Goal: Task Accomplishment & Management: Use online tool/utility

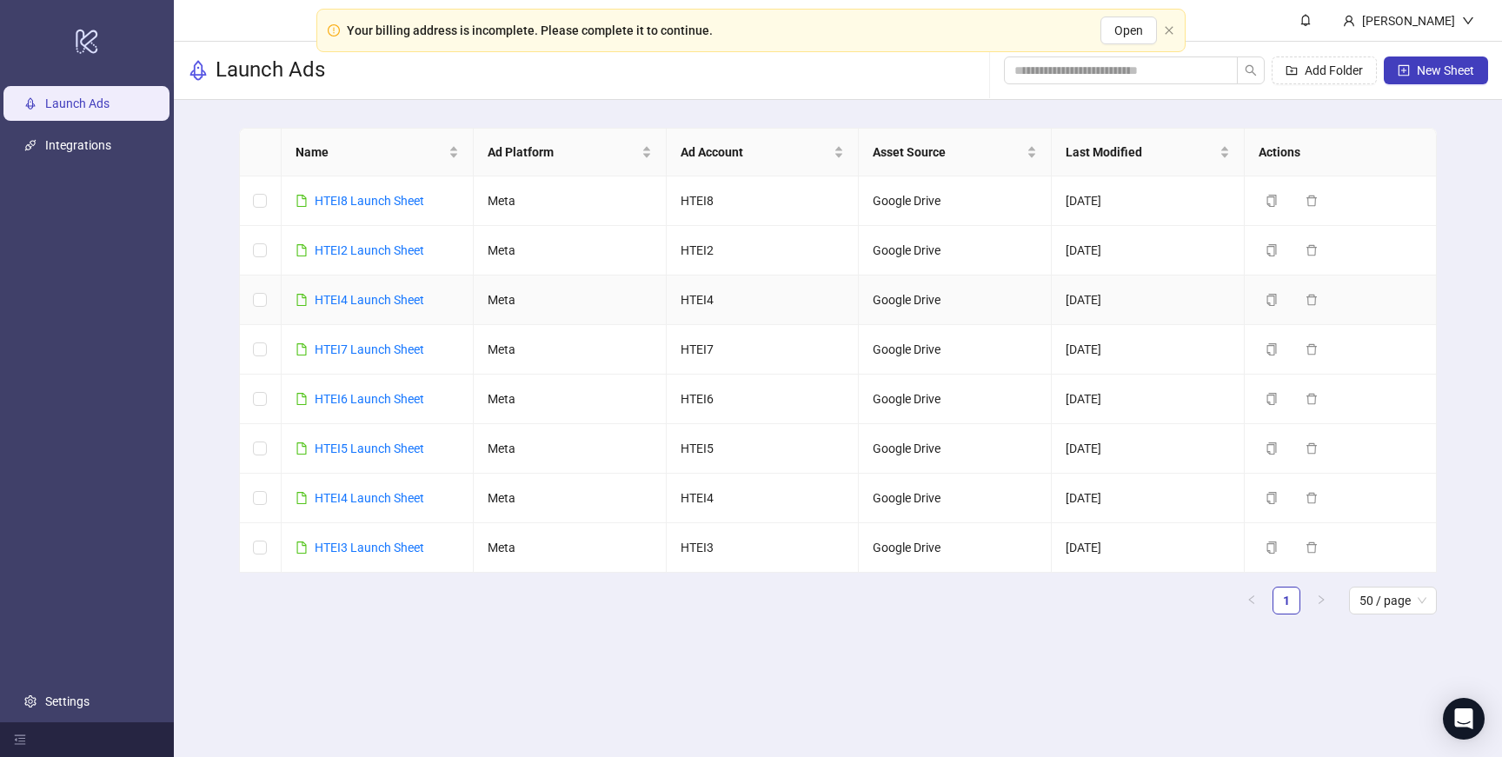
click at [378, 321] on td "HTEI4 Launch Sheet" at bounding box center [378, 301] width 193 height 50
click at [378, 303] on link "HTEI4 Launch Sheet" at bounding box center [370, 300] width 110 height 14
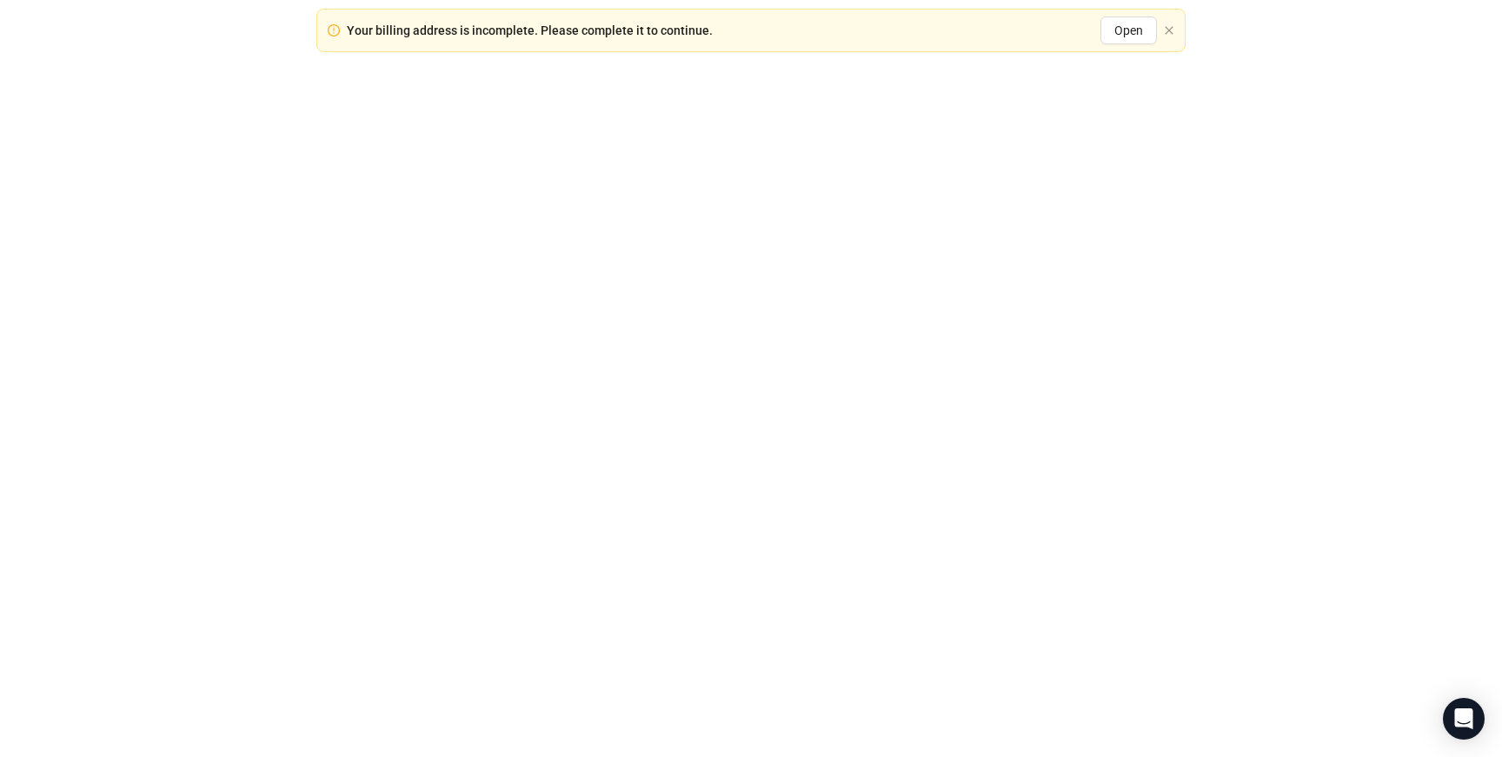
click at [378, 303] on div at bounding box center [751, 378] width 1502 height 757
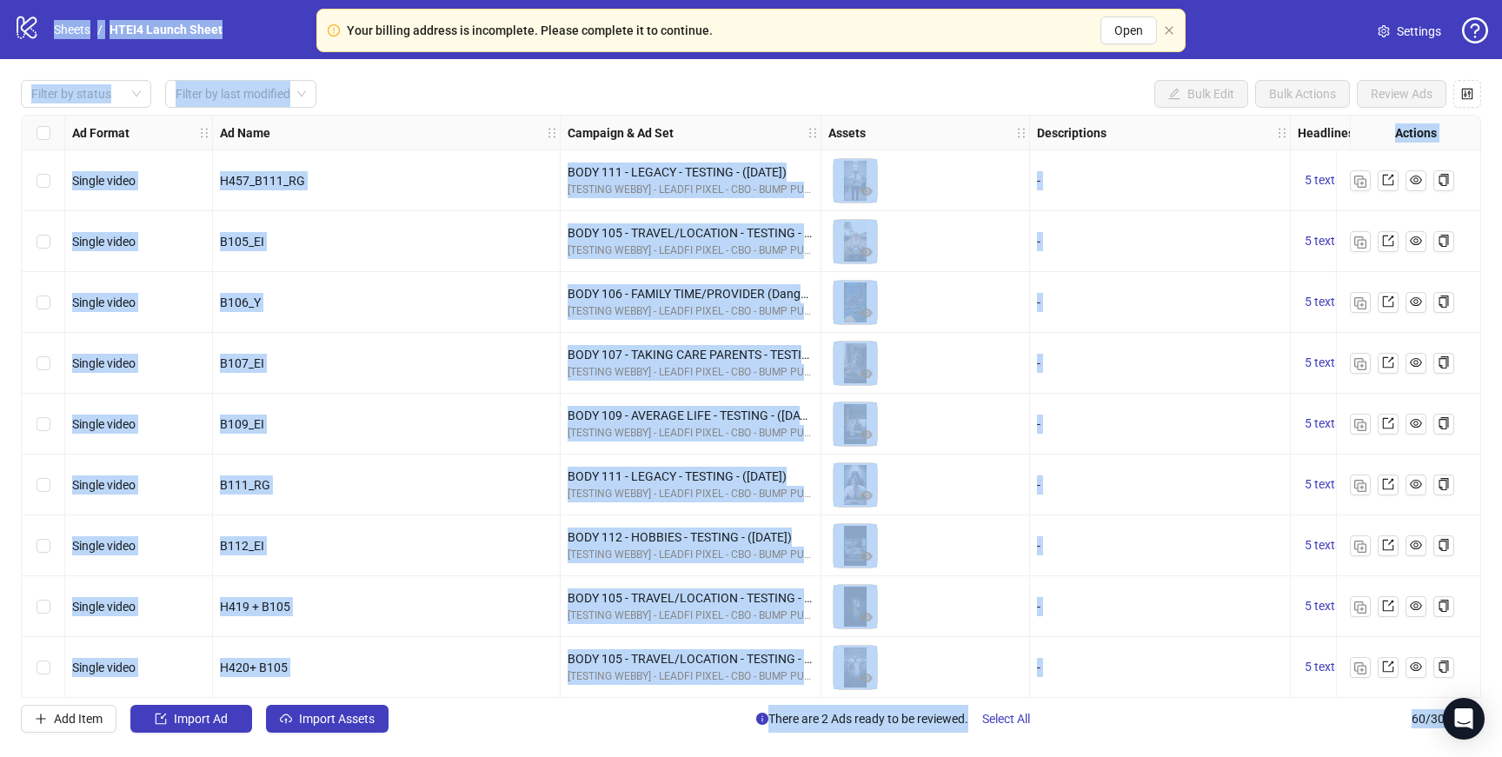
click at [627, 90] on div "Filter by status Filter by last modified Bulk Edit Bulk Actions Review Ads" at bounding box center [751, 94] width 1461 height 28
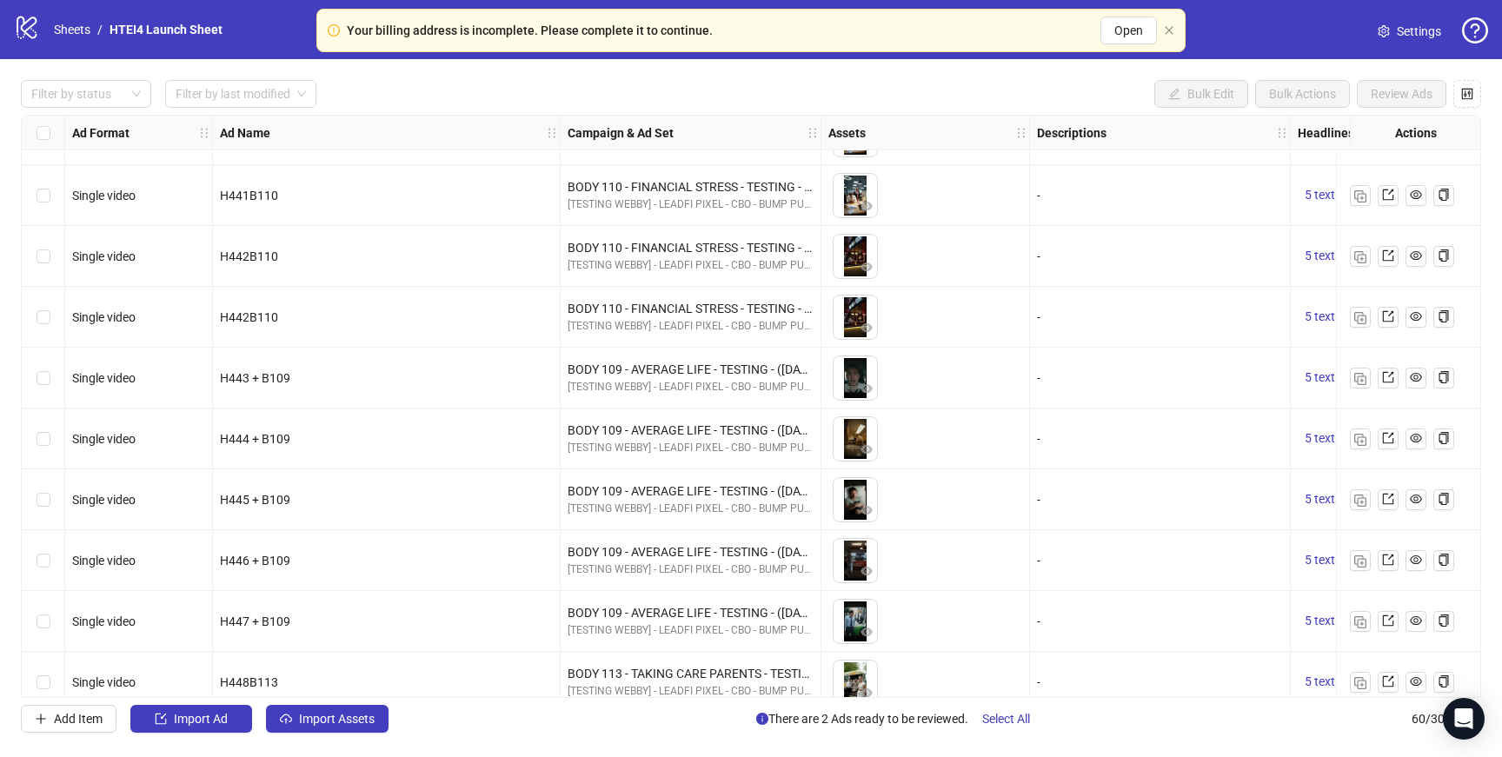
scroll to position [3112, 0]
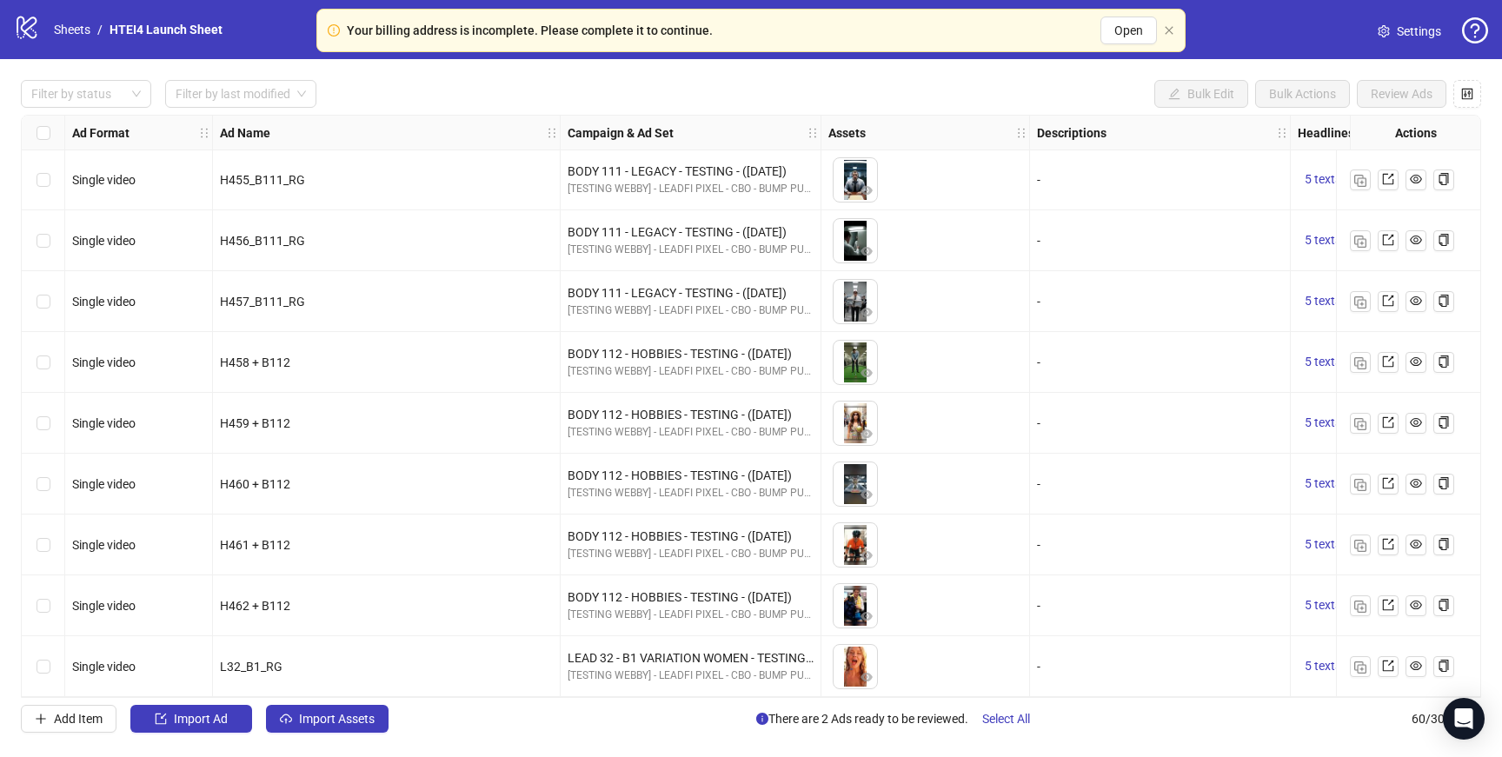
click at [313, 661] on div "L32_B1_RG" at bounding box center [386, 666] width 333 height 19
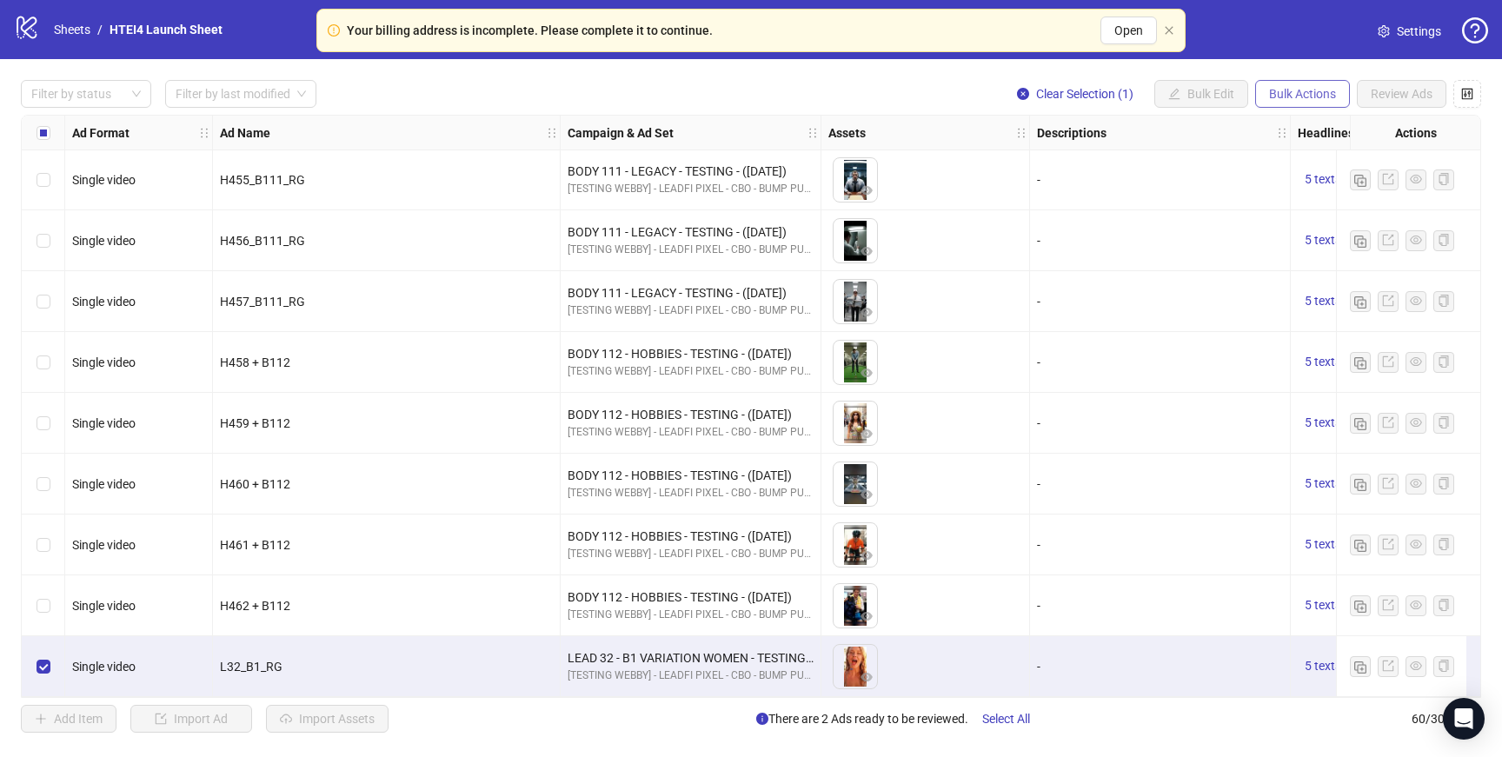
click at [1295, 84] on button "Bulk Actions" at bounding box center [1302, 94] width 95 height 28
click at [1296, 186] on span "Duplicate with assets" at bounding box center [1327, 185] width 119 height 19
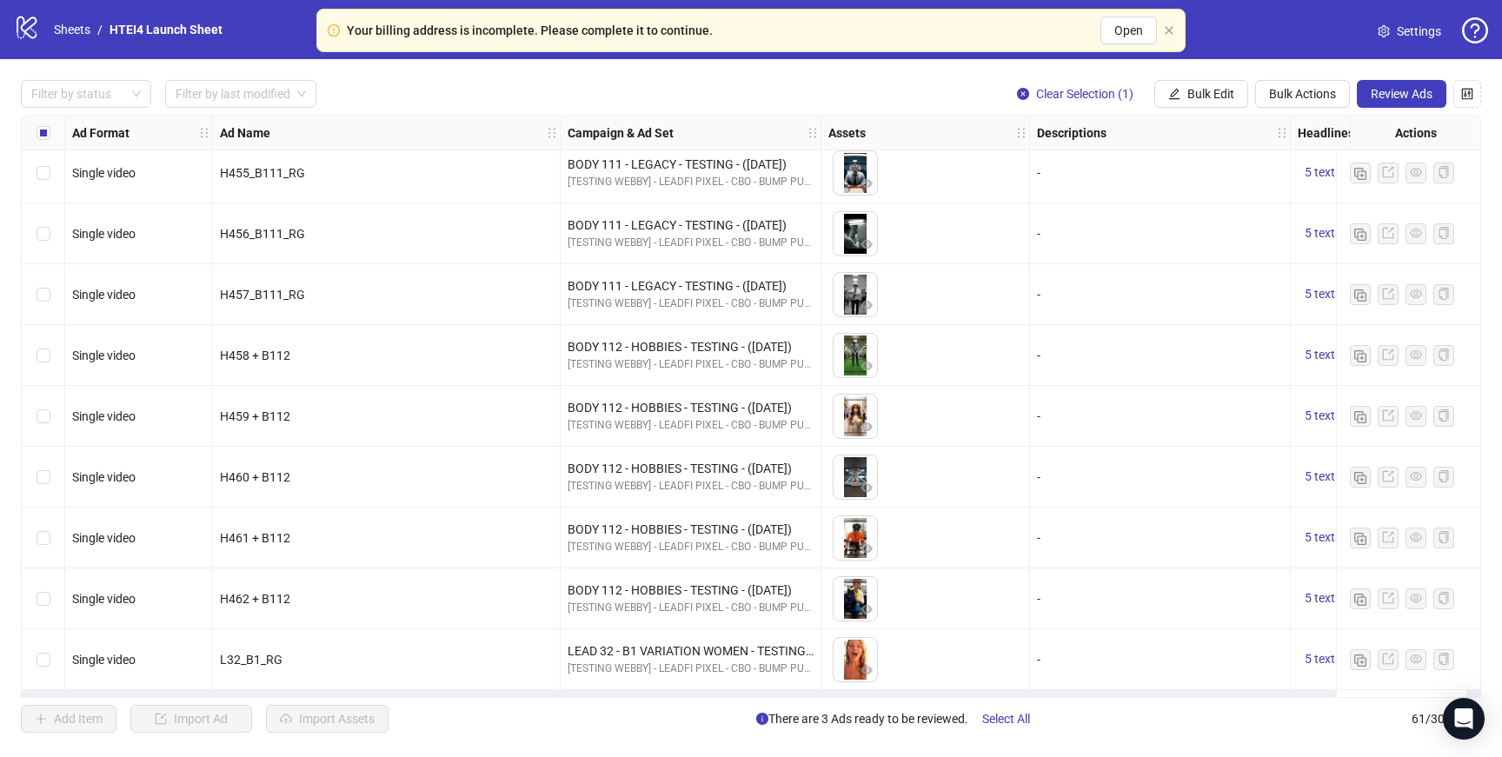
scroll to position [3172, 0]
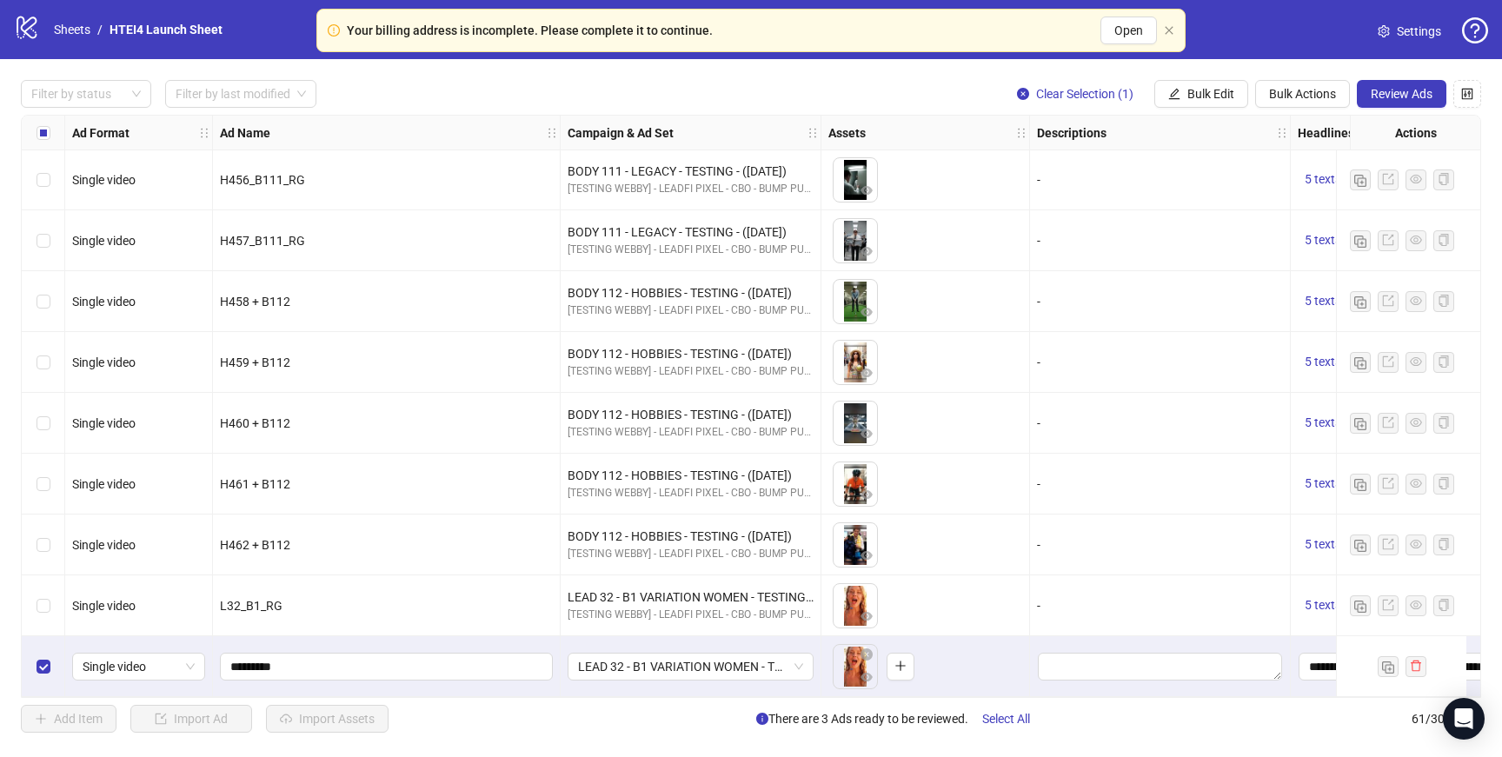
click at [24, 662] on div "Select row 61" at bounding box center [43, 666] width 43 height 61
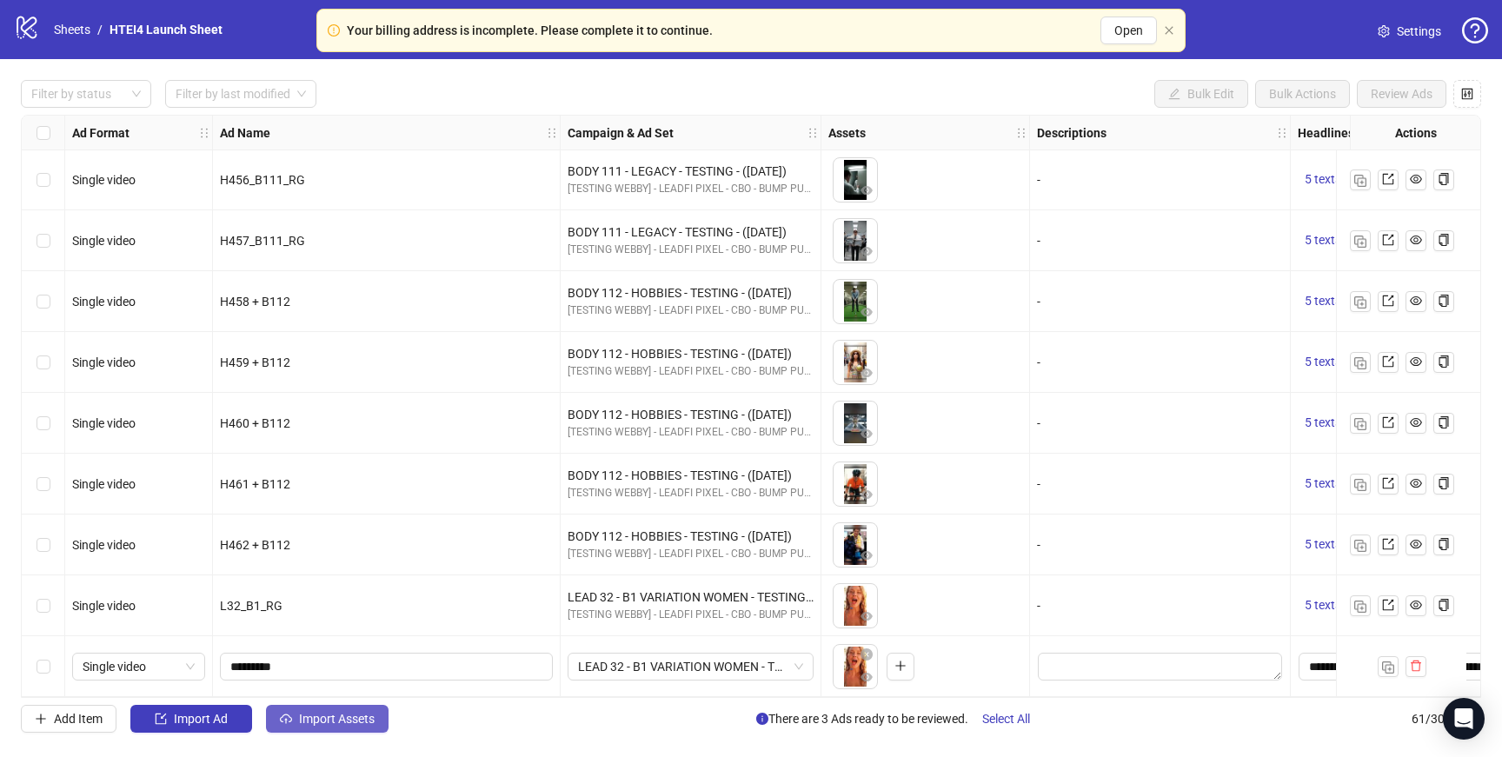
click at [318, 722] on span "Import Assets" at bounding box center [337, 719] width 76 height 14
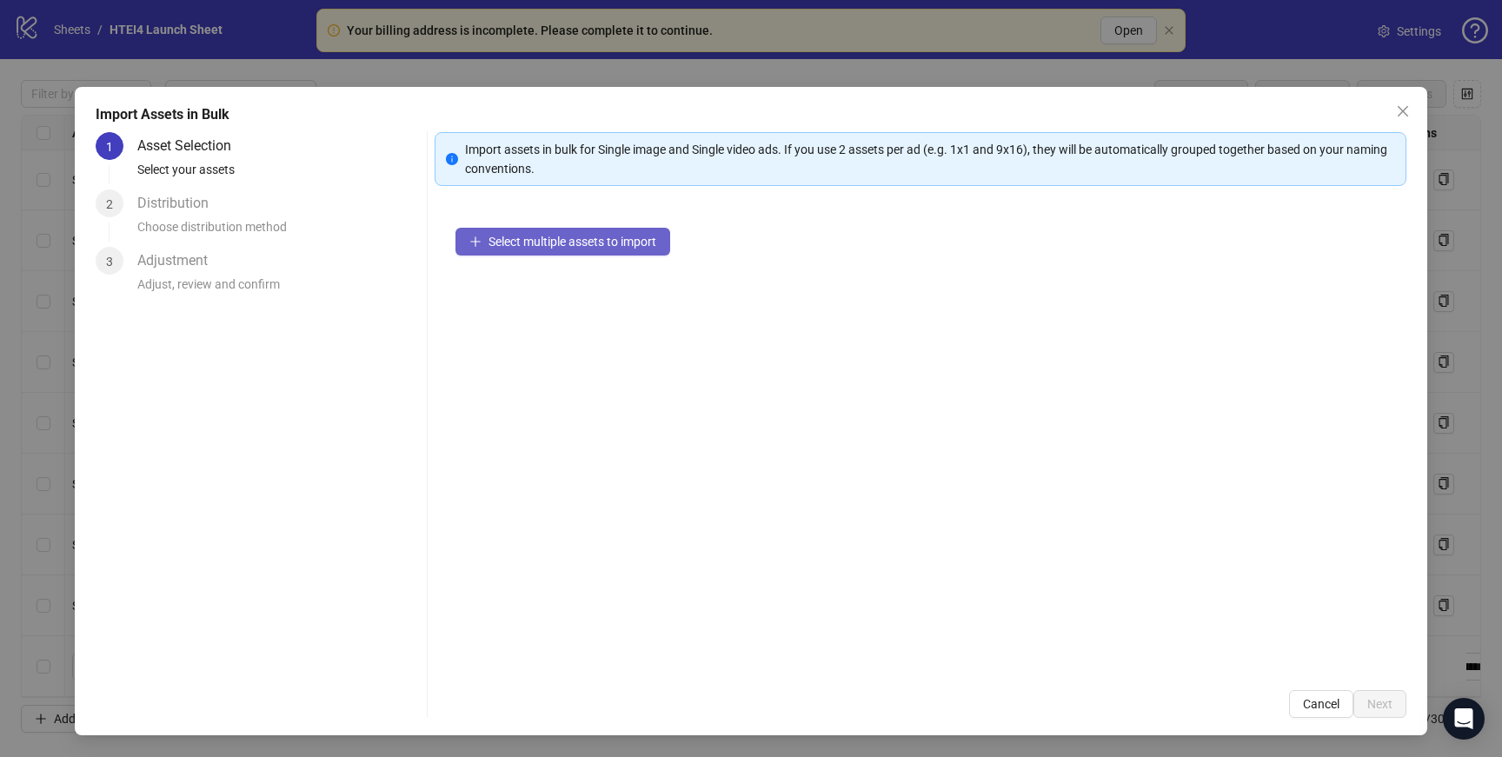
click at [589, 235] on span "Select multiple assets to import" at bounding box center [573, 242] width 168 height 14
click at [629, 241] on span "Select multiple assets to import" at bounding box center [573, 242] width 168 height 14
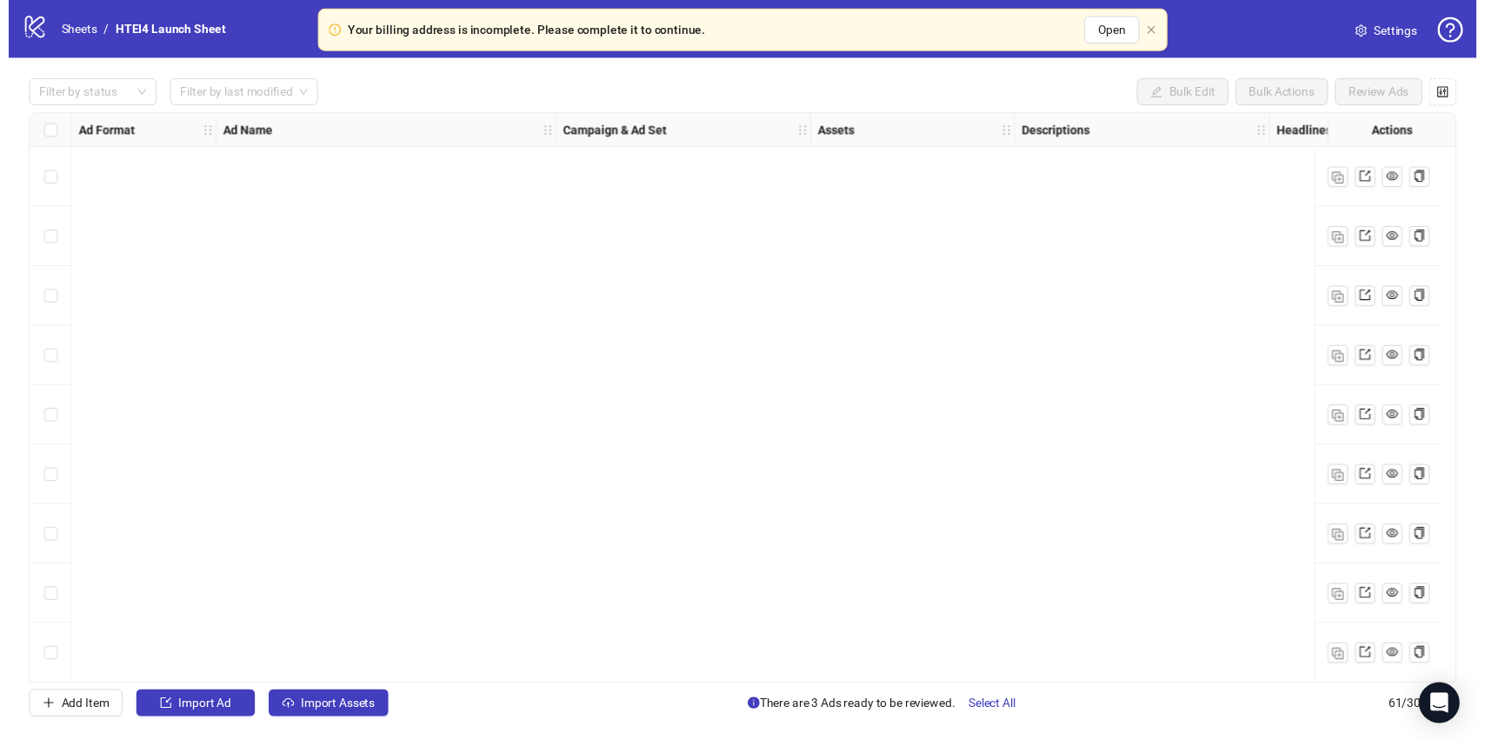
scroll to position [1809, 0]
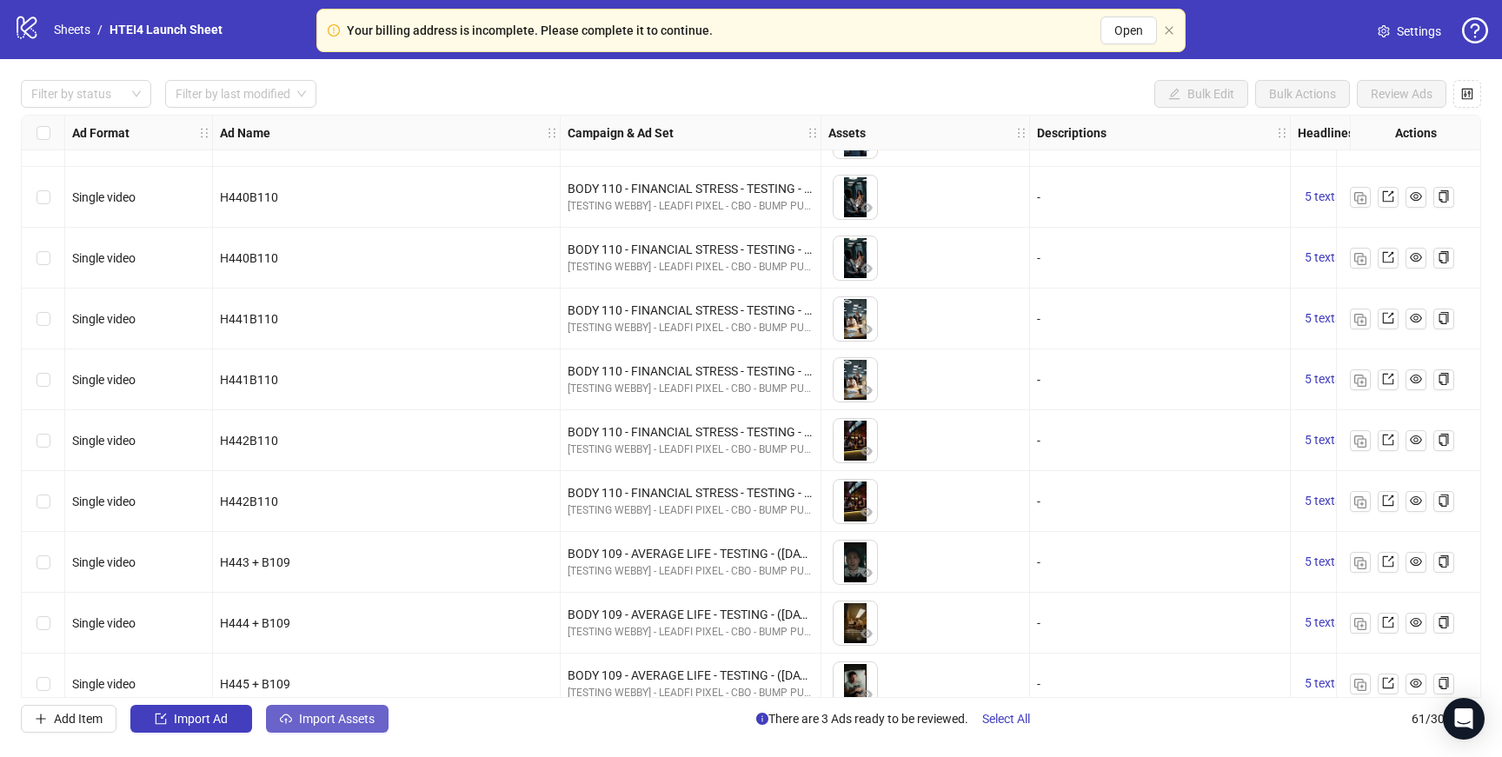
click at [314, 722] on span "Import Assets" at bounding box center [337, 719] width 76 height 14
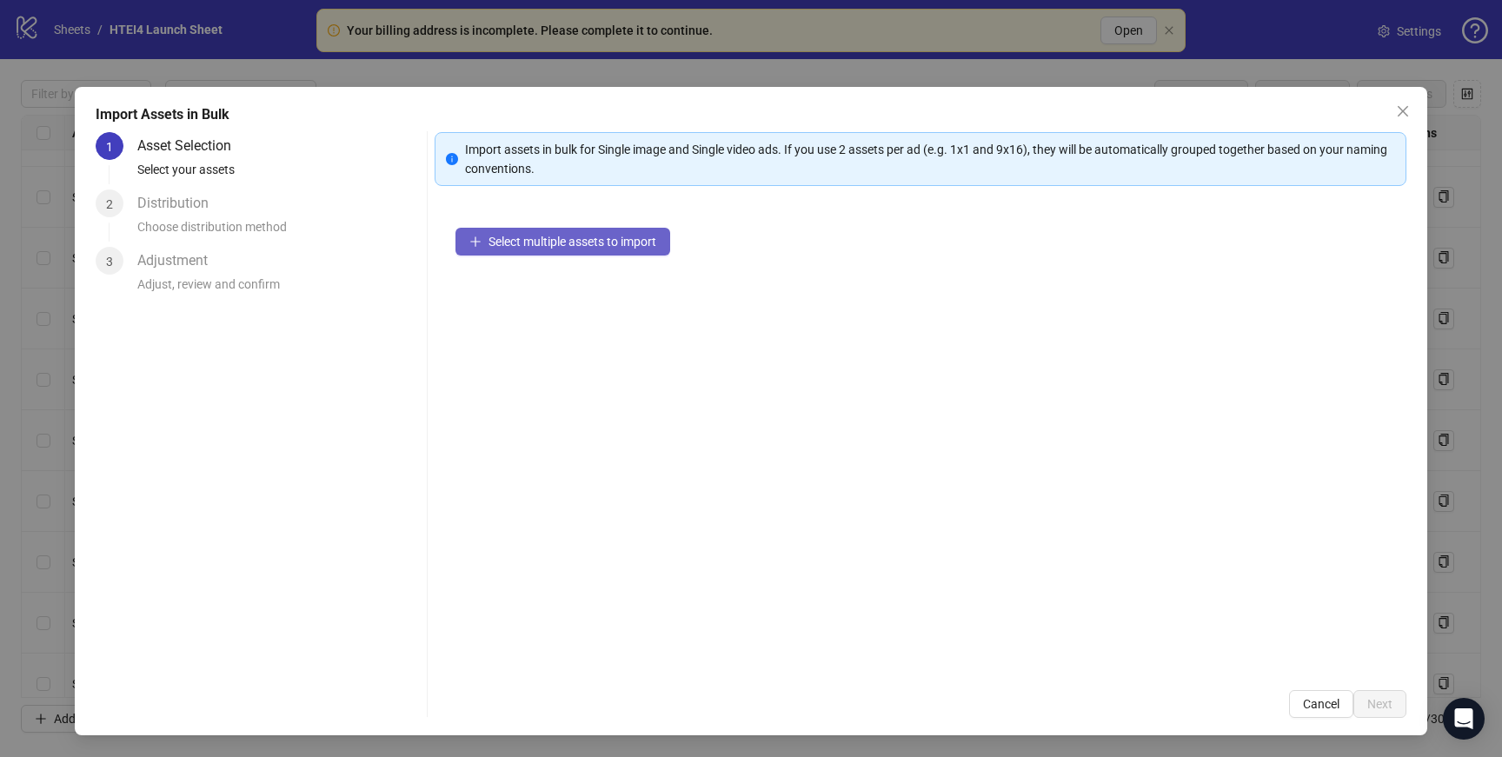
click at [510, 252] on button "Select multiple assets to import" at bounding box center [563, 242] width 215 height 28
click at [572, 243] on span "Select multiple assets to import" at bounding box center [573, 242] width 168 height 14
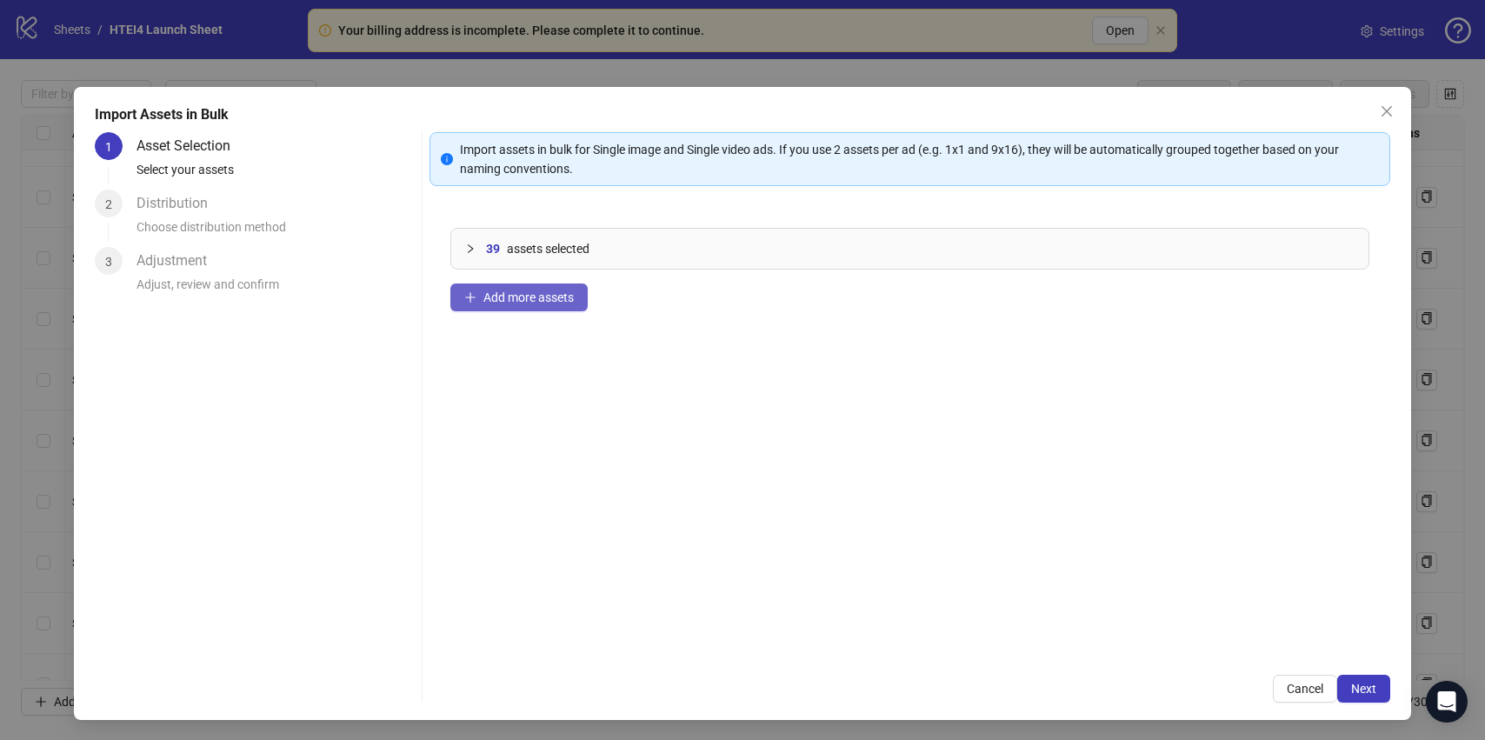
scroll to position [1, 0]
click at [1375, 689] on span "Next" at bounding box center [1363, 688] width 25 height 14
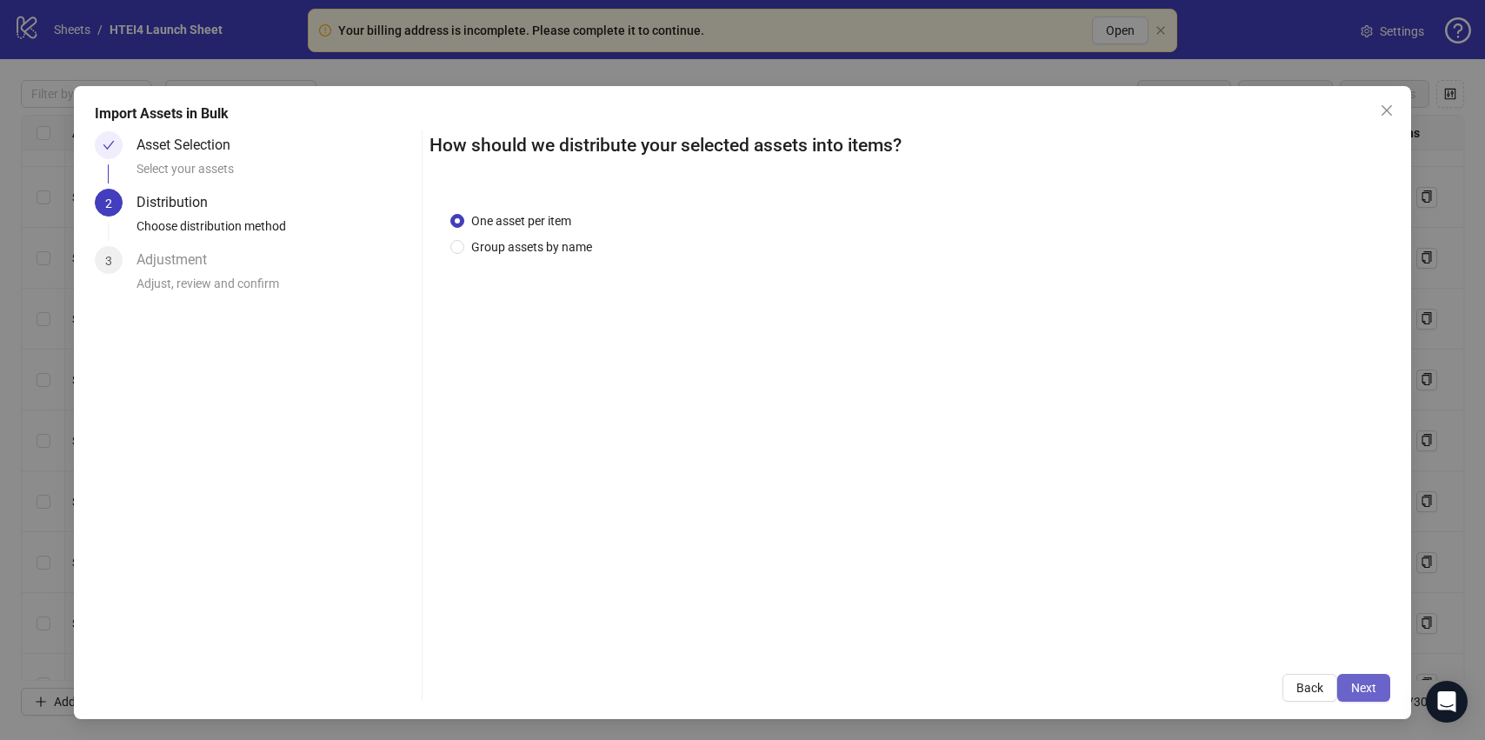
click at [1369, 677] on button "Next" at bounding box center [1363, 688] width 53 height 28
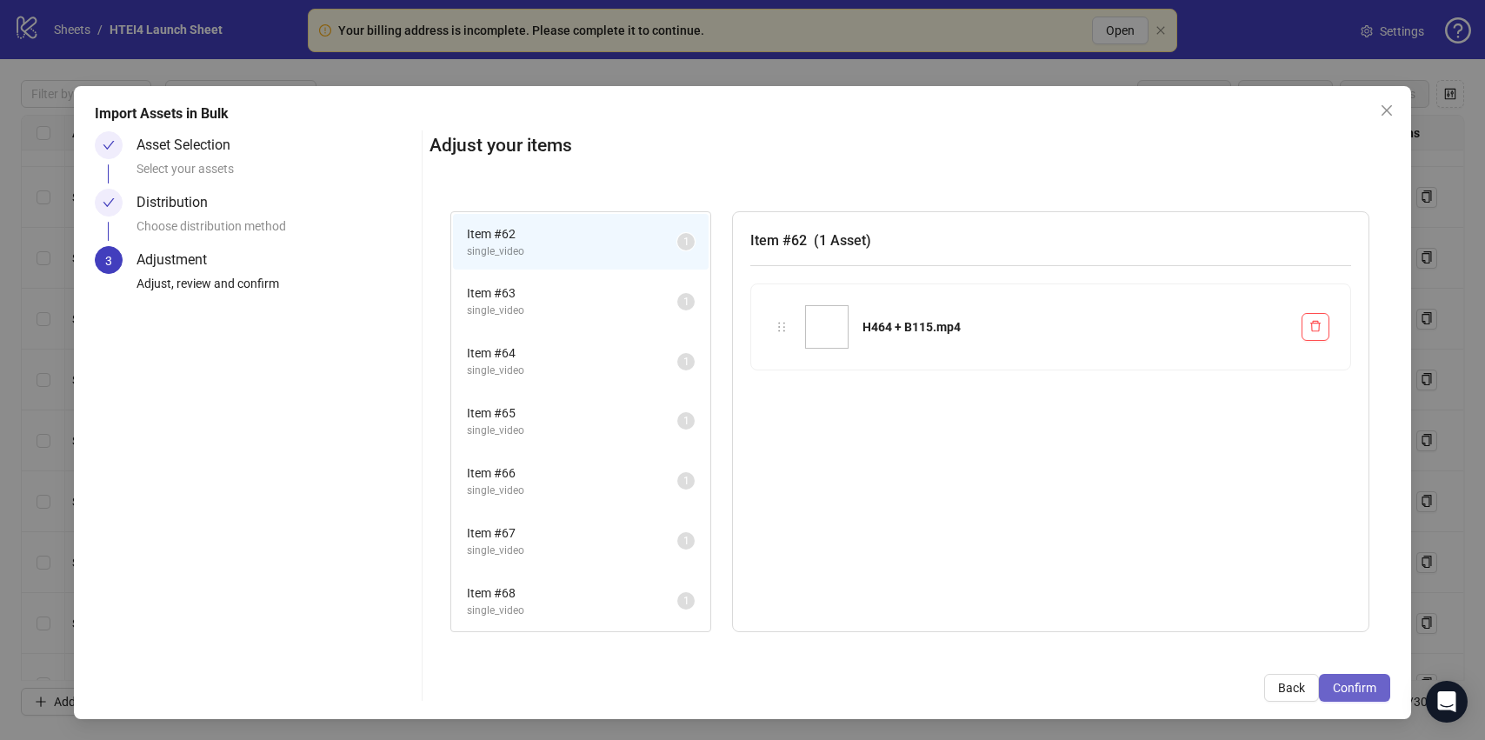
click at [1354, 691] on span "Confirm" at bounding box center [1354, 688] width 43 height 14
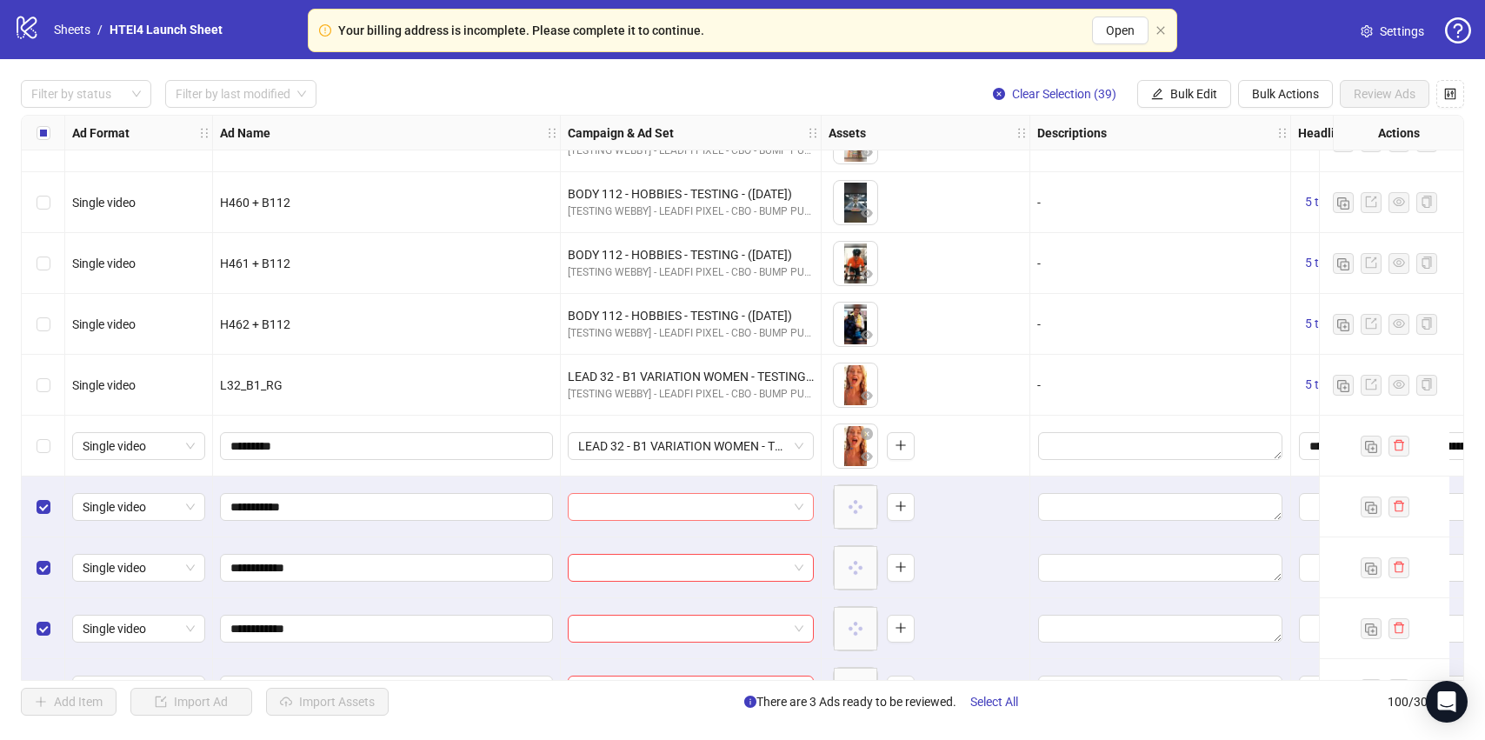
scroll to position [3520, 0]
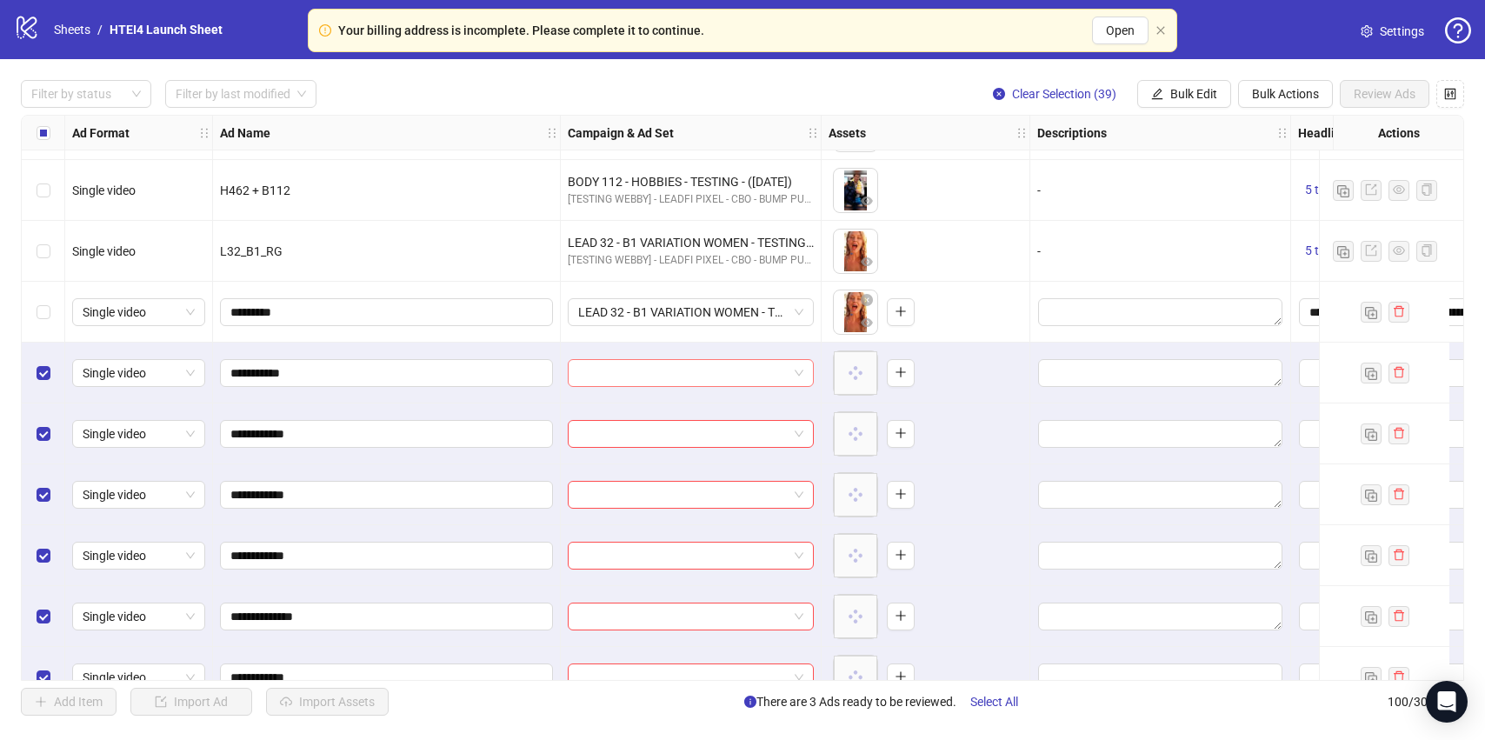
click at [669, 370] on input "search" at bounding box center [683, 373] width 210 height 26
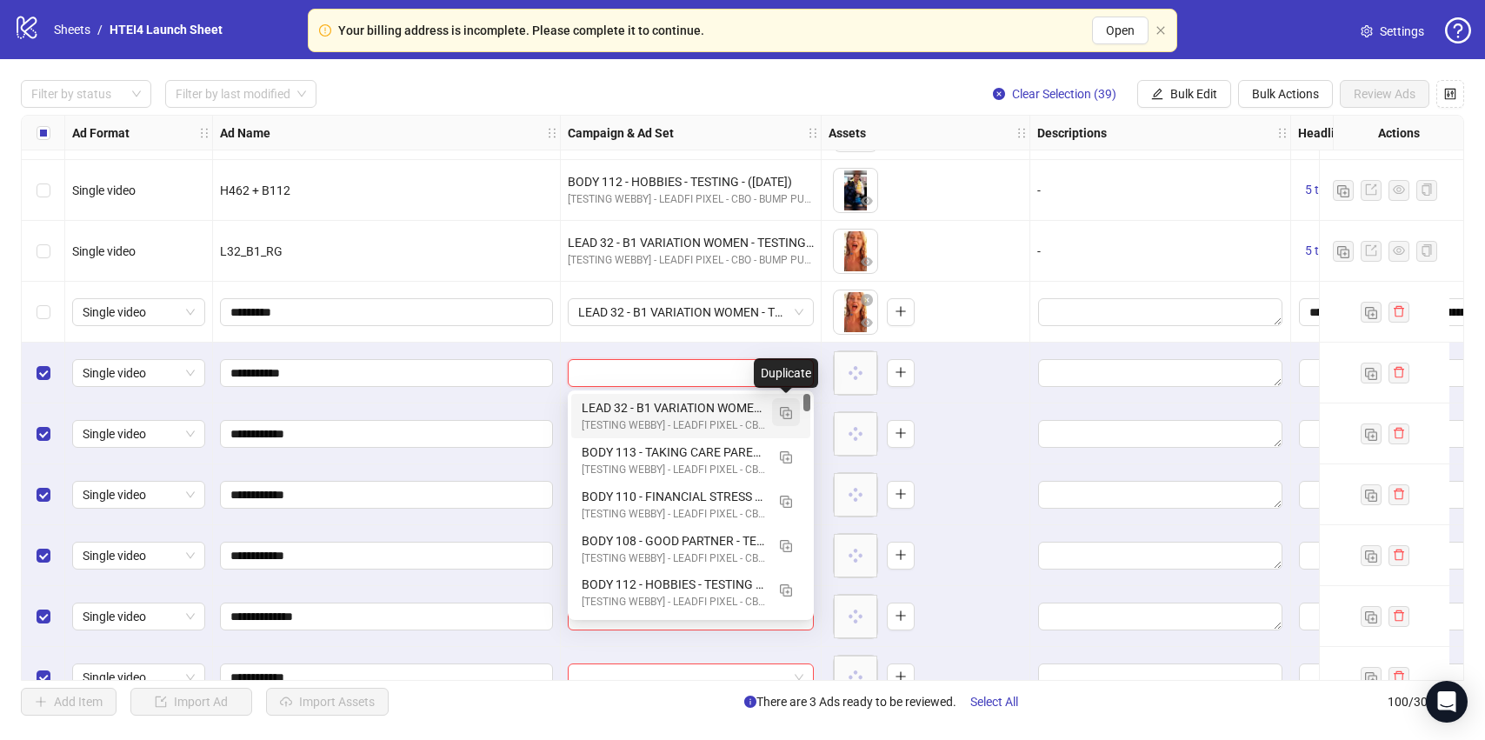
click at [782, 413] on img "button" at bounding box center [786, 413] width 12 height 12
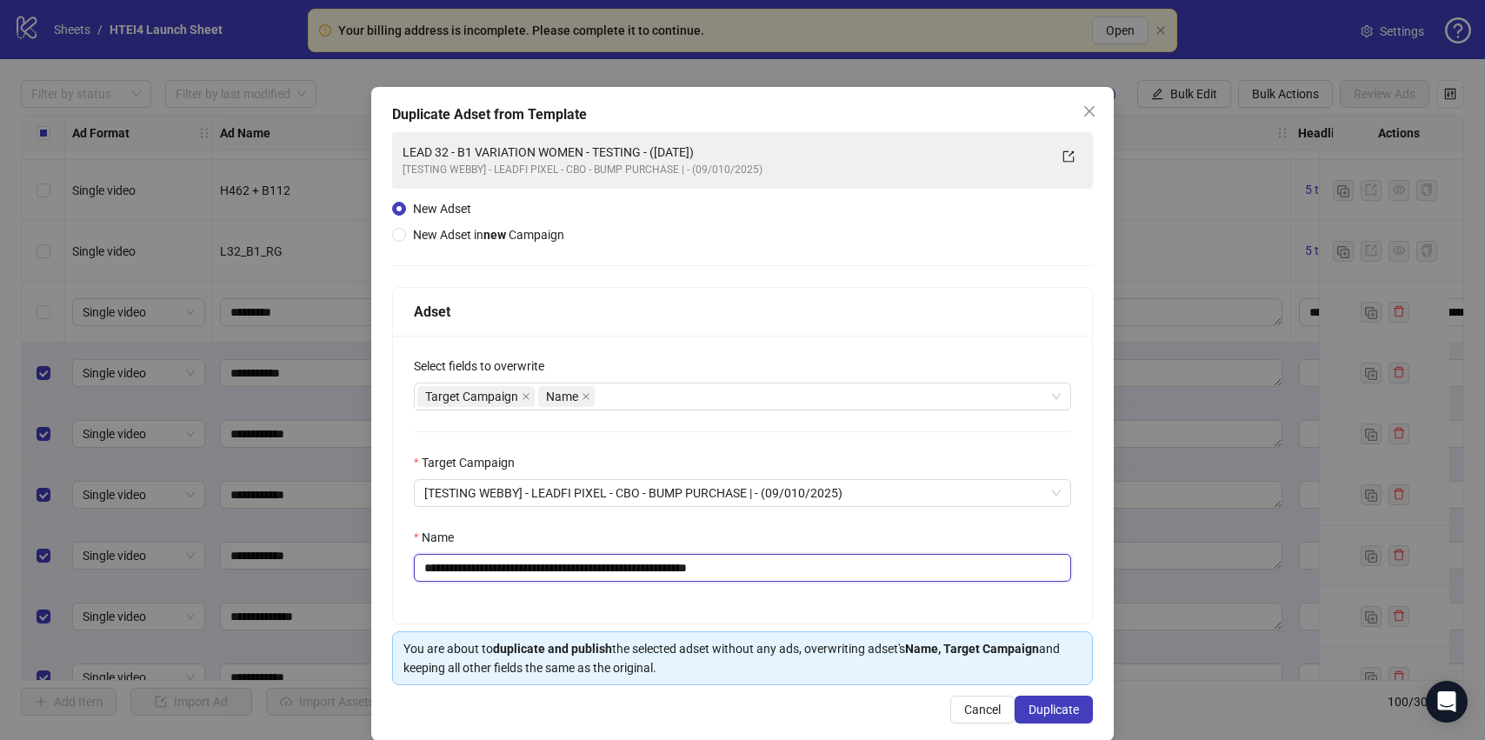
drag, startPoint x: 493, startPoint y: 569, endPoint x: 422, endPoint y: 569, distance: 71.3
click at [422, 569] on input "**********" at bounding box center [742, 568] width 657 height 28
drag, startPoint x: 689, startPoint y: 569, endPoint x: 582, endPoint y: 569, distance: 106.9
click at [582, 569] on input "**********" at bounding box center [742, 568] width 657 height 28
click at [681, 569] on input "**********" at bounding box center [742, 568] width 657 height 28
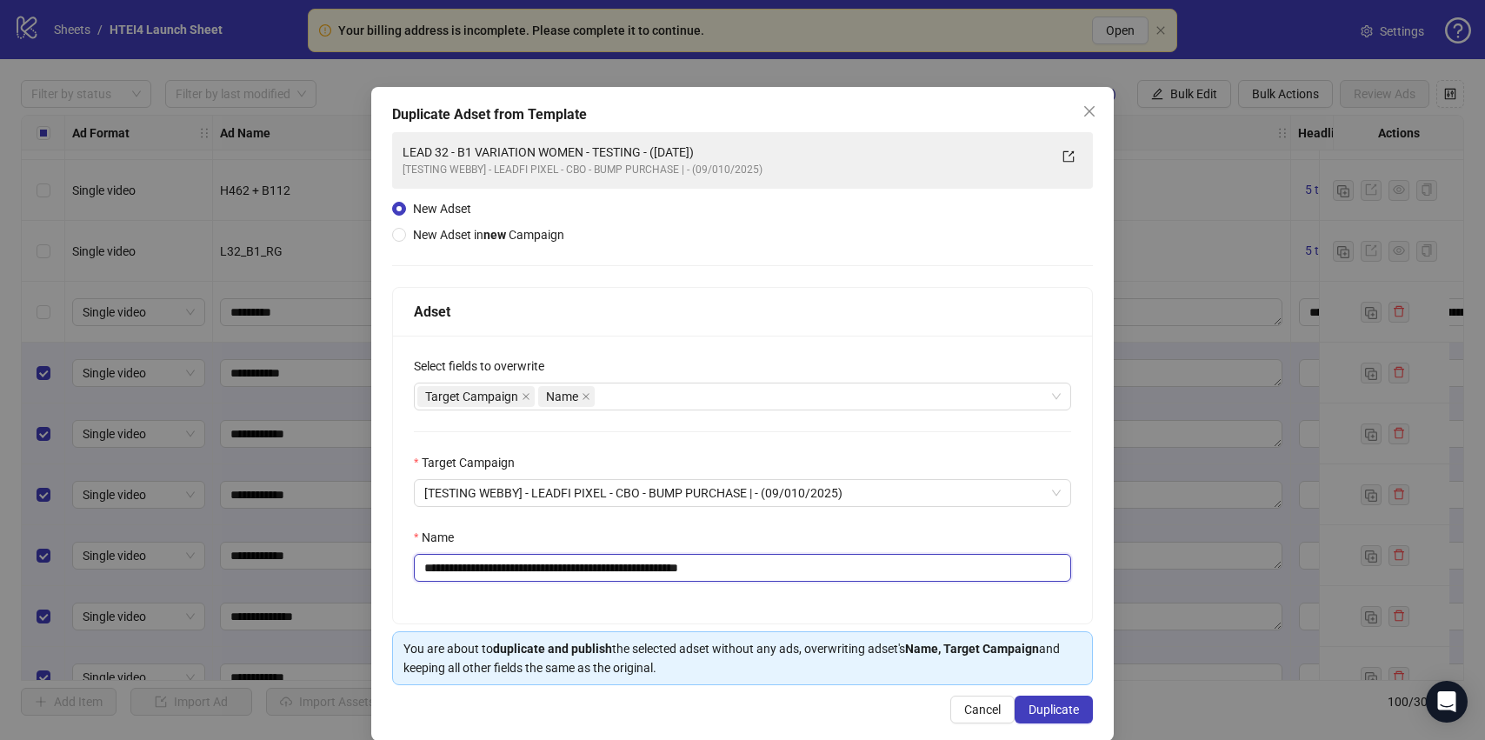
click at [679, 569] on input "**********" at bounding box center [742, 568] width 657 height 28
drag, startPoint x: 737, startPoint y: 568, endPoint x: 831, endPoint y: 576, distance: 94.2
click at [831, 576] on input "**********" at bounding box center [742, 568] width 657 height 28
type input "**********"
click at [1038, 719] on button "Duplicate" at bounding box center [1054, 710] width 78 height 28
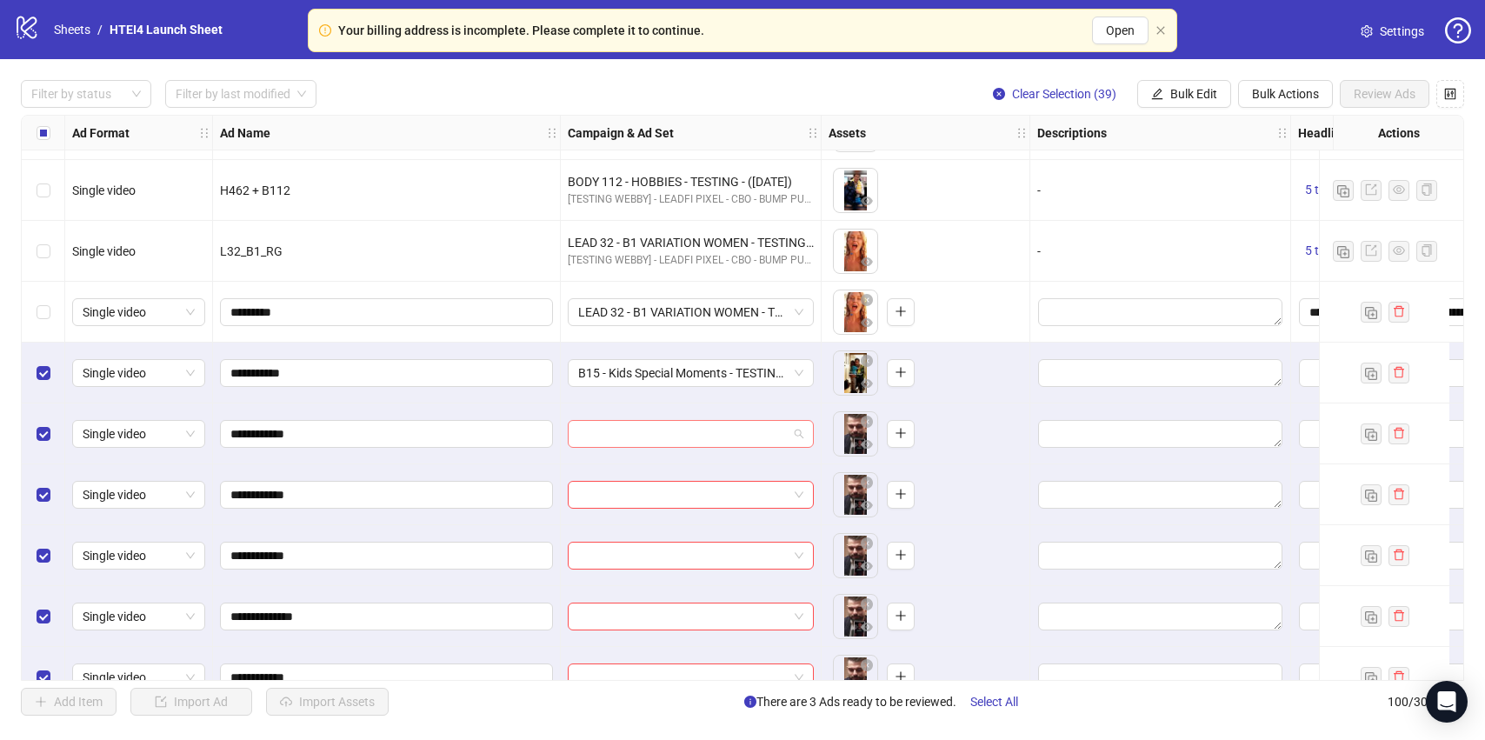
click at [623, 439] on input "search" at bounding box center [683, 434] width 210 height 26
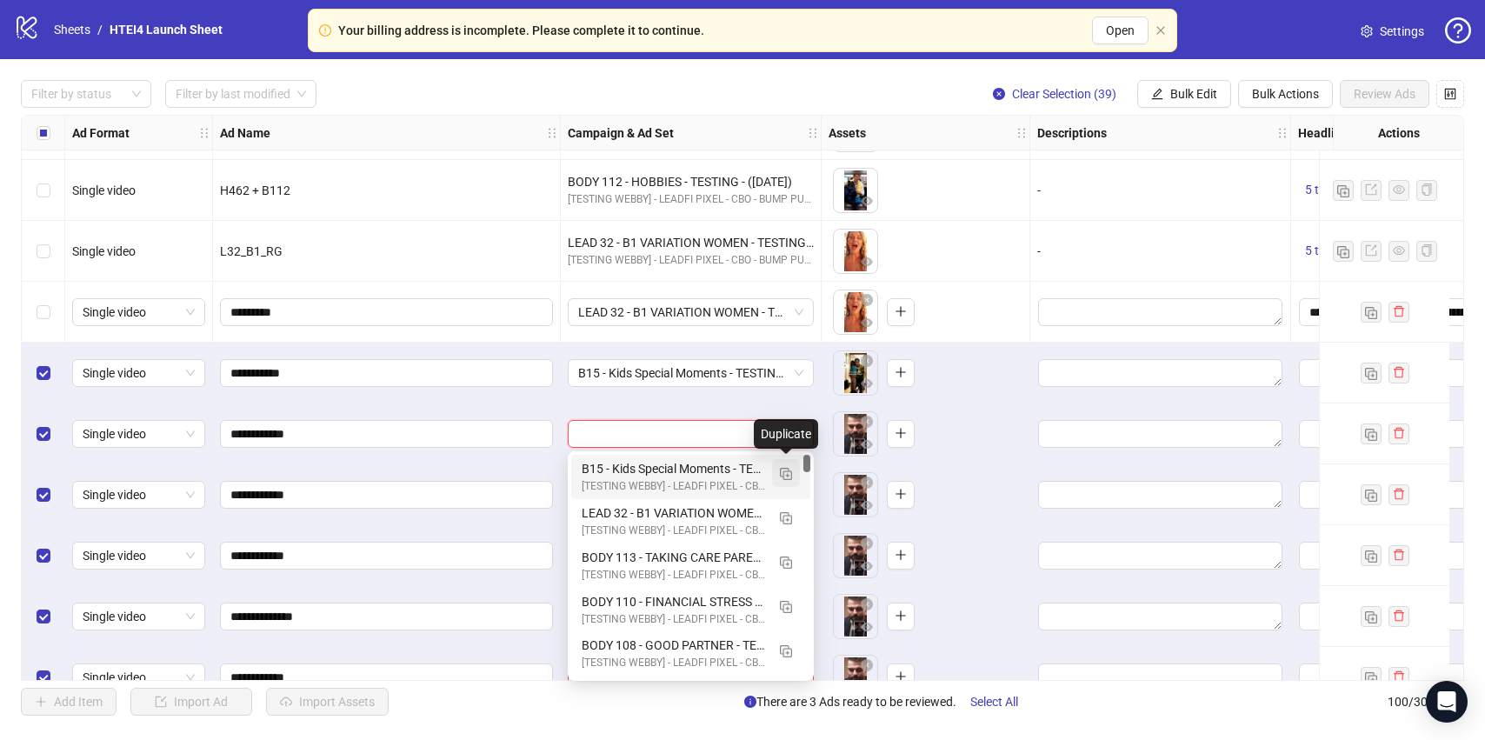
click at [783, 478] on img "button" at bounding box center [786, 474] width 12 height 12
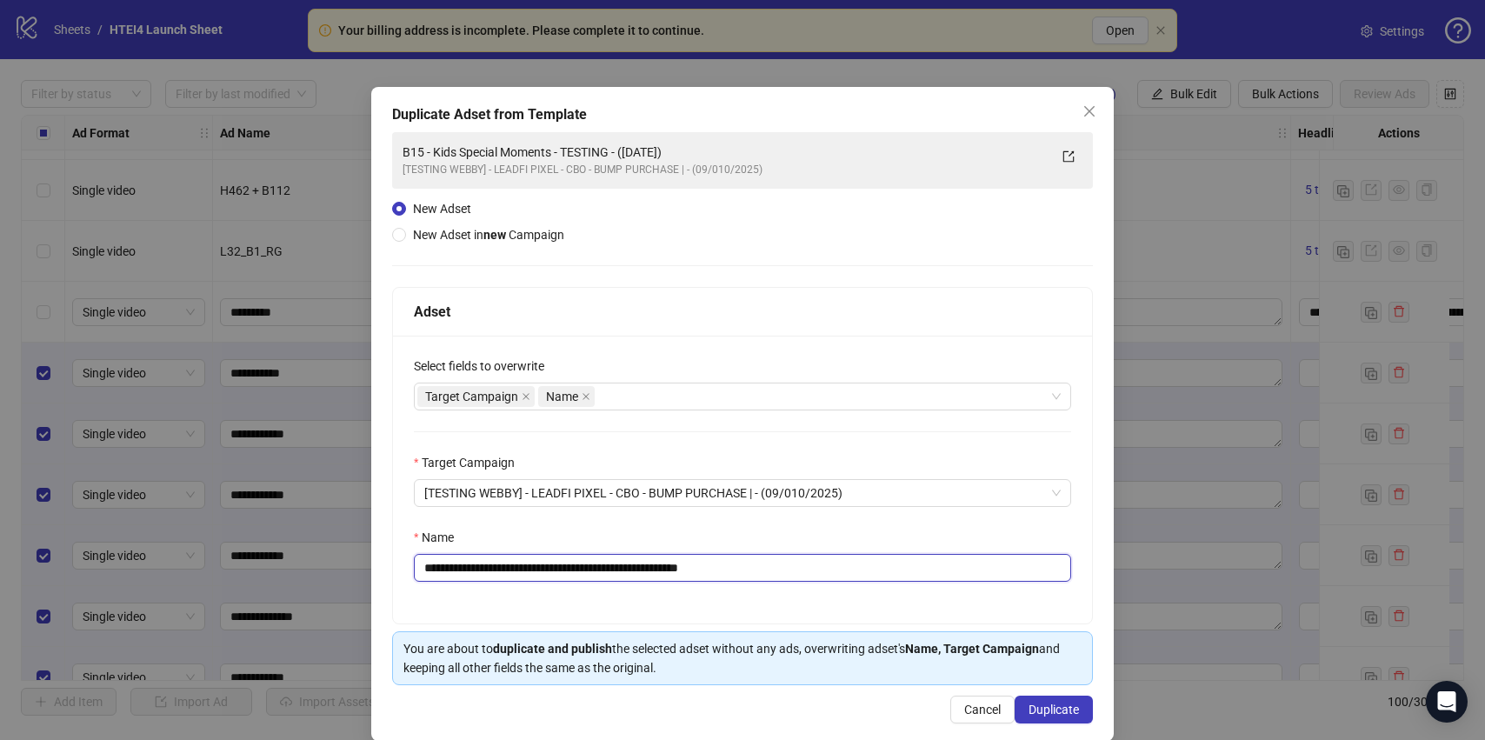
drag, startPoint x: 574, startPoint y: 570, endPoint x: 358, endPoint y: 569, distance: 215.6
click at [356, 570] on div "**********" at bounding box center [742, 370] width 1485 height 740
drag, startPoint x: 720, startPoint y: 569, endPoint x: 795, endPoint y: 562, distance: 75.1
click at [793, 569] on input "**********" at bounding box center [742, 568] width 657 height 28
type input "**********"
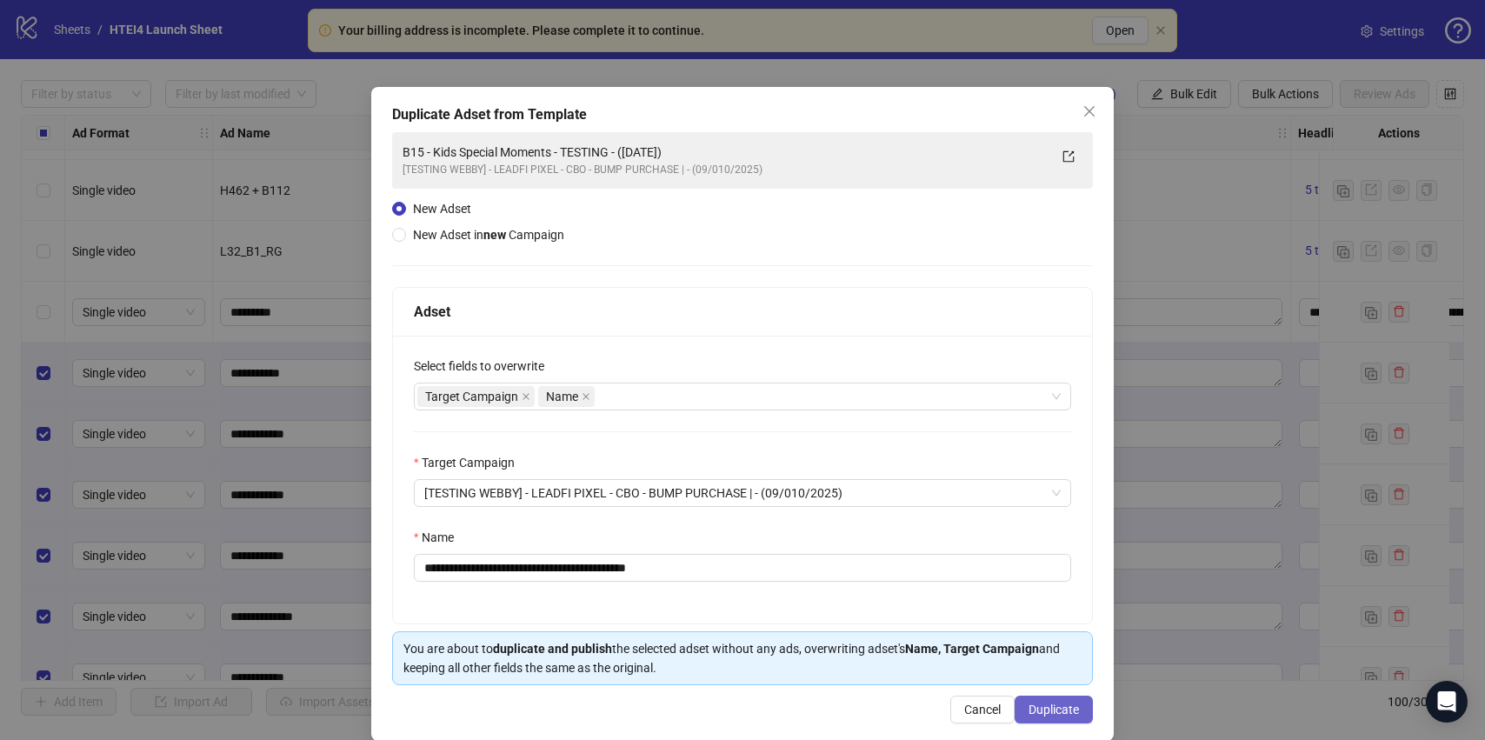
click at [1085, 716] on button "Duplicate" at bounding box center [1054, 710] width 78 height 28
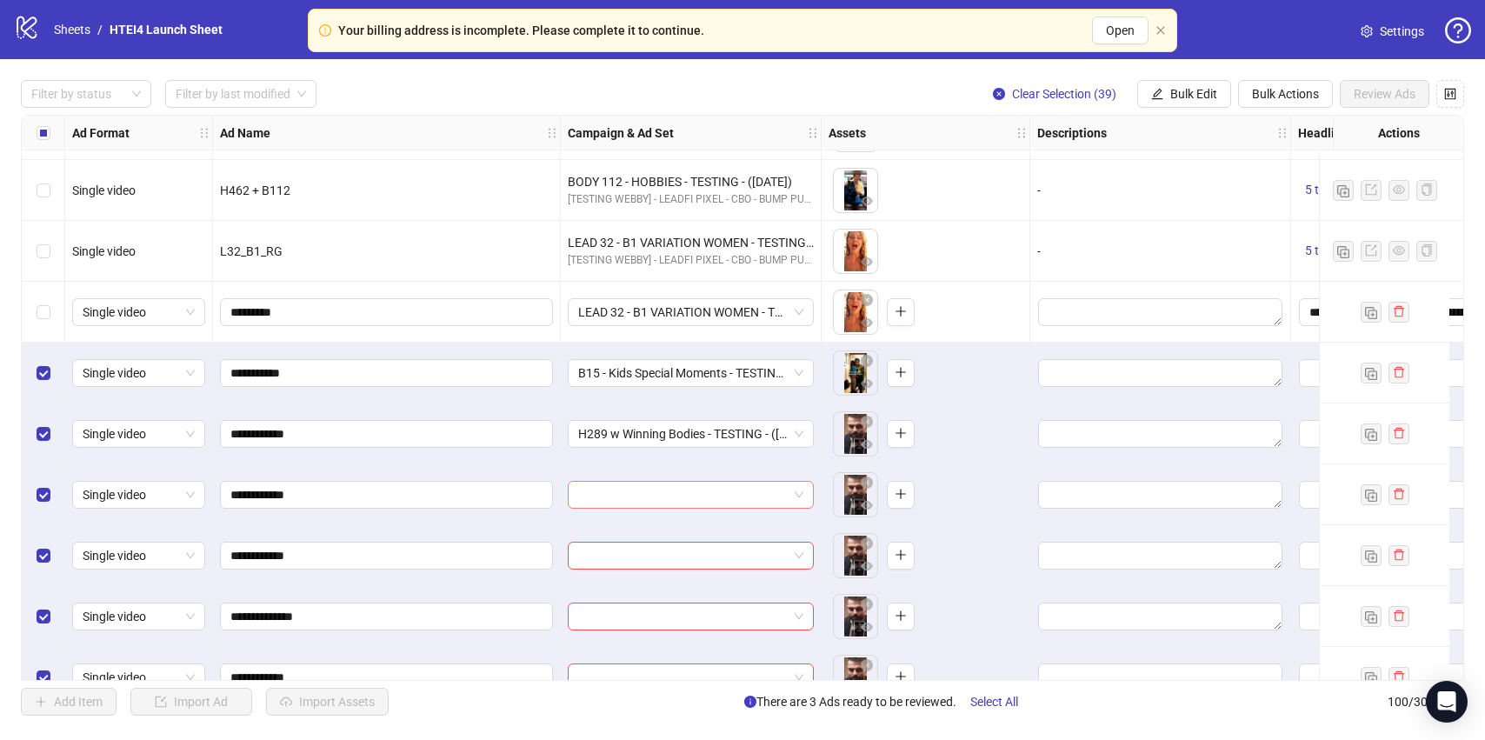
click at [663, 491] on input "search" at bounding box center [683, 495] width 210 height 26
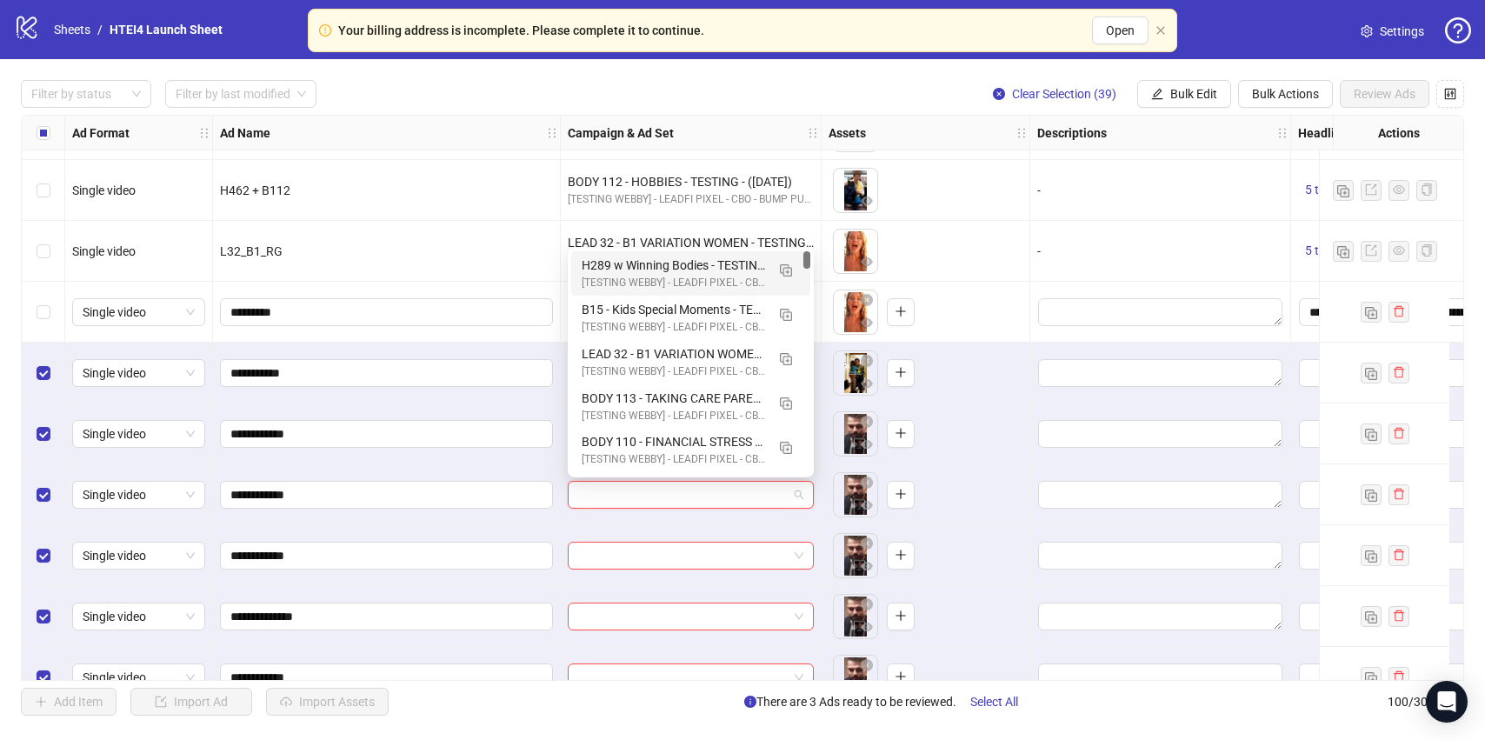
click at [686, 276] on div "[TESTING WEBBY] - LEADFI PIXEL - CBO - BUMP PURCHASE | - (09/010/2025)" at bounding box center [673, 283] width 183 height 17
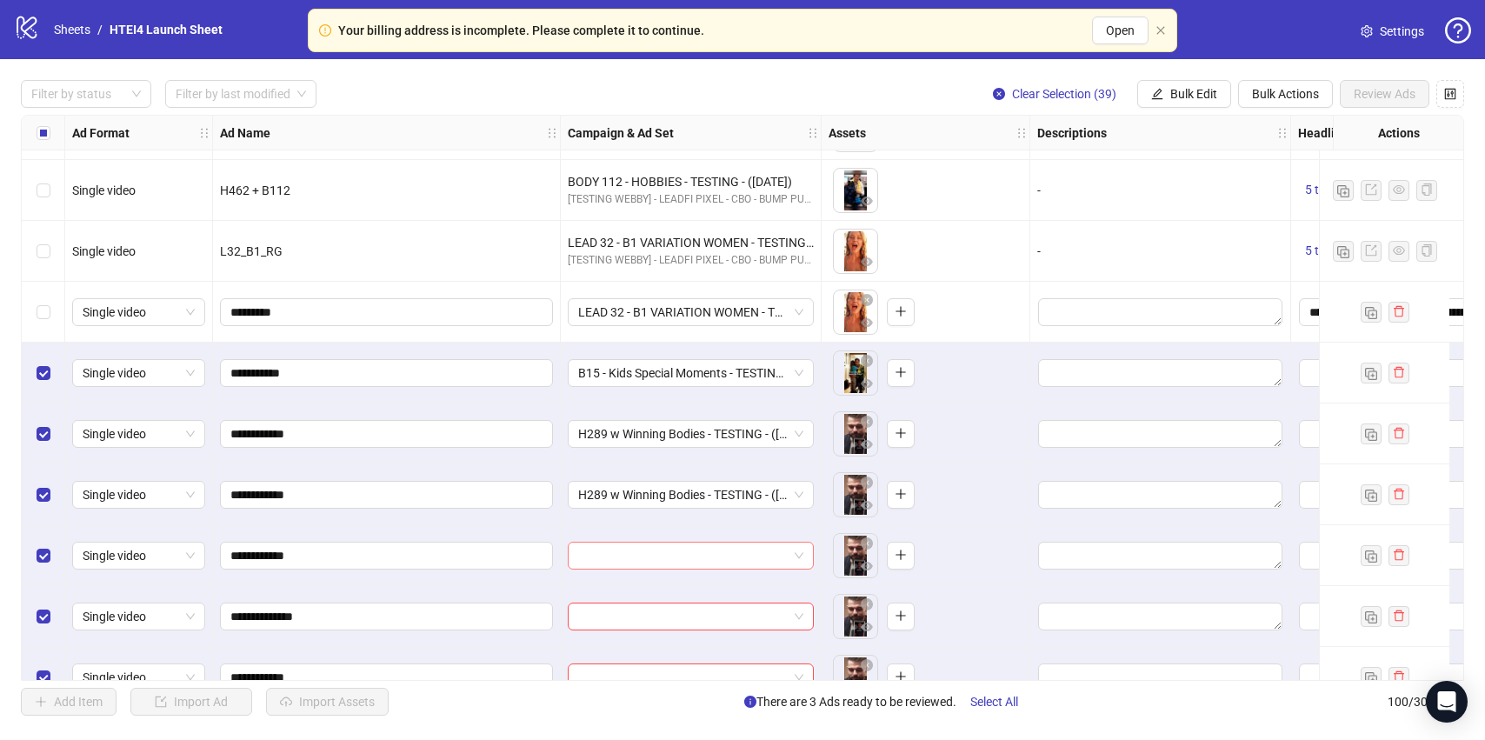
click at [675, 553] on input "search" at bounding box center [683, 556] width 210 height 26
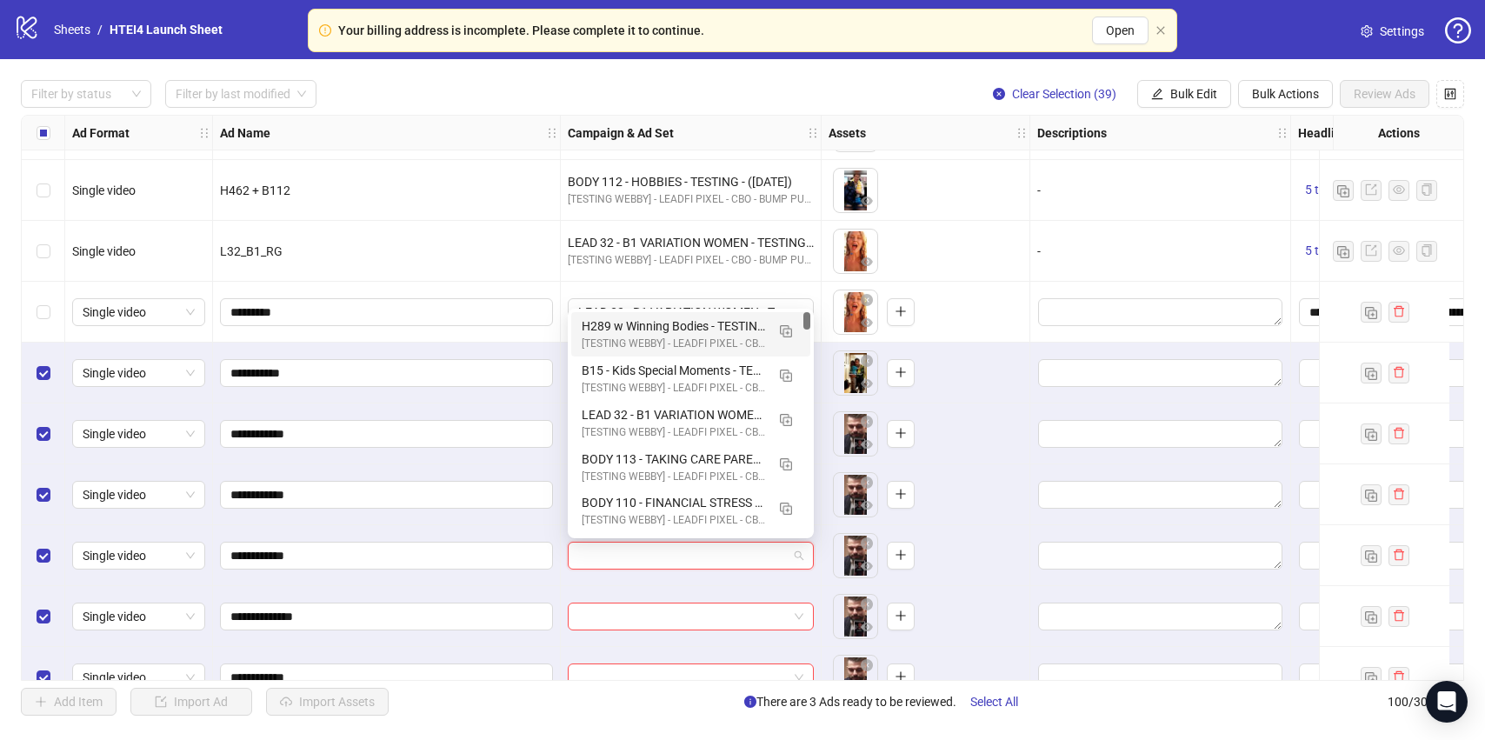
click at [682, 331] on div "H289 w Winning Bodies - TESTING - ([DATE])" at bounding box center [673, 325] width 183 height 19
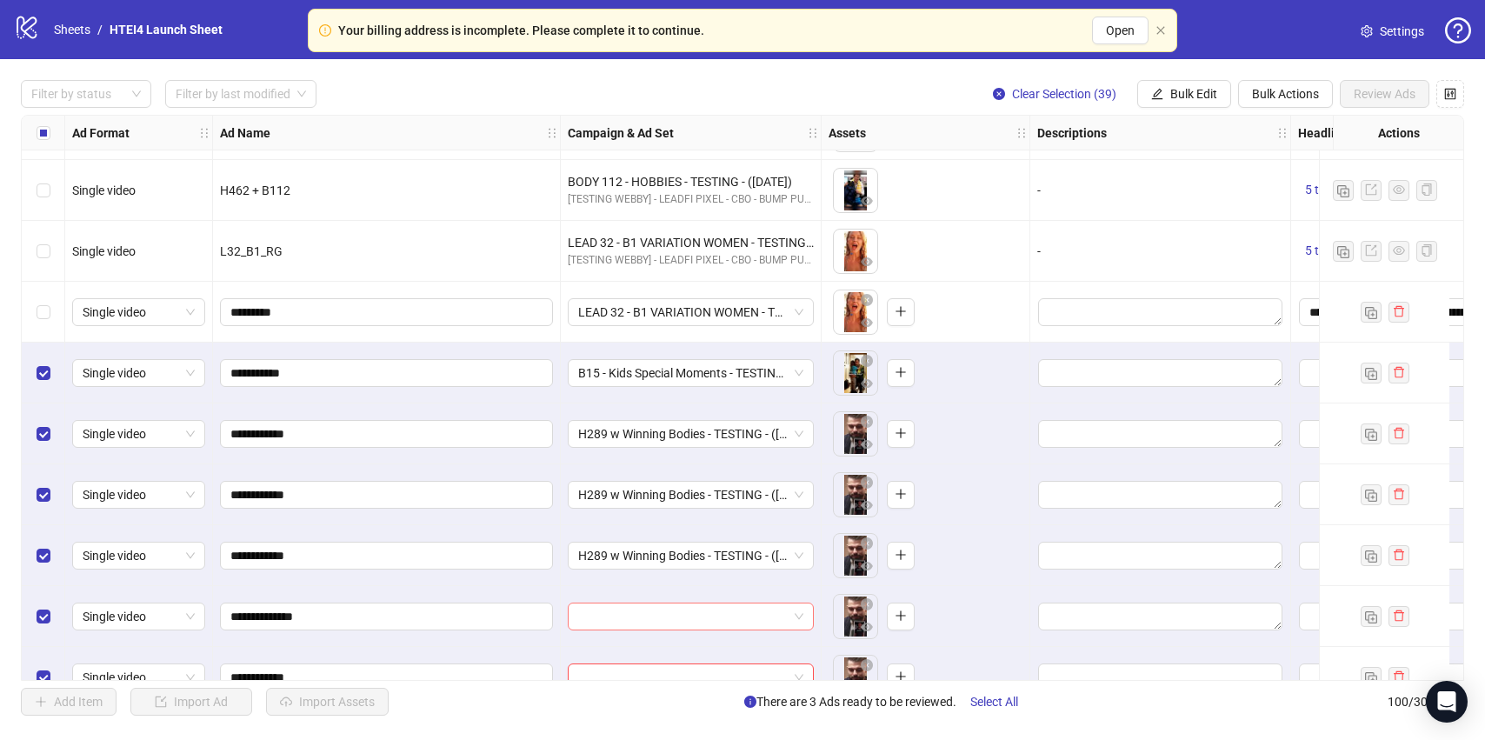
click at [667, 603] on input "search" at bounding box center [683, 616] width 210 height 26
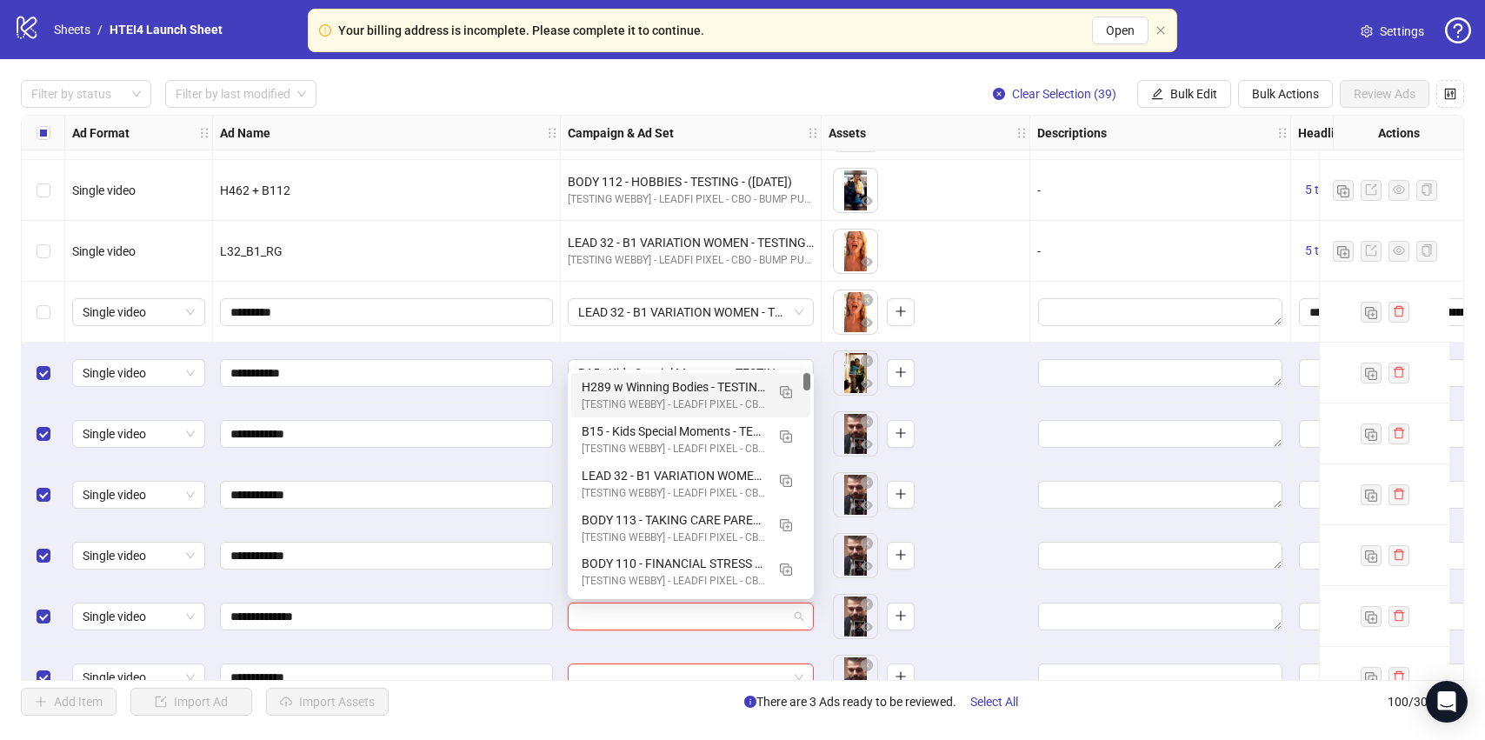
click at [661, 389] on div "H289 w Winning Bodies - TESTING - ([DATE])" at bounding box center [673, 386] width 183 height 19
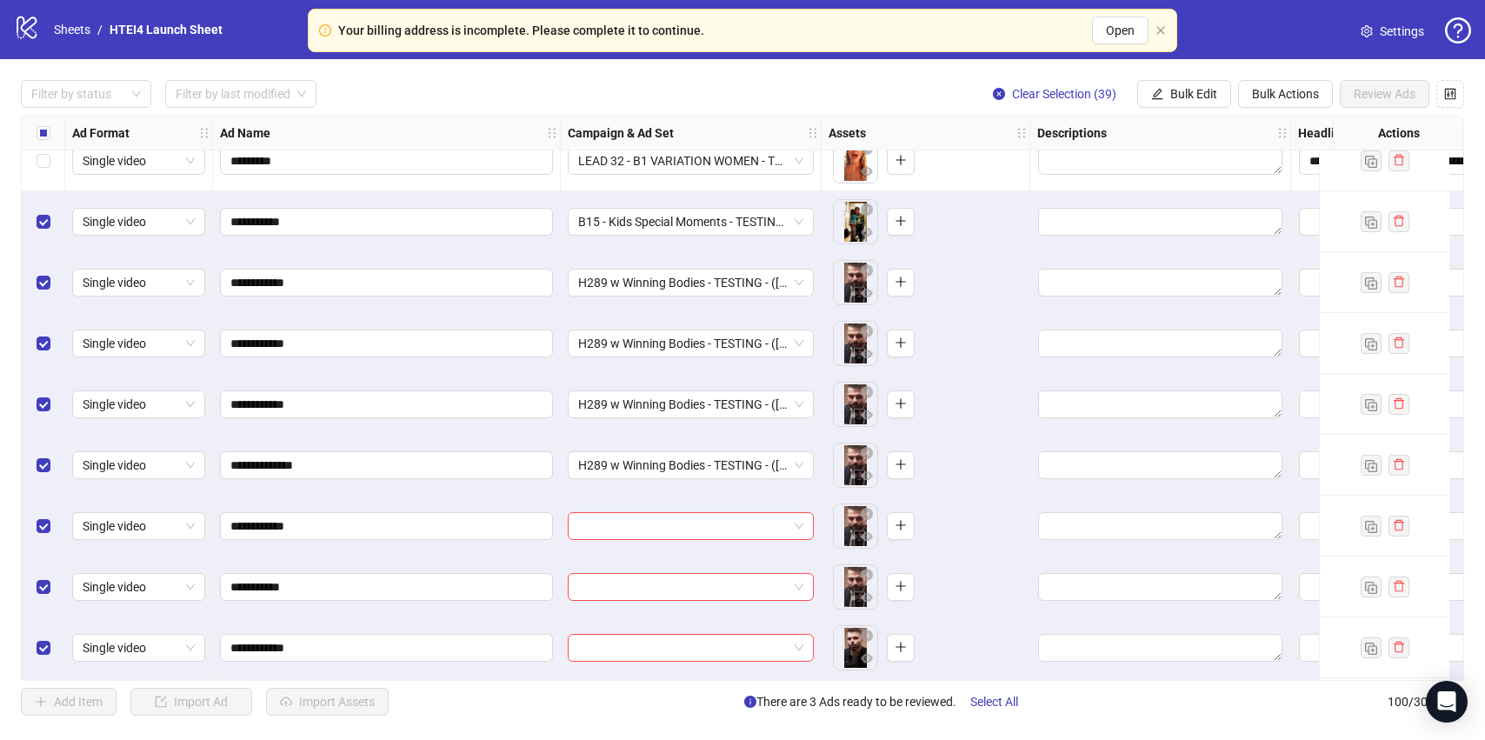
scroll to position [3744, 0]
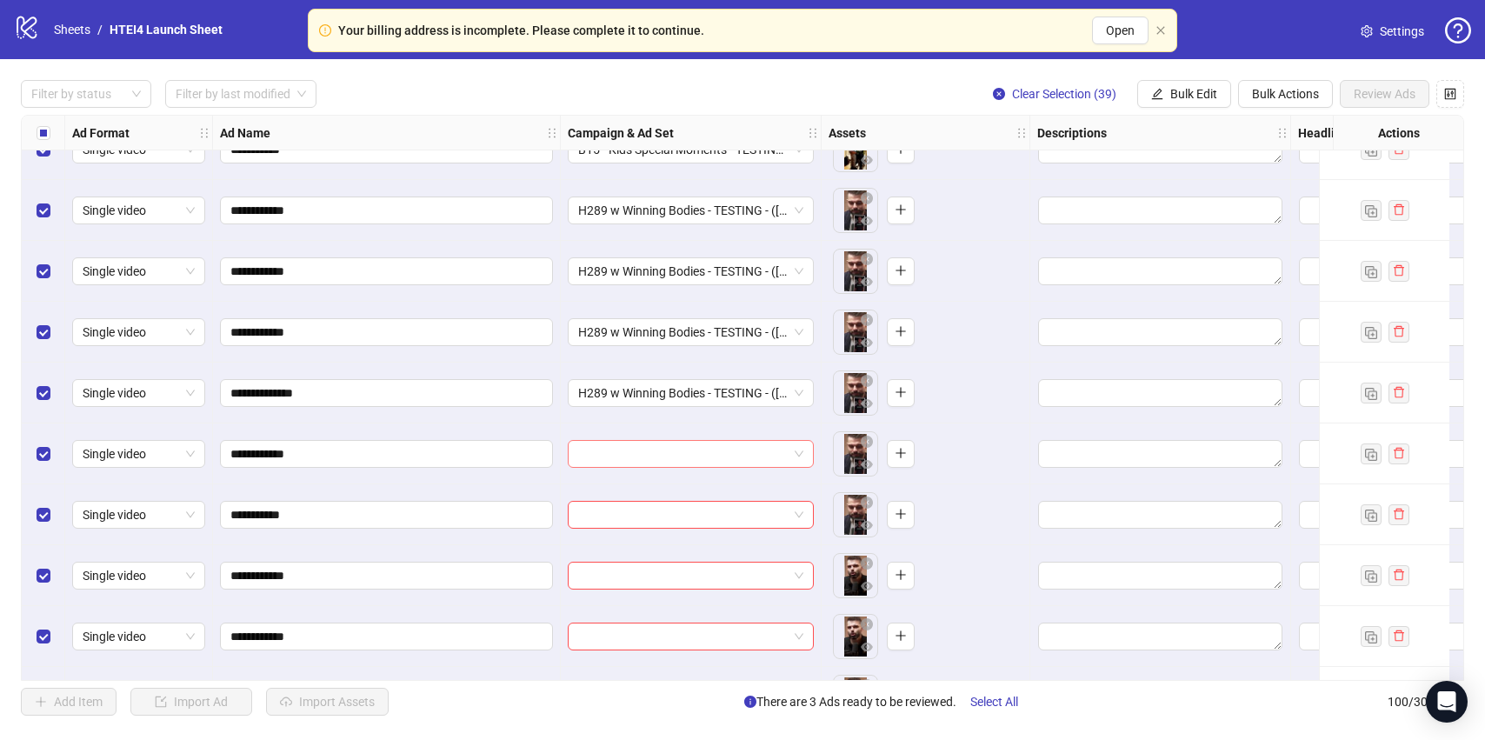
click at [629, 450] on input "search" at bounding box center [683, 454] width 210 height 26
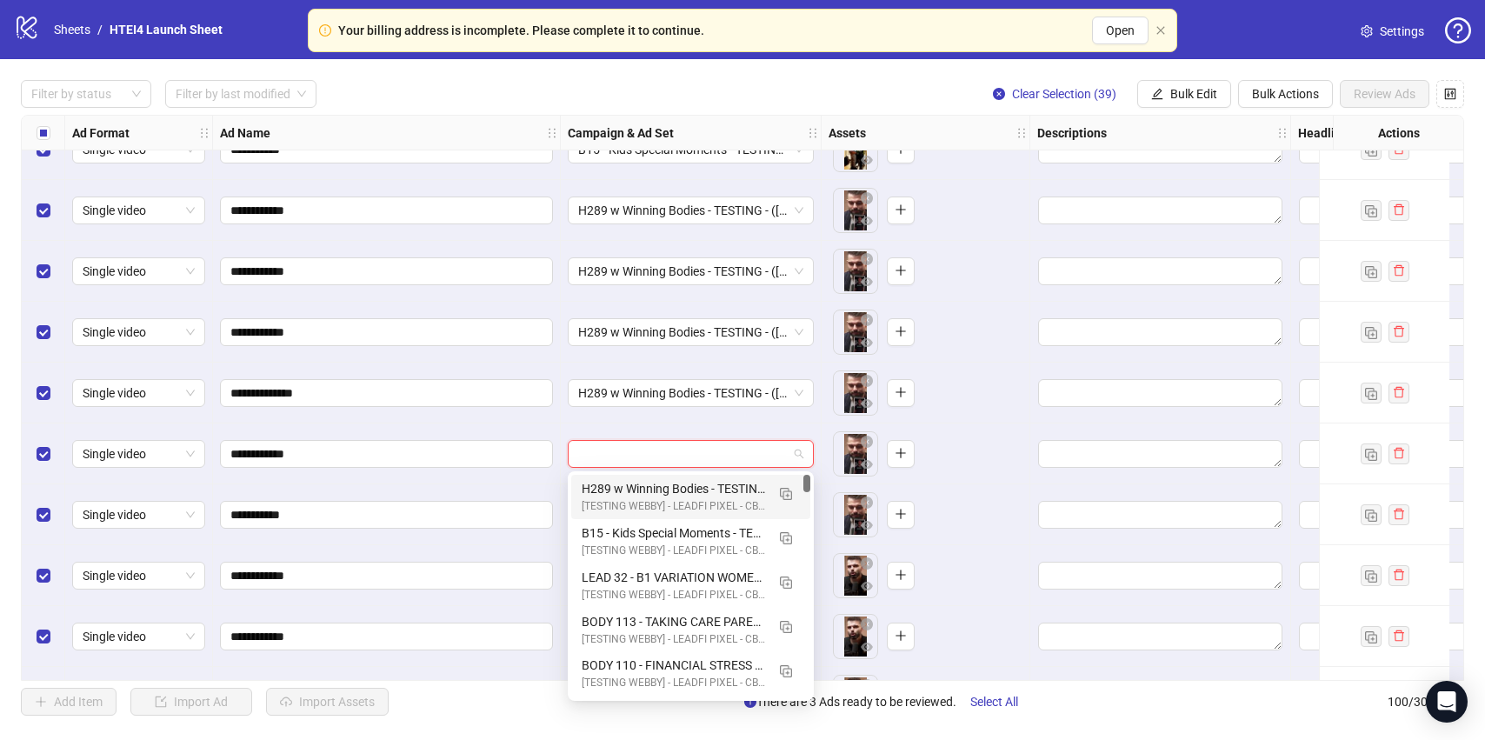
click at [649, 485] on div "H289 w Winning Bodies - TESTING - ([DATE])" at bounding box center [673, 488] width 183 height 19
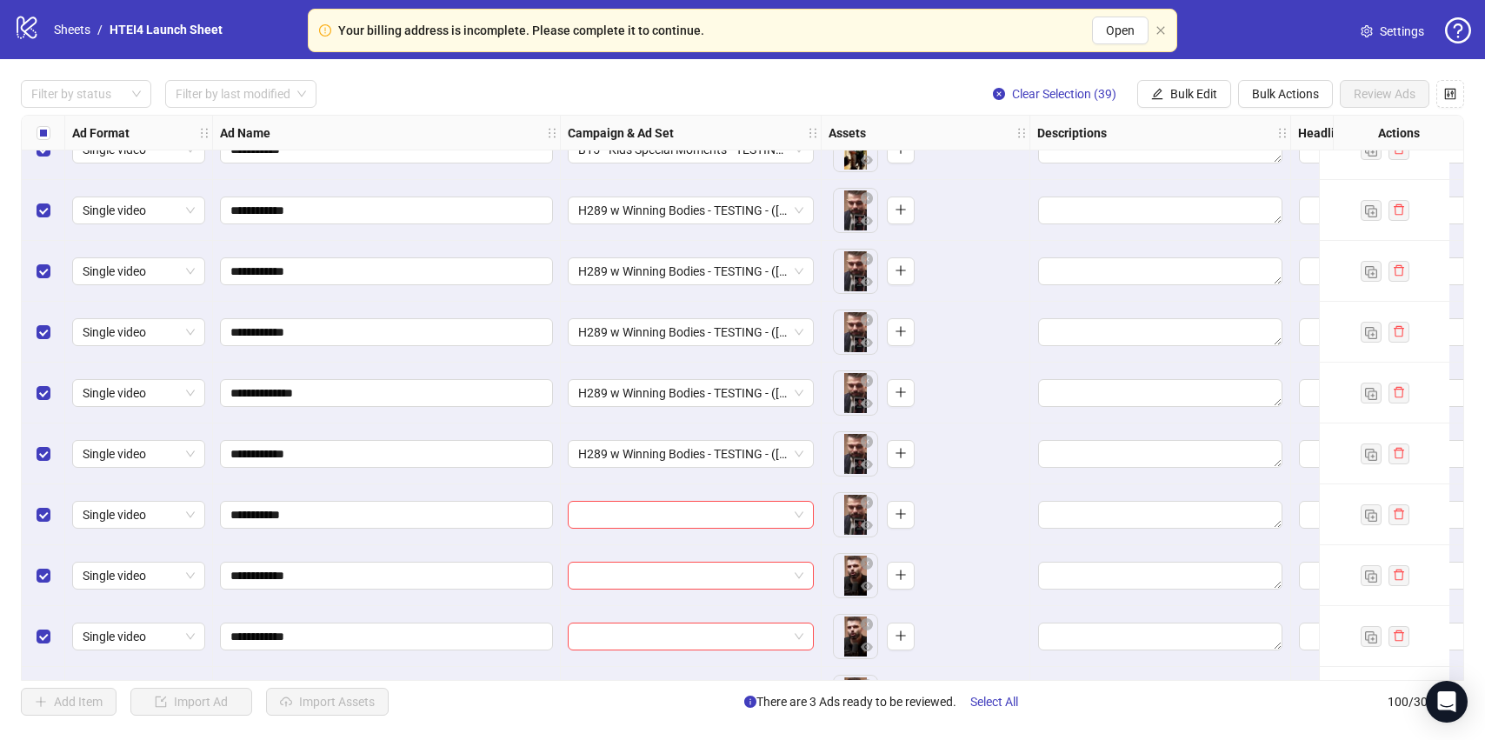
click at [632, 531] on div at bounding box center [691, 514] width 261 height 61
click at [632, 523] on input "search" at bounding box center [683, 515] width 210 height 26
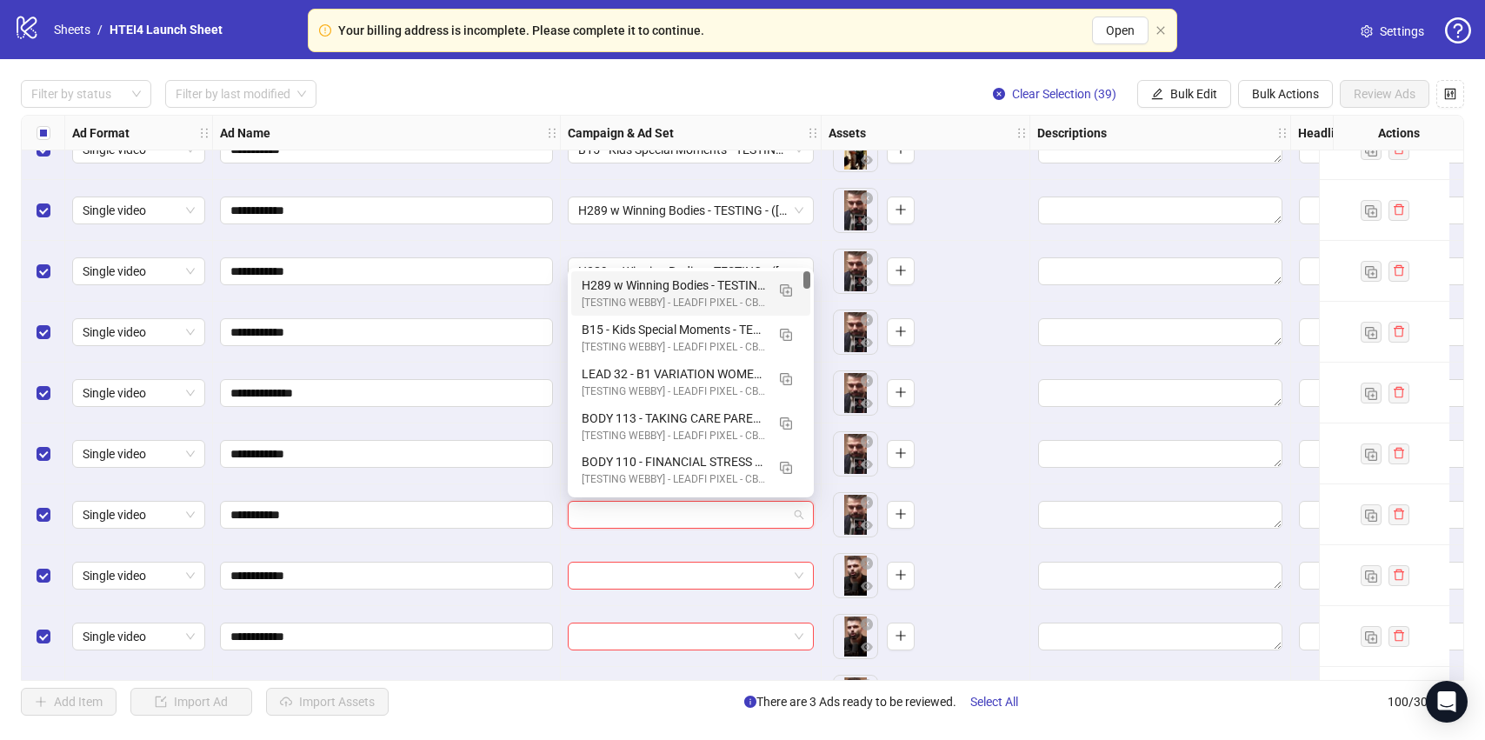
click at [645, 285] on div "H289 w Winning Bodies - TESTING - ([DATE])" at bounding box center [673, 285] width 183 height 19
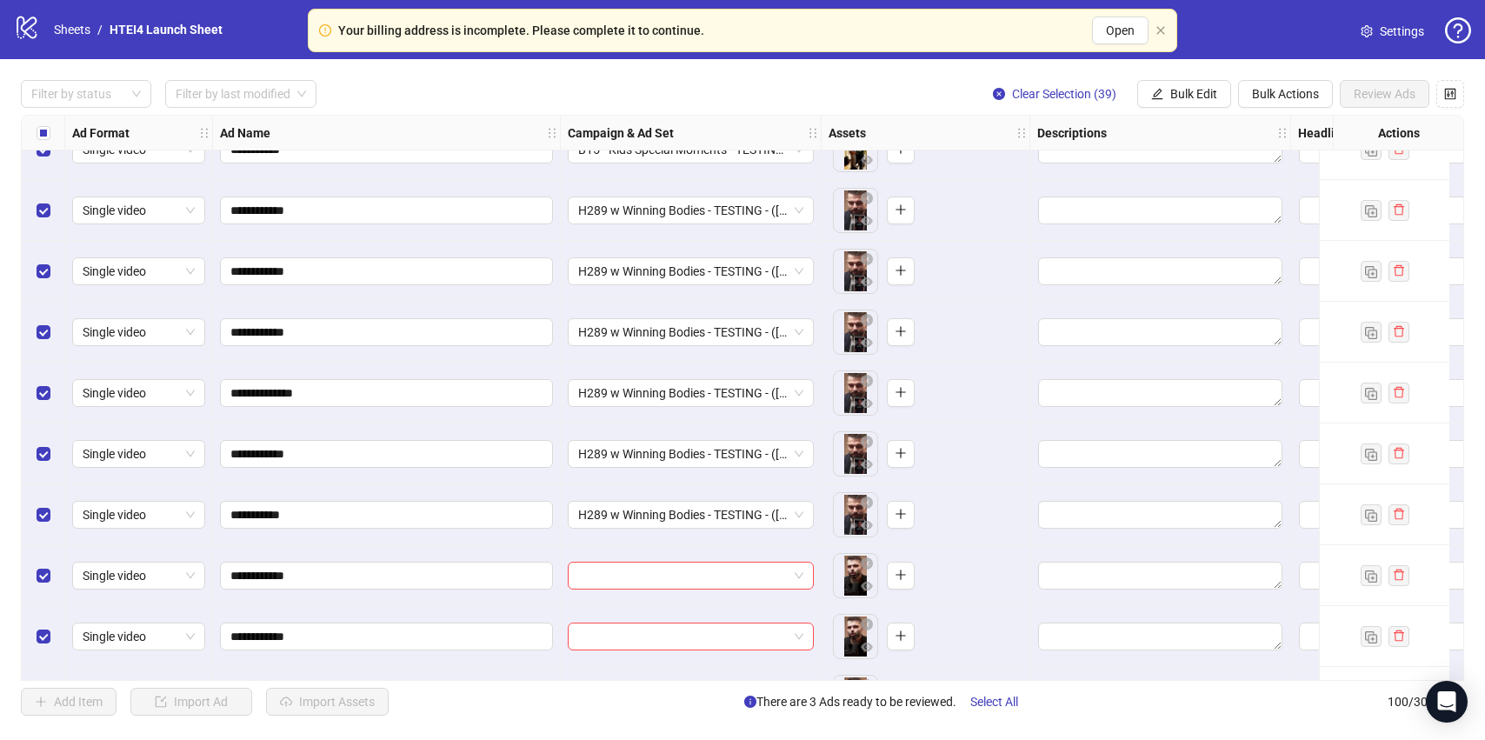
scroll to position [3921, 0]
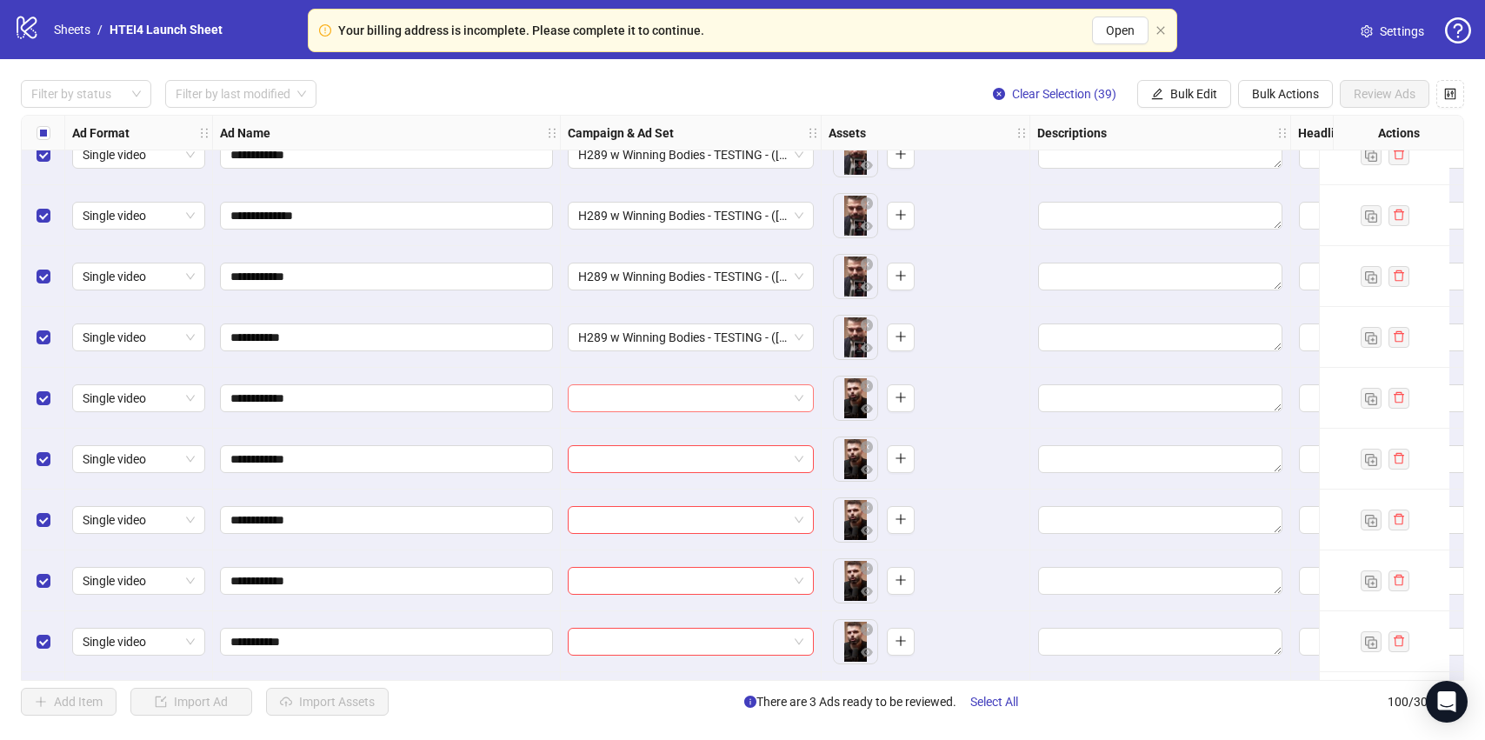
click at [622, 396] on input "search" at bounding box center [683, 398] width 210 height 26
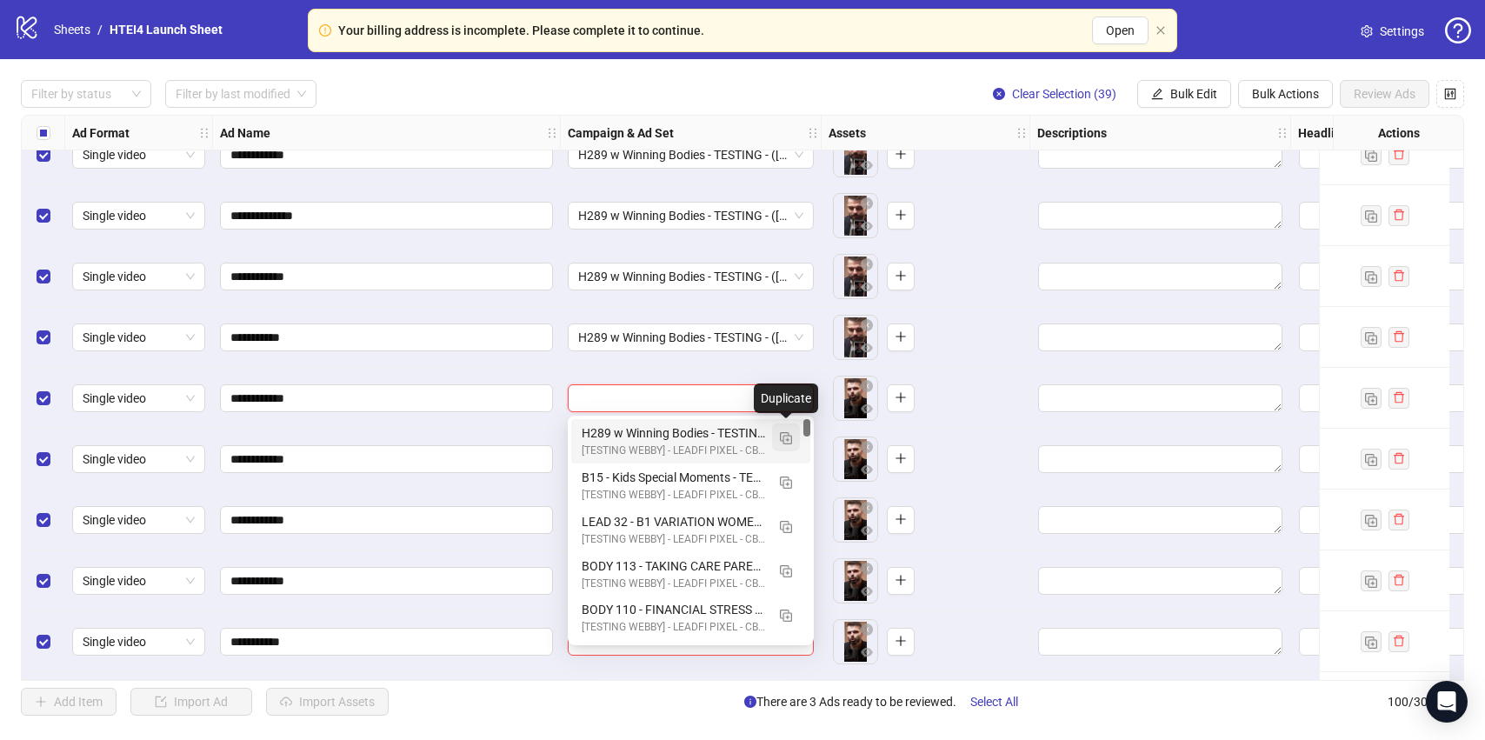
click at [782, 440] on img "button" at bounding box center [786, 438] width 12 height 12
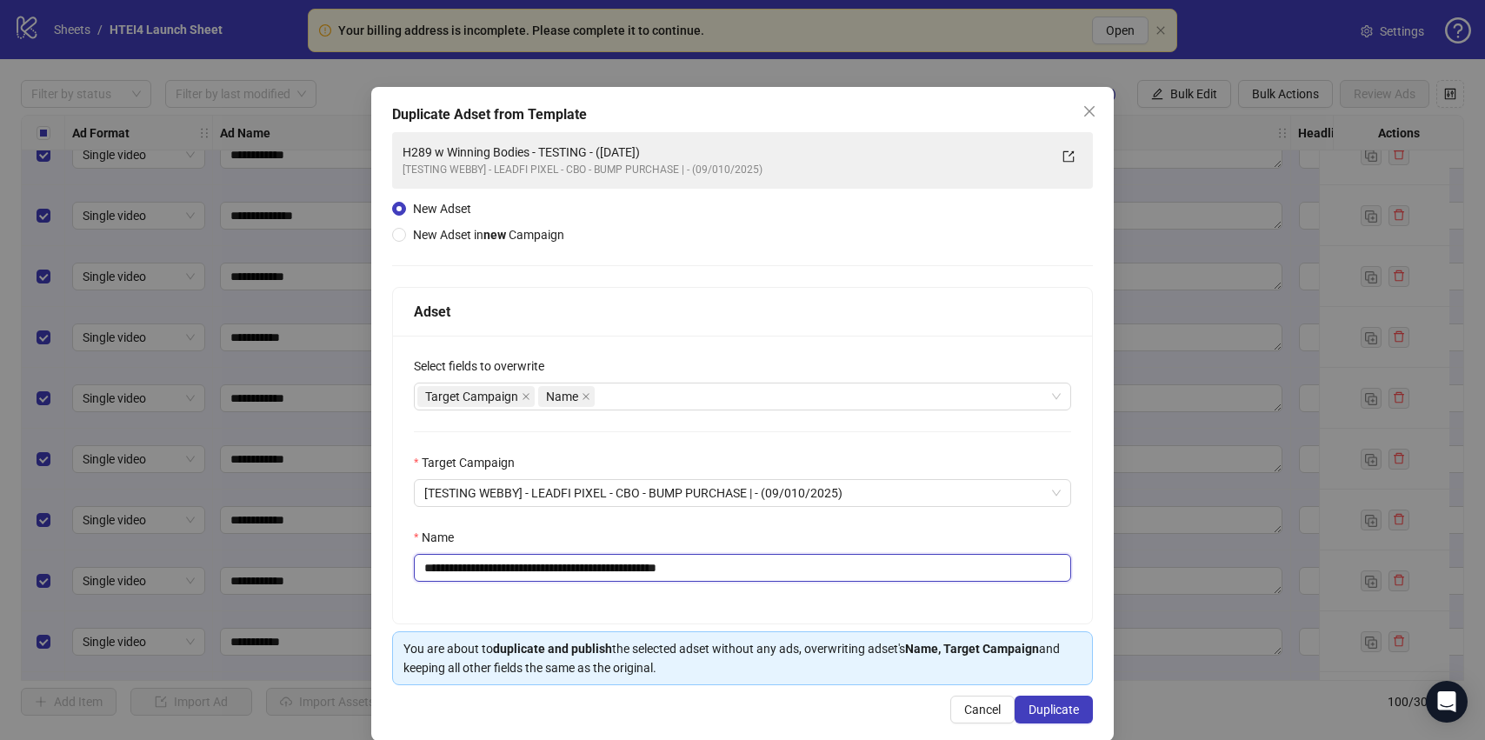
drag, startPoint x: 451, startPoint y: 569, endPoint x: 409, endPoint y: 564, distance: 42.9
click at [409, 569] on div "**********" at bounding box center [742, 480] width 699 height 288
drag, startPoint x: 690, startPoint y: 560, endPoint x: 794, endPoint y: 569, distance: 103.8
click at [788, 570] on input "**********" at bounding box center [742, 568] width 657 height 28
type input "**********"
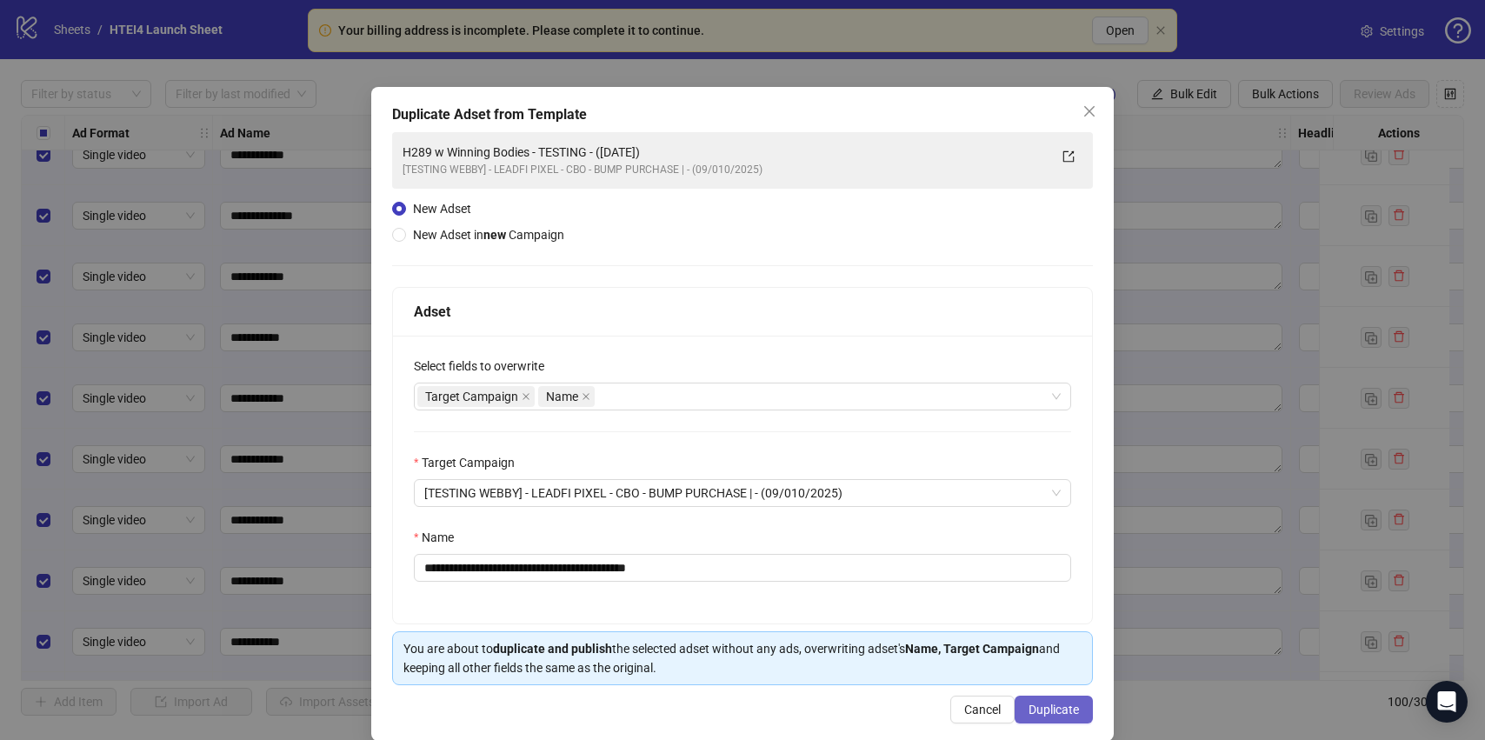
click at [1020, 710] on button "Duplicate" at bounding box center [1054, 710] width 78 height 28
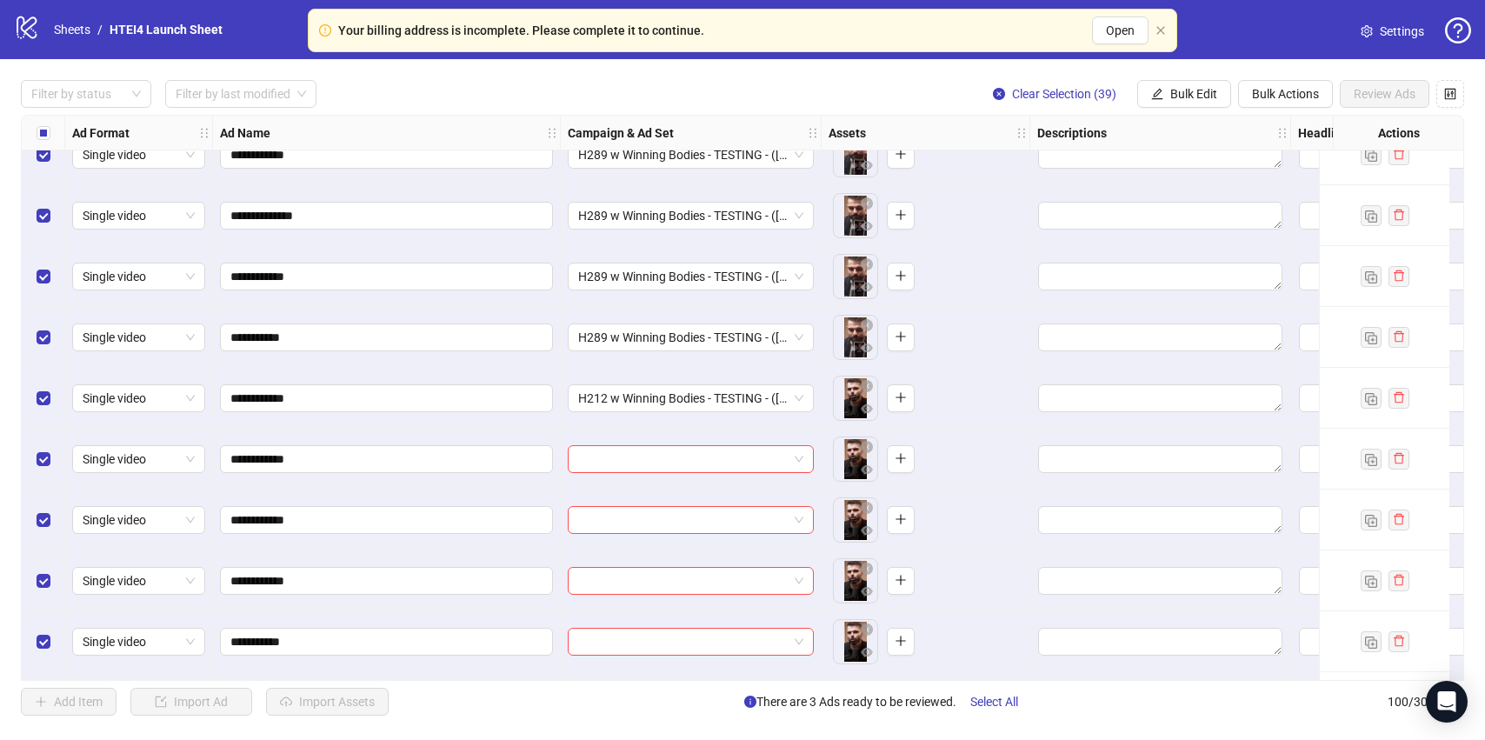
click at [617, 480] on div at bounding box center [691, 459] width 261 height 61
click at [617, 476] on div at bounding box center [691, 459] width 261 height 61
click at [617, 474] on div at bounding box center [691, 459] width 261 height 61
click at [617, 469] on input "search" at bounding box center [683, 459] width 210 height 26
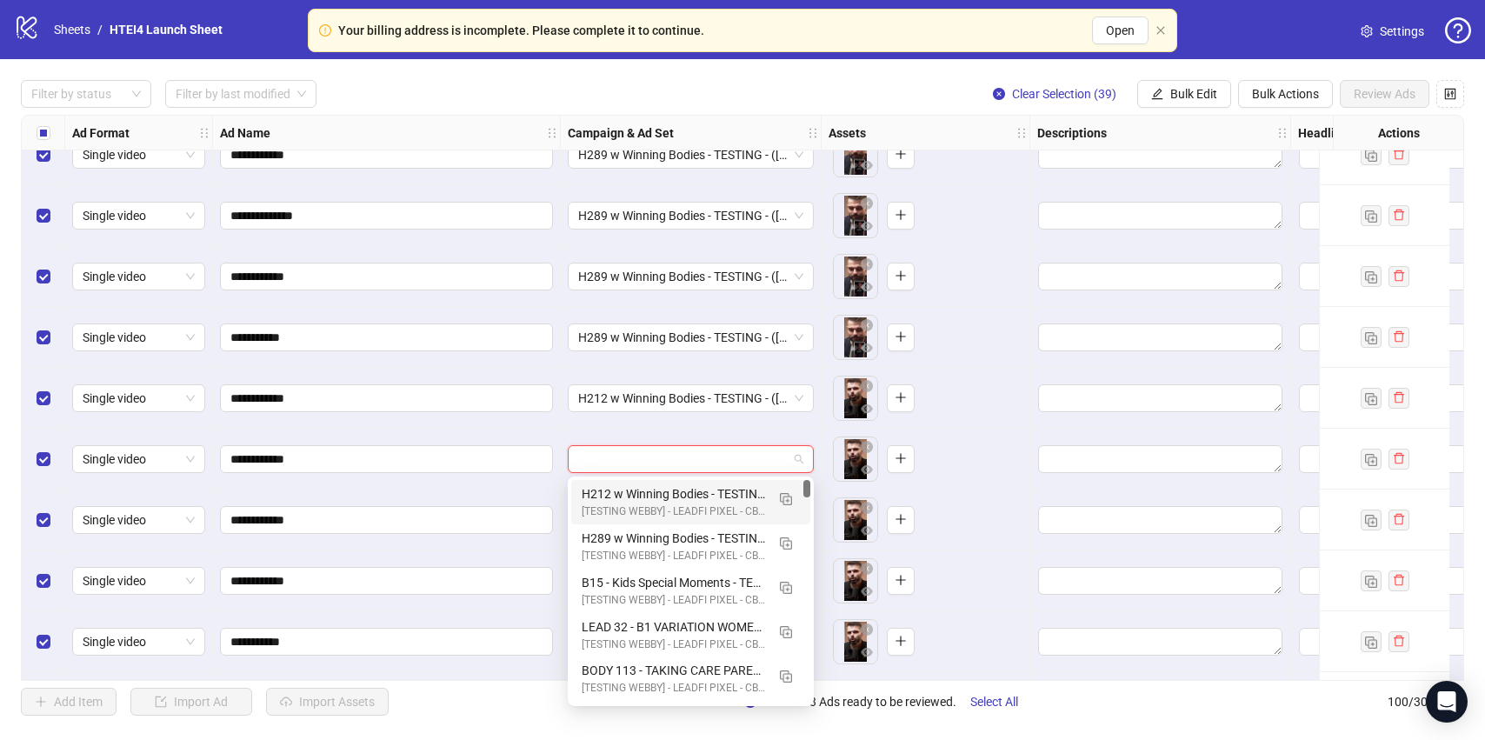
click at [608, 500] on div "H212 w Winning Bodies - TESTING - ([DATE])" at bounding box center [673, 493] width 183 height 19
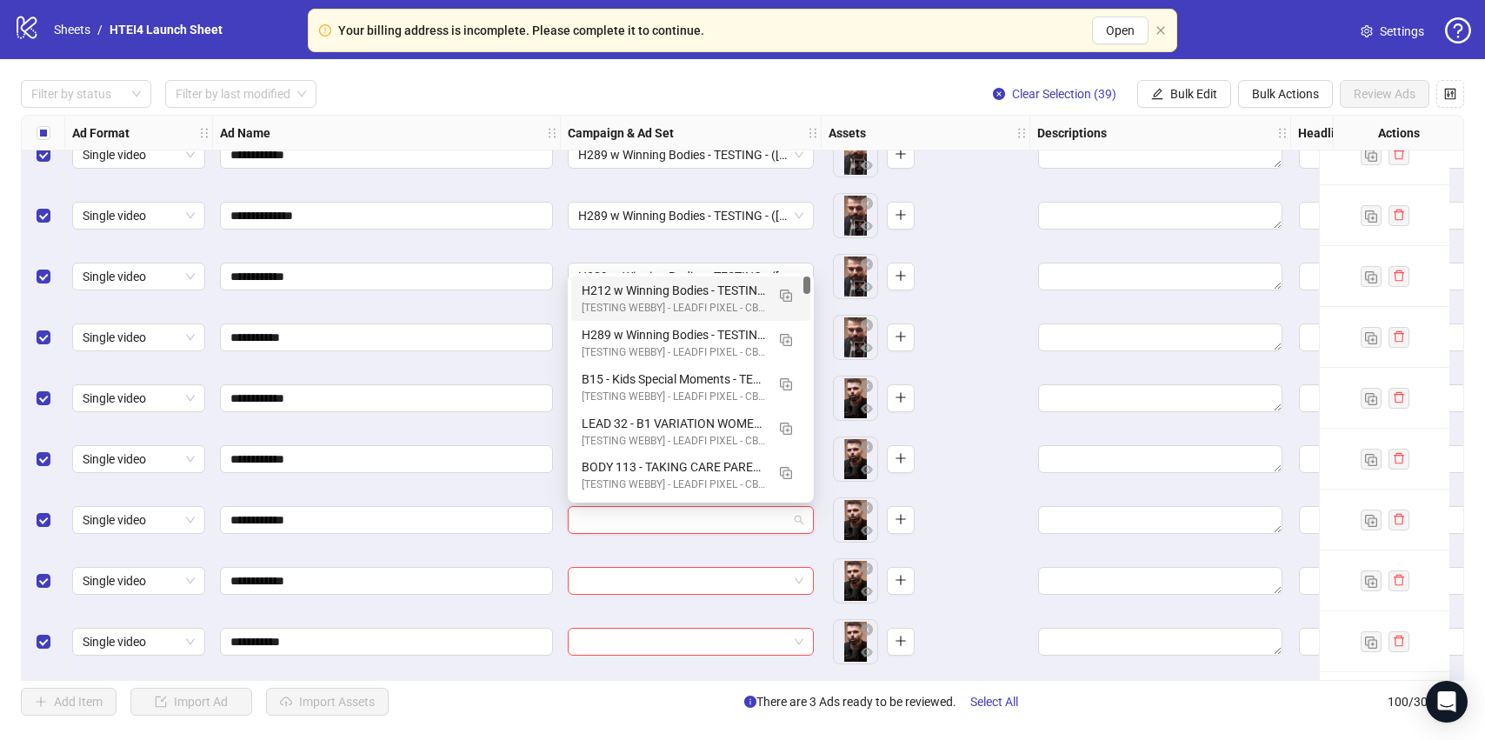
click at [615, 509] on input "search" at bounding box center [683, 520] width 210 height 26
click at [613, 308] on div "[TESTING WEBBY] - LEADFI PIXEL - CBO - BUMP PURCHASE | - (09/010/2025)" at bounding box center [673, 308] width 183 height 17
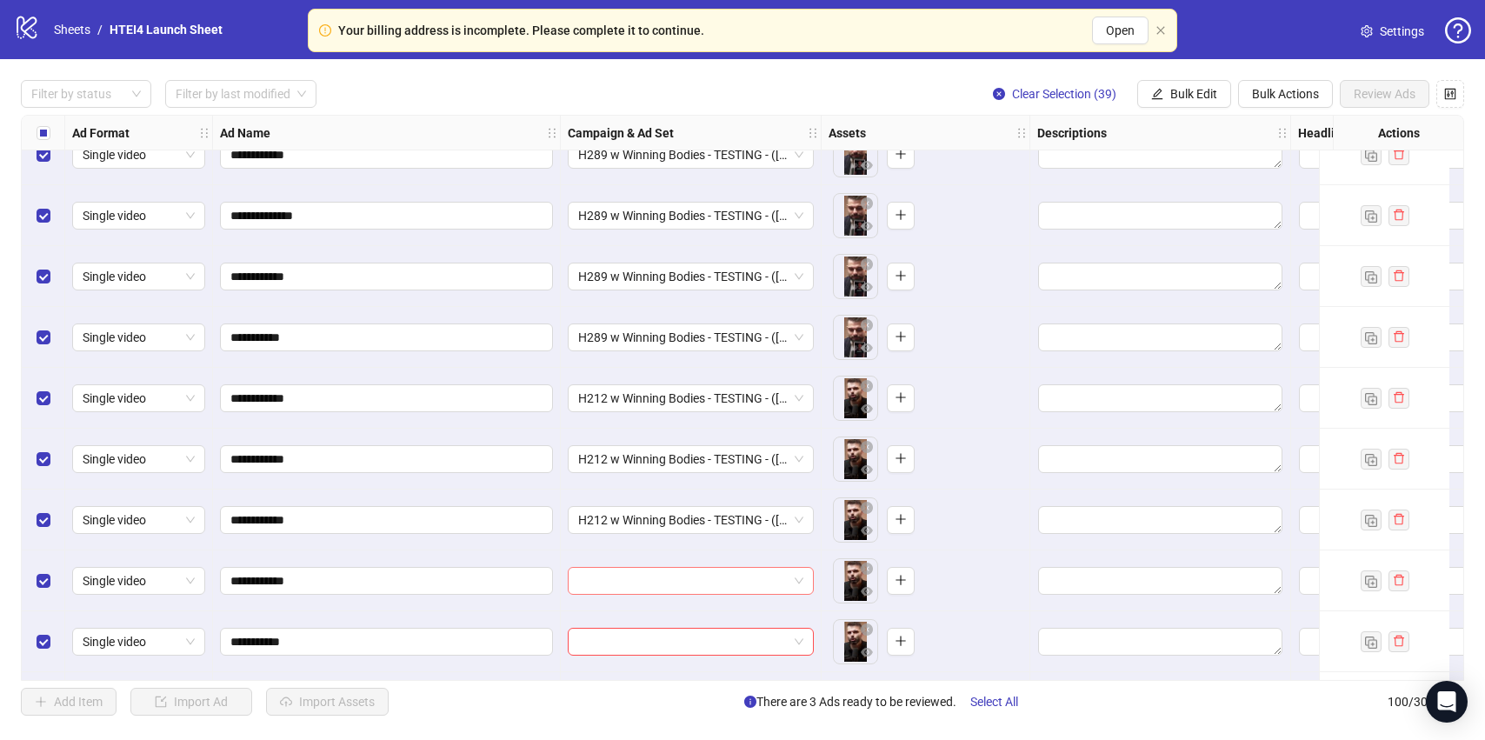
click at [631, 586] on input "search" at bounding box center [683, 581] width 210 height 26
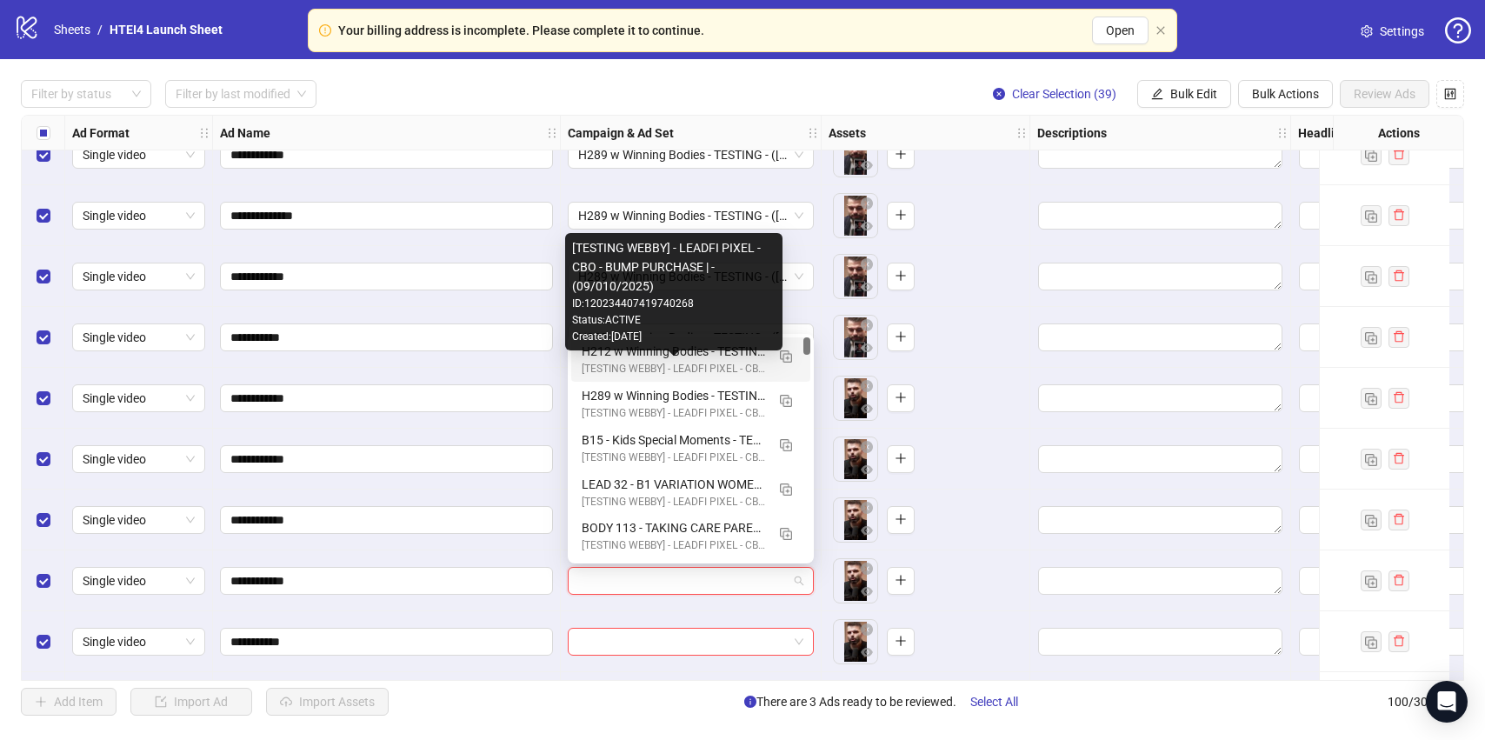
click at [625, 370] on div "[TESTING WEBBY] - LEADFI PIXEL - CBO - BUMP PURCHASE | - (09/010/2025)" at bounding box center [673, 369] width 183 height 17
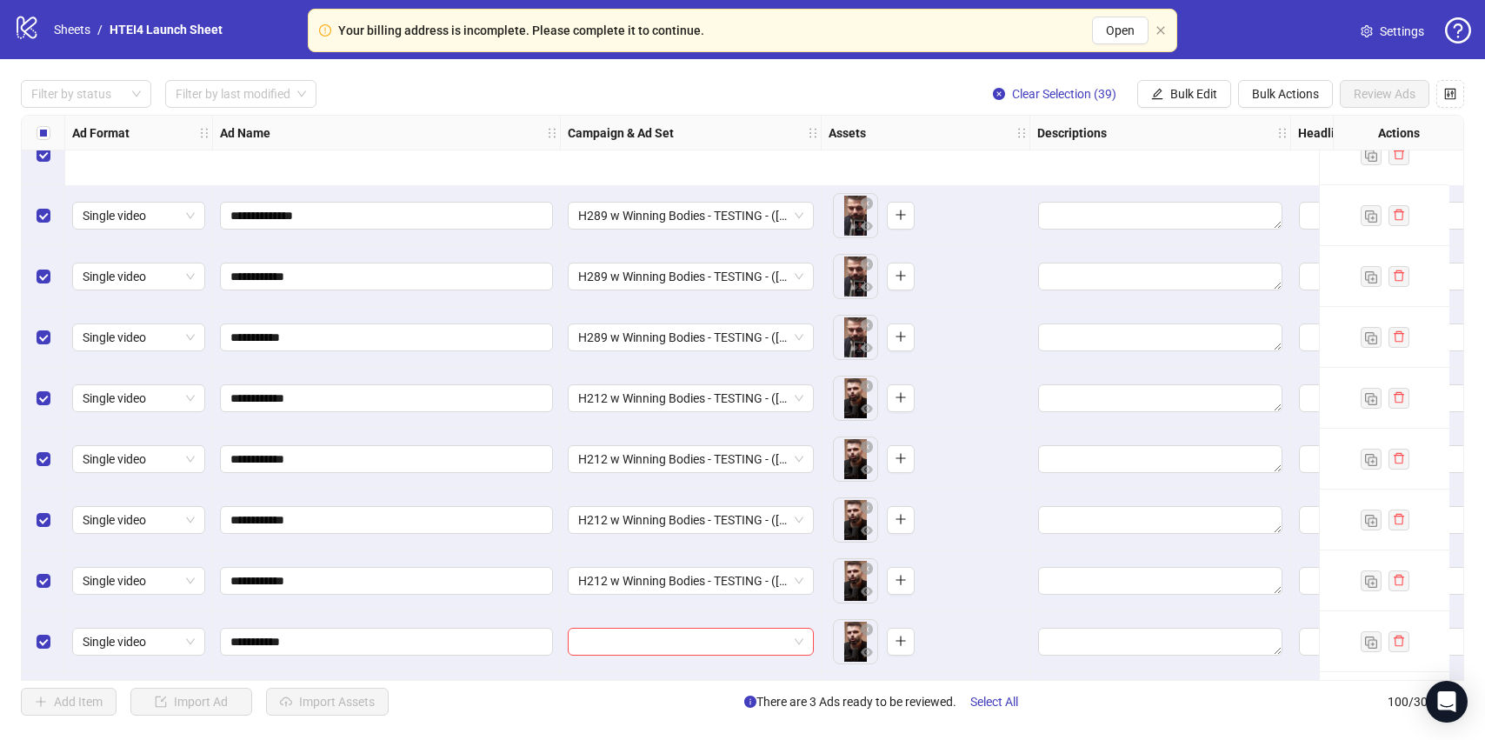
scroll to position [4100, 0]
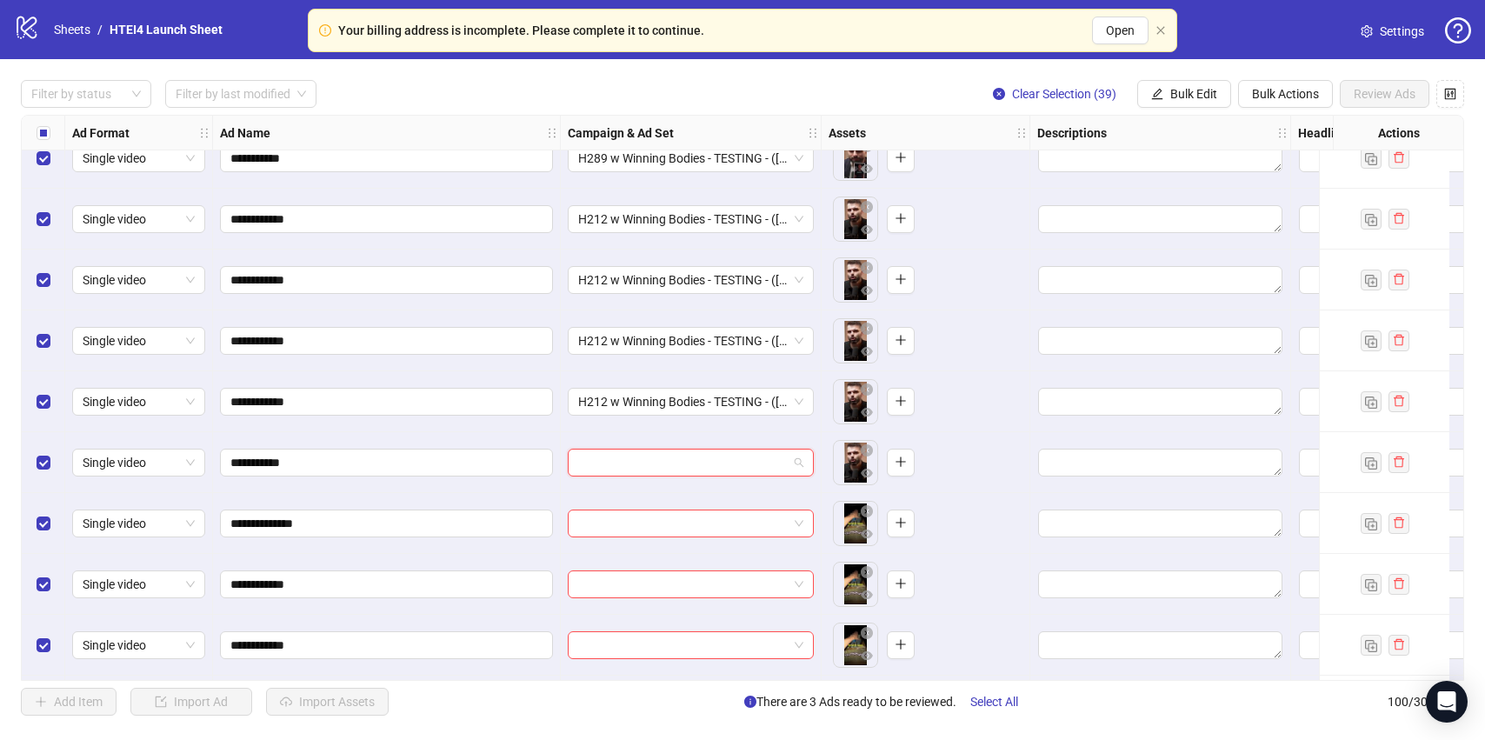
click at [623, 456] on input "search" at bounding box center [683, 462] width 210 height 26
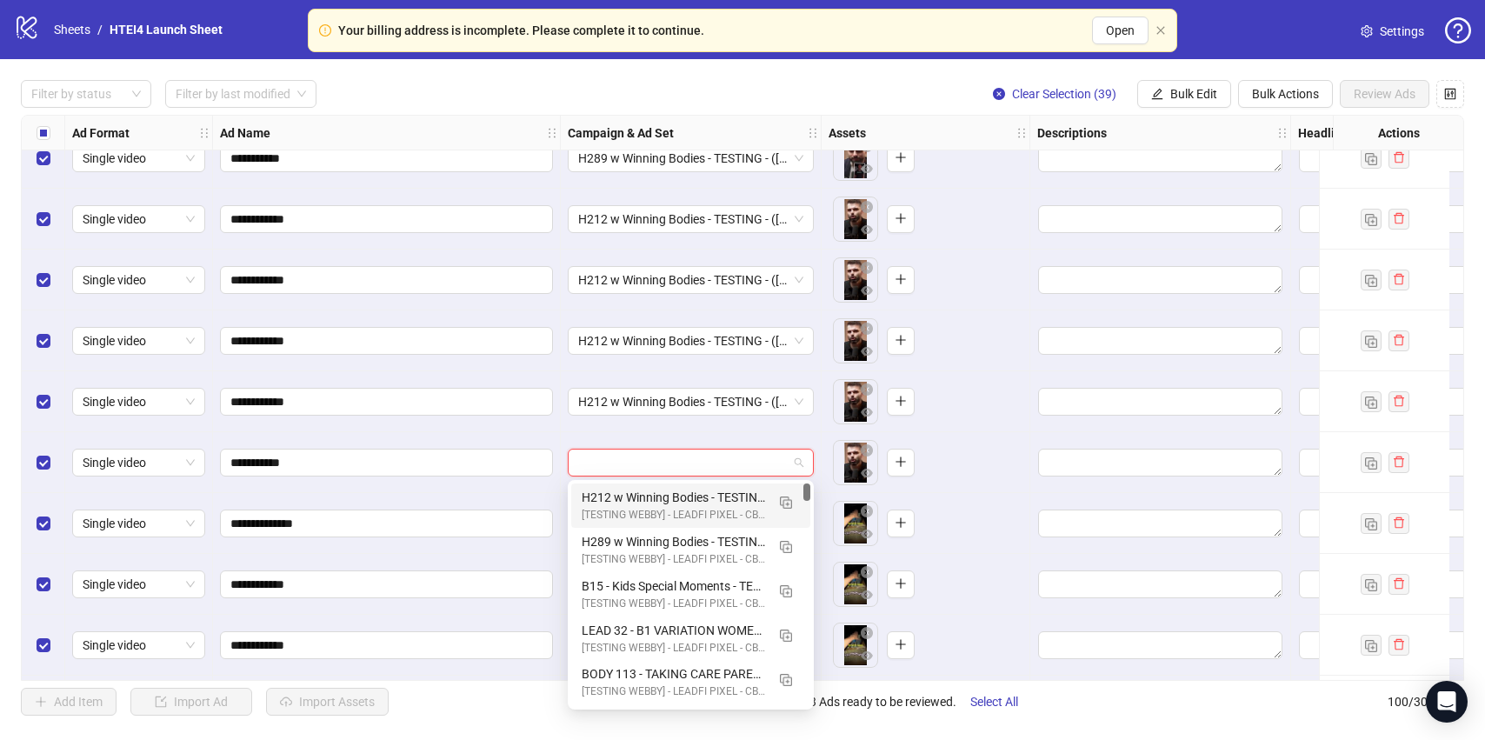
click at [638, 498] on div "H212 w Winning Bodies - TESTING - ([DATE])" at bounding box center [673, 497] width 183 height 19
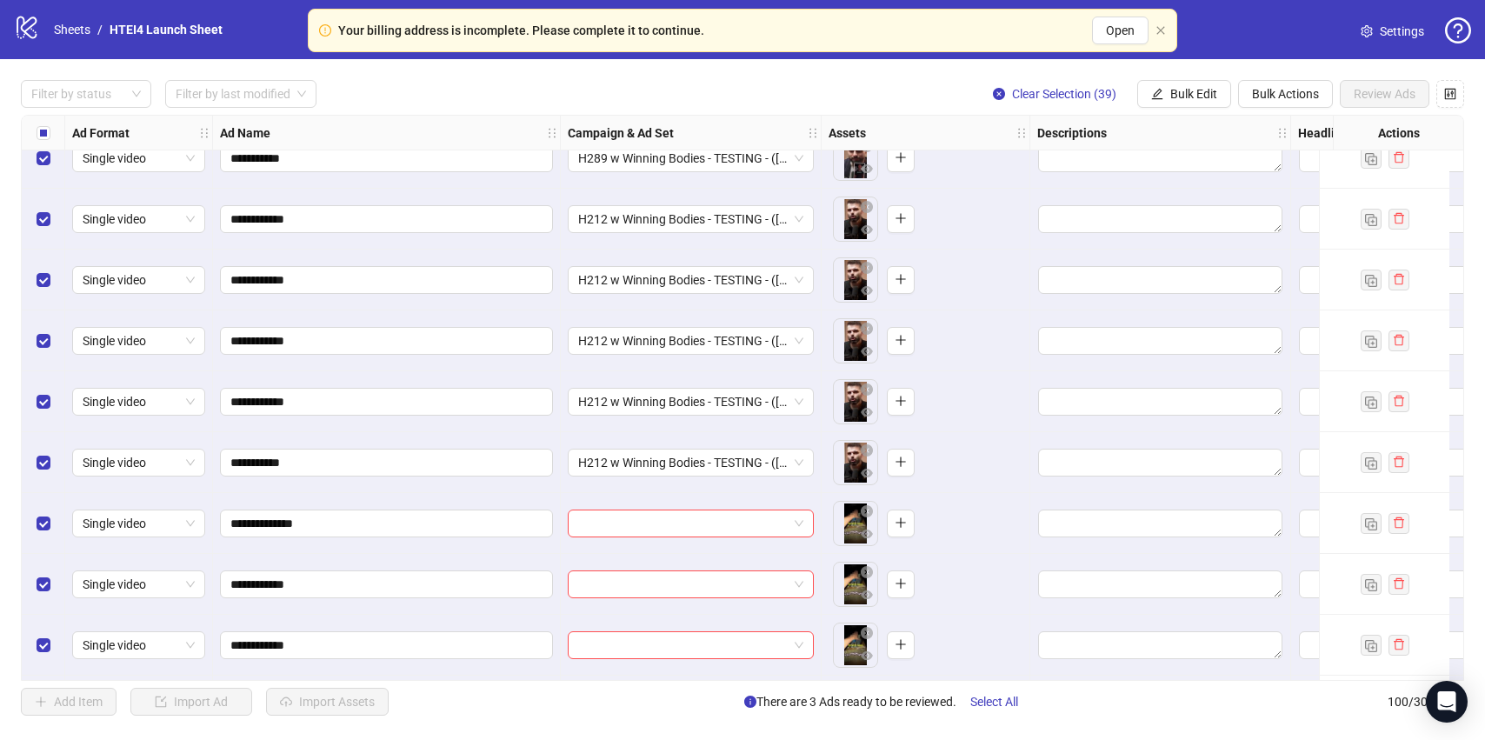
scroll to position [4125, 0]
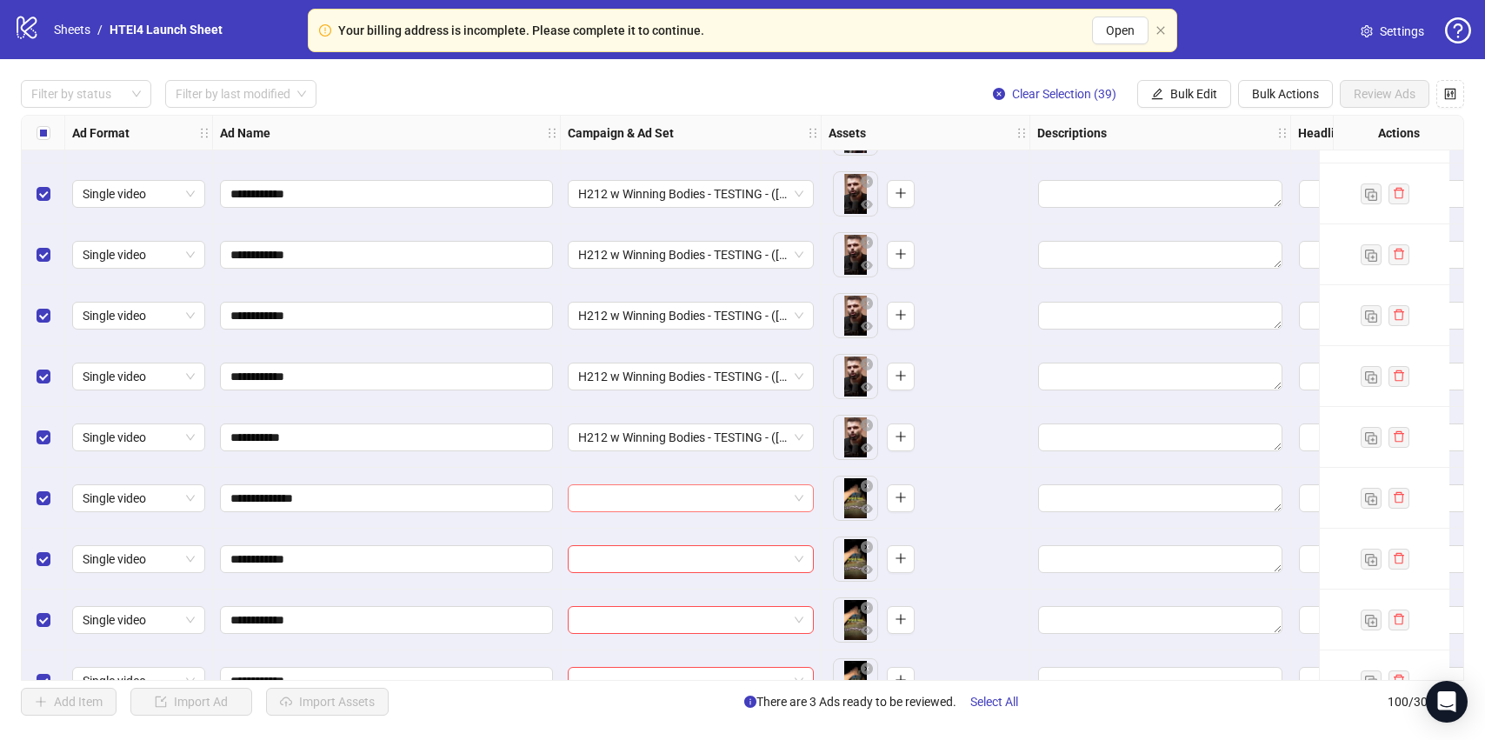
click at [637, 494] on input "search" at bounding box center [683, 498] width 210 height 26
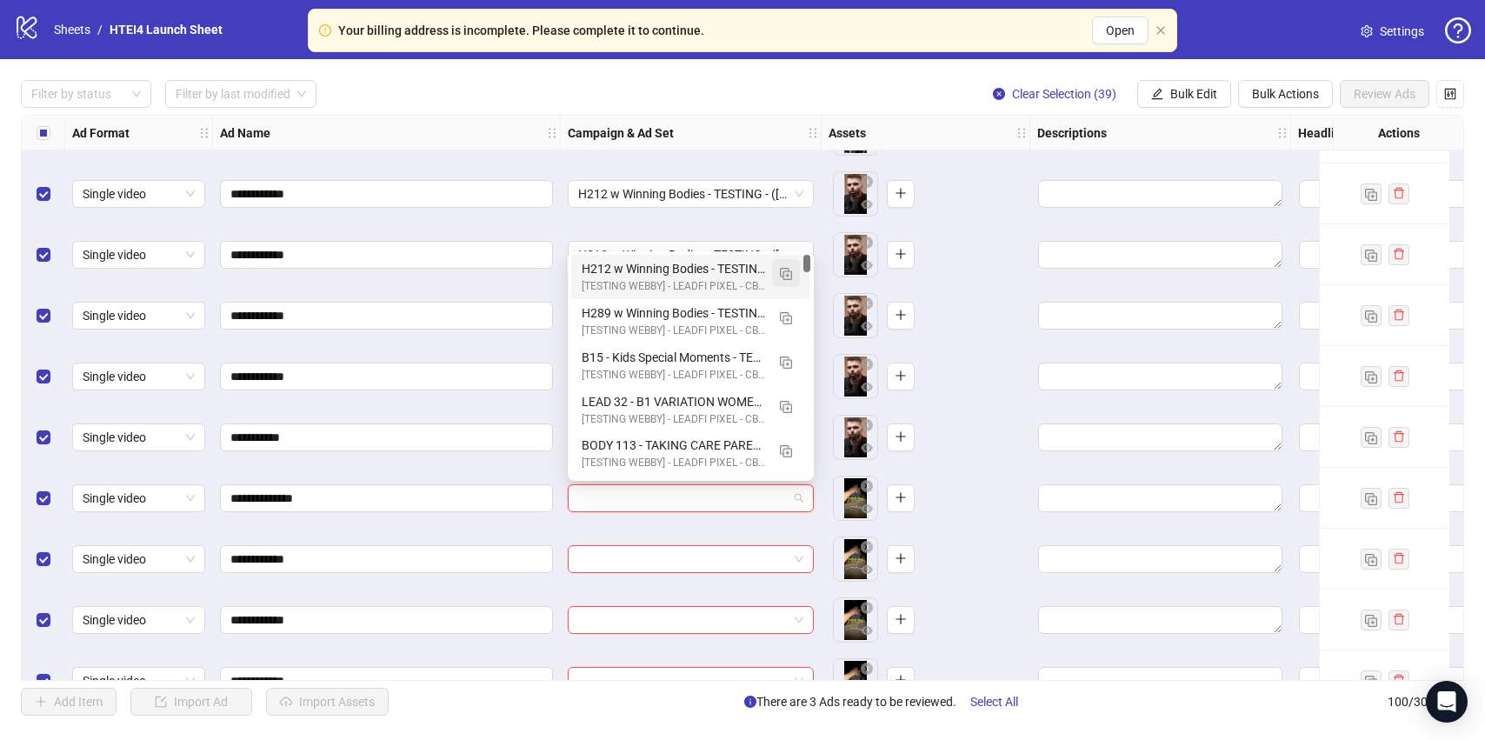
click at [789, 269] on img "button" at bounding box center [786, 274] width 12 height 12
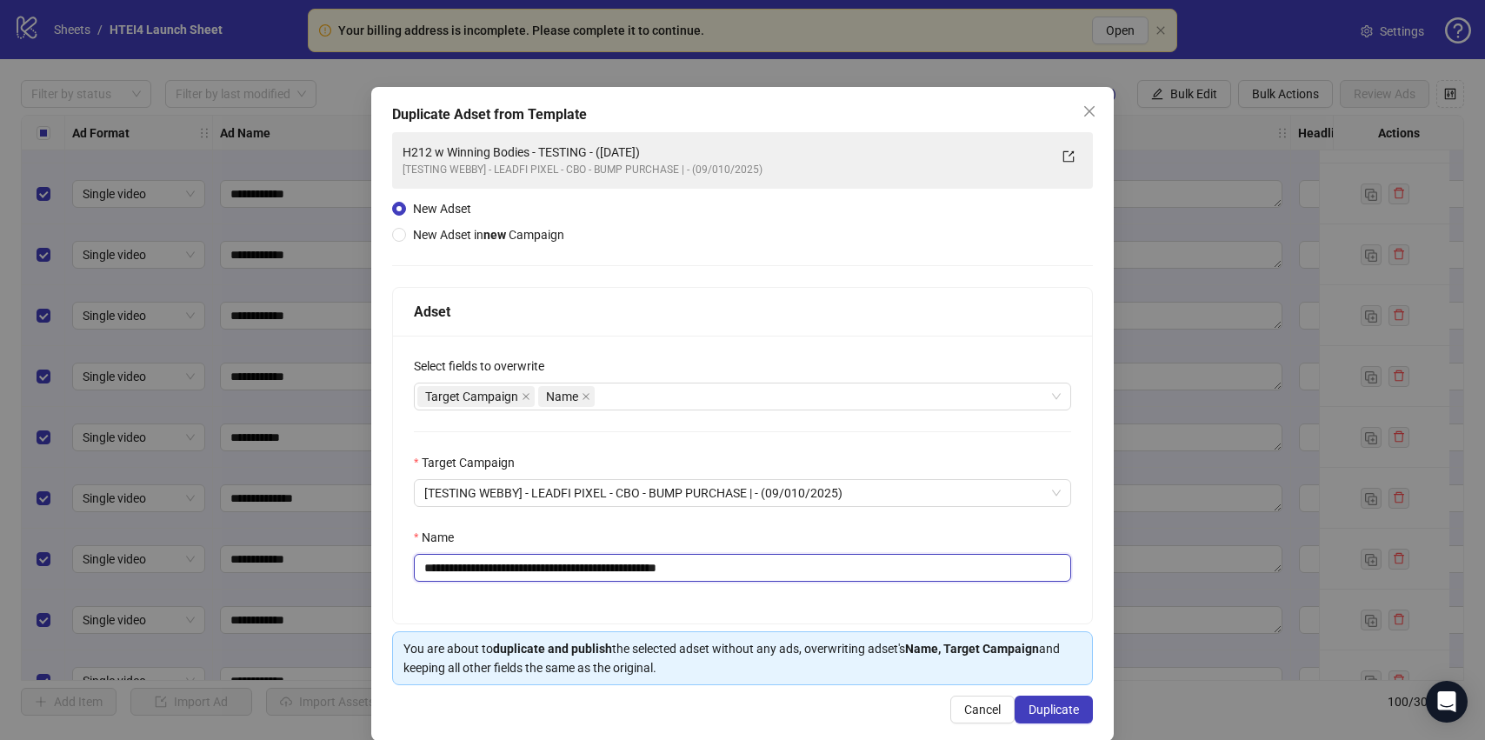
drag, startPoint x: 463, startPoint y: 567, endPoint x: 431, endPoint y: 567, distance: 31.3
click at [429, 567] on input "**********" at bounding box center [742, 568] width 657 height 28
click at [449, 569] on input "**********" at bounding box center [742, 568] width 657 height 28
click at [455, 570] on input "**********" at bounding box center [742, 568] width 657 height 28
type input "**********"
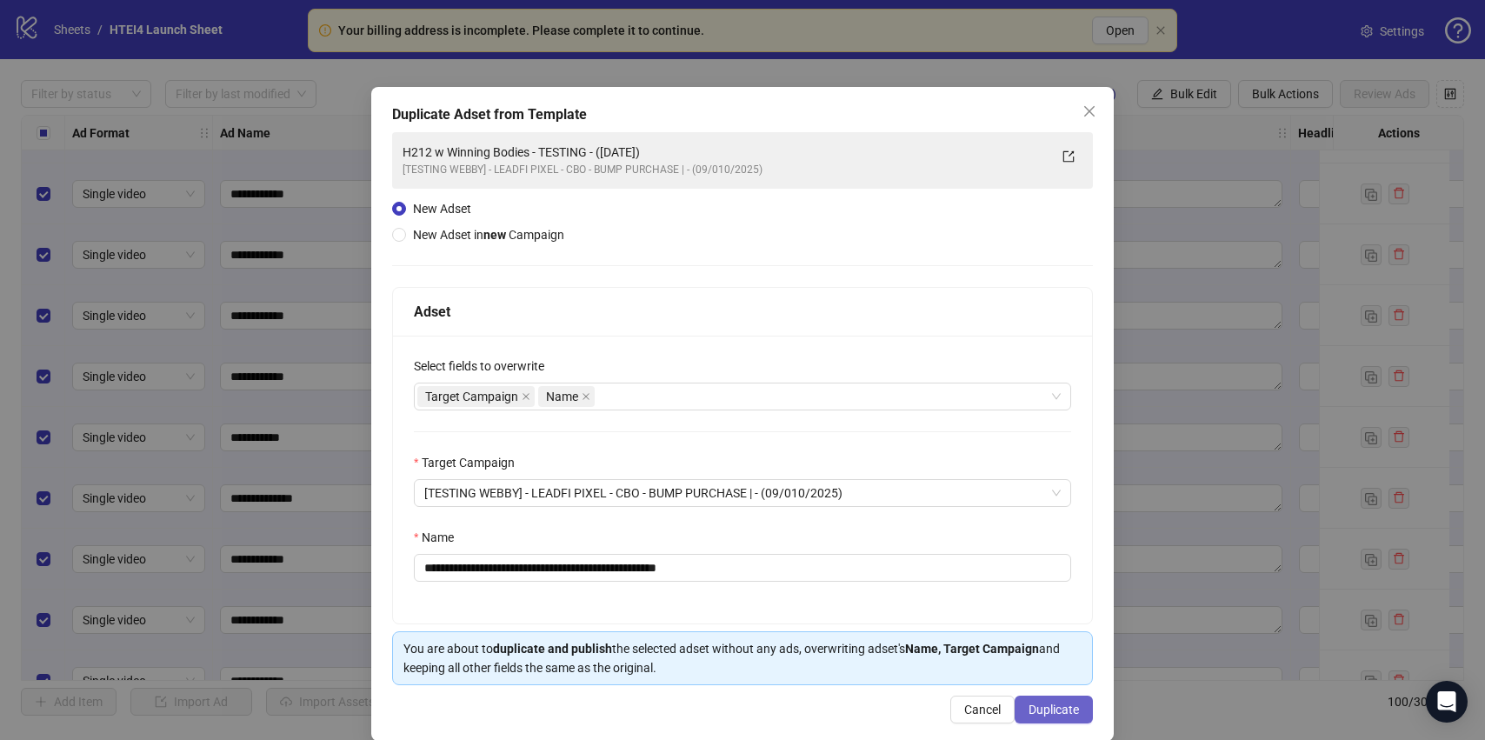
click at [1064, 713] on span "Duplicate" at bounding box center [1053, 709] width 50 height 14
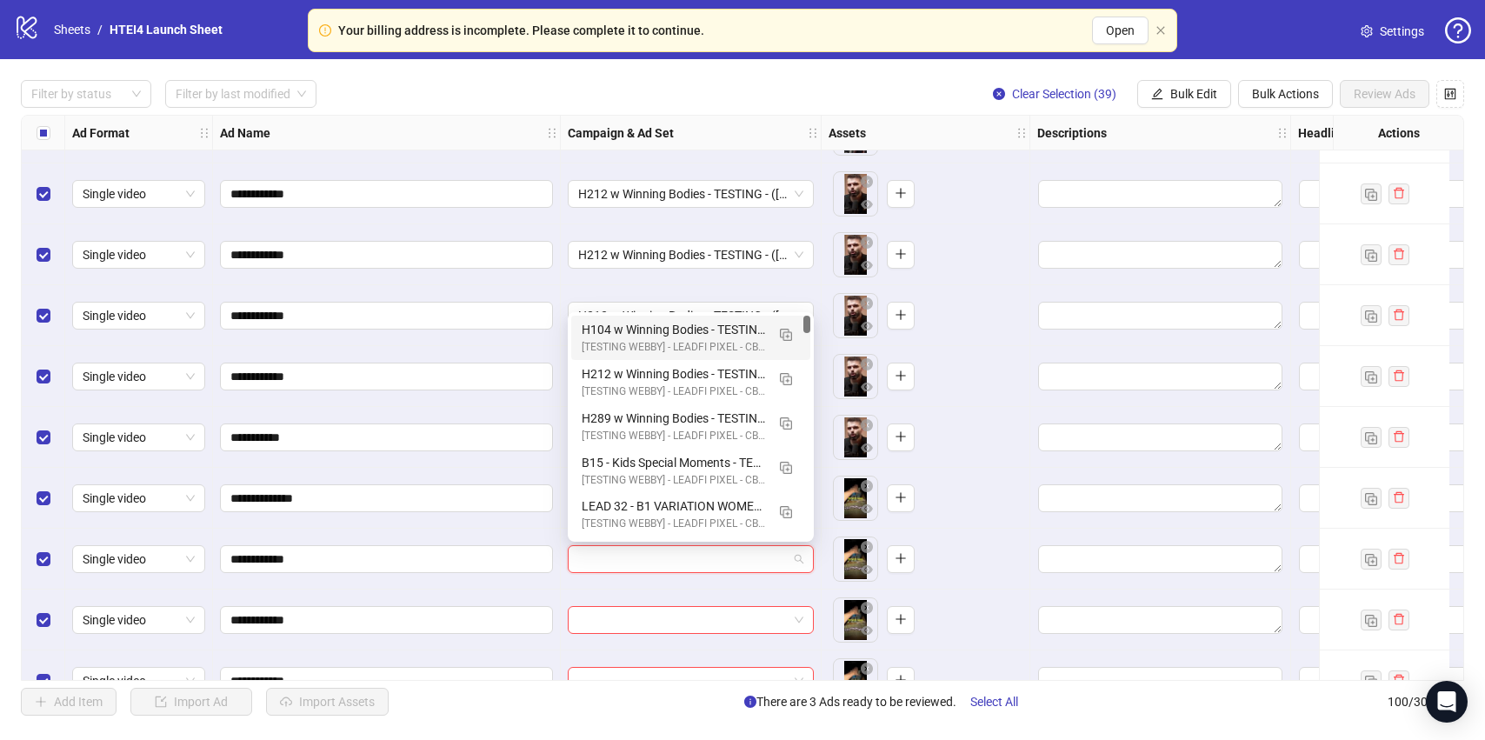
click at [689, 569] on input "search" at bounding box center [683, 559] width 210 height 26
click at [685, 327] on div "H104 w Winning Bodies - TESTING - ([DATE]) (copy)" at bounding box center [673, 329] width 183 height 19
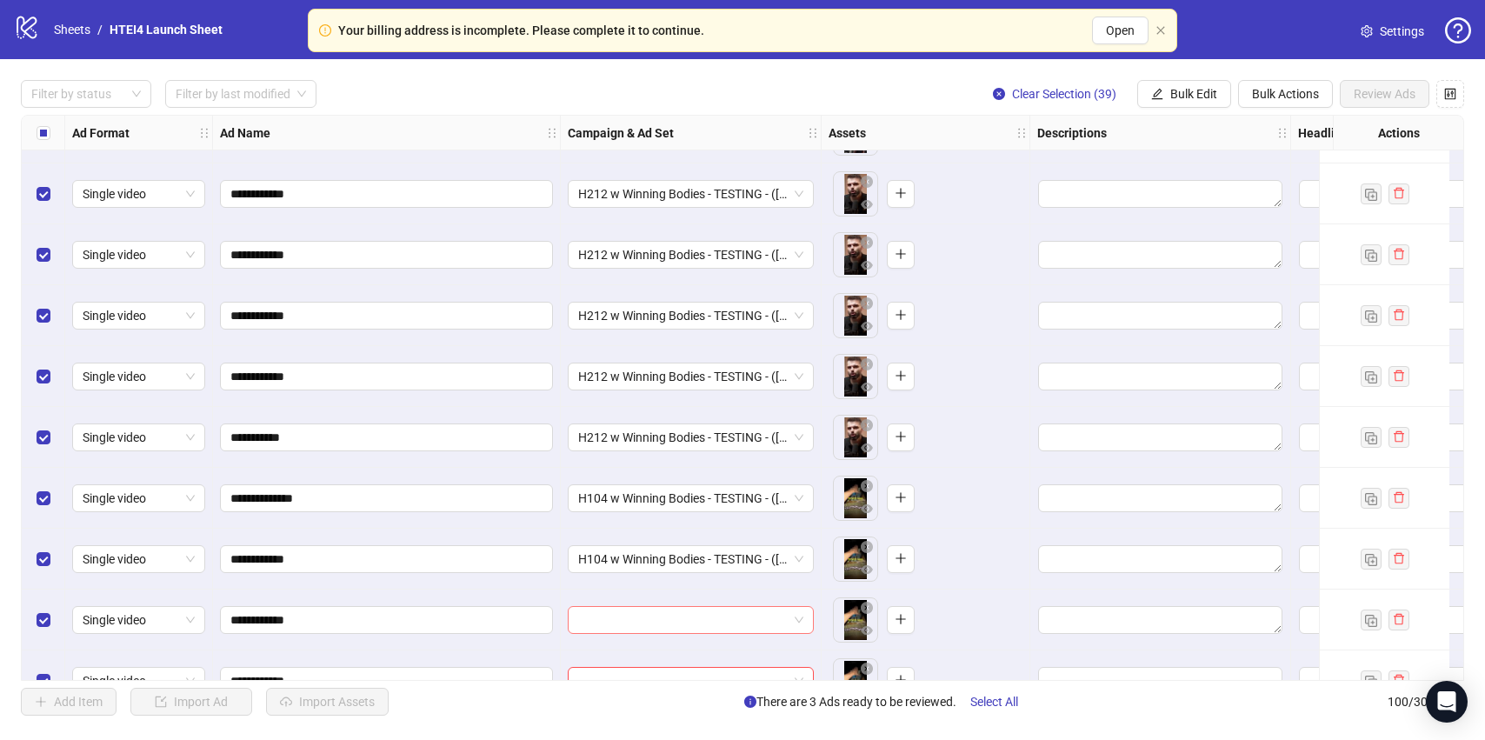
click at [665, 615] on input "search" at bounding box center [683, 620] width 210 height 26
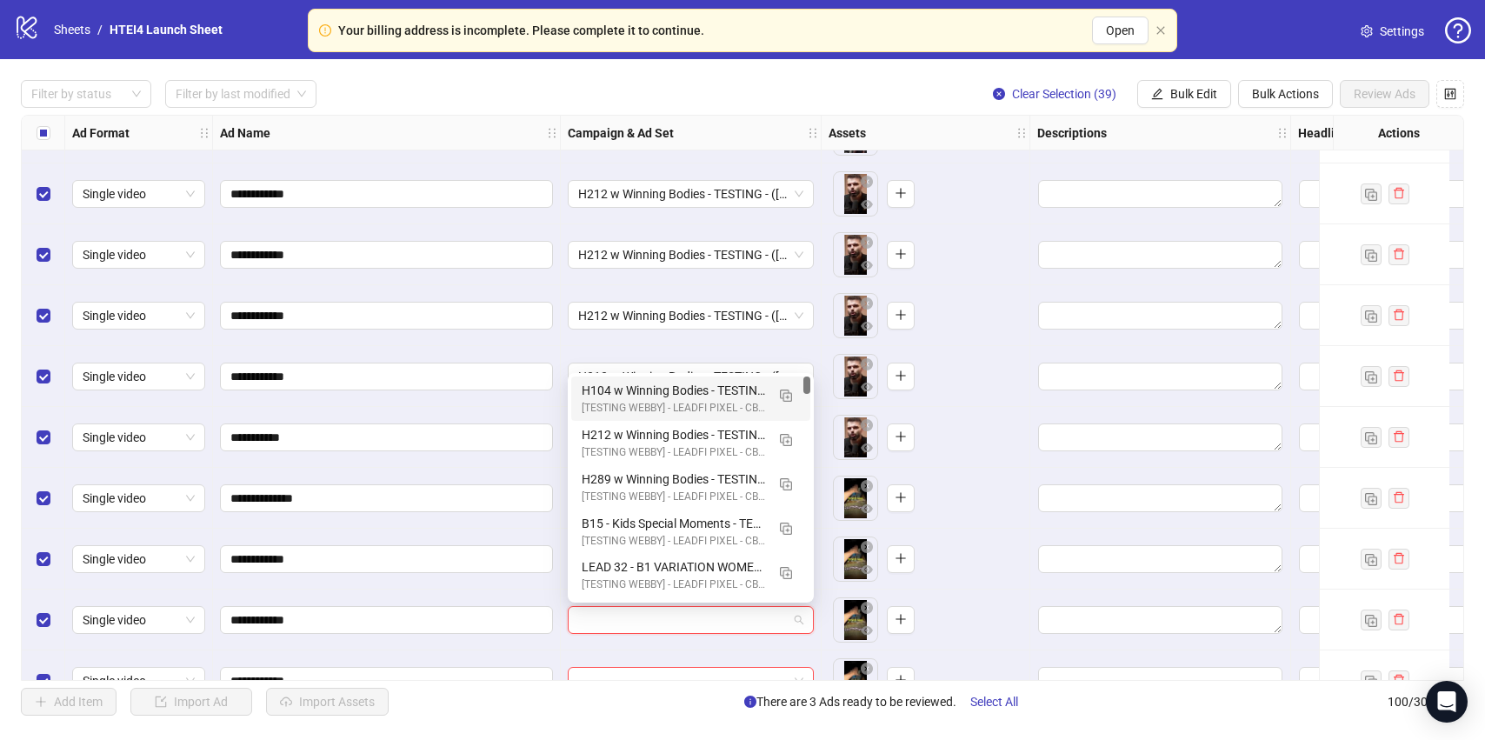
click at [652, 400] on div "[TESTING WEBBY] - LEADFI PIXEL - CBO - BUMP PURCHASE | - (09/010/2025)" at bounding box center [673, 408] width 183 height 17
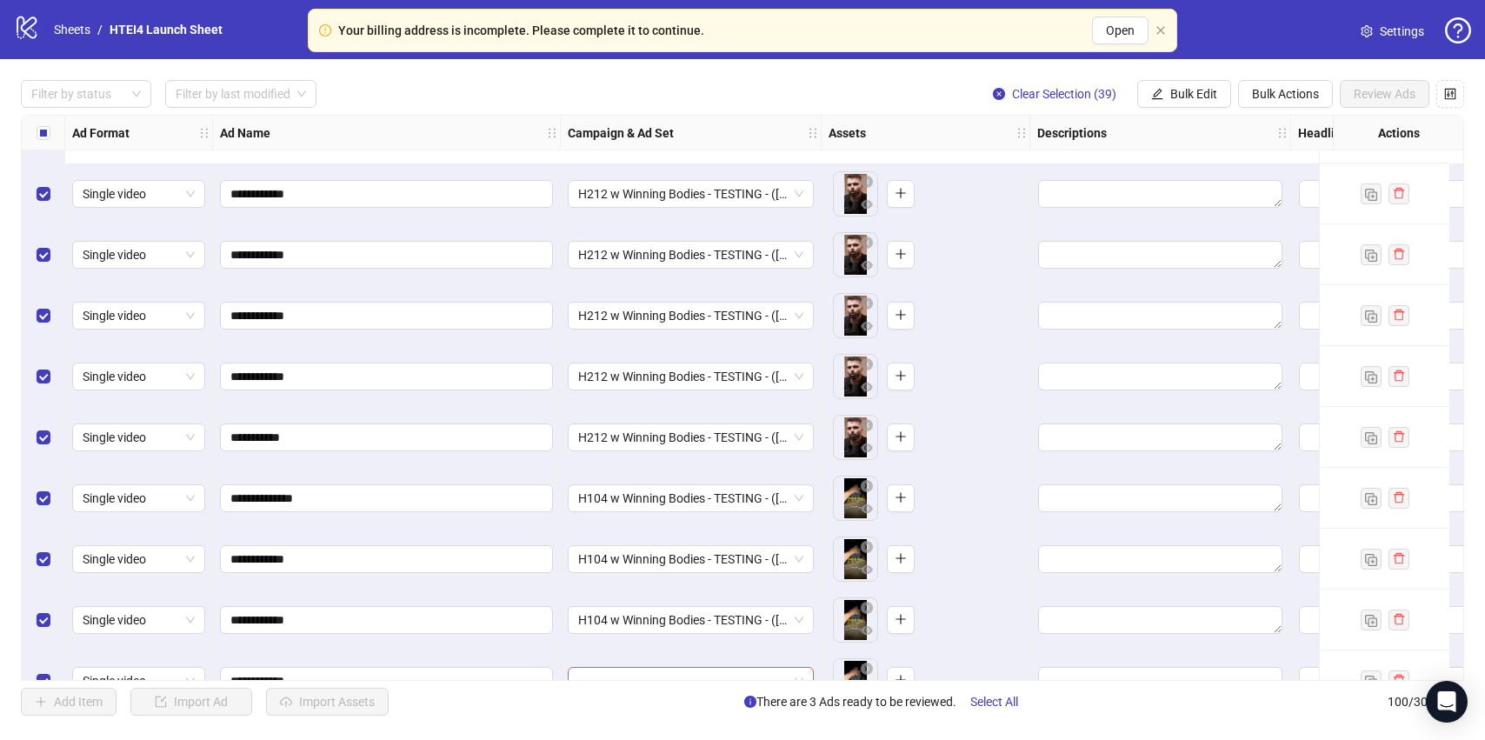
scroll to position [4313, 0]
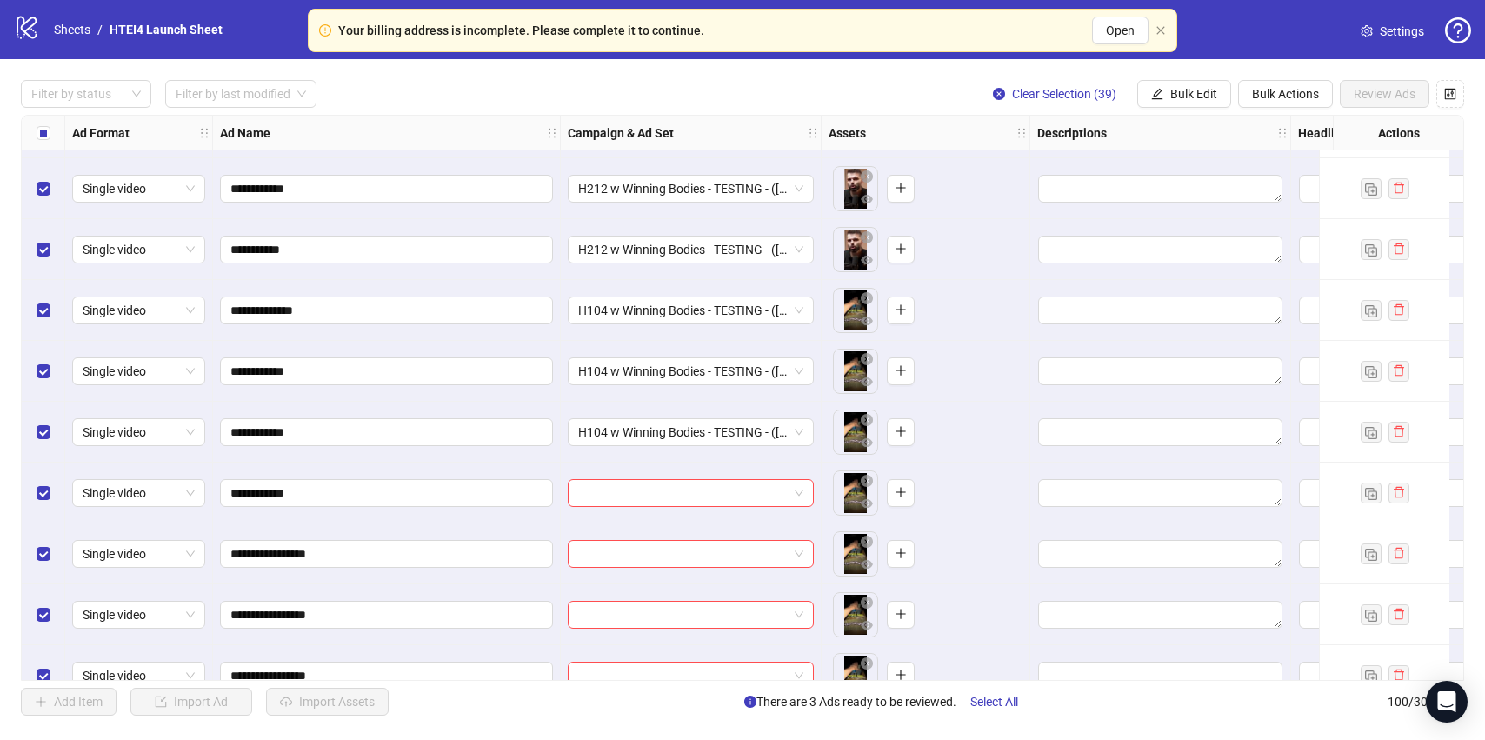
click at [656, 509] on div at bounding box center [691, 493] width 261 height 61
click at [656, 494] on input "search" at bounding box center [683, 493] width 210 height 26
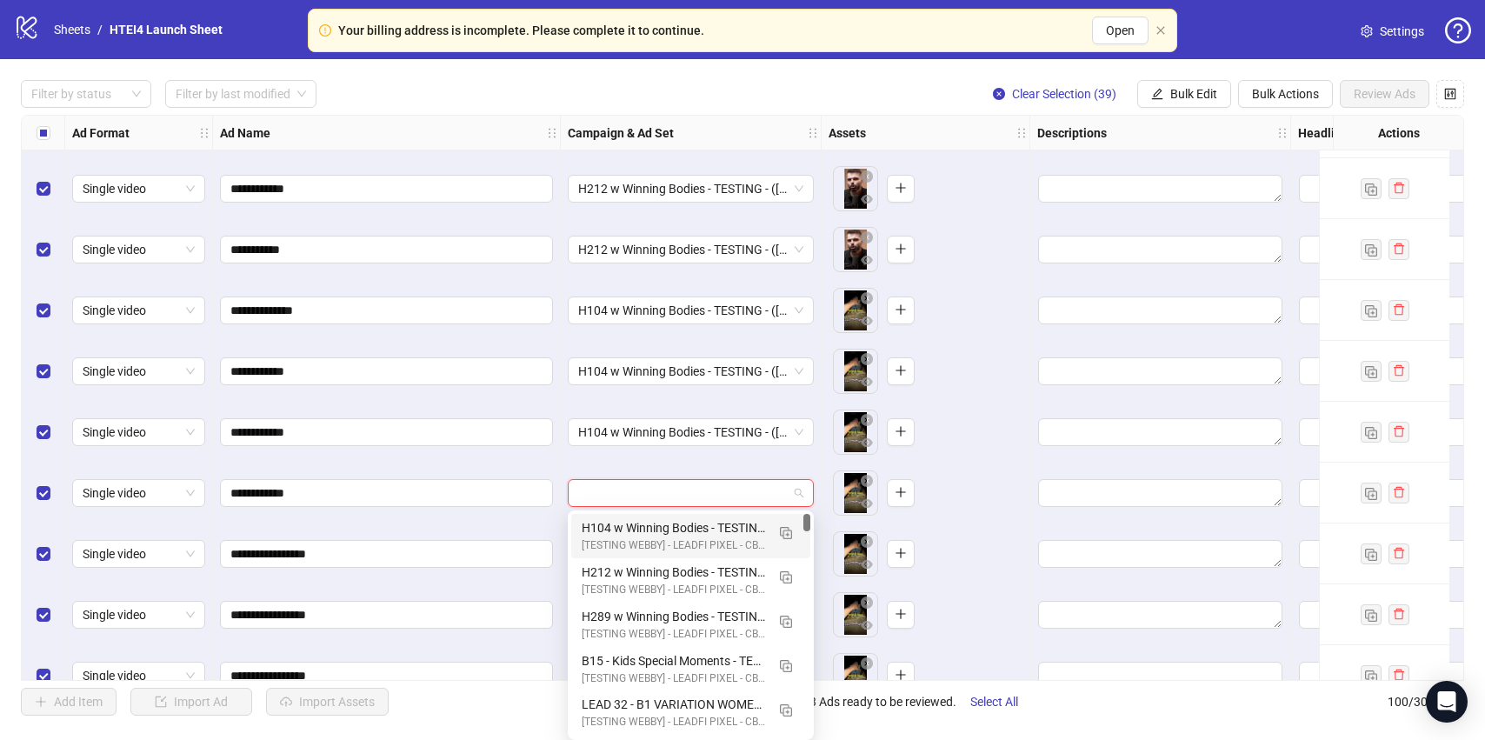
click at [649, 531] on div "H104 w Winning Bodies - TESTING - ([DATE]) (copy)" at bounding box center [673, 527] width 183 height 19
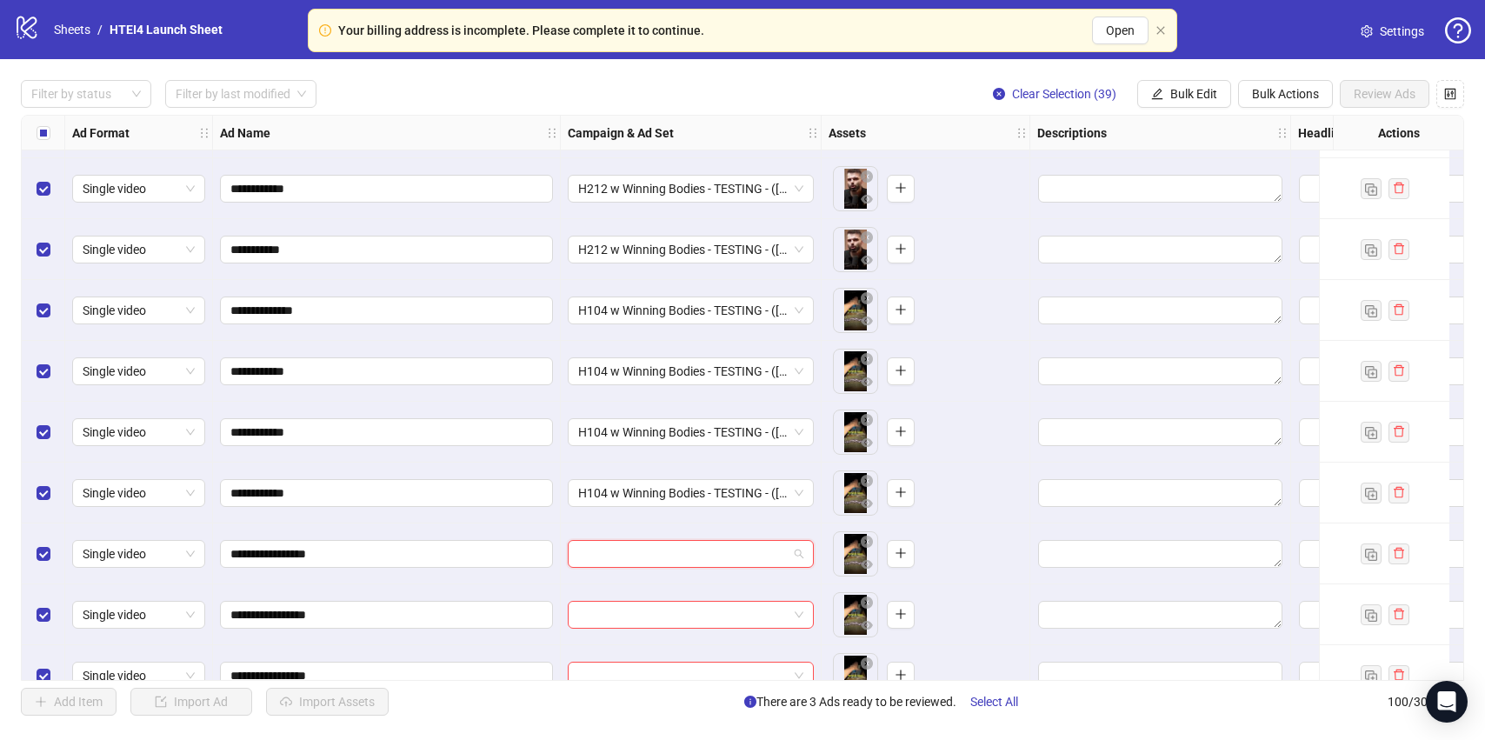
click at [610, 543] on input "search" at bounding box center [683, 554] width 210 height 26
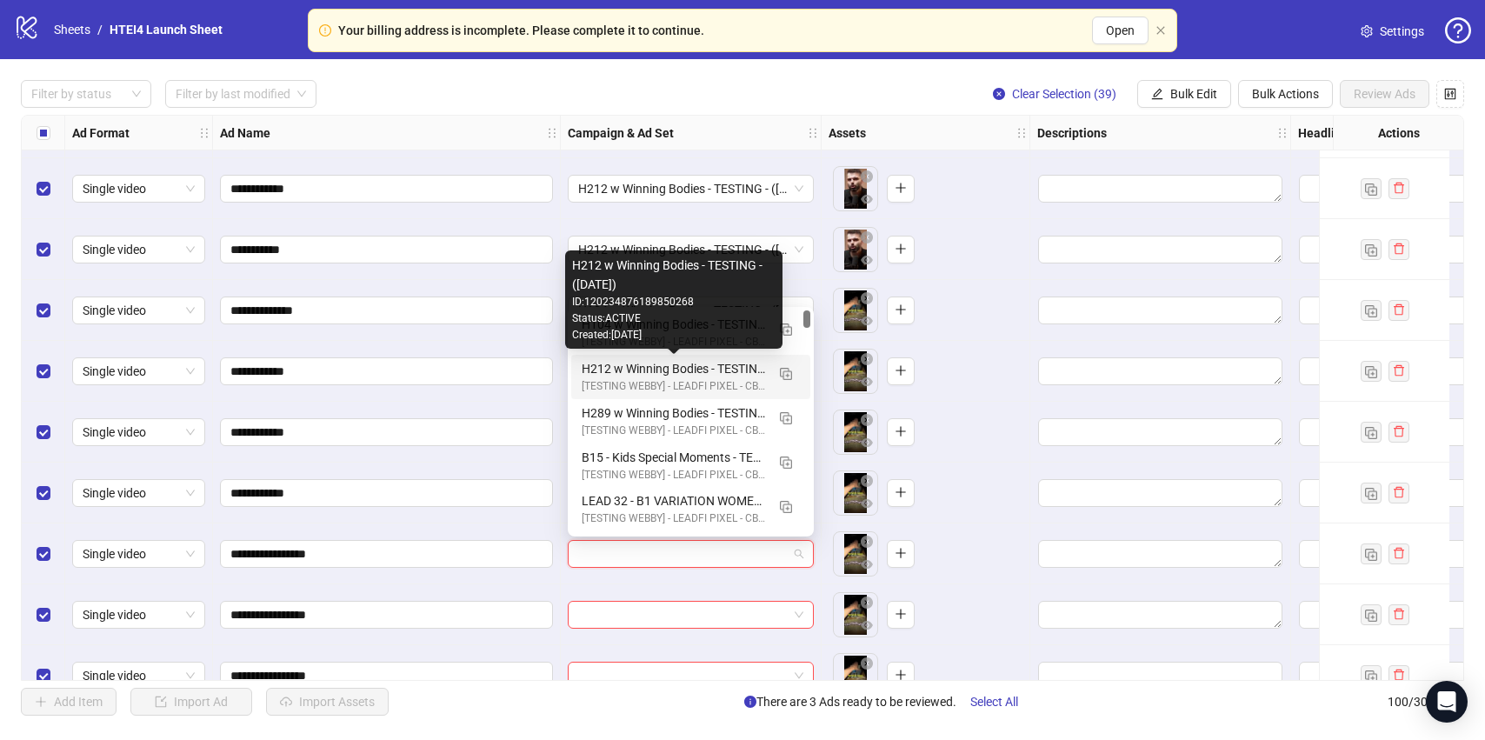
click at [639, 336] on div "Created: [DATE]" at bounding box center [673, 335] width 203 height 17
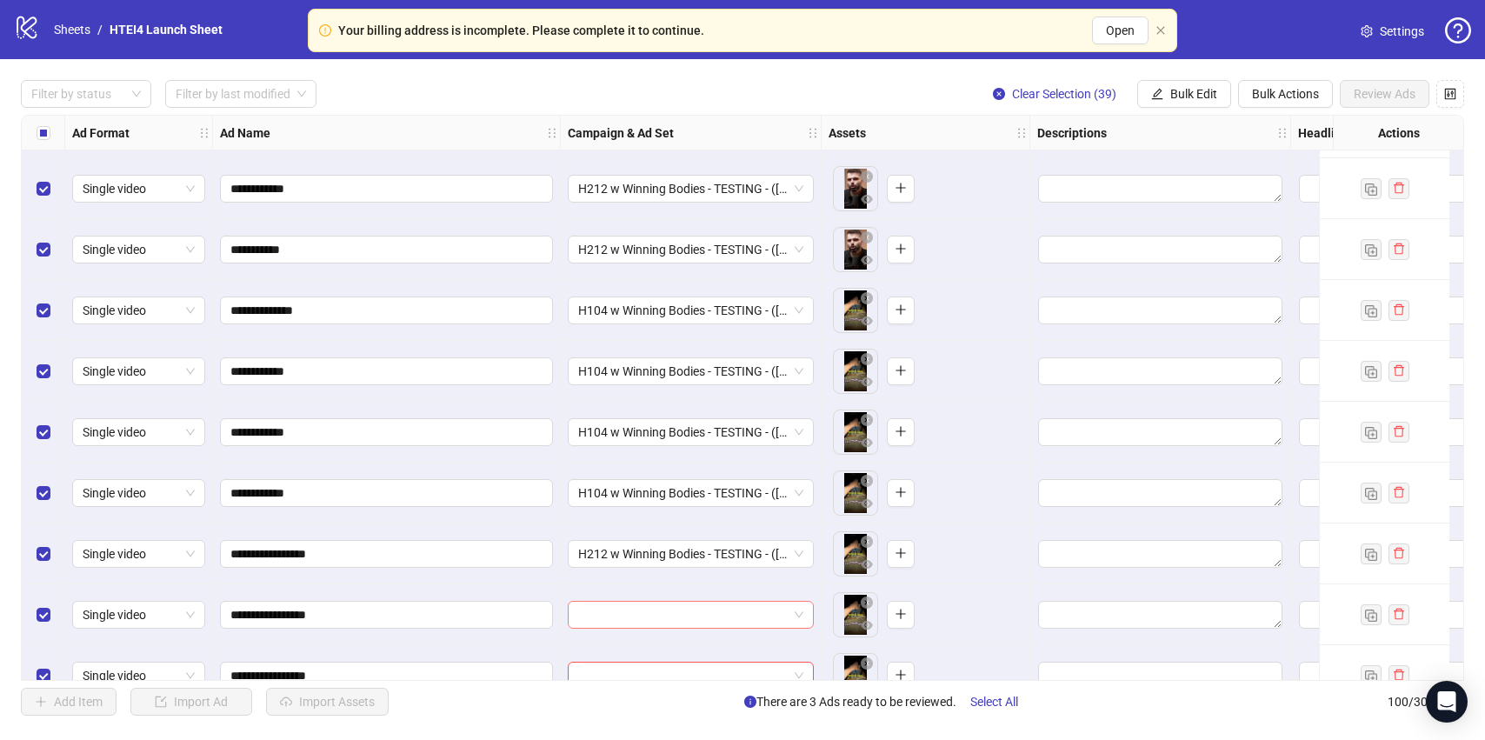
click at [649, 608] on input "search" at bounding box center [683, 615] width 210 height 26
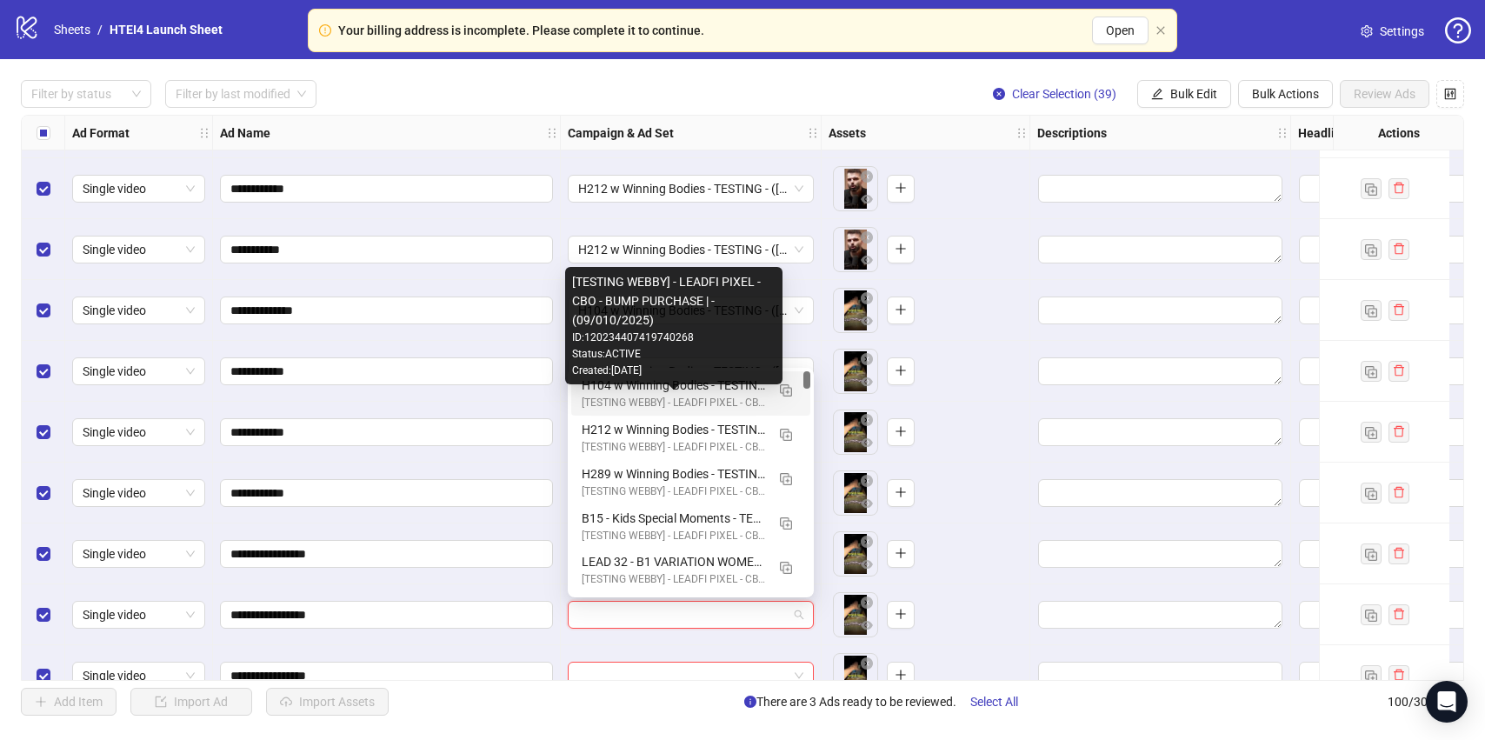
click at [659, 405] on div "[TESTING WEBBY] - LEADFI PIXEL - CBO - BUMP PURCHASE | - (09/010/2025)" at bounding box center [673, 403] width 183 height 17
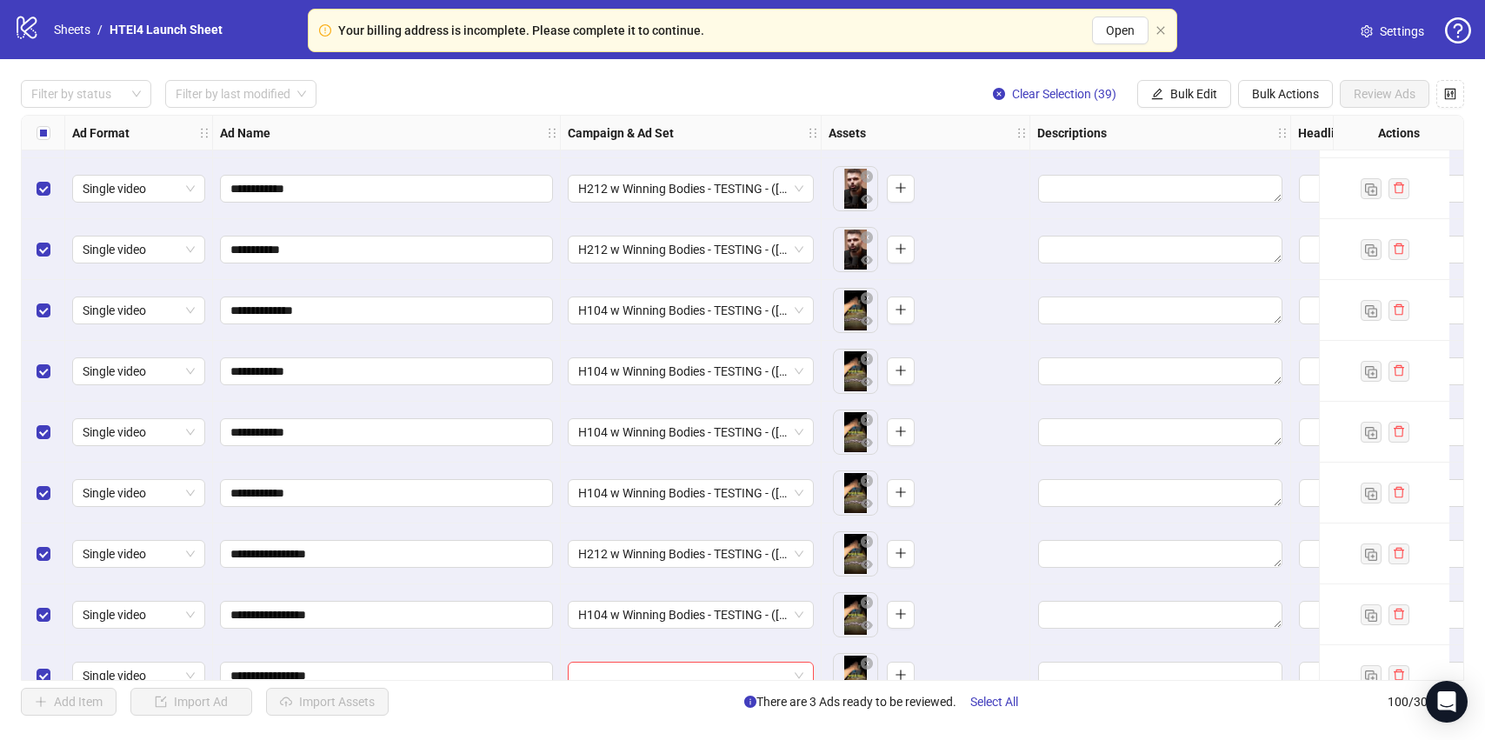
scroll to position [4659, 0]
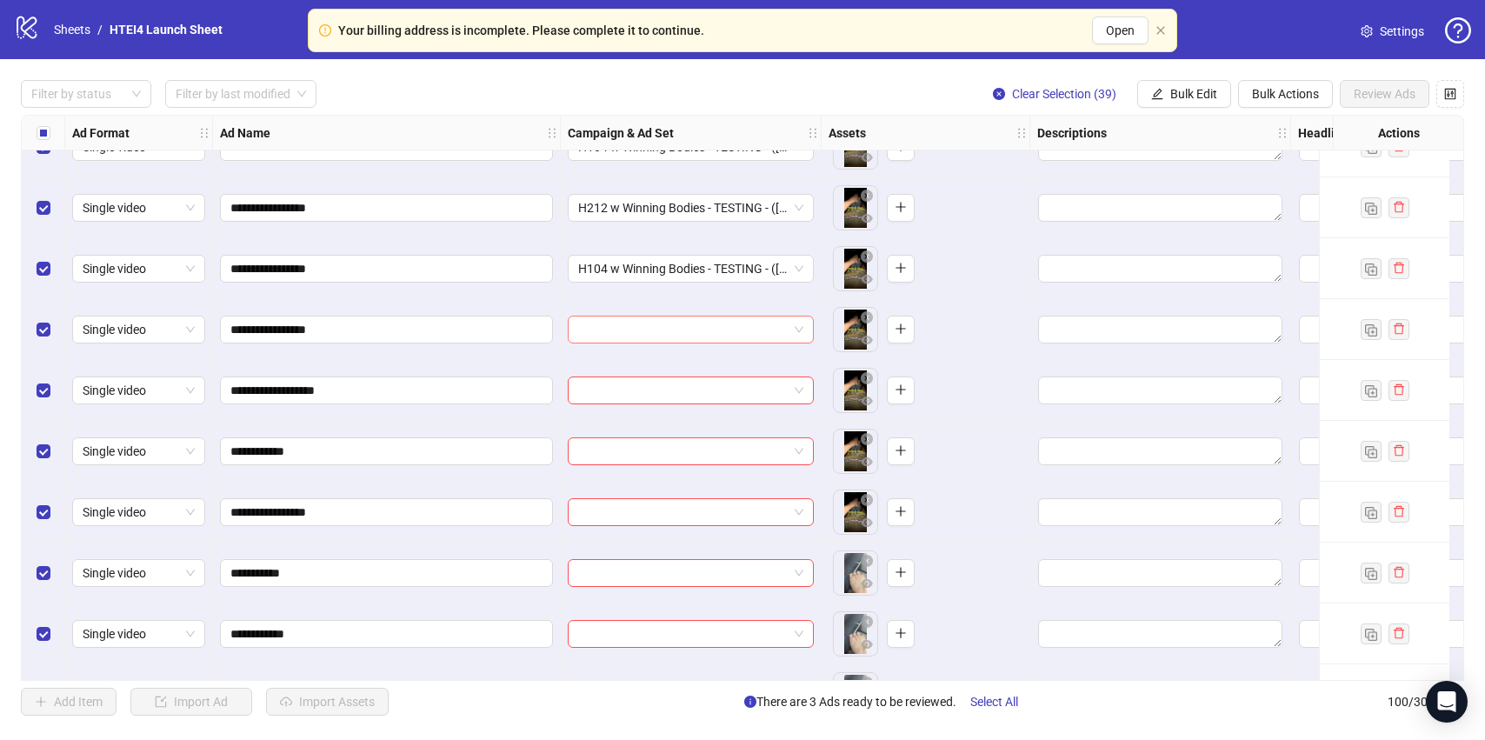
click at [637, 323] on input "search" at bounding box center [683, 329] width 210 height 26
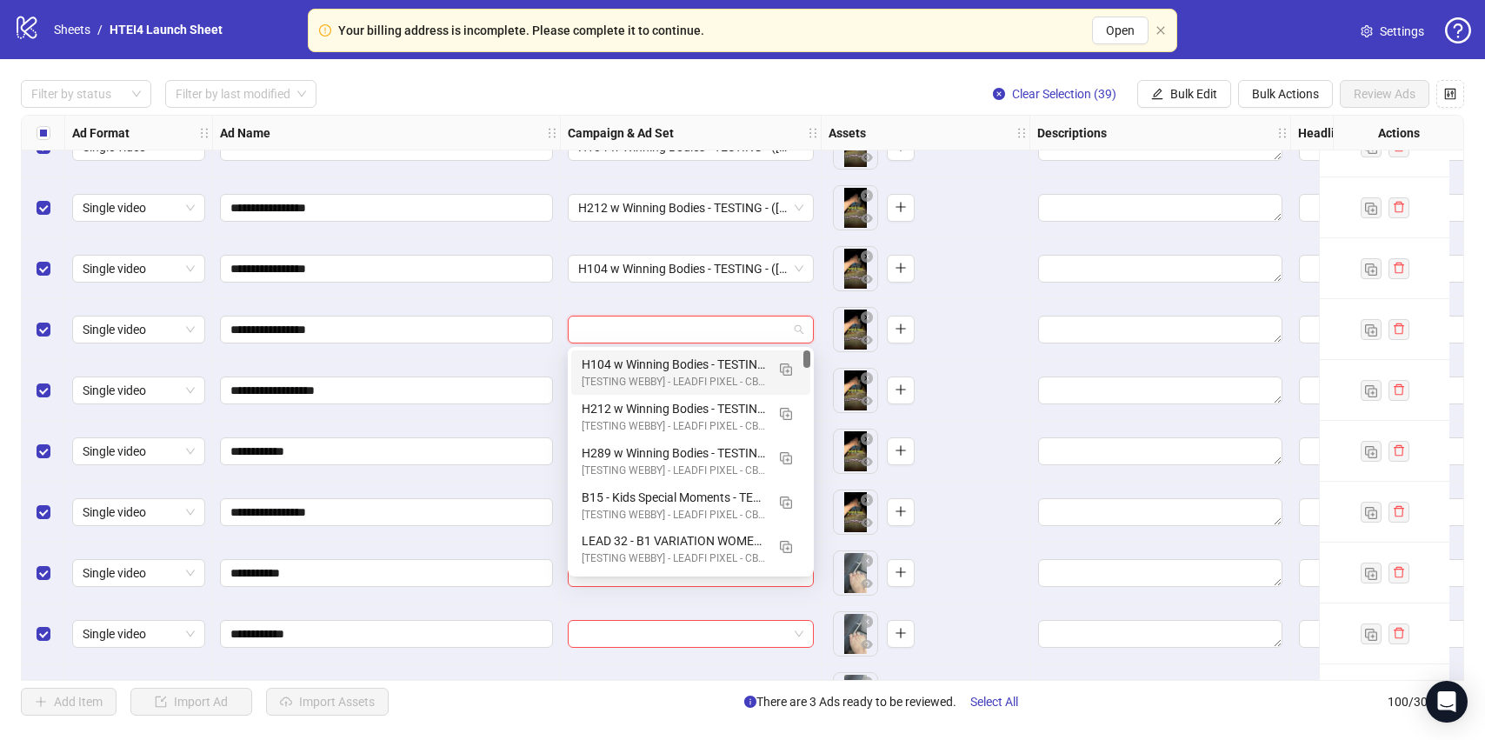
click at [645, 366] on div "H104 w Winning Bodies - TESTING - ([DATE]) (copy)" at bounding box center [673, 364] width 183 height 19
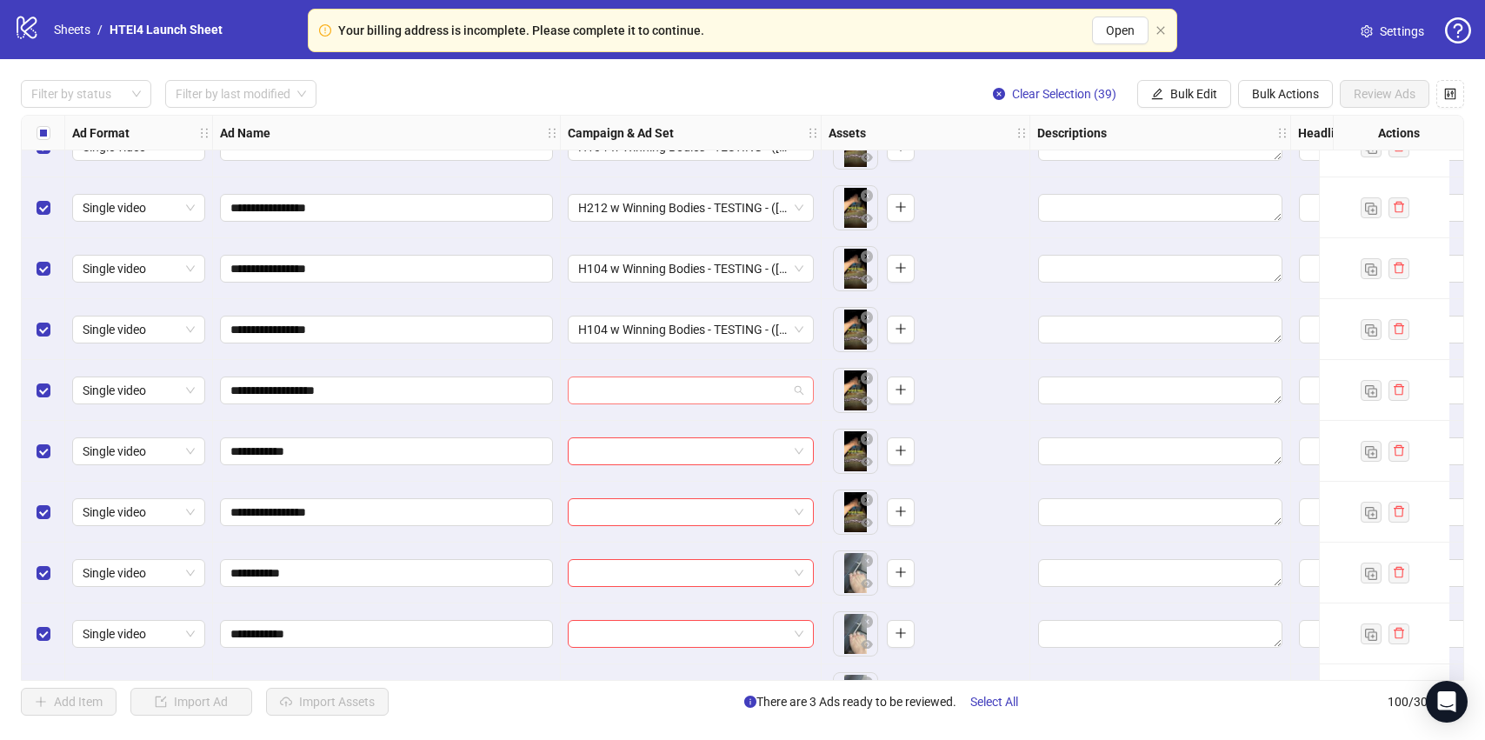
click at [645, 382] on input "search" at bounding box center [683, 390] width 210 height 26
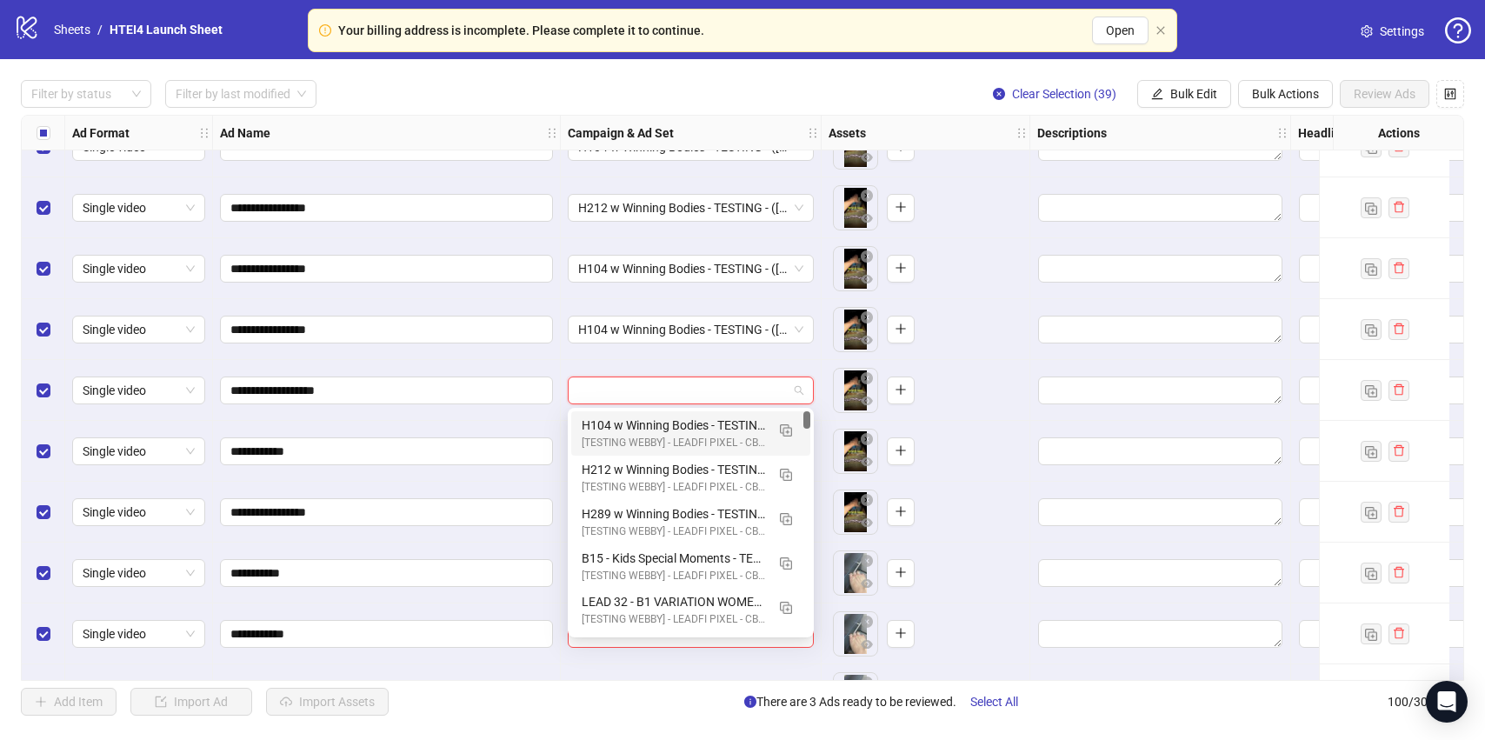
click at [651, 425] on div "H104 w Winning Bodies - TESTING - ([DATE]) (copy)" at bounding box center [673, 425] width 183 height 19
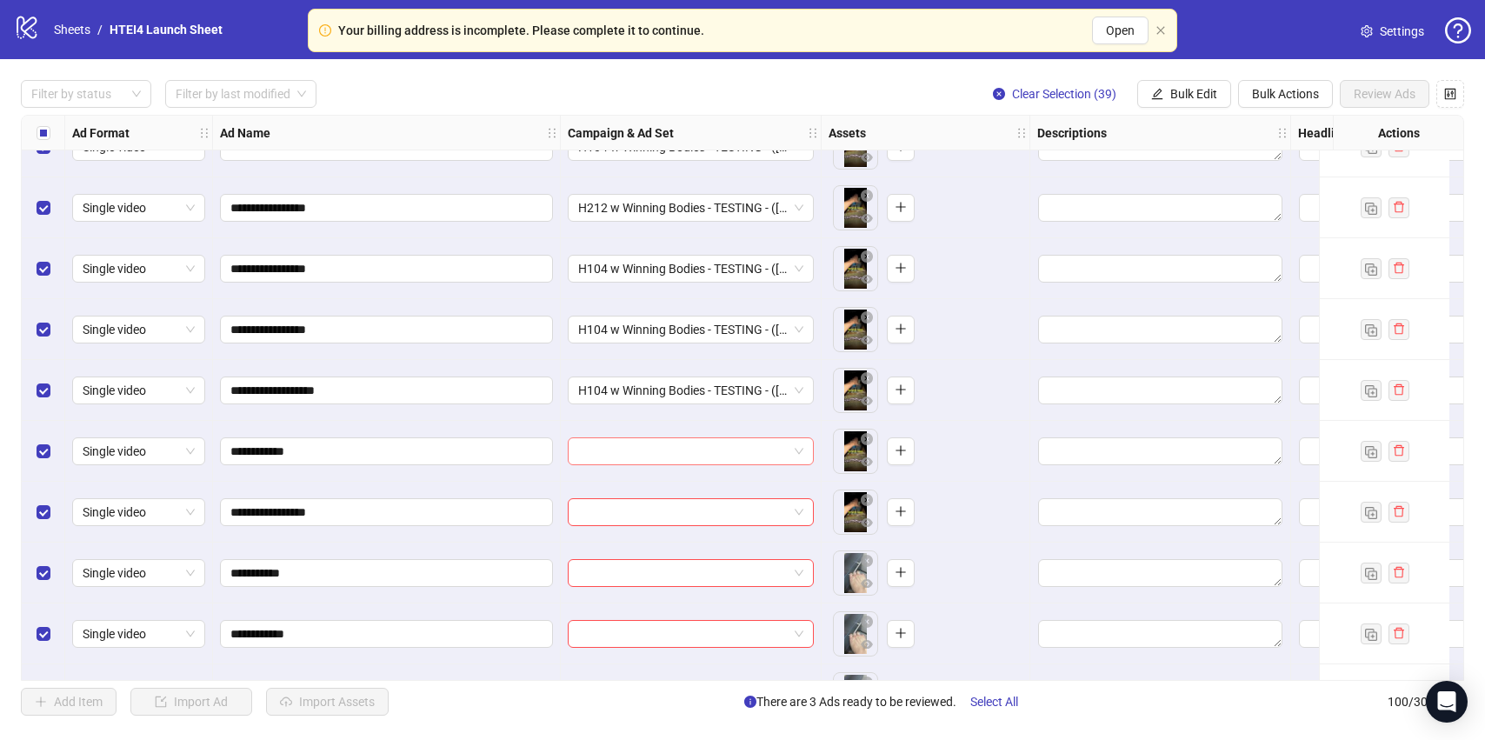
click at [649, 448] on input "search" at bounding box center [683, 451] width 210 height 26
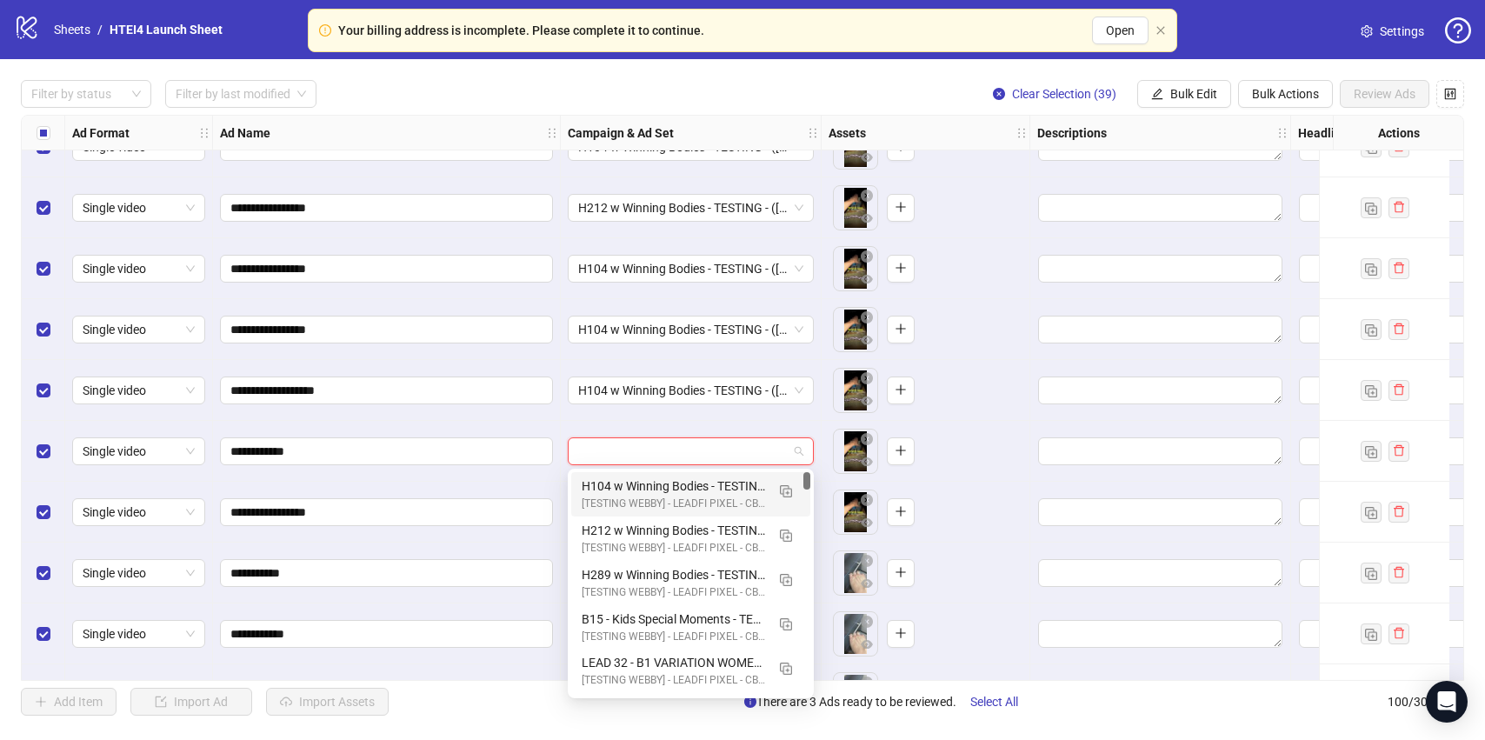
click at [659, 484] on div "H104 w Winning Bodies - TESTING - ([DATE]) (copy)" at bounding box center [673, 485] width 183 height 19
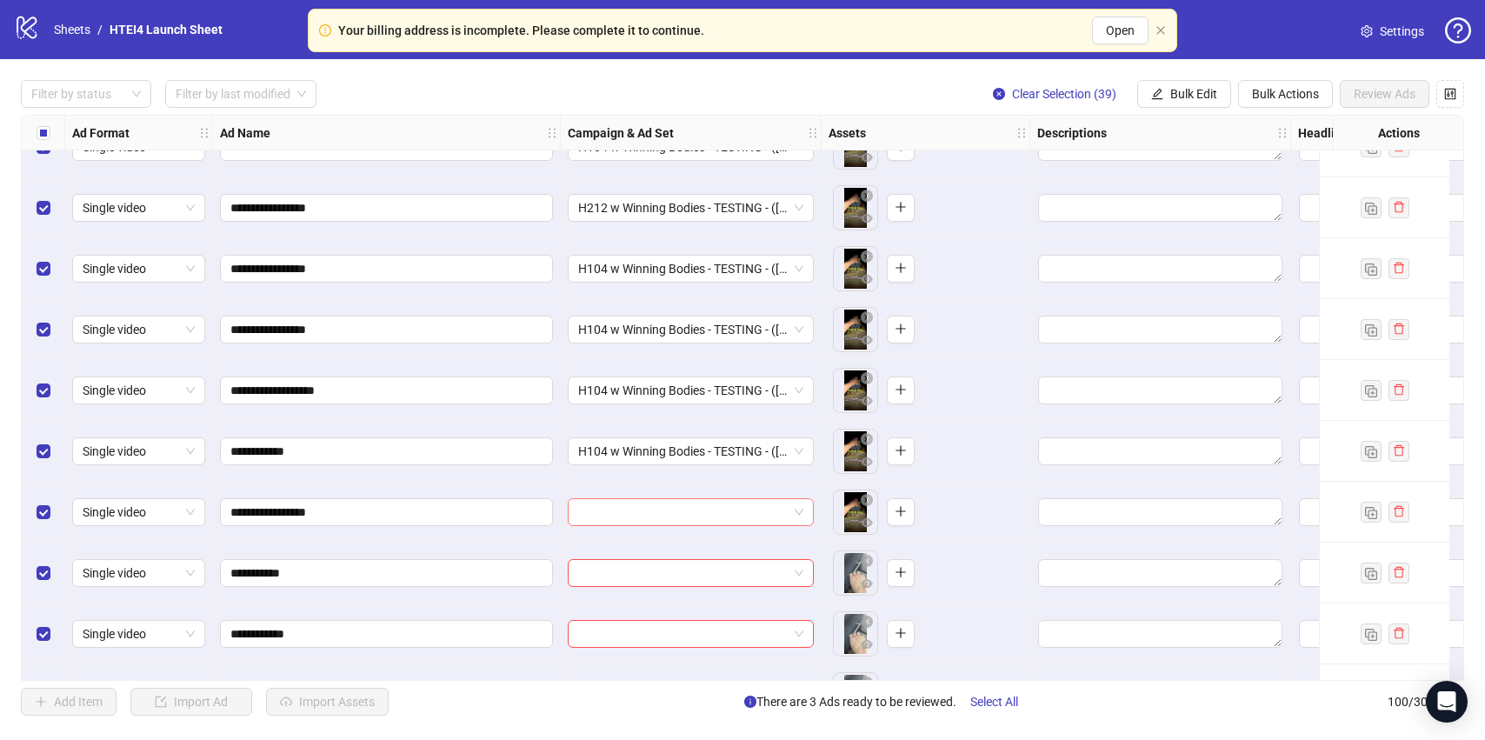
click at [659, 517] on input "search" at bounding box center [683, 512] width 210 height 26
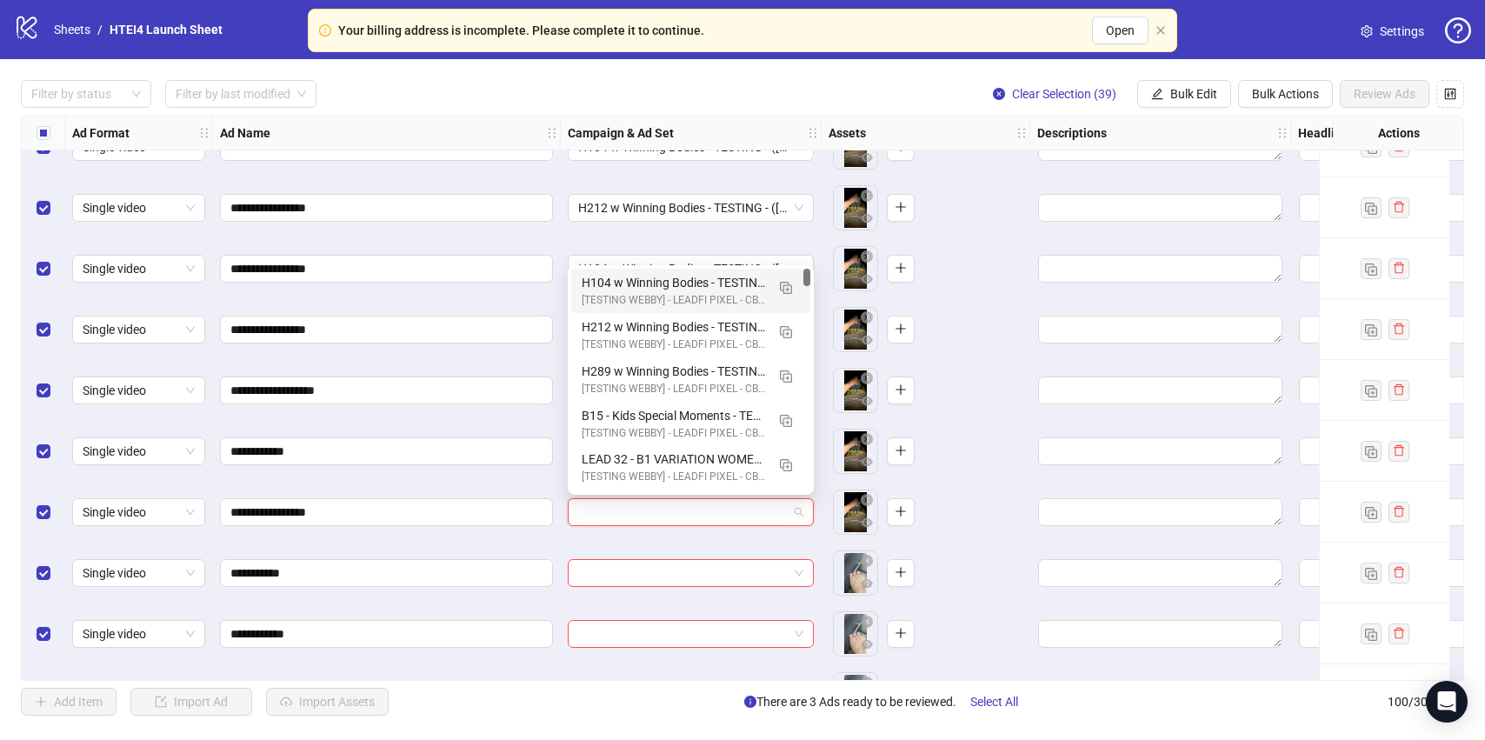
click at [644, 302] on div "[TESTING WEBBY] - LEADFI PIXEL - CBO - BUMP PURCHASE | - (09/010/2025)" at bounding box center [673, 300] width 183 height 17
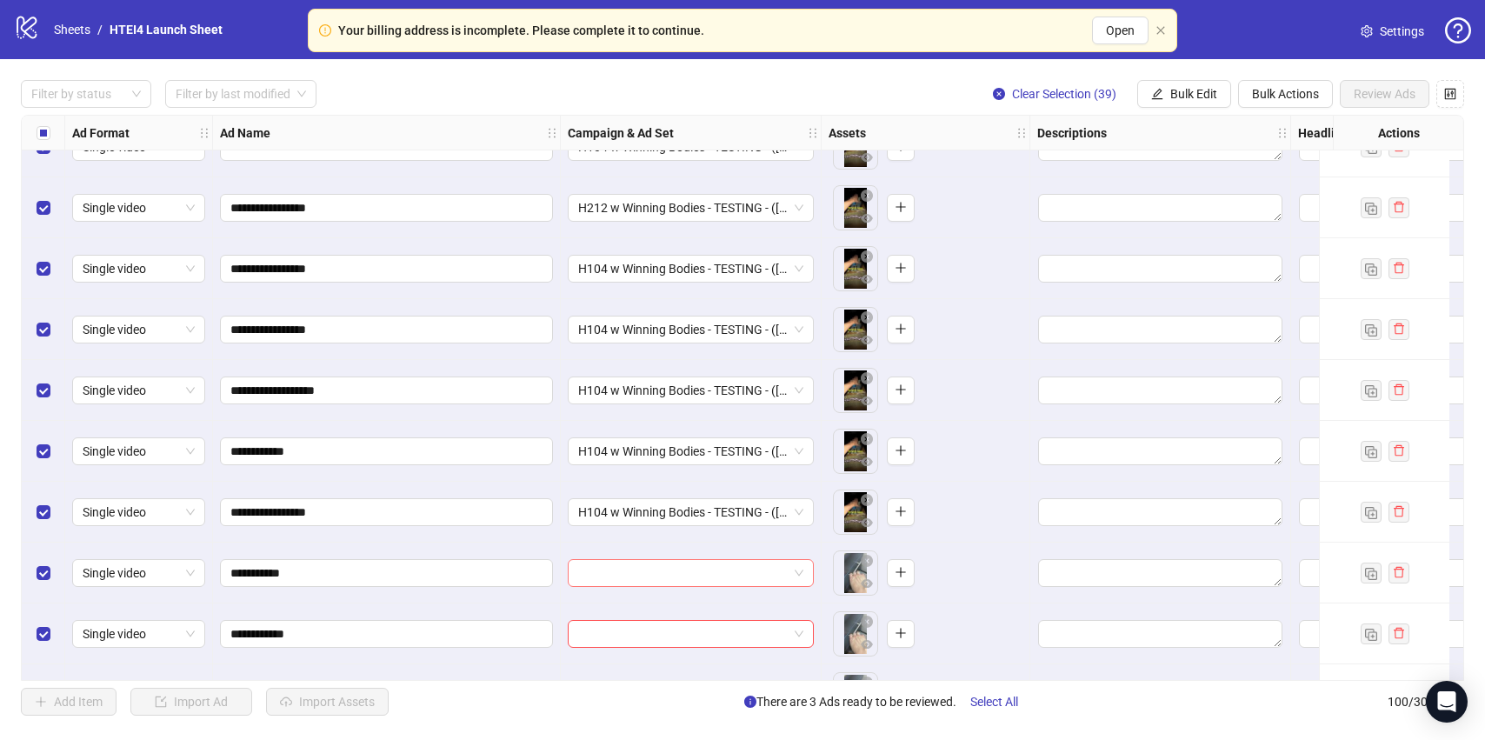
click at [650, 565] on input "search" at bounding box center [683, 573] width 210 height 26
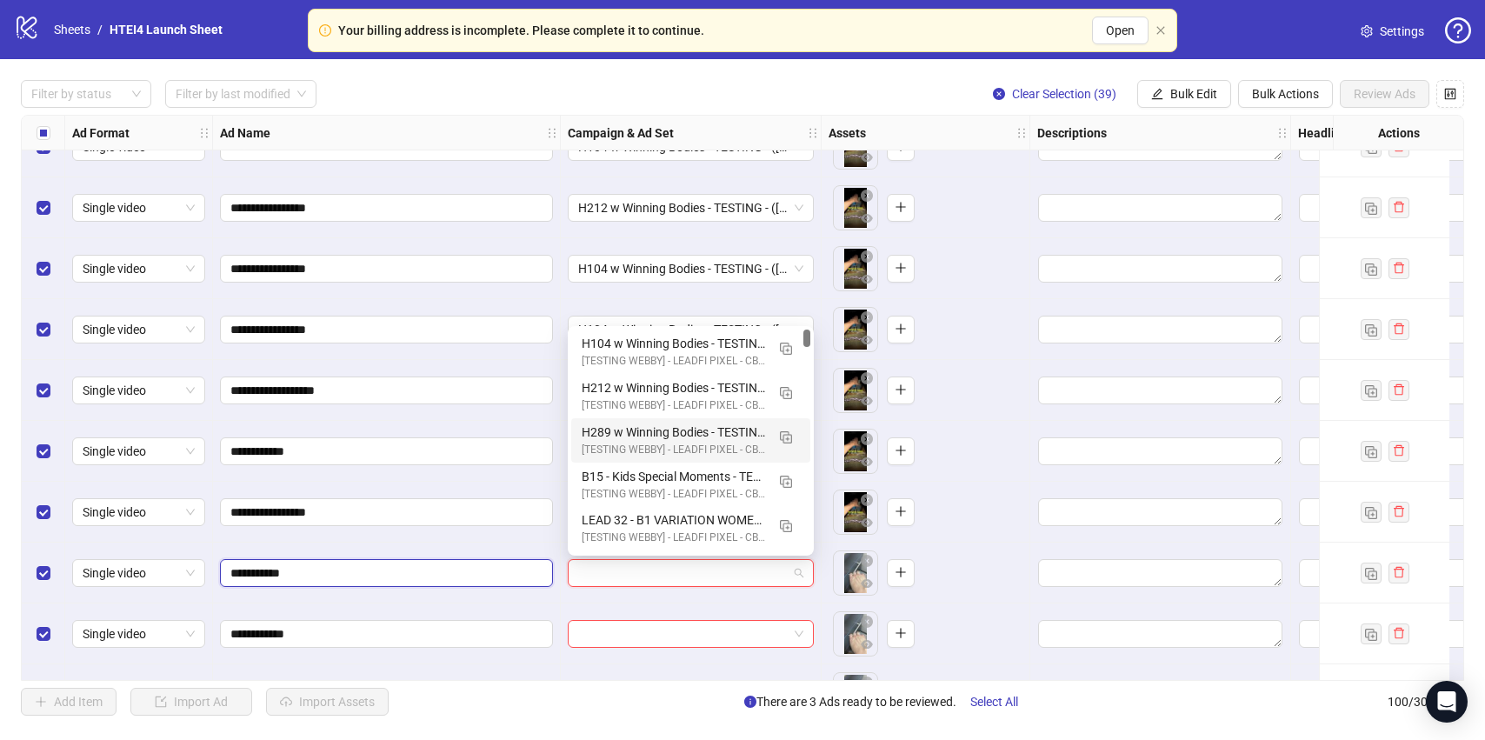
click at [523, 576] on input "**********" at bounding box center [384, 572] width 309 height 19
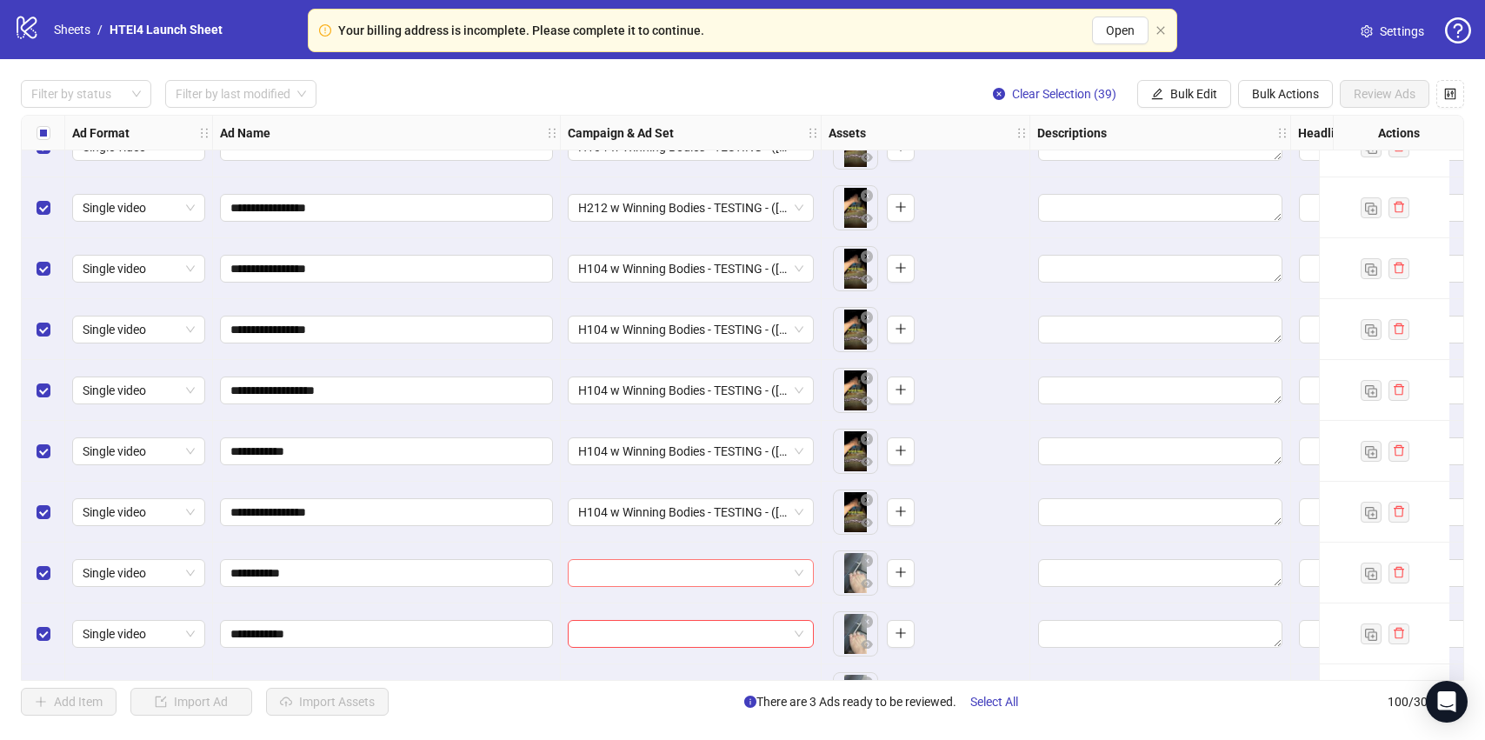
click at [669, 576] on input "search" at bounding box center [683, 573] width 210 height 26
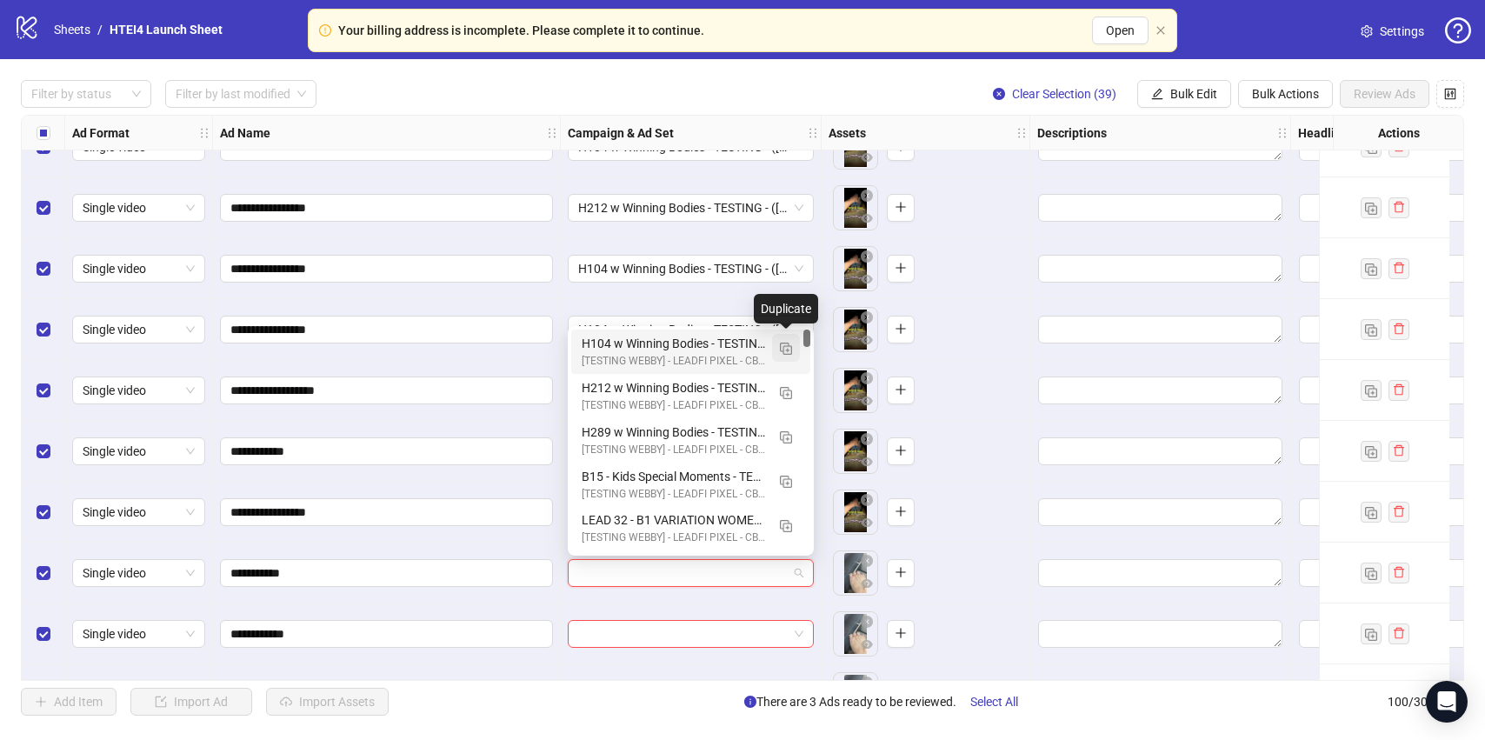
click at [781, 350] on img "button" at bounding box center [786, 349] width 12 height 12
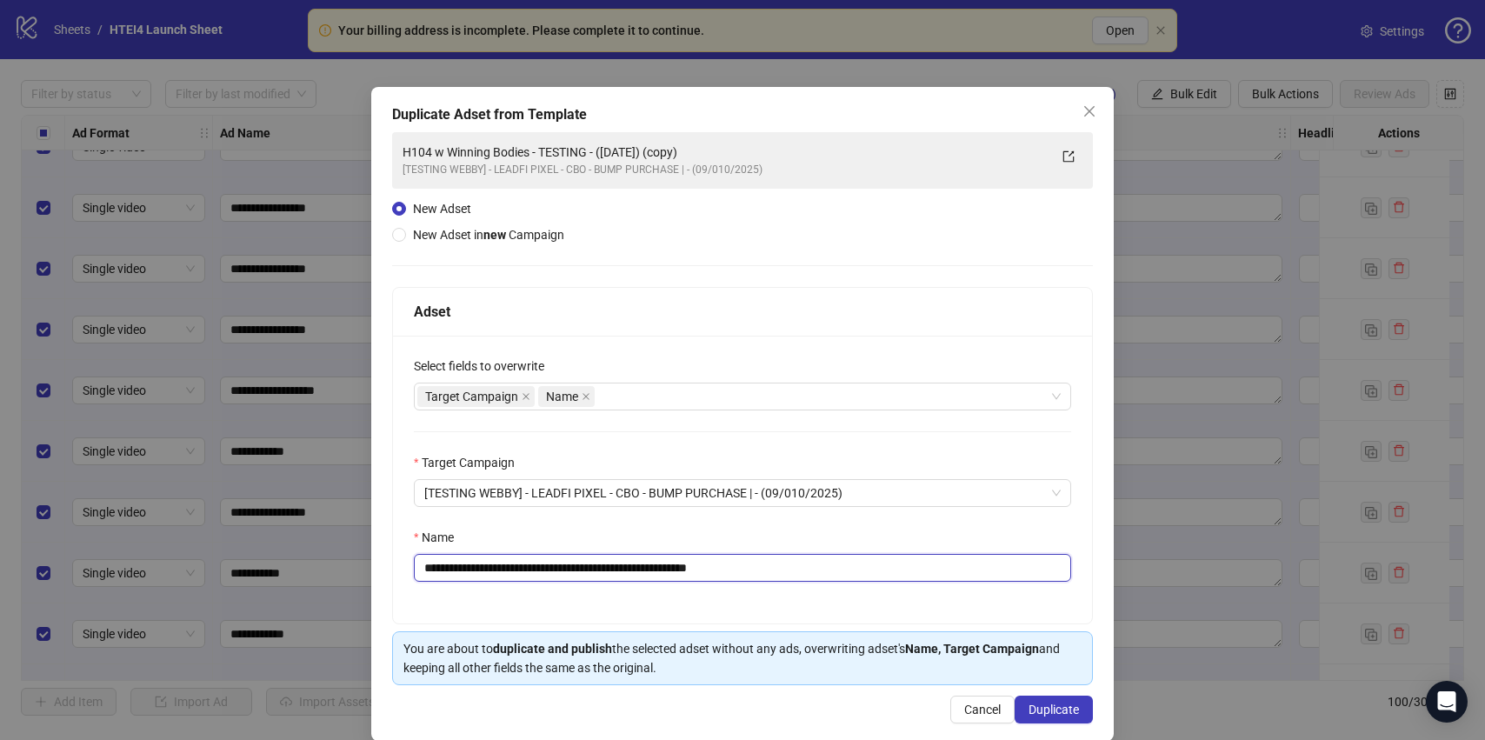
click at [451, 574] on input "**********" at bounding box center [742, 568] width 657 height 28
drag, startPoint x: 687, startPoint y: 565, endPoint x: 887, endPoint y: 568, distance: 200.0
click at [887, 568] on input "**********" at bounding box center [742, 568] width 657 height 28
type input "**********"
click at [1042, 705] on span "Duplicate" at bounding box center [1053, 709] width 50 height 14
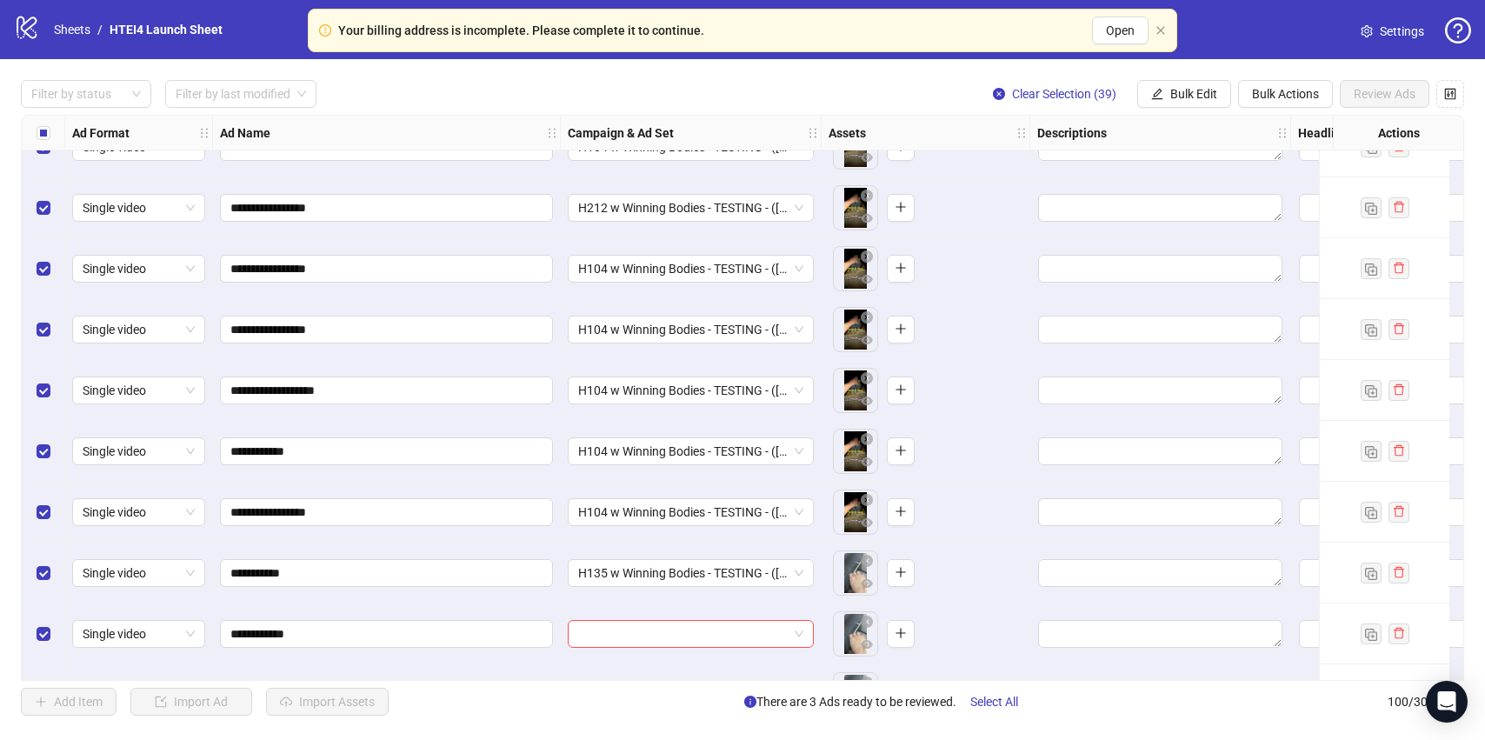
scroll to position [4904, 0]
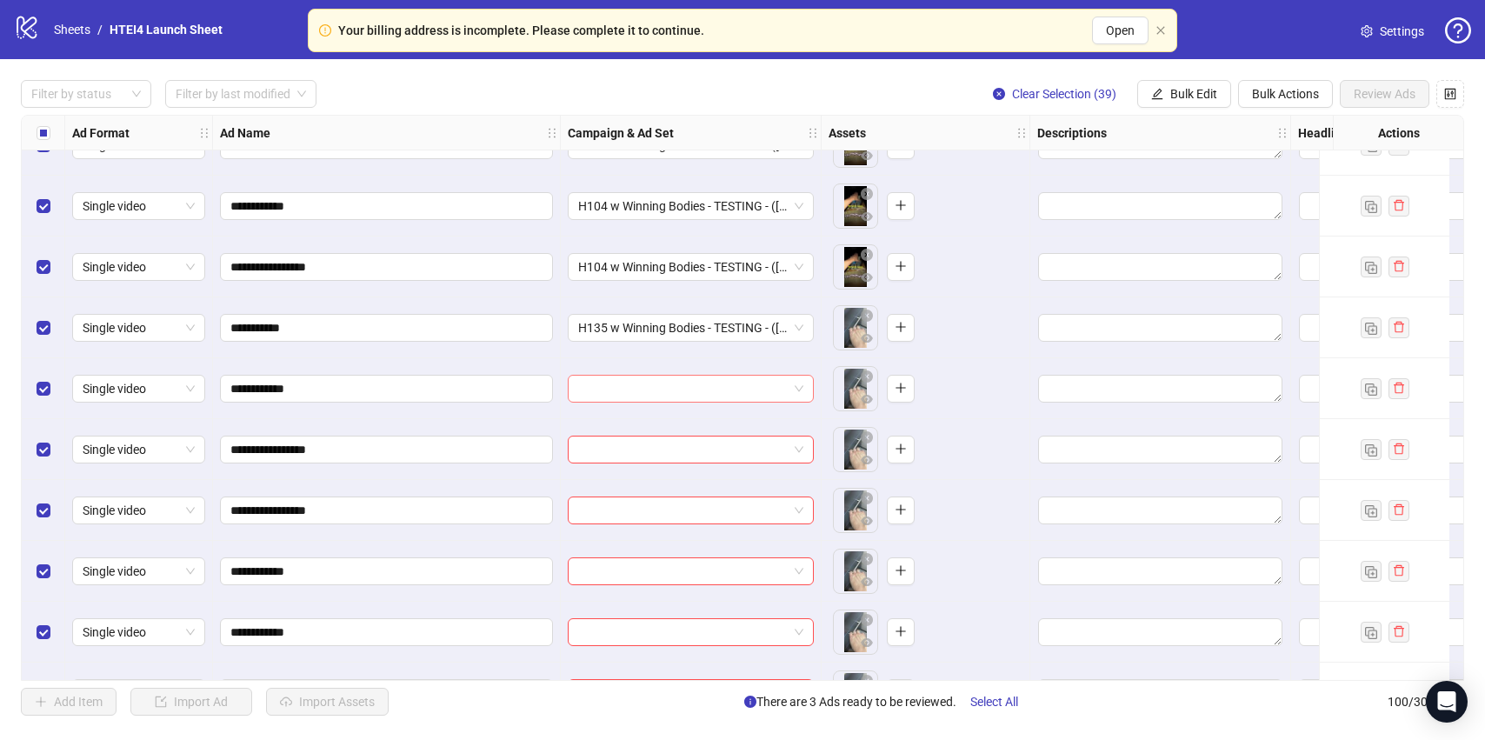
click at [672, 381] on input "search" at bounding box center [683, 389] width 210 height 26
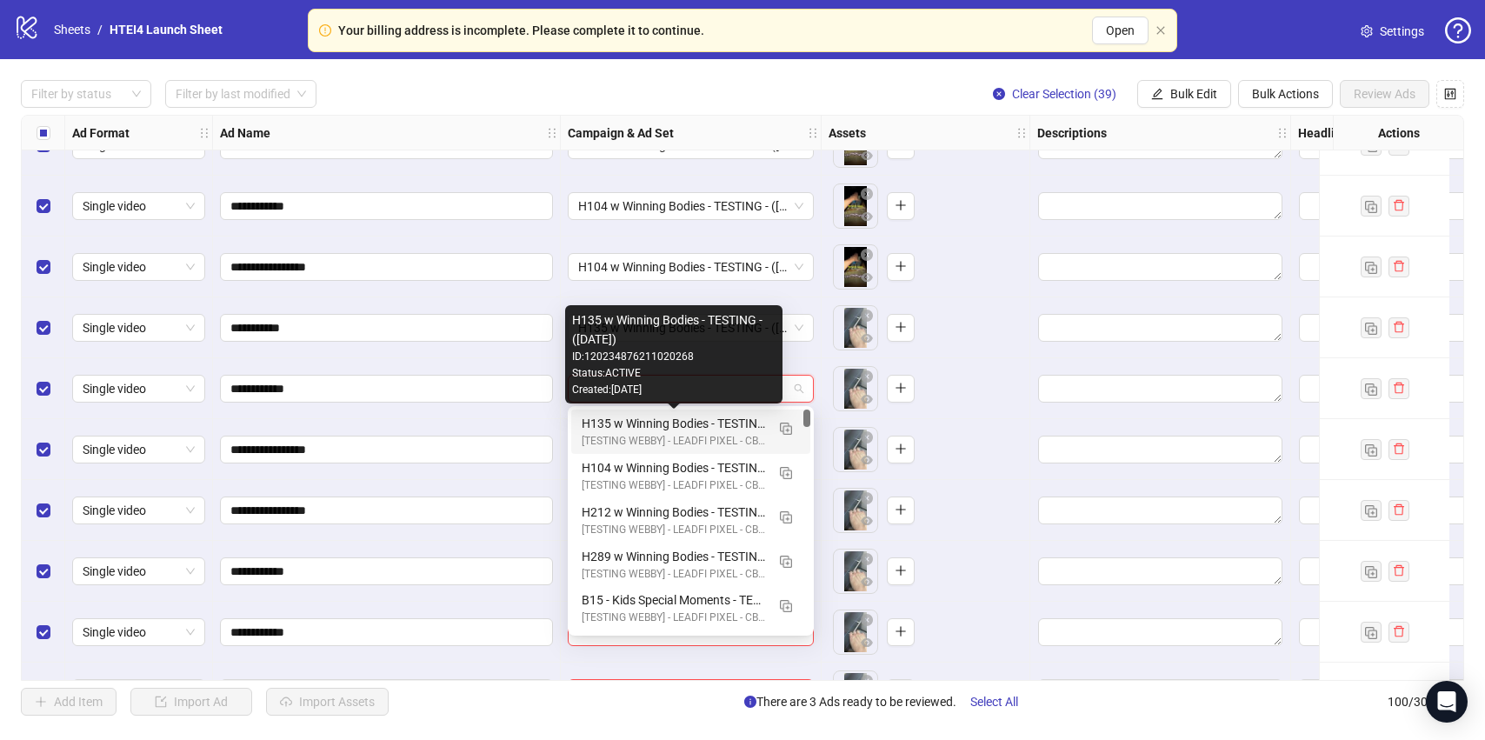
click at [664, 436] on div "[TESTING WEBBY] - LEADFI PIXEL - CBO - BUMP PURCHASE | - (09/010/2025)" at bounding box center [673, 441] width 183 height 17
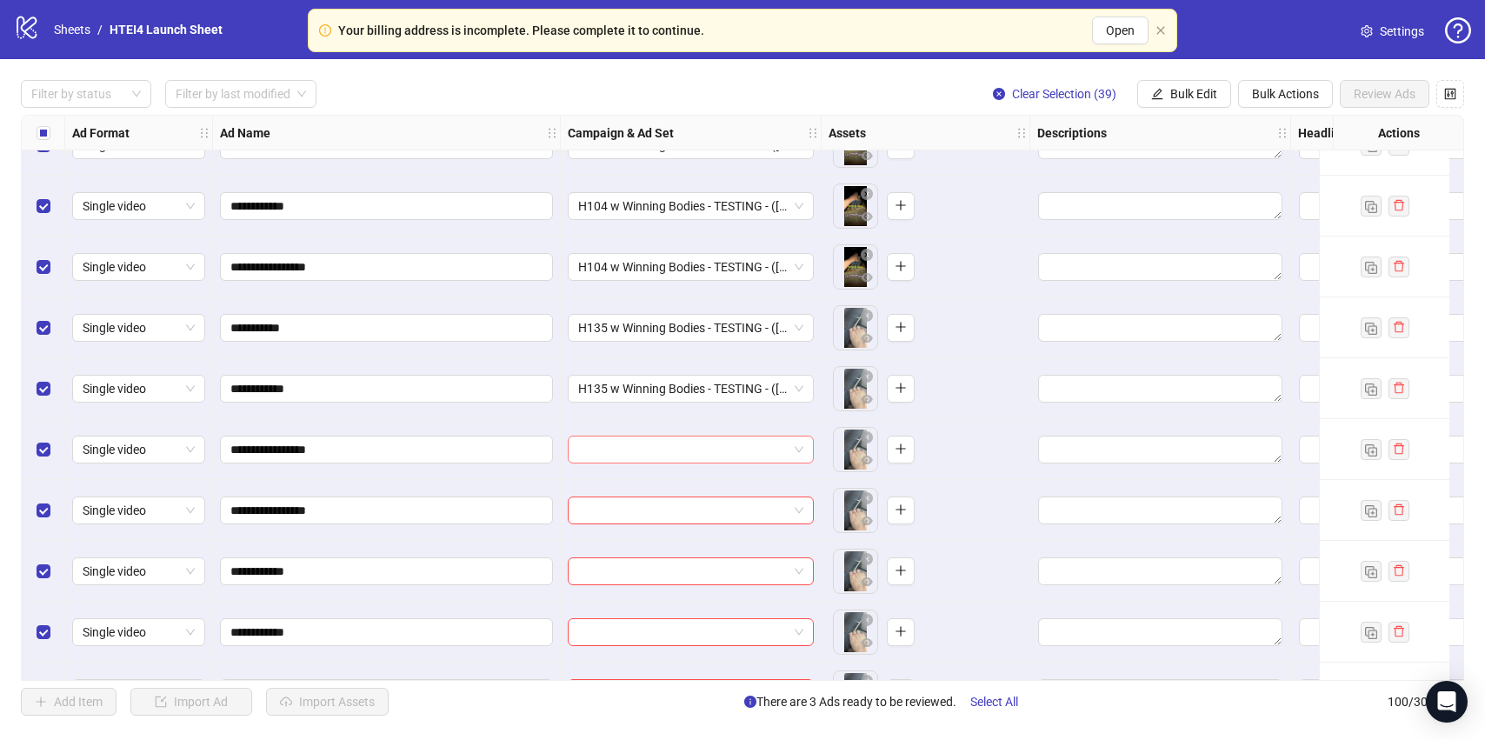
click at [664, 456] on input "search" at bounding box center [683, 449] width 210 height 26
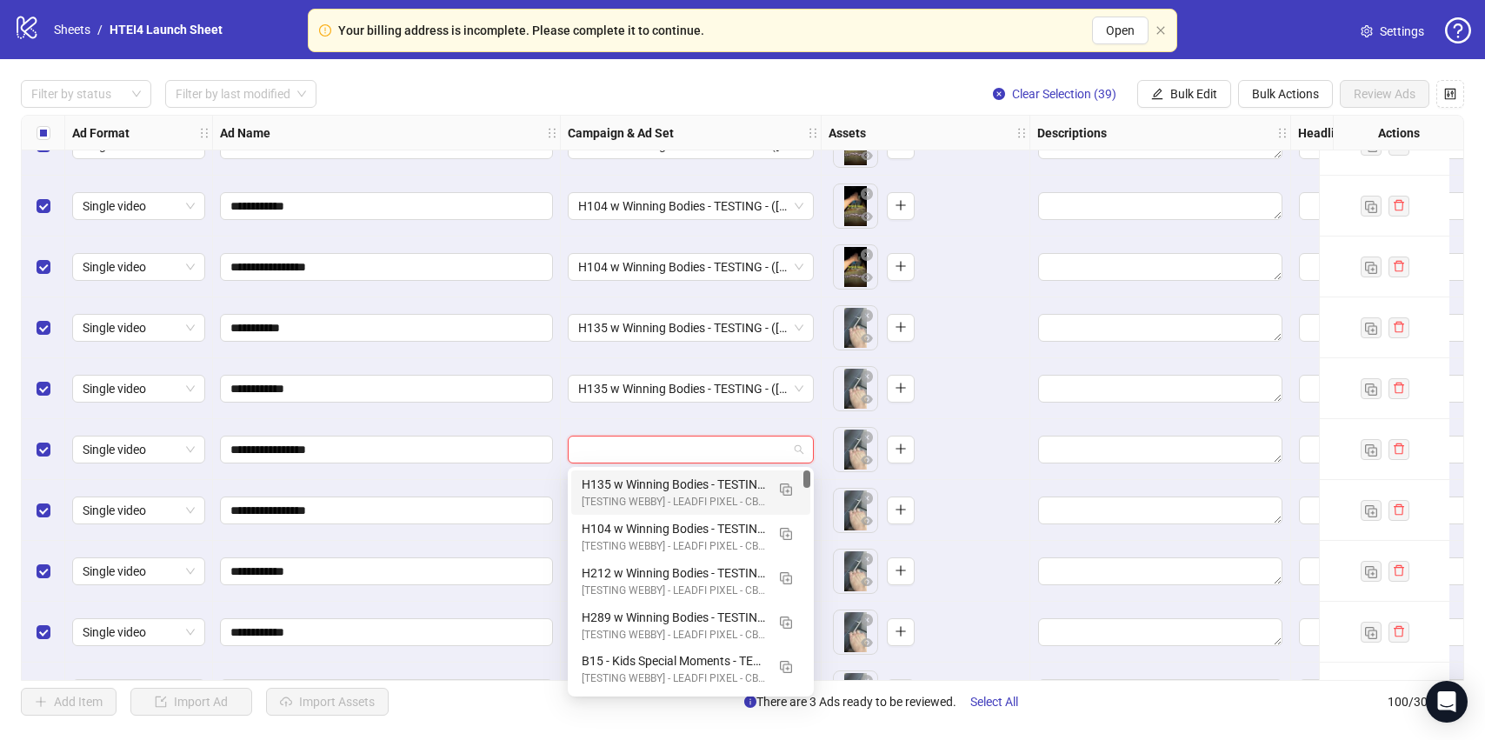
click at [664, 488] on div "H135 w Winning Bodies - TESTING - ([DATE])" at bounding box center [673, 484] width 183 height 19
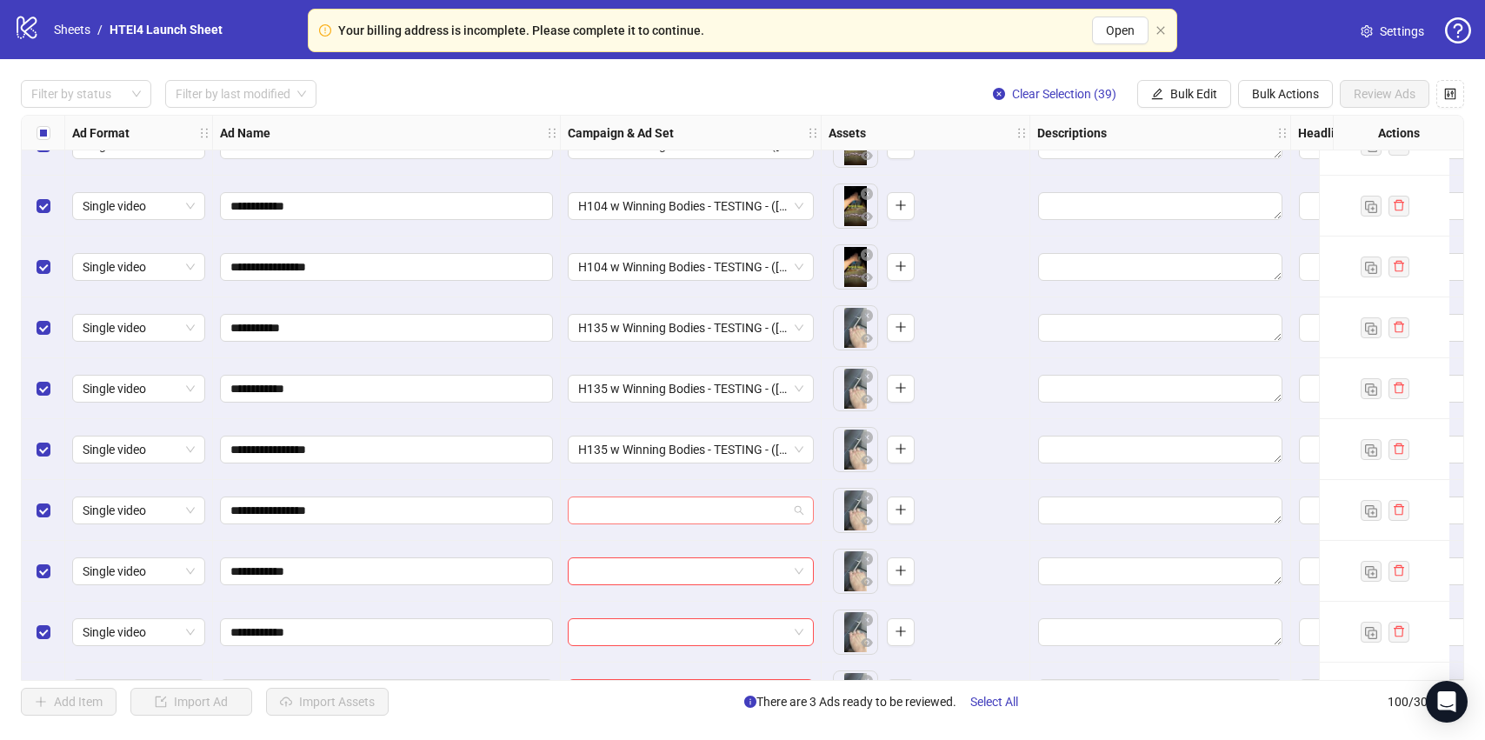
click at [664, 522] on input "search" at bounding box center [683, 510] width 210 height 26
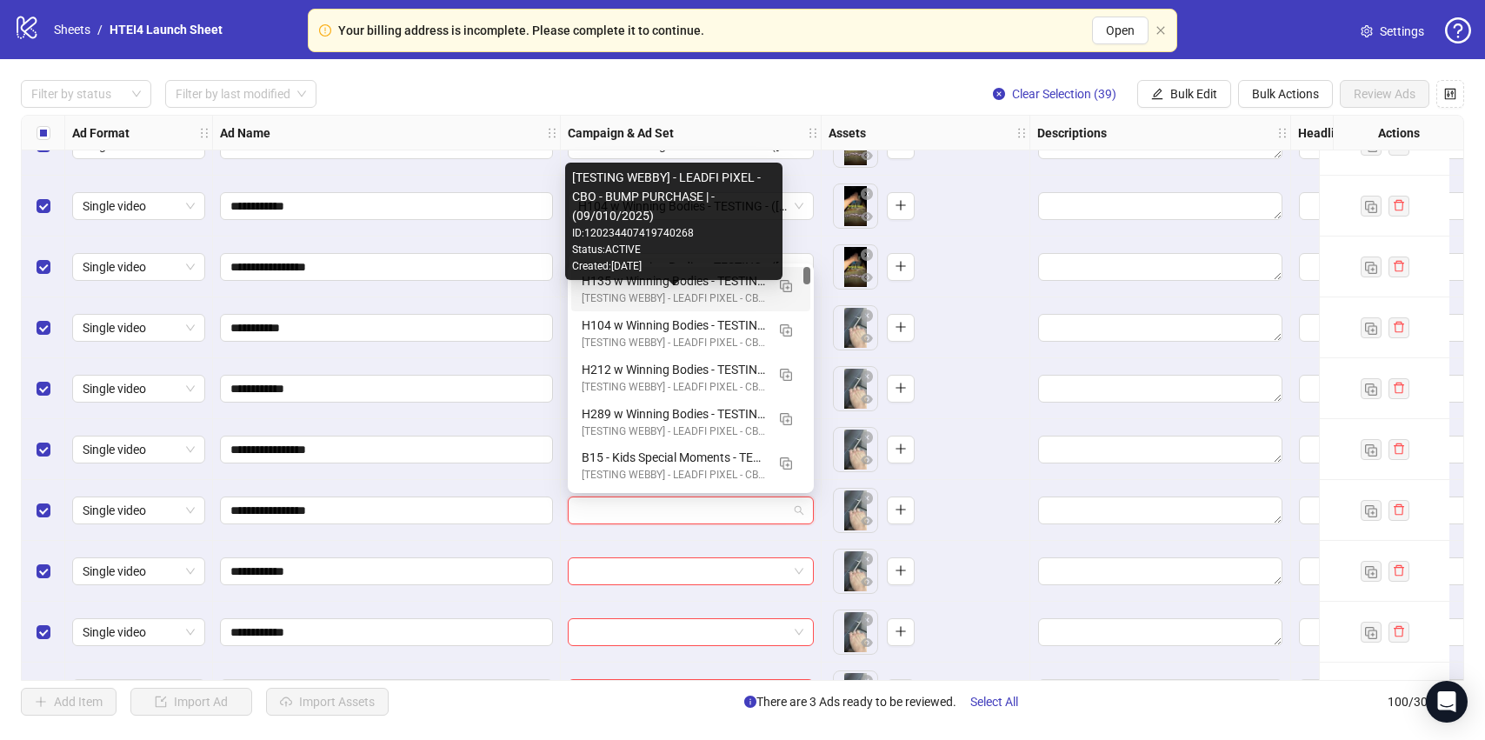
click at [638, 283] on div "H135 w Winning Bodies - TESTING - ([DATE])" at bounding box center [673, 280] width 183 height 19
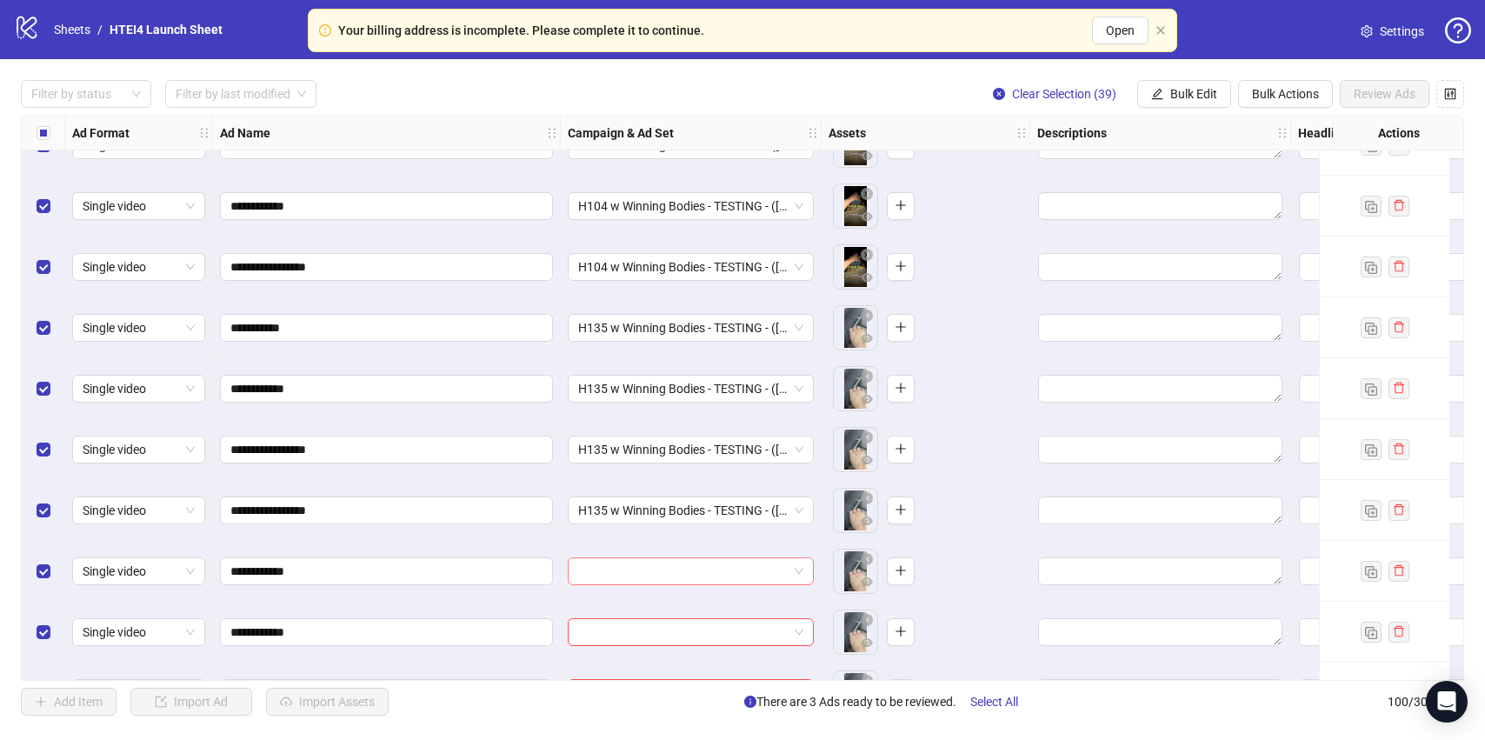
click at [649, 574] on input "search" at bounding box center [683, 571] width 210 height 26
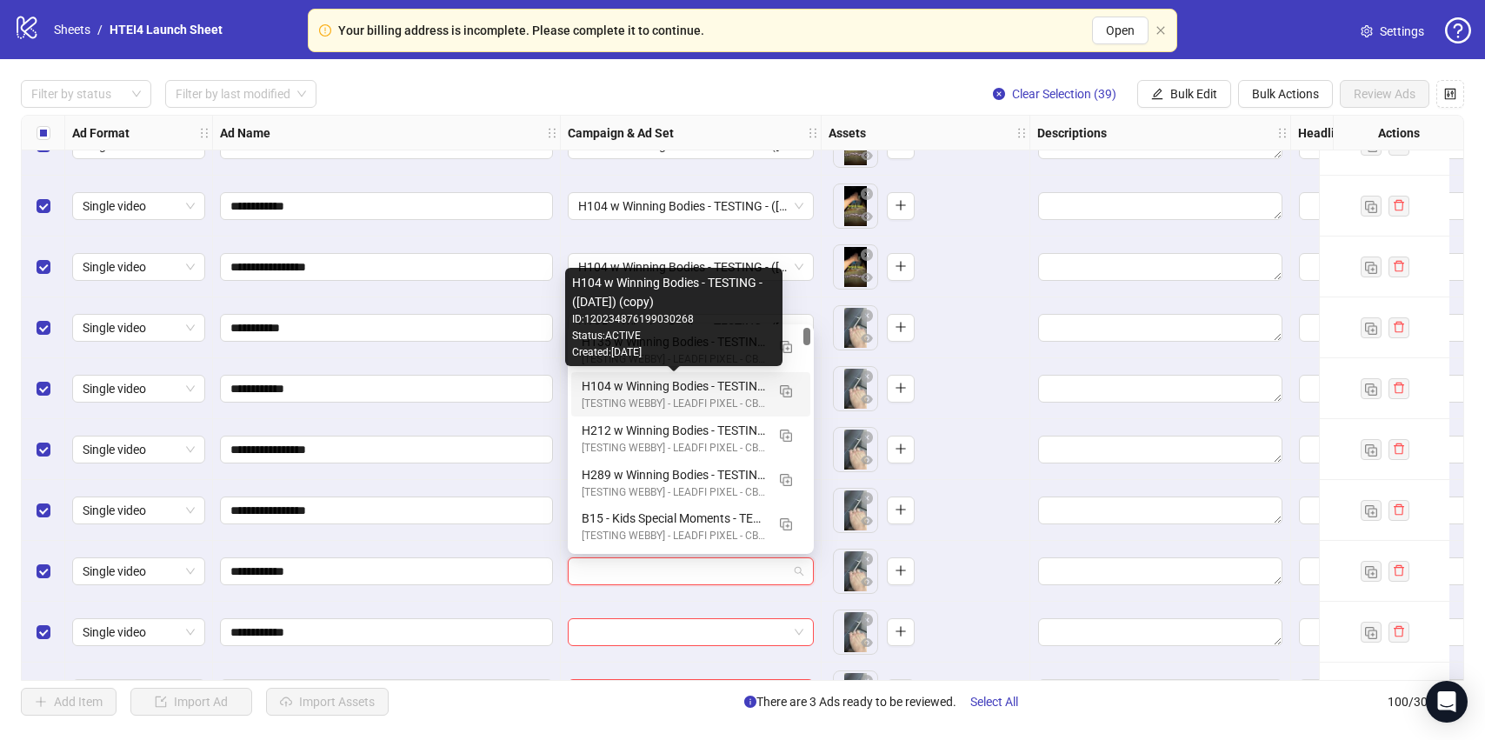
click at [651, 341] on div "Status: ACTIVE" at bounding box center [673, 336] width 203 height 17
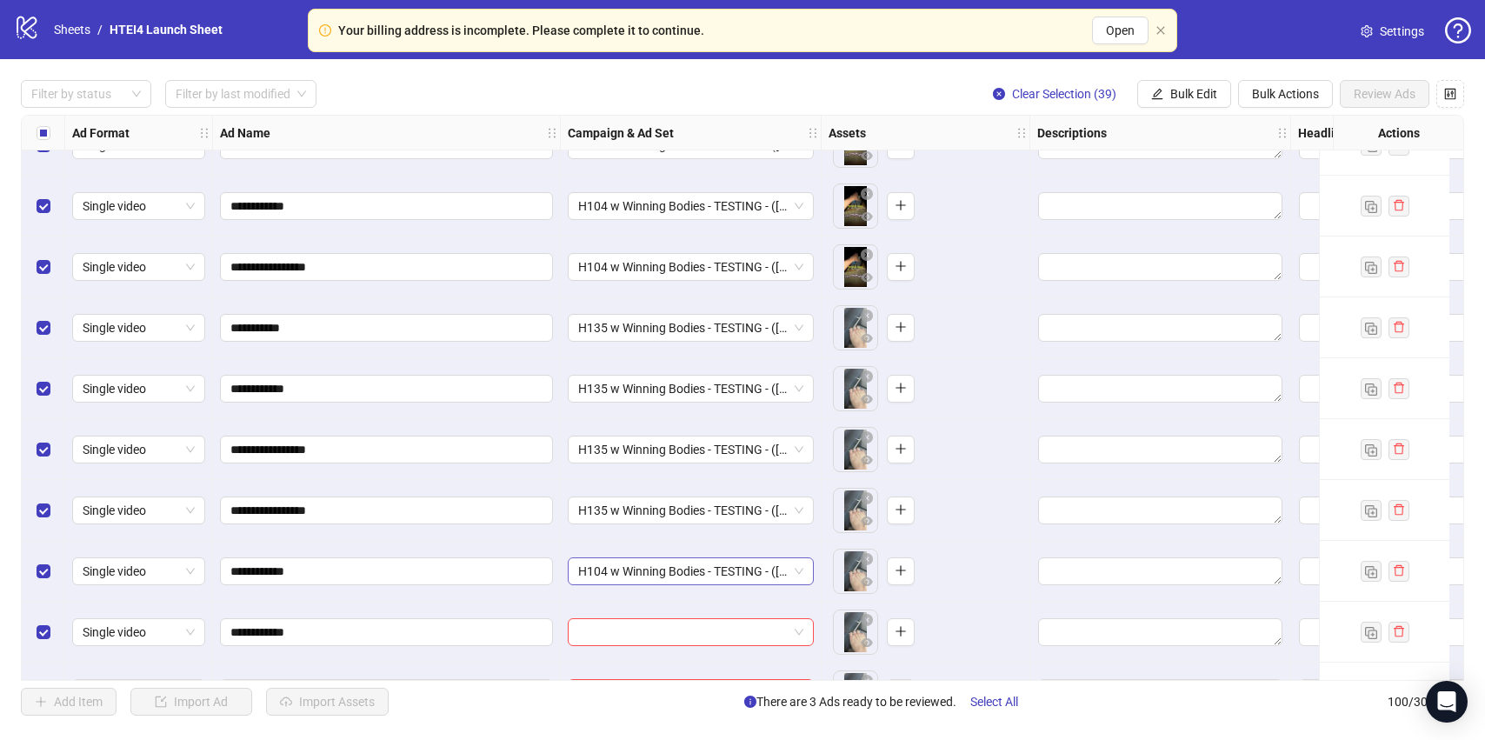
click at [702, 562] on span "H104 w Winning Bodies - TESTING - ([DATE]) (copy)" at bounding box center [690, 571] width 225 height 26
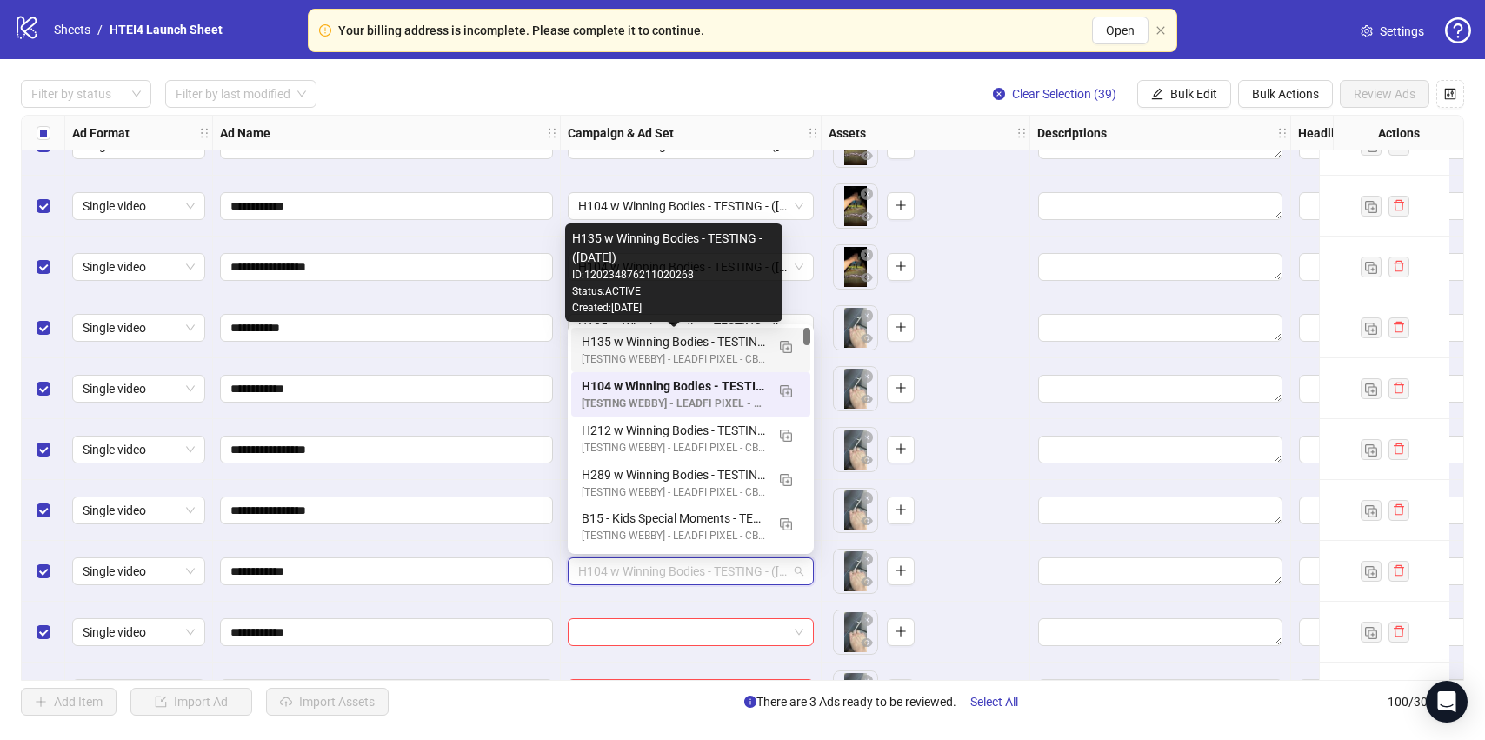
click at [687, 341] on div "H135 w Winning Bodies - TESTING - ([DATE])" at bounding box center [673, 341] width 183 height 19
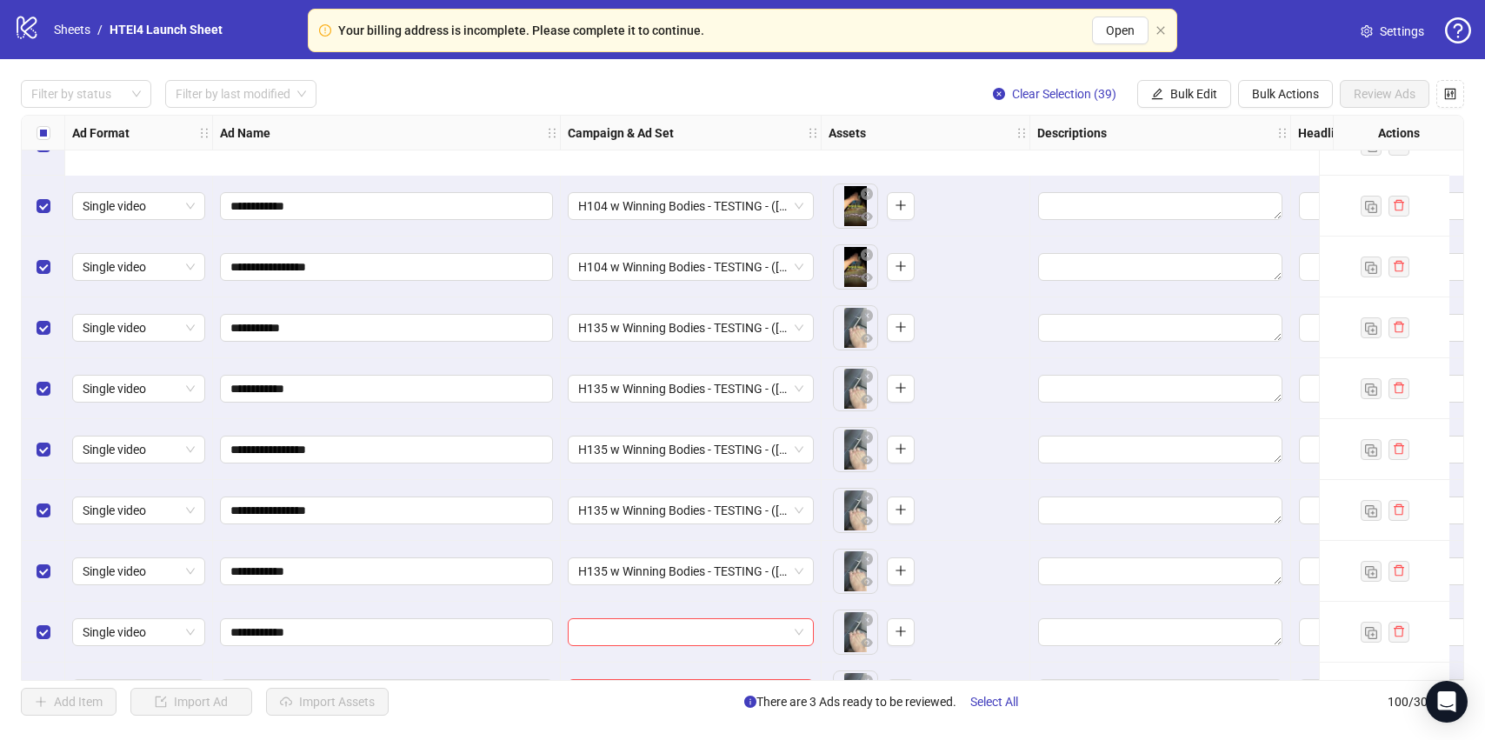
scroll to position [5176, 0]
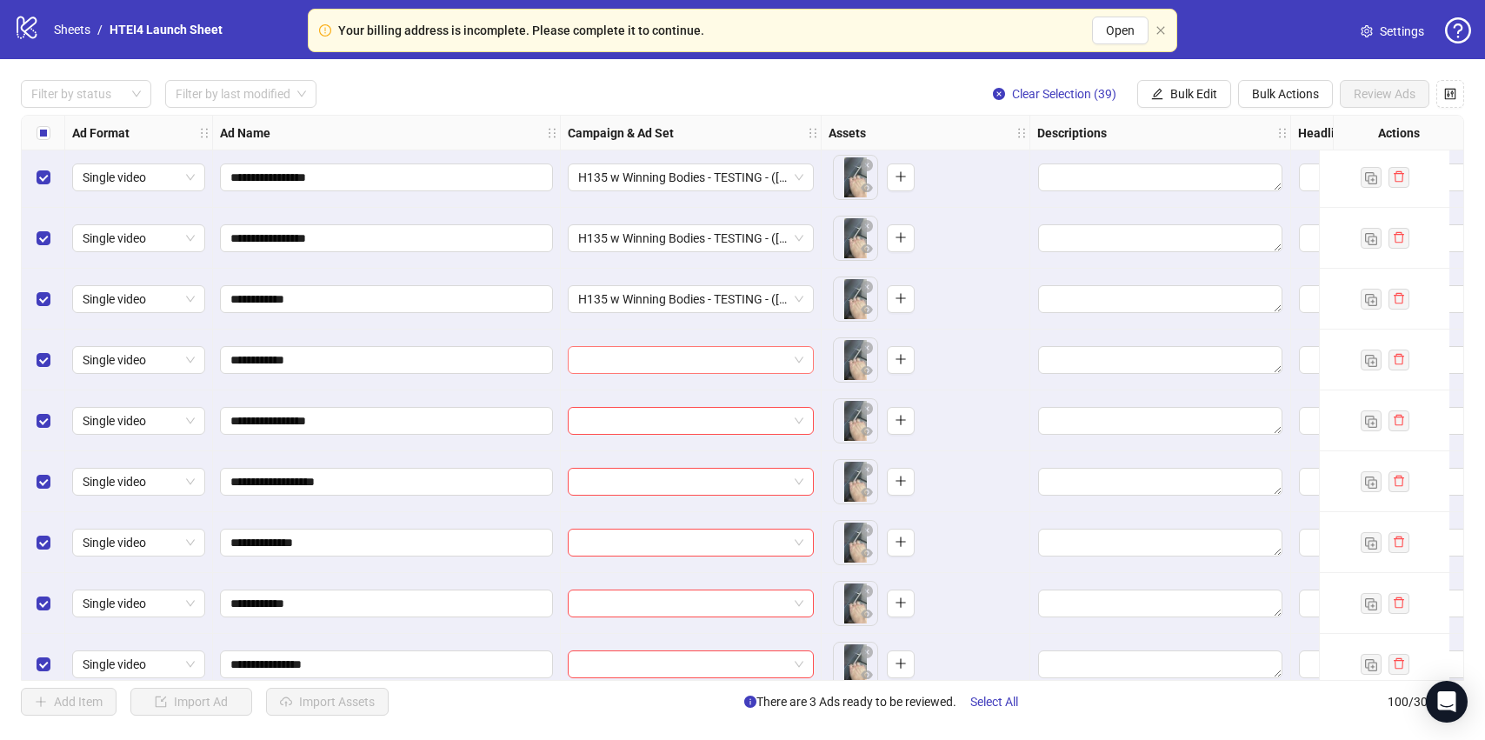
click at [657, 358] on input "search" at bounding box center [683, 360] width 210 height 26
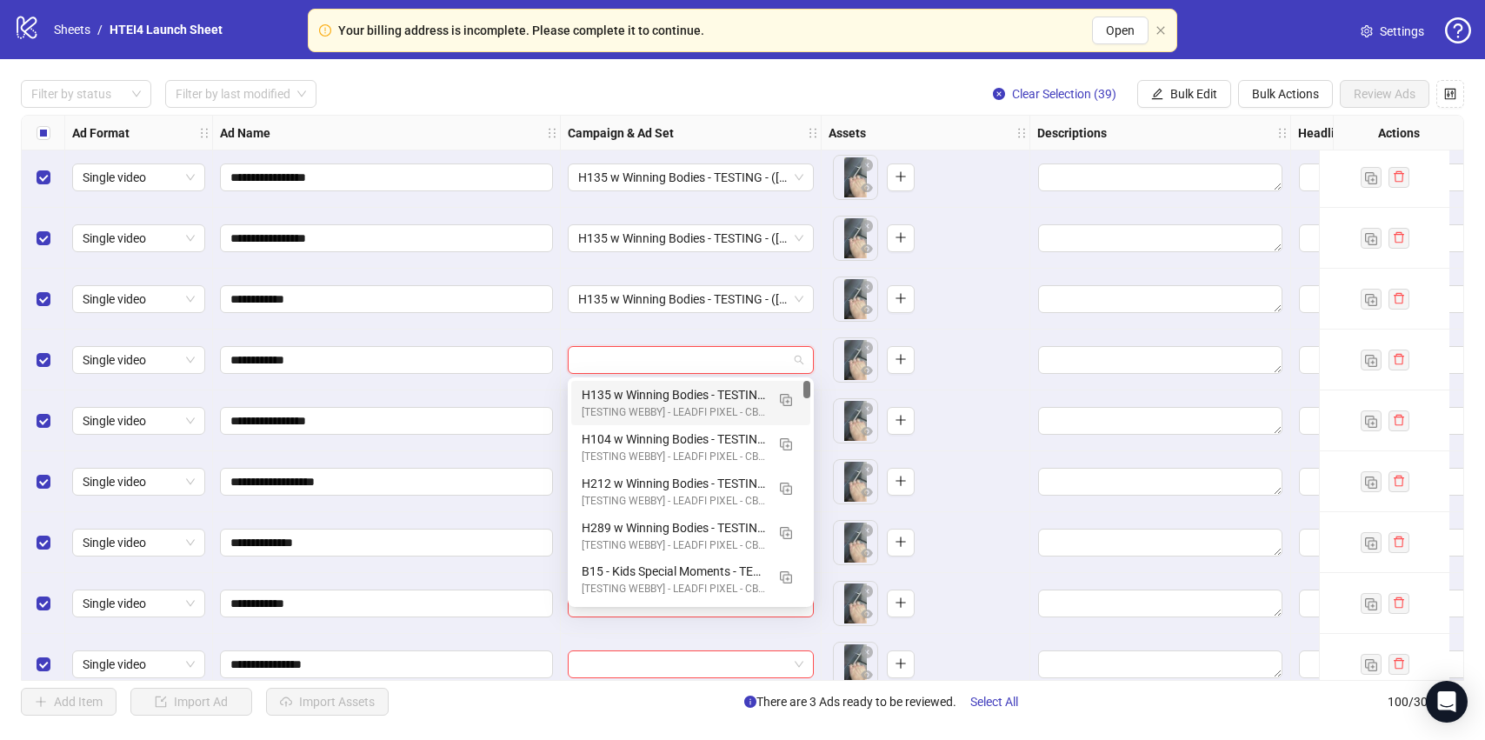
drag, startPoint x: 656, startPoint y: 394, endPoint x: 649, endPoint y: 412, distance: 19.9
click at [656, 394] on div "H135 w Winning Bodies - TESTING - ([DATE])" at bounding box center [673, 394] width 183 height 19
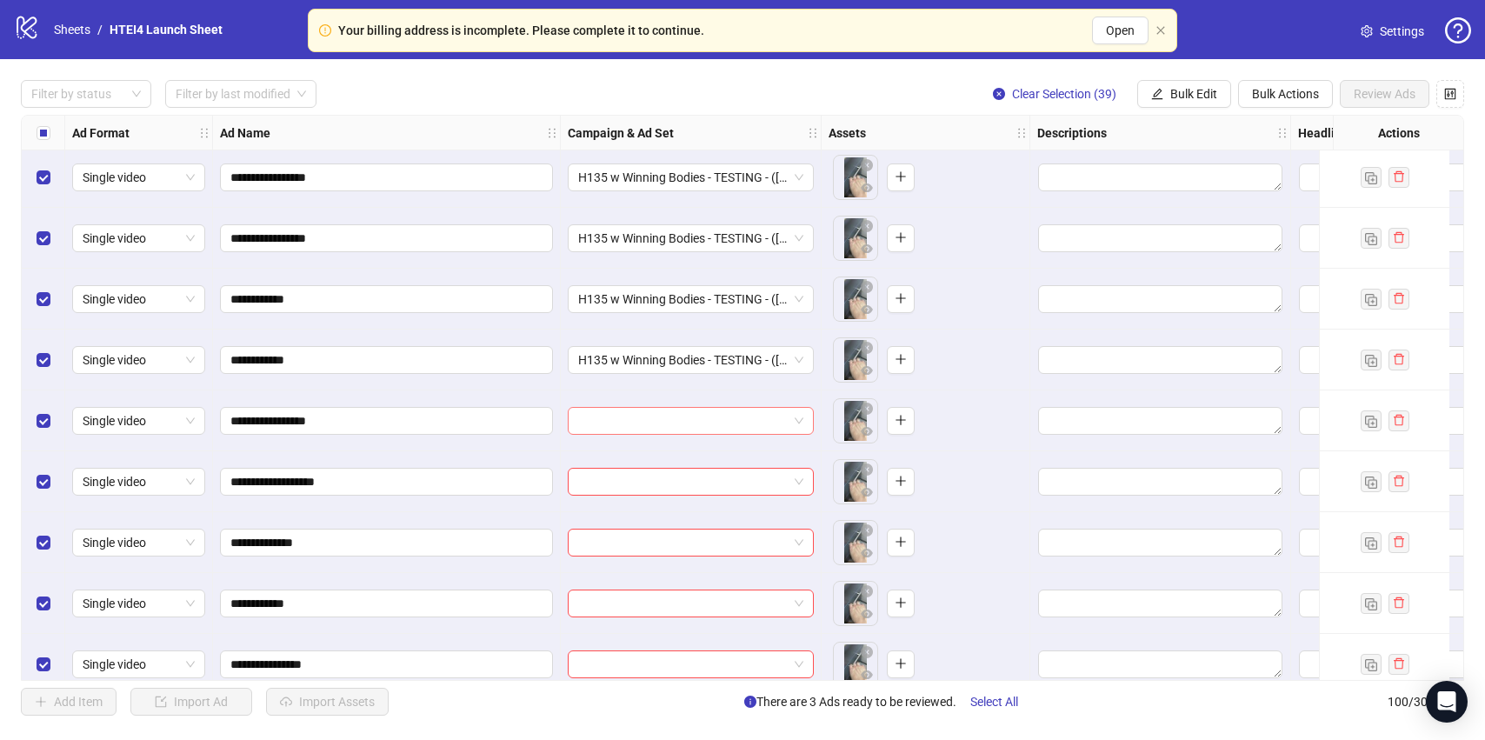
click at [645, 422] on input "search" at bounding box center [683, 421] width 210 height 26
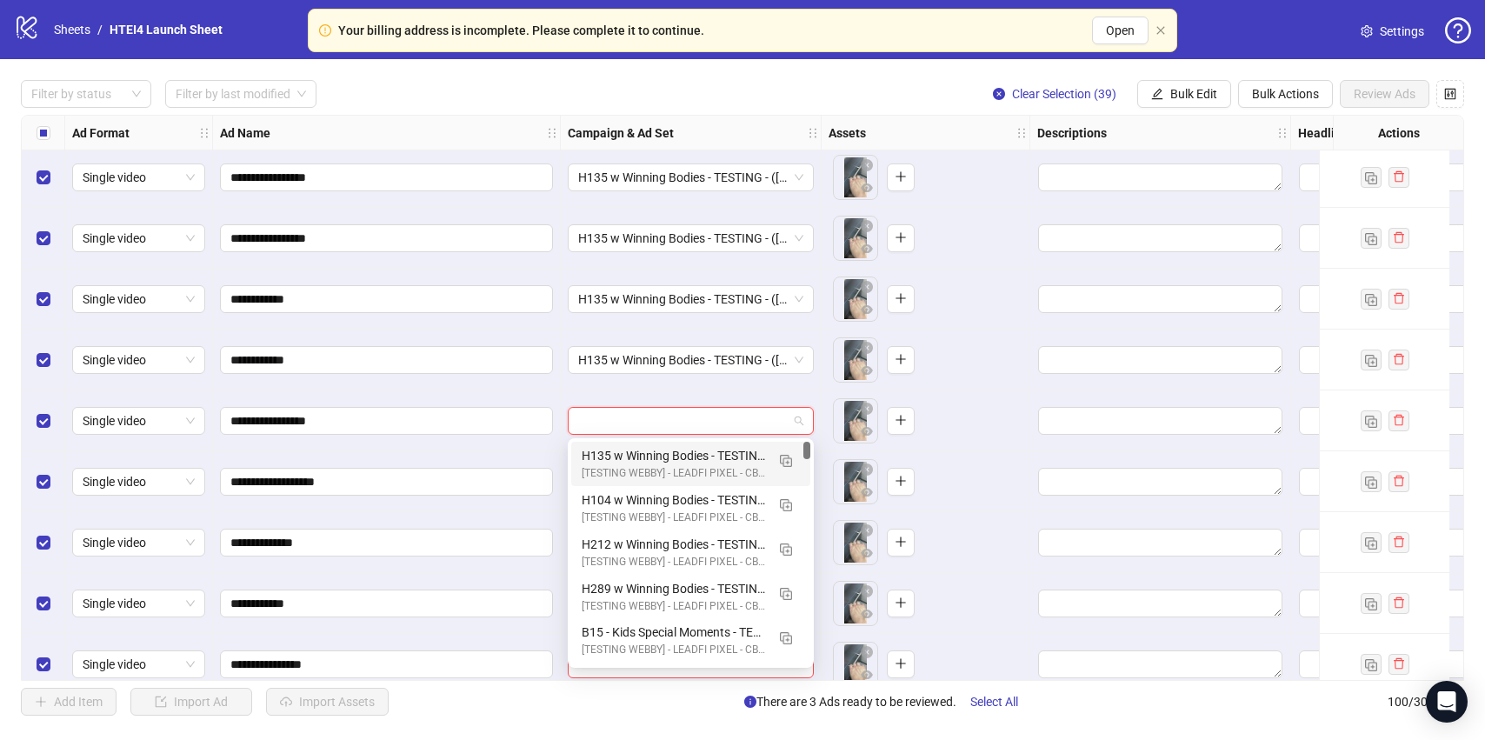
click at [656, 455] on div "H135 w Winning Bodies - TESTING - ([DATE])" at bounding box center [673, 455] width 183 height 19
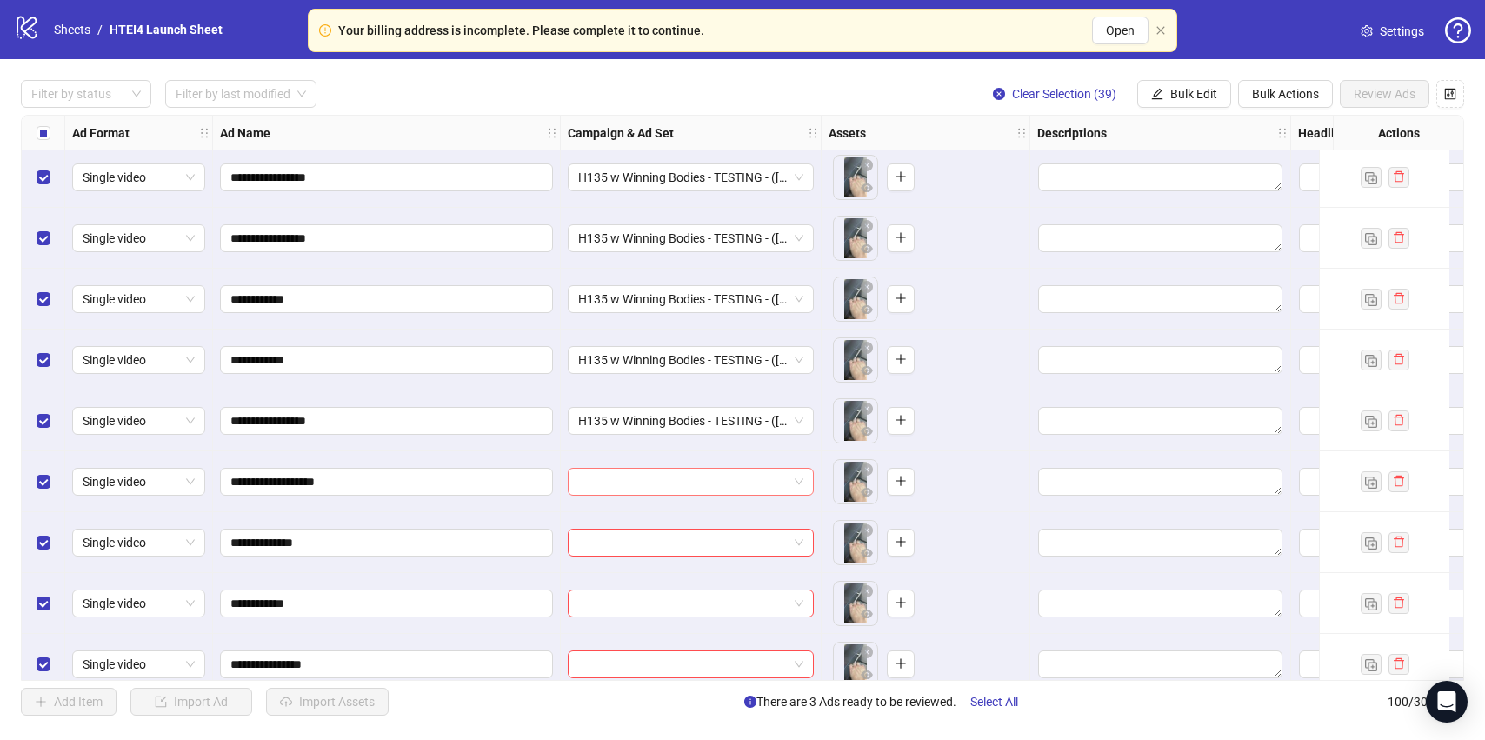
click at [654, 479] on input "search" at bounding box center [683, 482] width 210 height 26
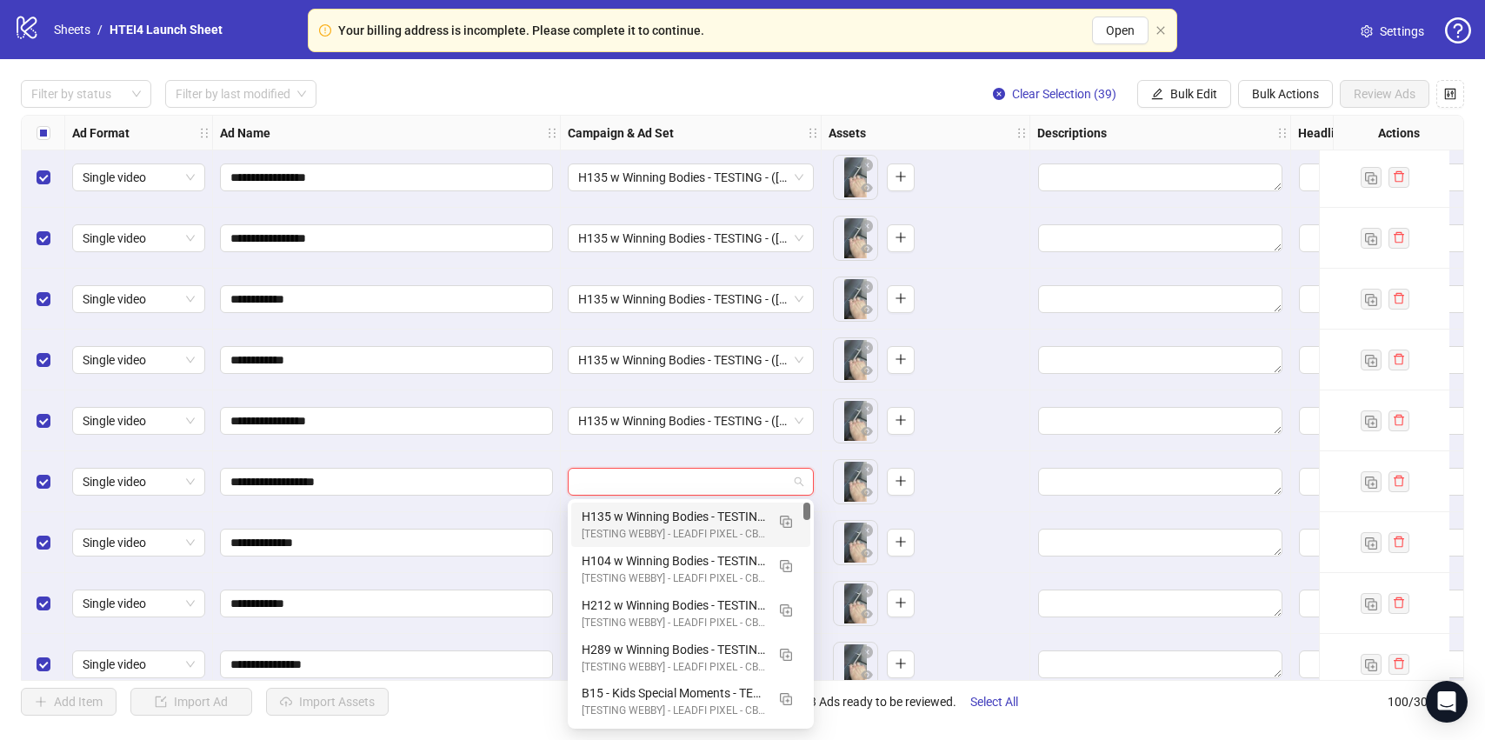
click at [655, 518] on div "H135 w Winning Bodies - TESTING - ([DATE])" at bounding box center [673, 516] width 183 height 19
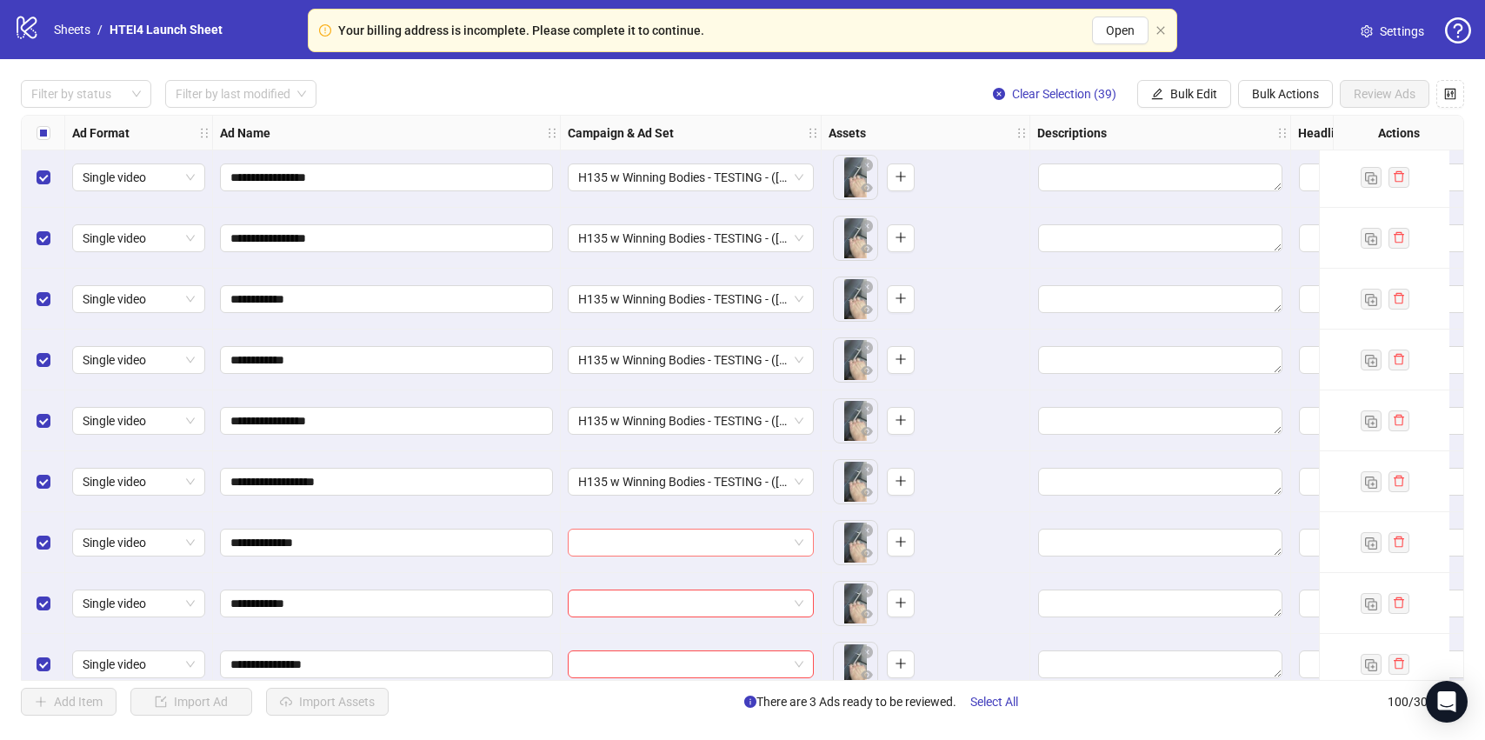
click at [651, 543] on input "search" at bounding box center [683, 542] width 210 height 26
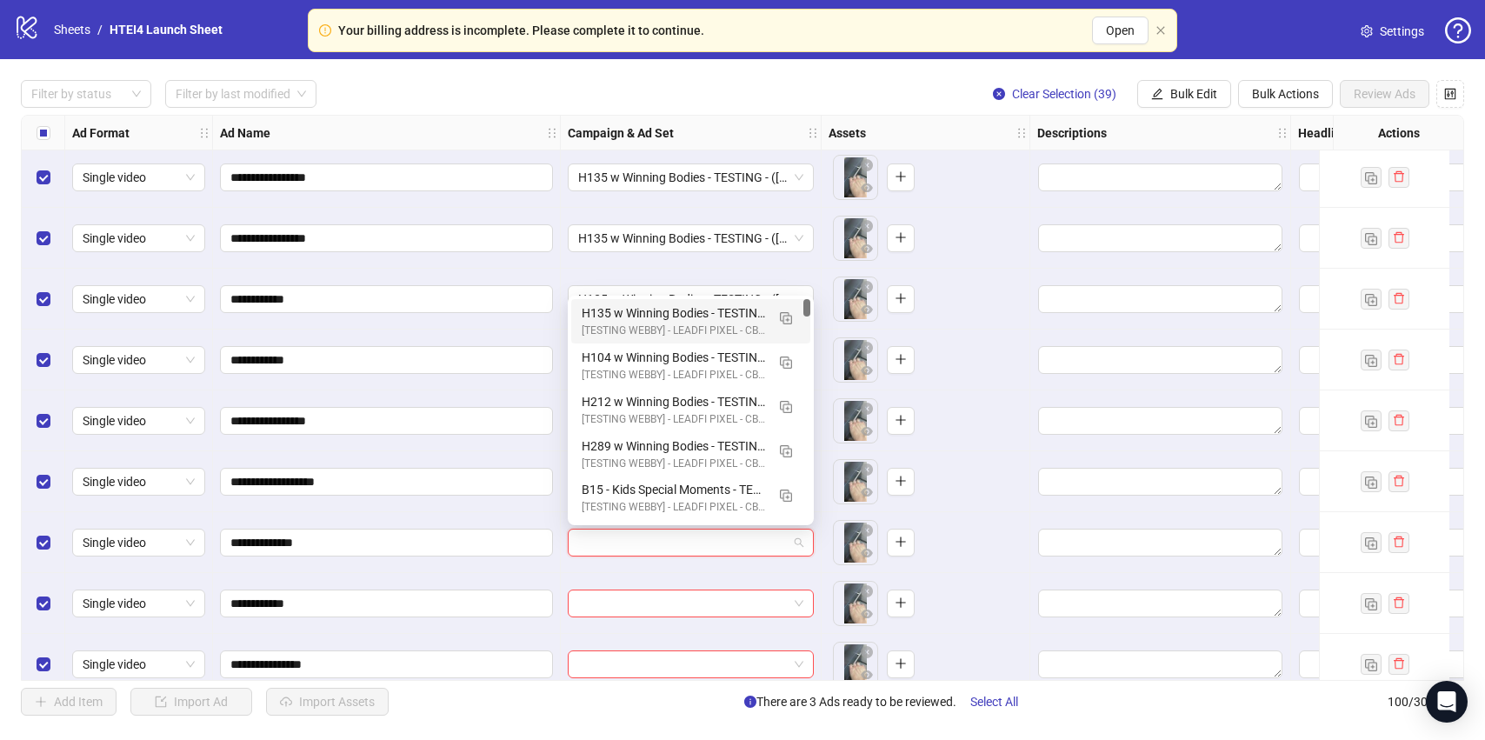
click at [626, 312] on div "H135 w Winning Bodies - TESTING - ([DATE])" at bounding box center [673, 312] width 183 height 19
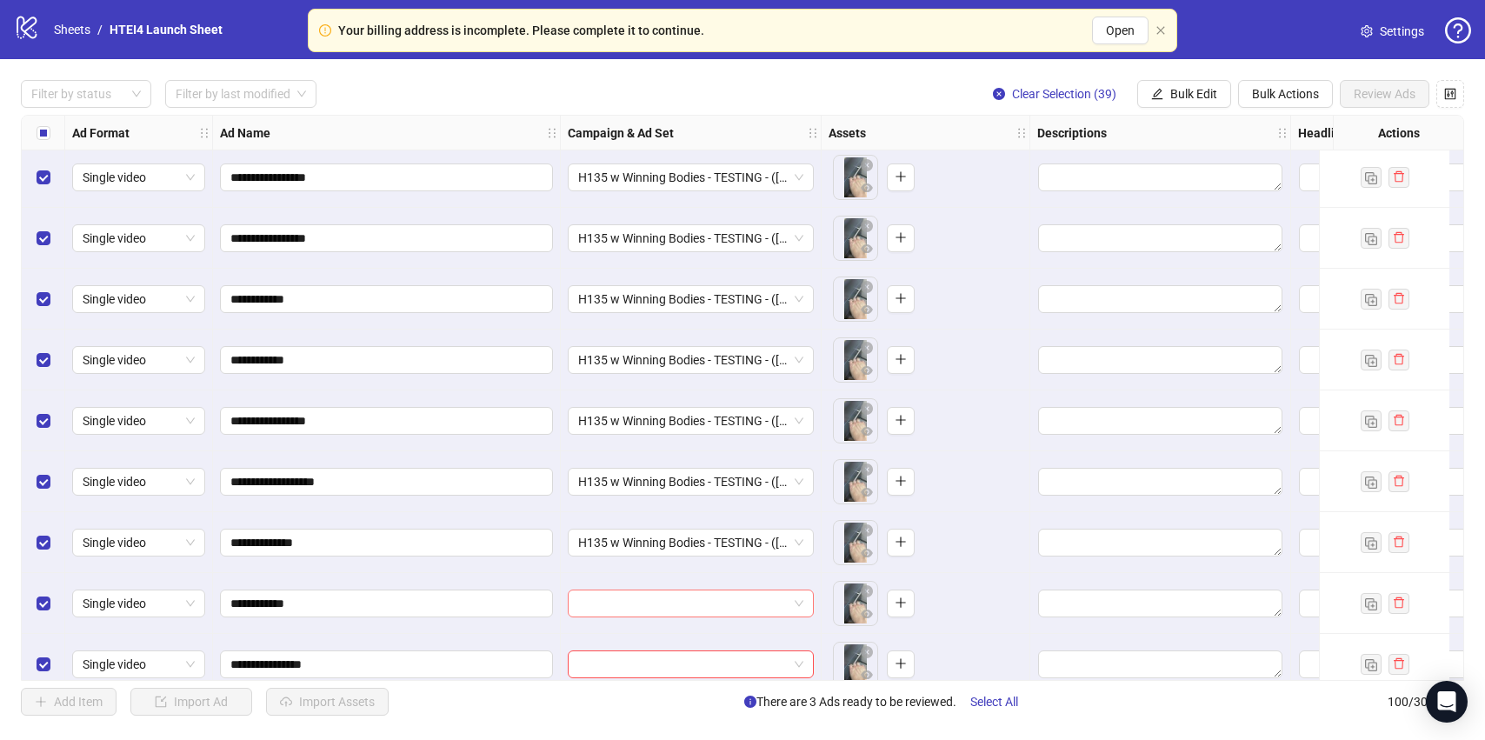
click at [652, 596] on input "search" at bounding box center [683, 603] width 210 height 26
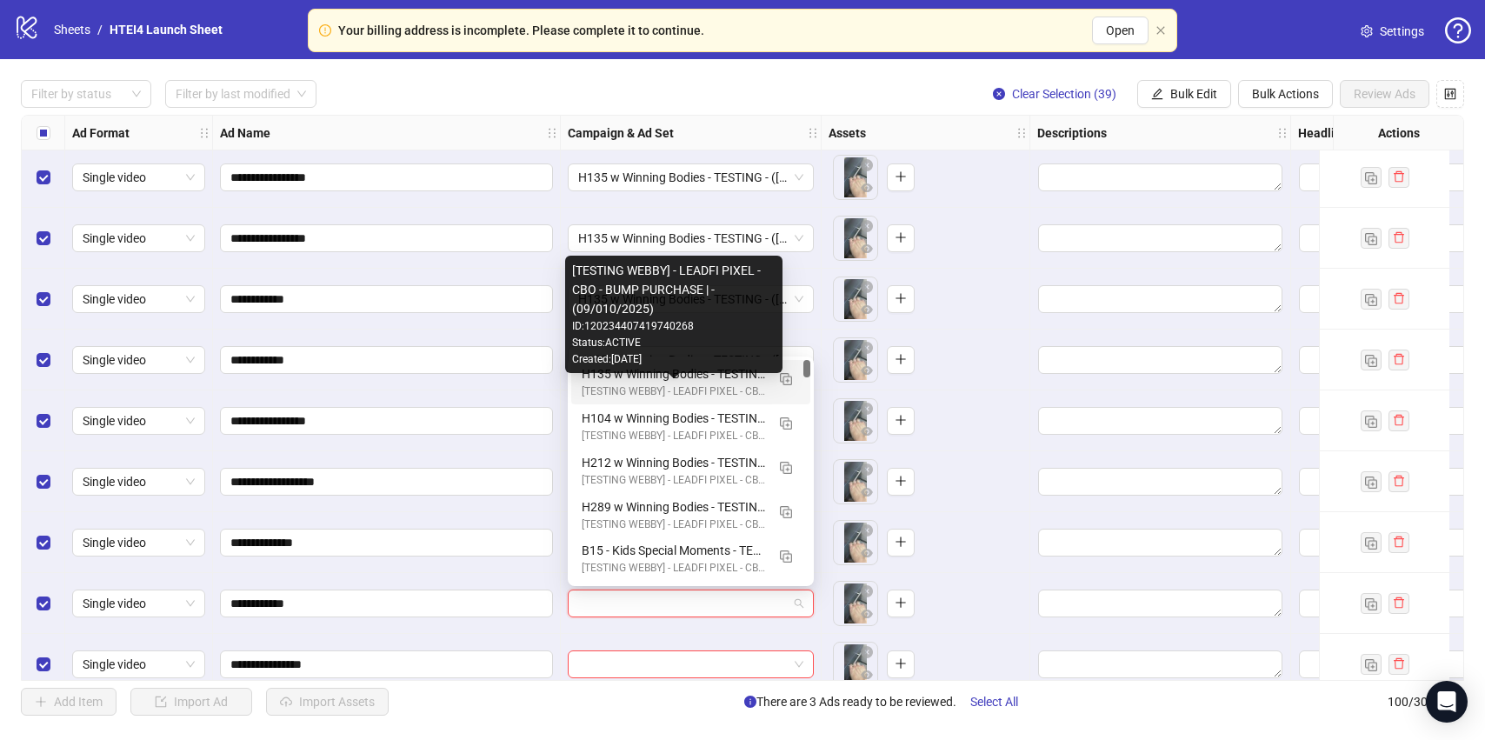
click at [647, 388] on div "[TESTING WEBBY] - LEADFI PIXEL - CBO - BUMP PURCHASE | - (09/010/2025)" at bounding box center [673, 391] width 183 height 17
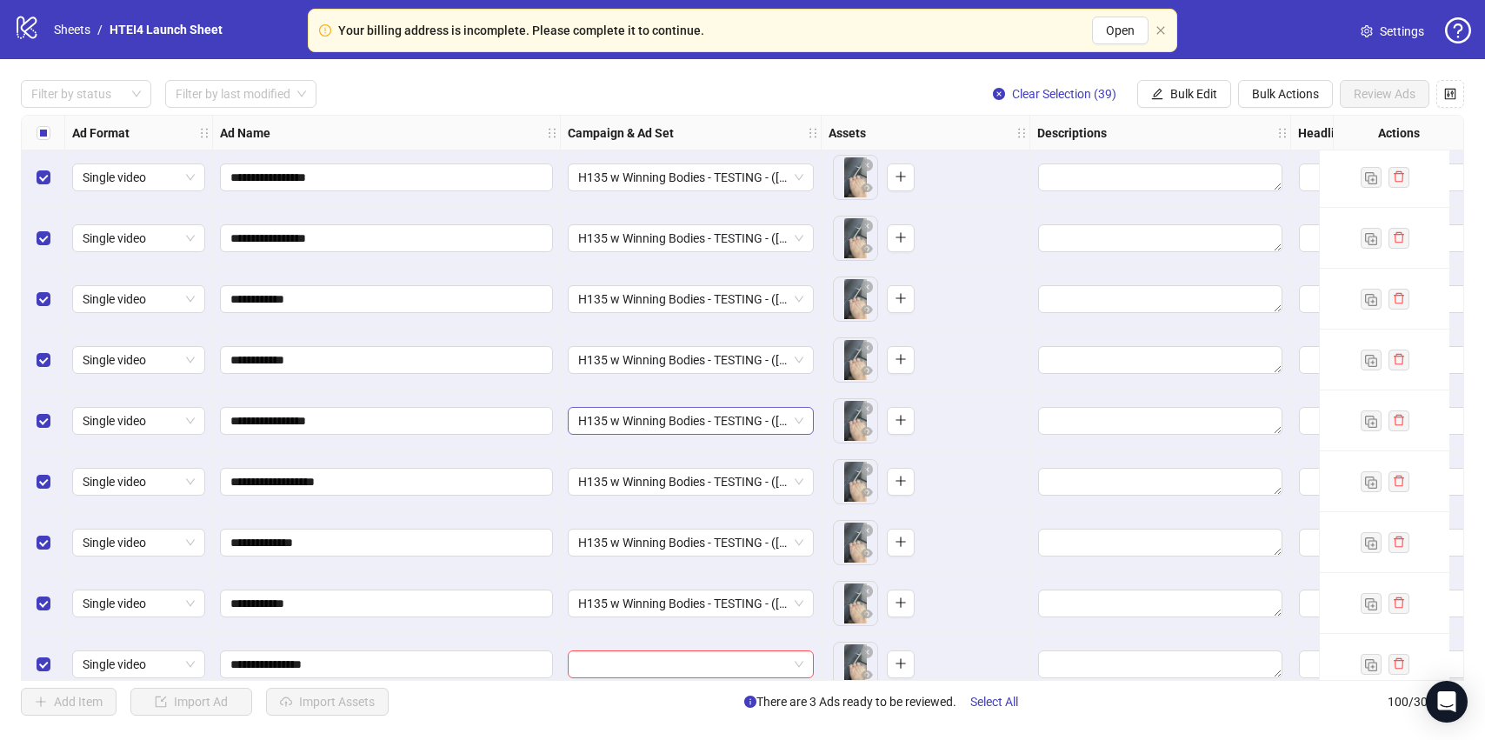
scroll to position [5480, 0]
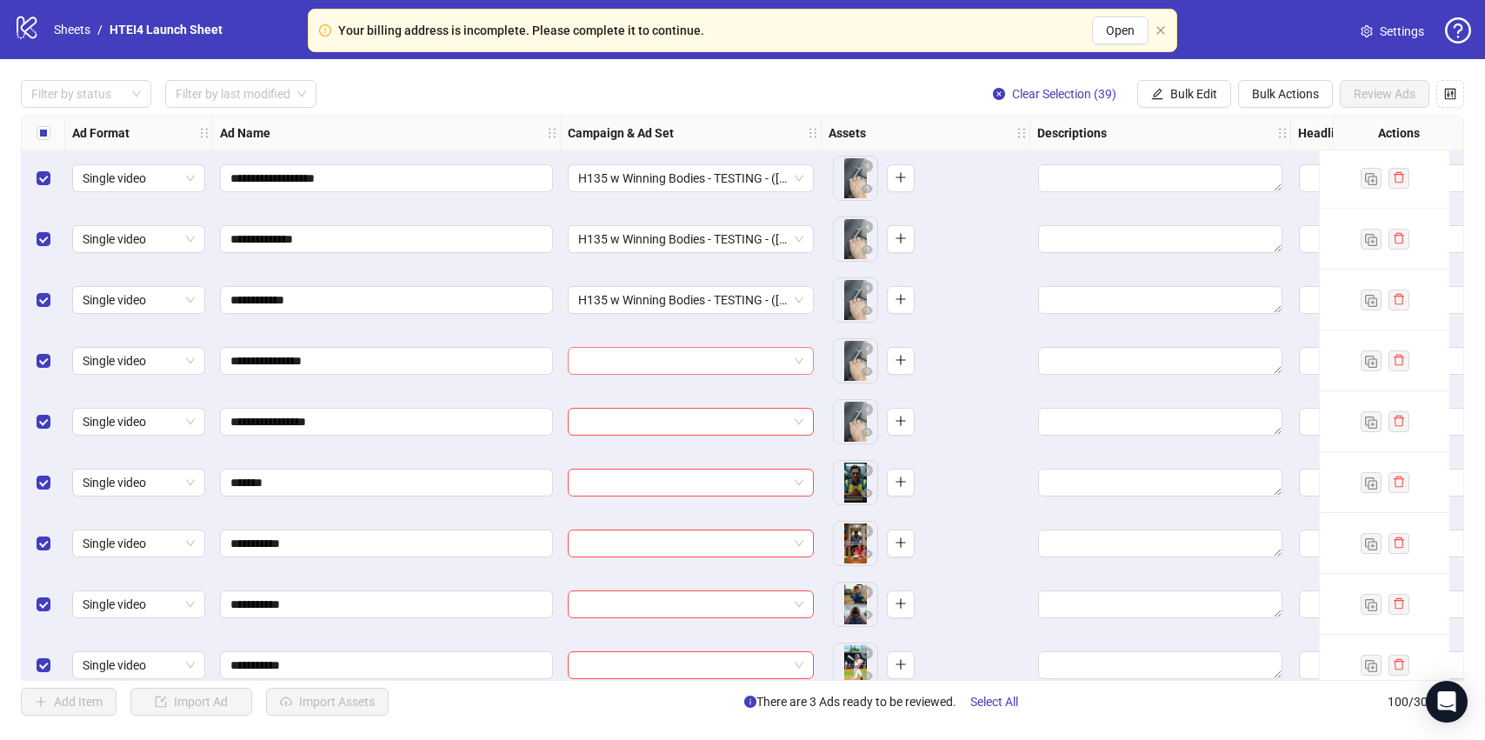
click at [642, 364] on input "search" at bounding box center [683, 361] width 210 height 26
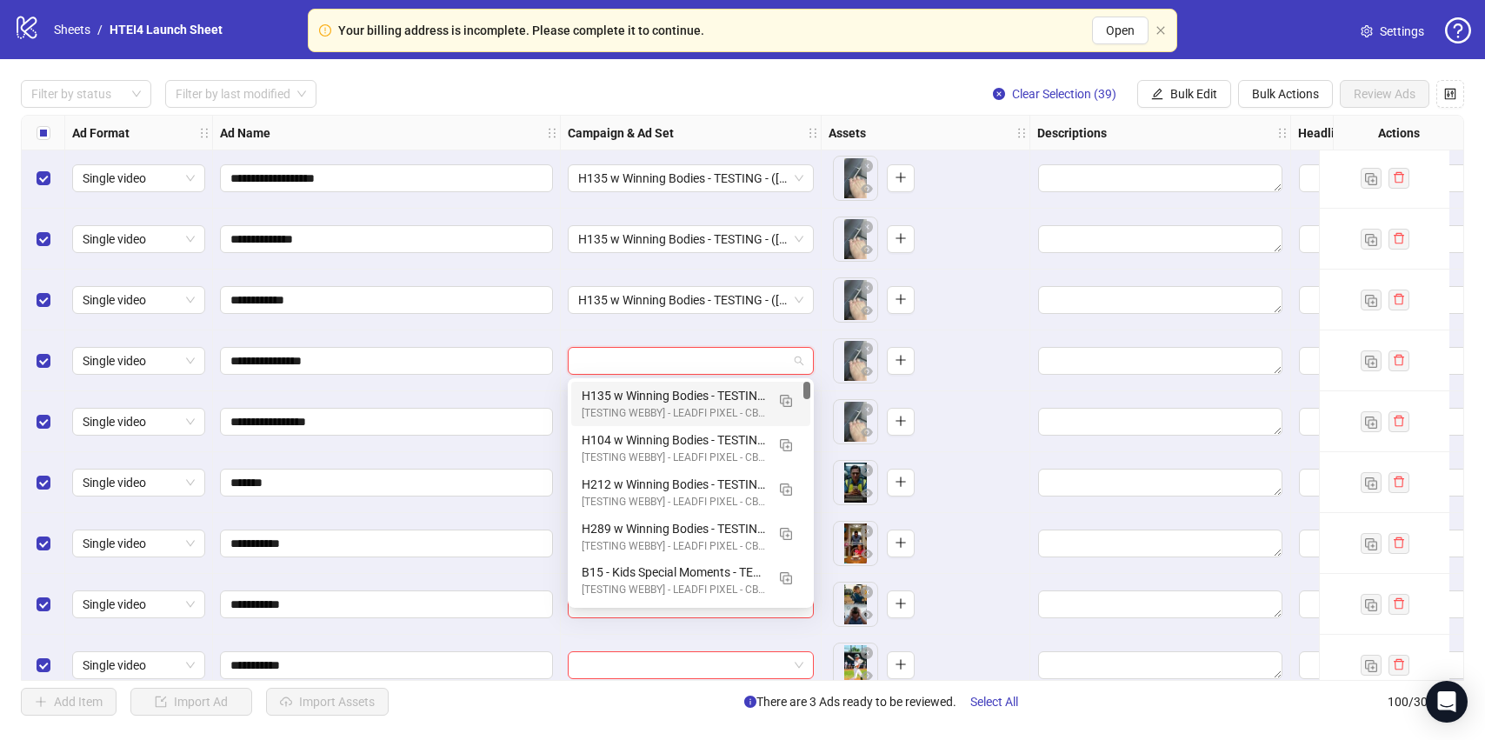
click at [643, 402] on div "H135 w Winning Bodies - TESTING - ([DATE])" at bounding box center [673, 395] width 183 height 19
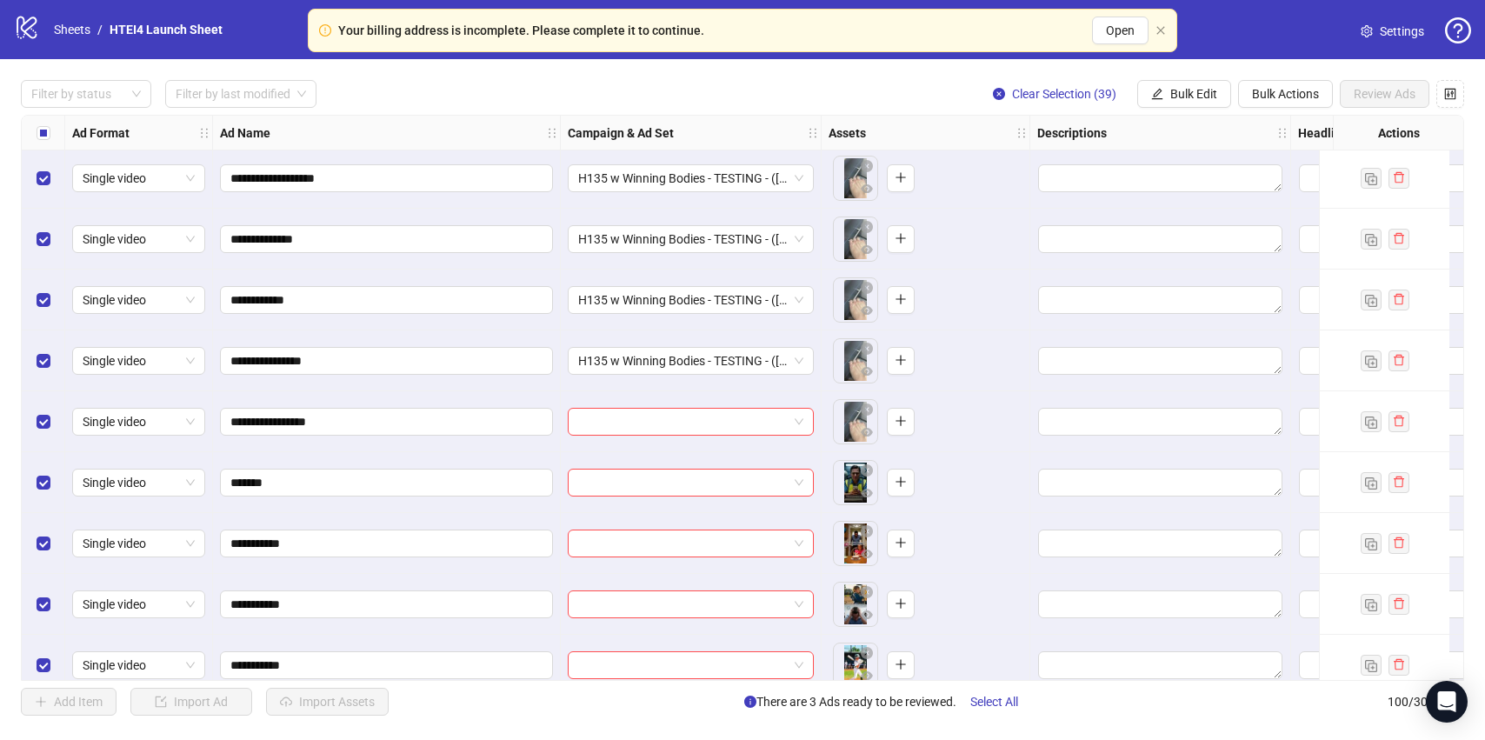
click at [640, 438] on div at bounding box center [691, 421] width 261 height 61
click at [640, 420] on input "search" at bounding box center [683, 422] width 210 height 26
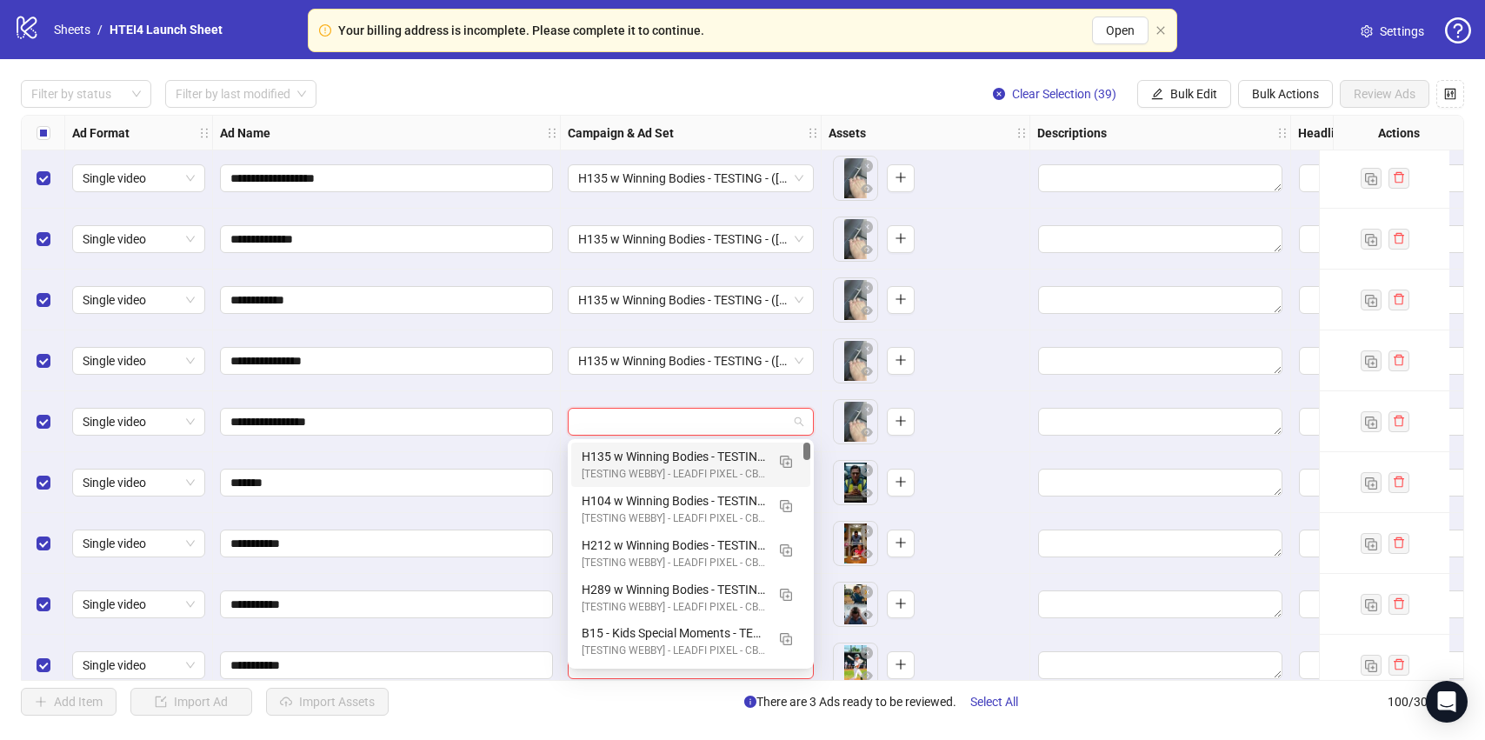
click at [646, 455] on div "H135 w Winning Bodies - TESTING - ([DATE])" at bounding box center [673, 456] width 183 height 19
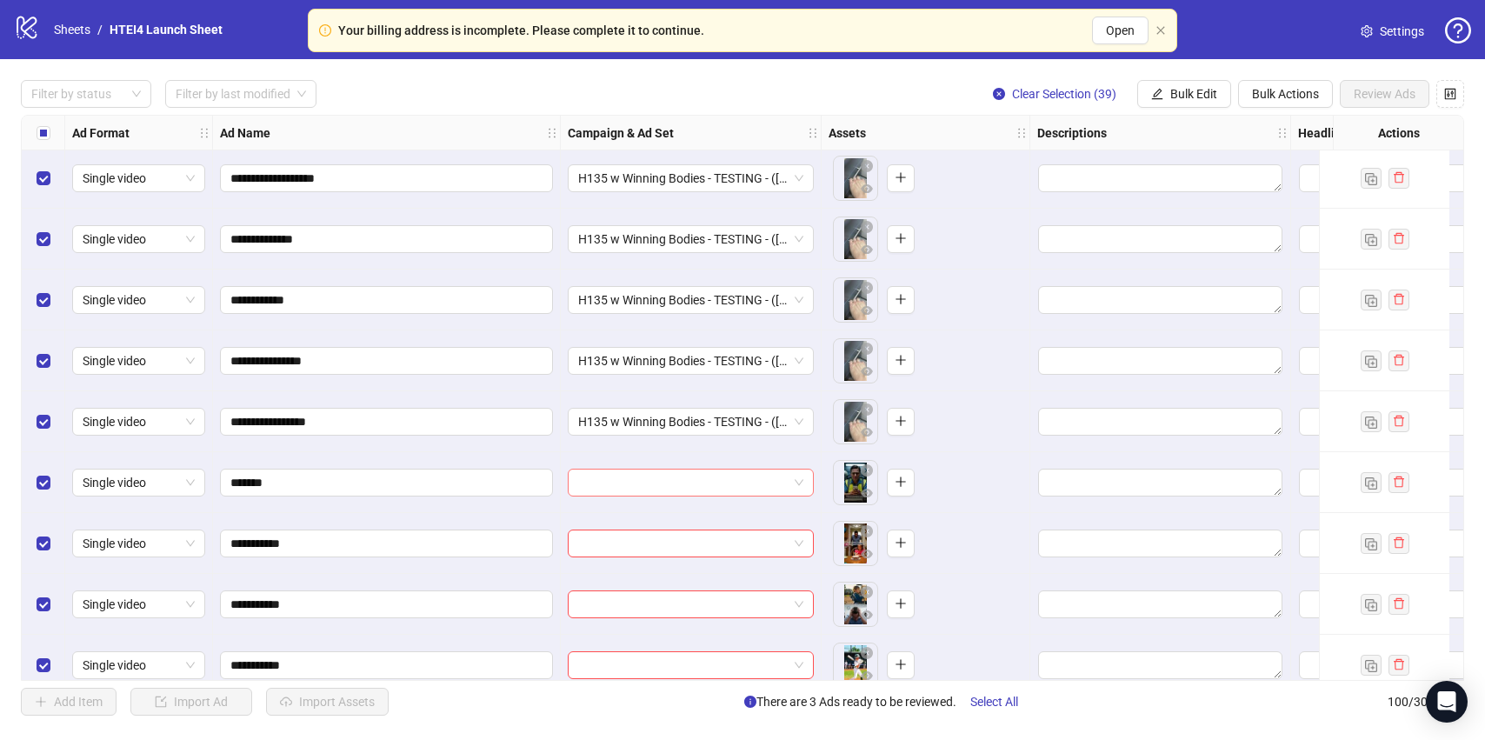
click at [624, 483] on input "search" at bounding box center [683, 482] width 210 height 26
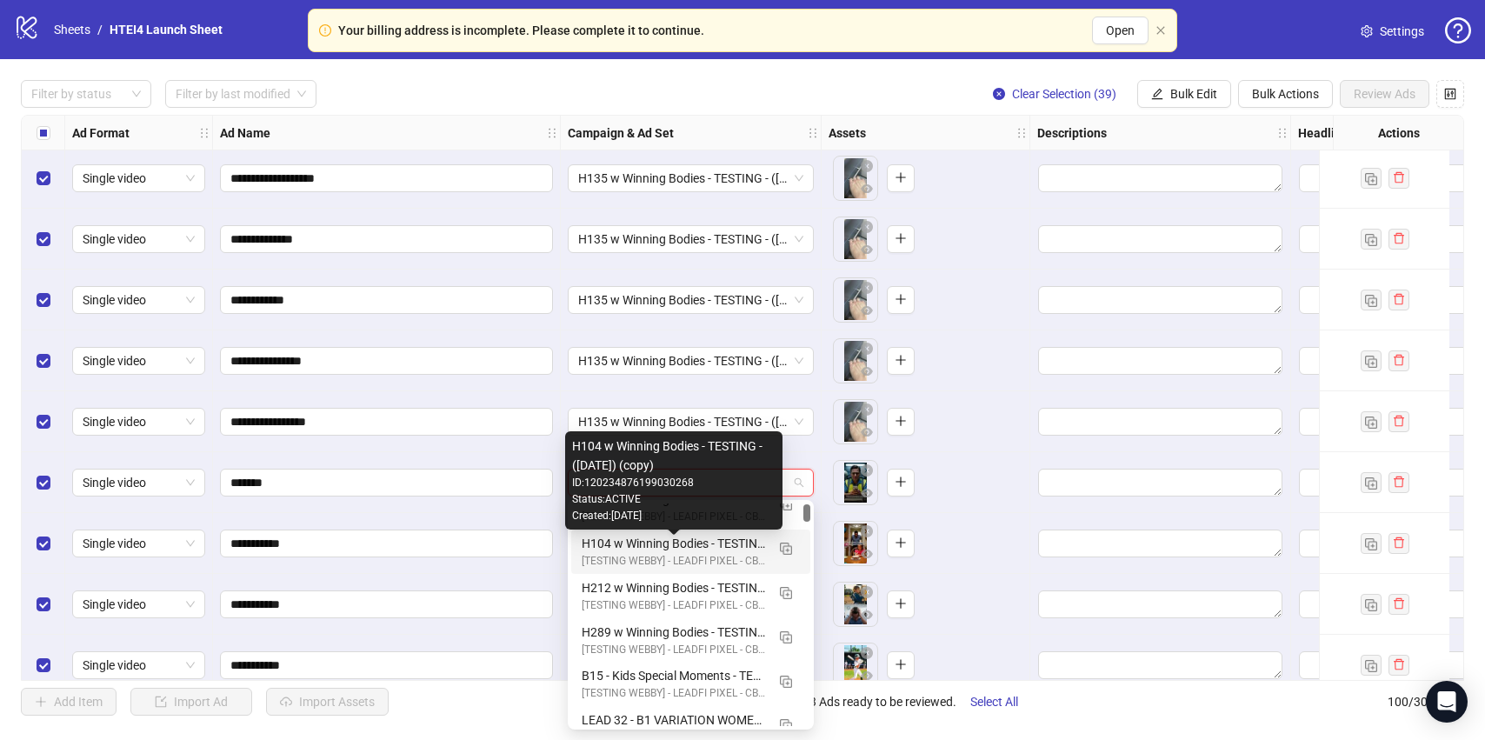
scroll to position [20, 0]
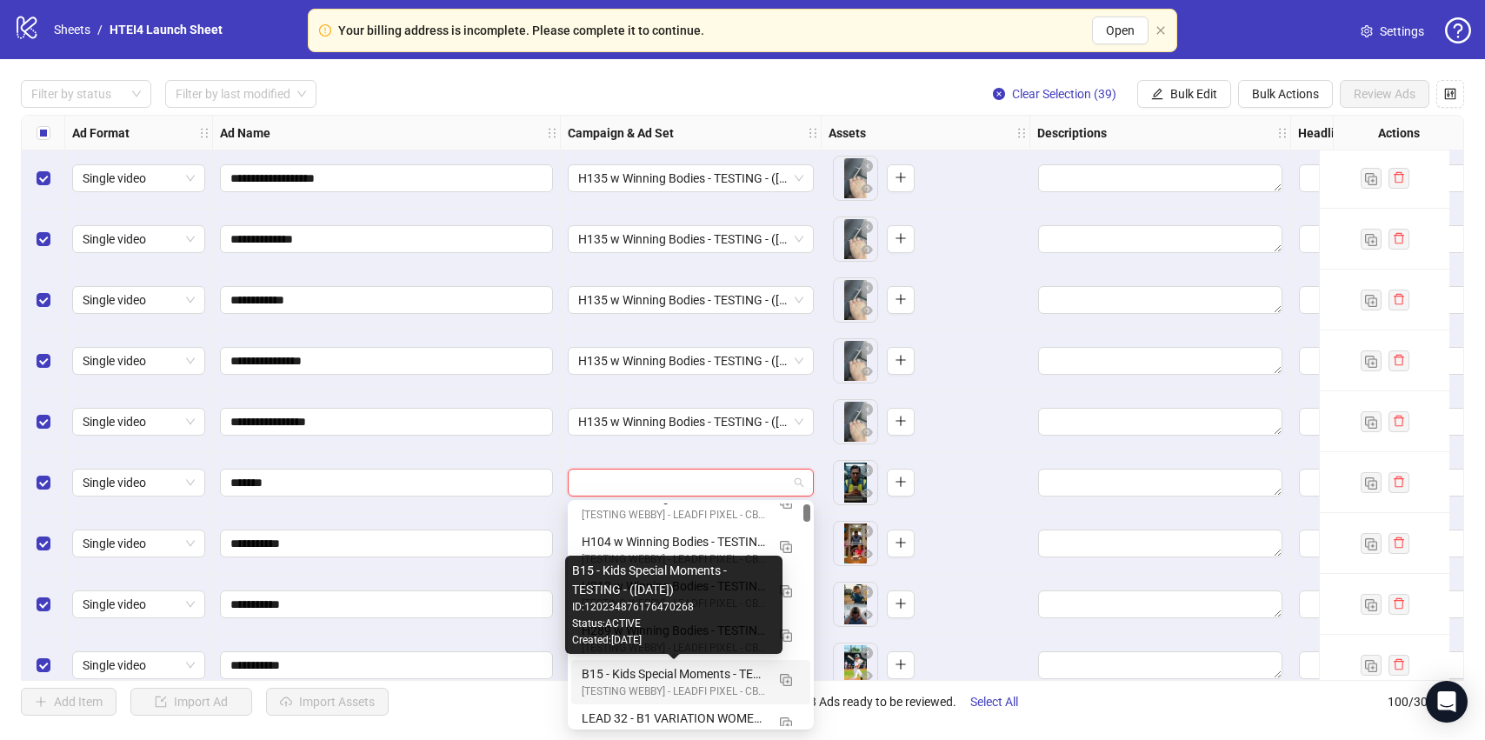
click at [695, 682] on div "B15 - Kids Special Moments - TESTING - ([DATE])" at bounding box center [673, 673] width 183 height 19
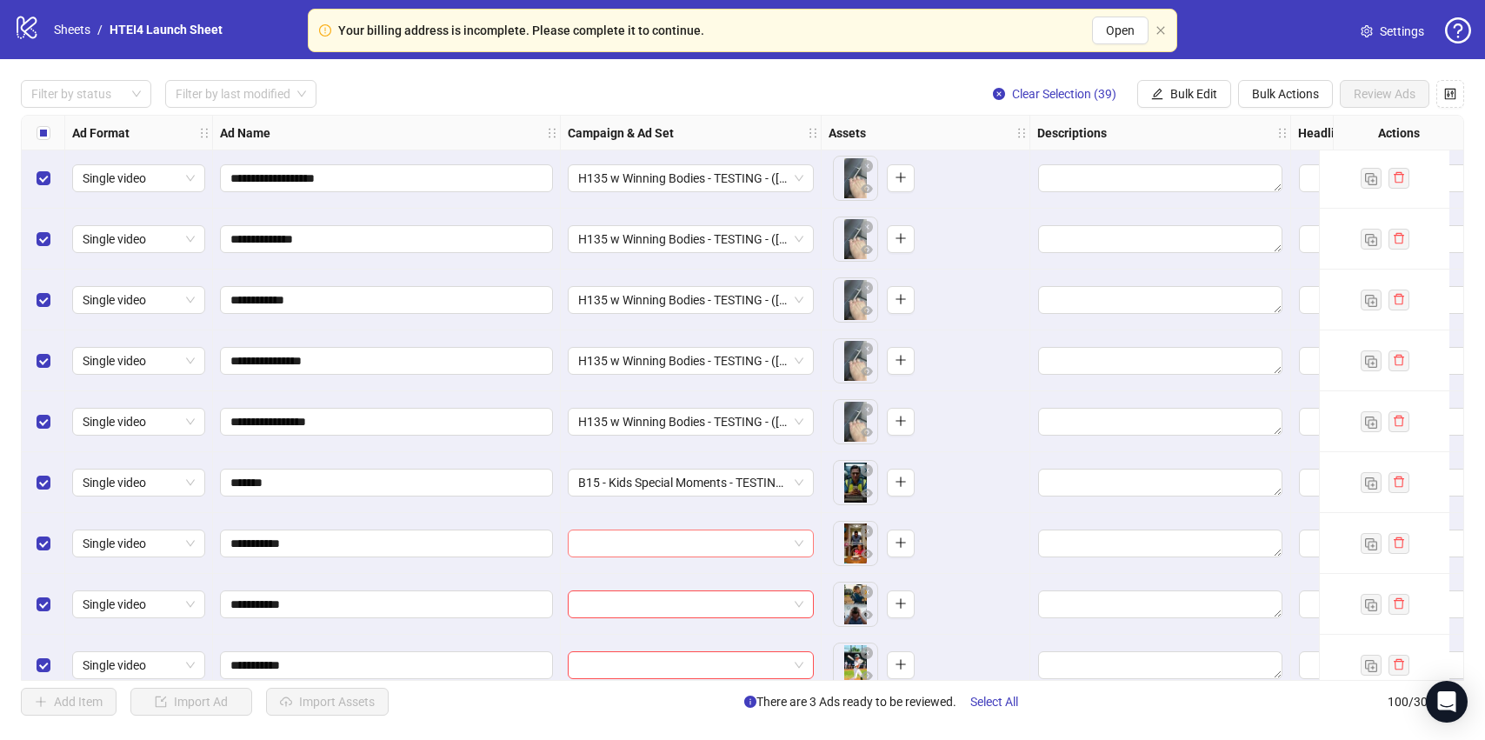
click at [688, 542] on input "search" at bounding box center [683, 543] width 210 height 26
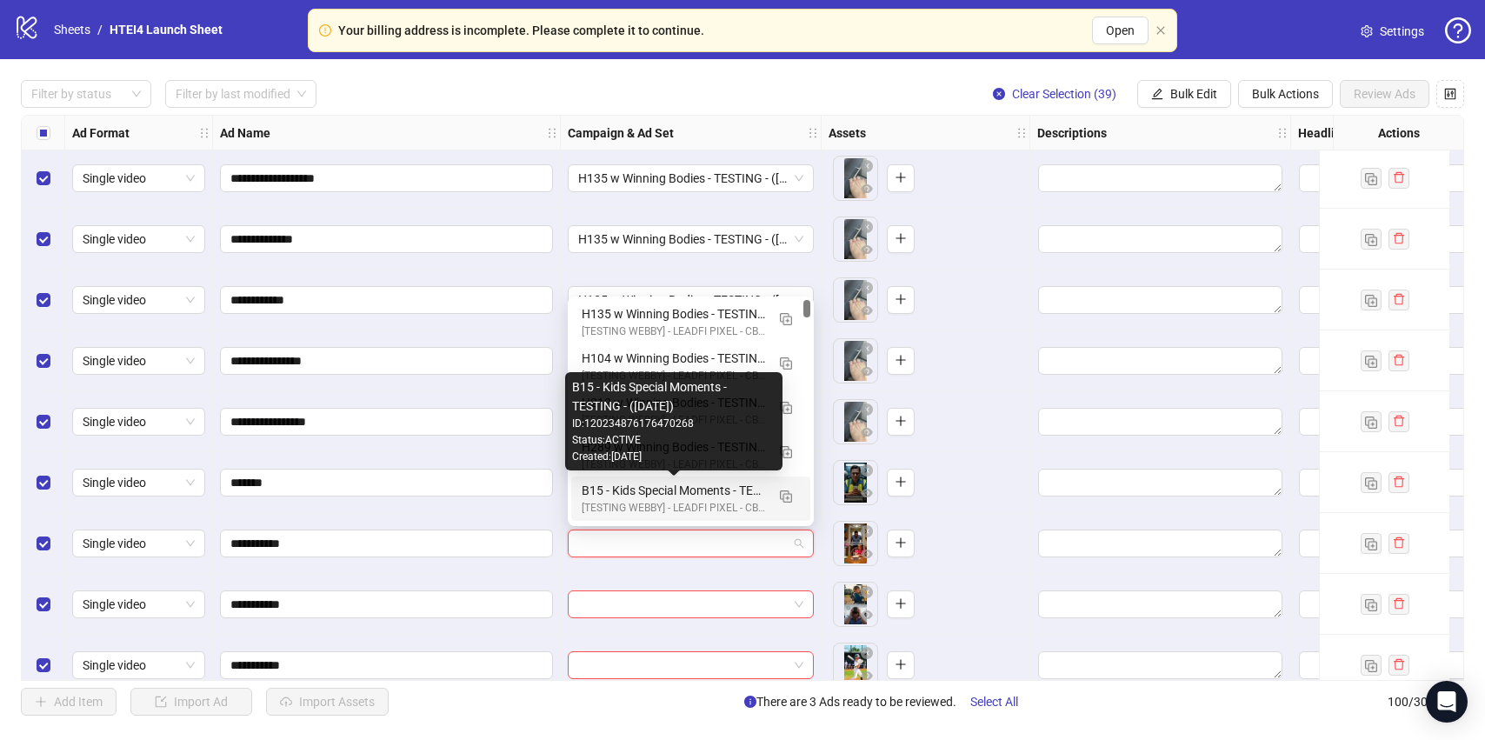
click at [638, 493] on div "B15 - Kids Special Moments - TESTING - ([DATE])" at bounding box center [673, 490] width 183 height 19
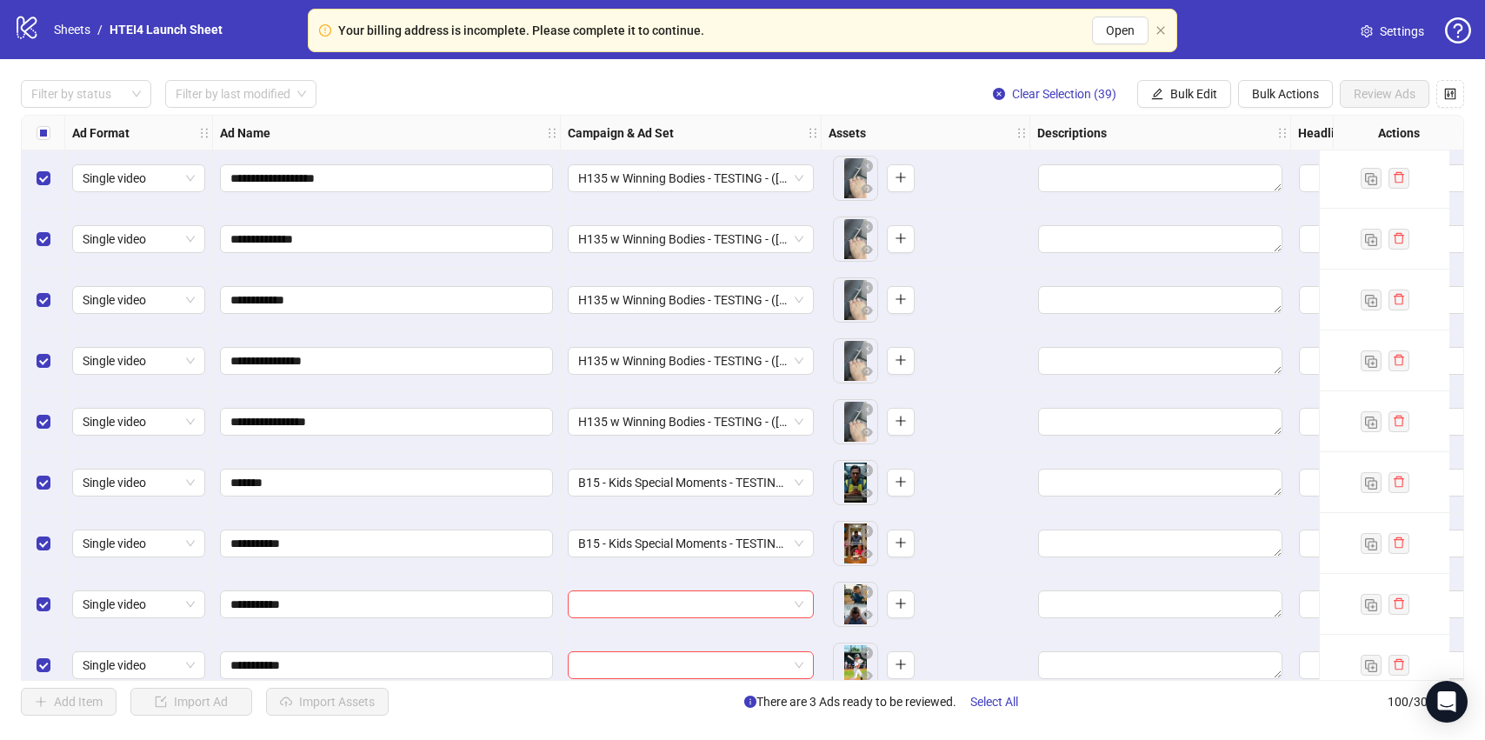
scroll to position [5563, 0]
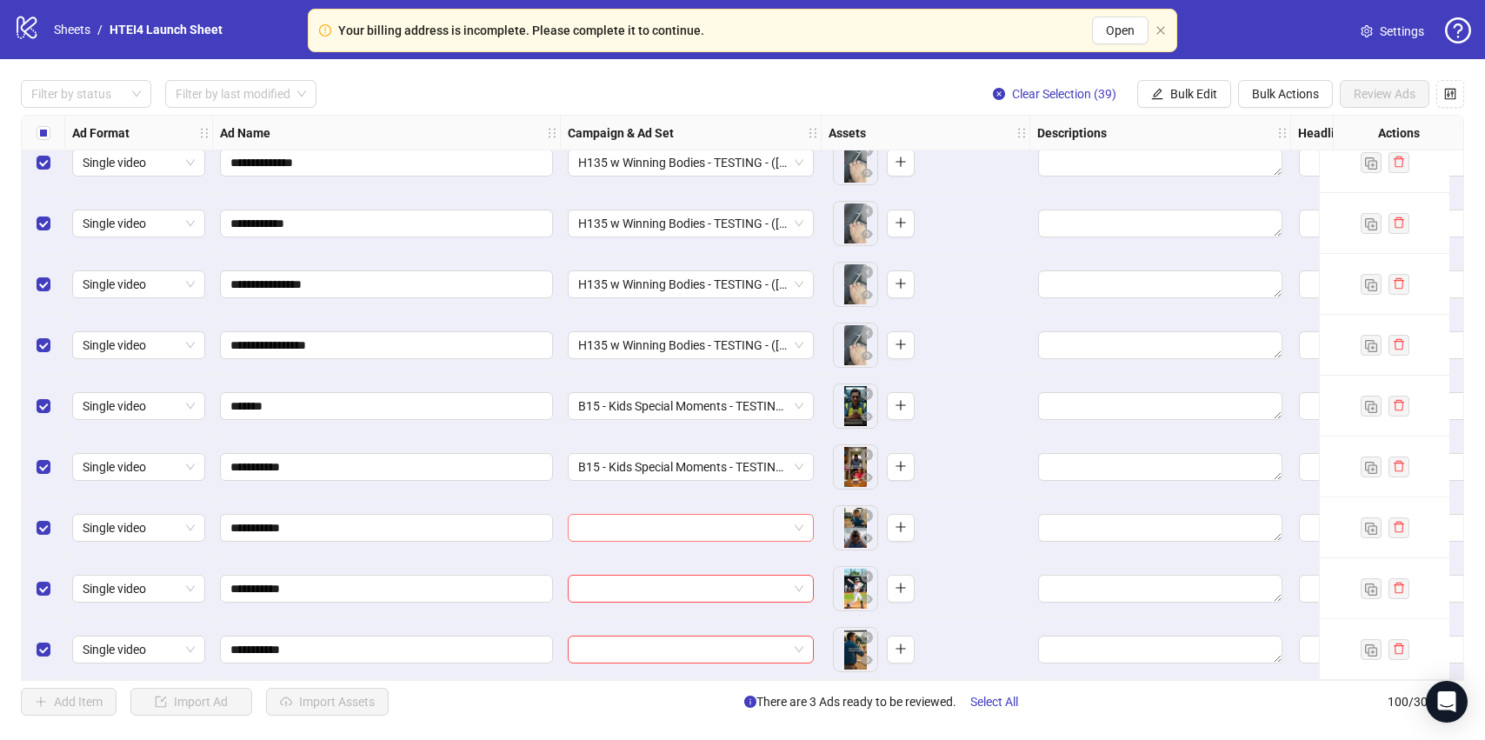
click at [636, 515] on input "search" at bounding box center [683, 528] width 210 height 26
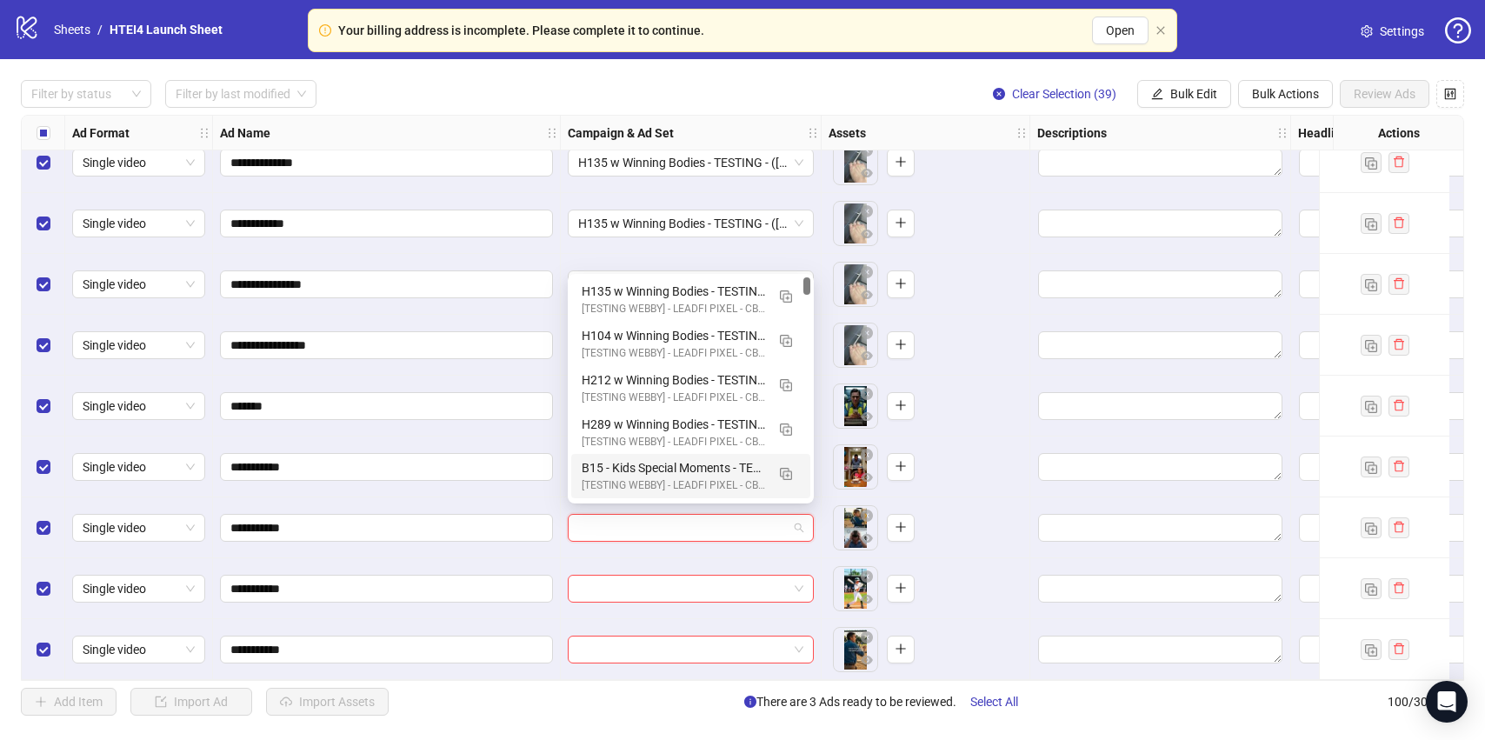
click at [628, 463] on div "B15 - Kids Special Moments - TESTING - ([DATE])" at bounding box center [673, 467] width 183 height 19
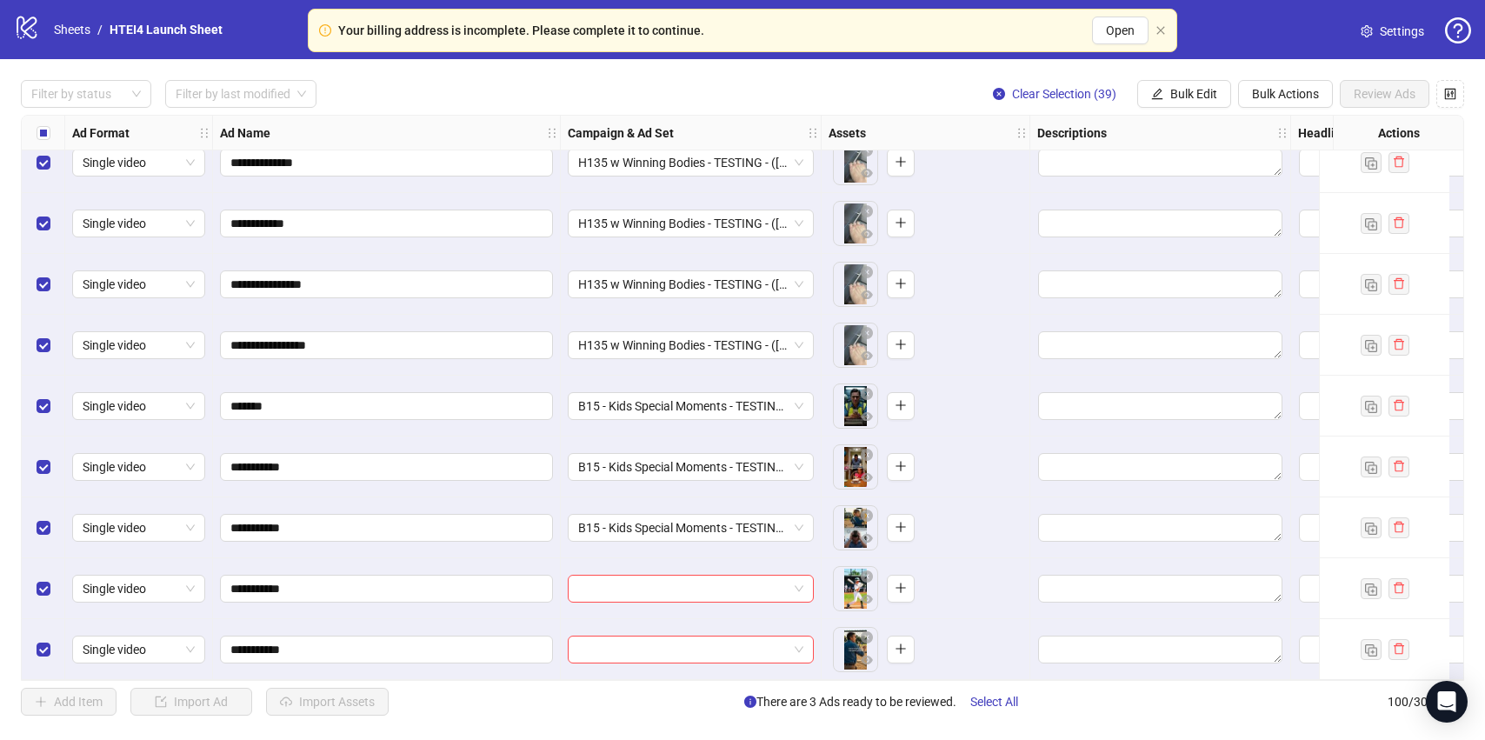
click at [629, 558] on div at bounding box center [691, 588] width 261 height 61
click at [629, 576] on input "search" at bounding box center [683, 589] width 210 height 26
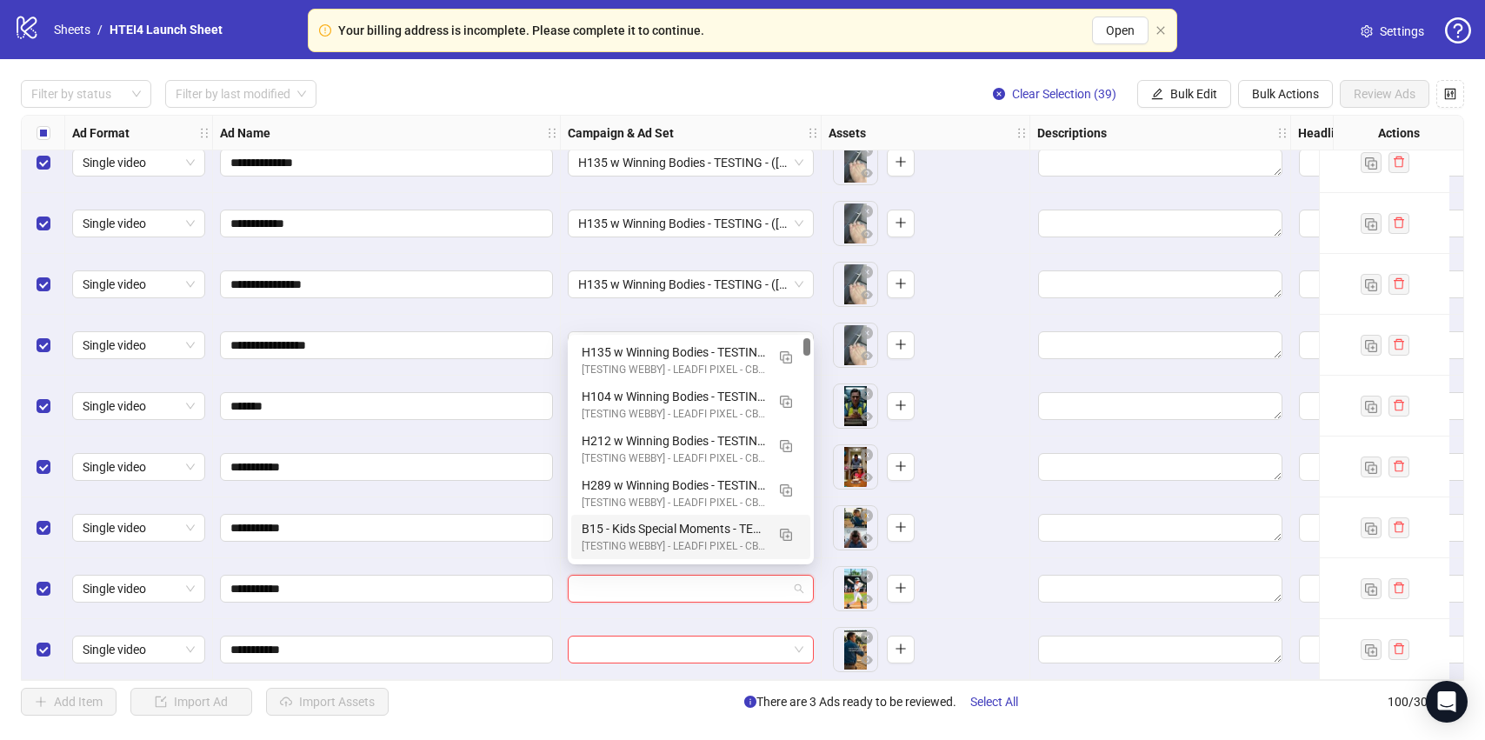
click at [629, 541] on div "[TESTING WEBBY] - LEADFI PIXEL - CBO - BUMP PURCHASE | - (09/010/2025)" at bounding box center [673, 546] width 183 height 17
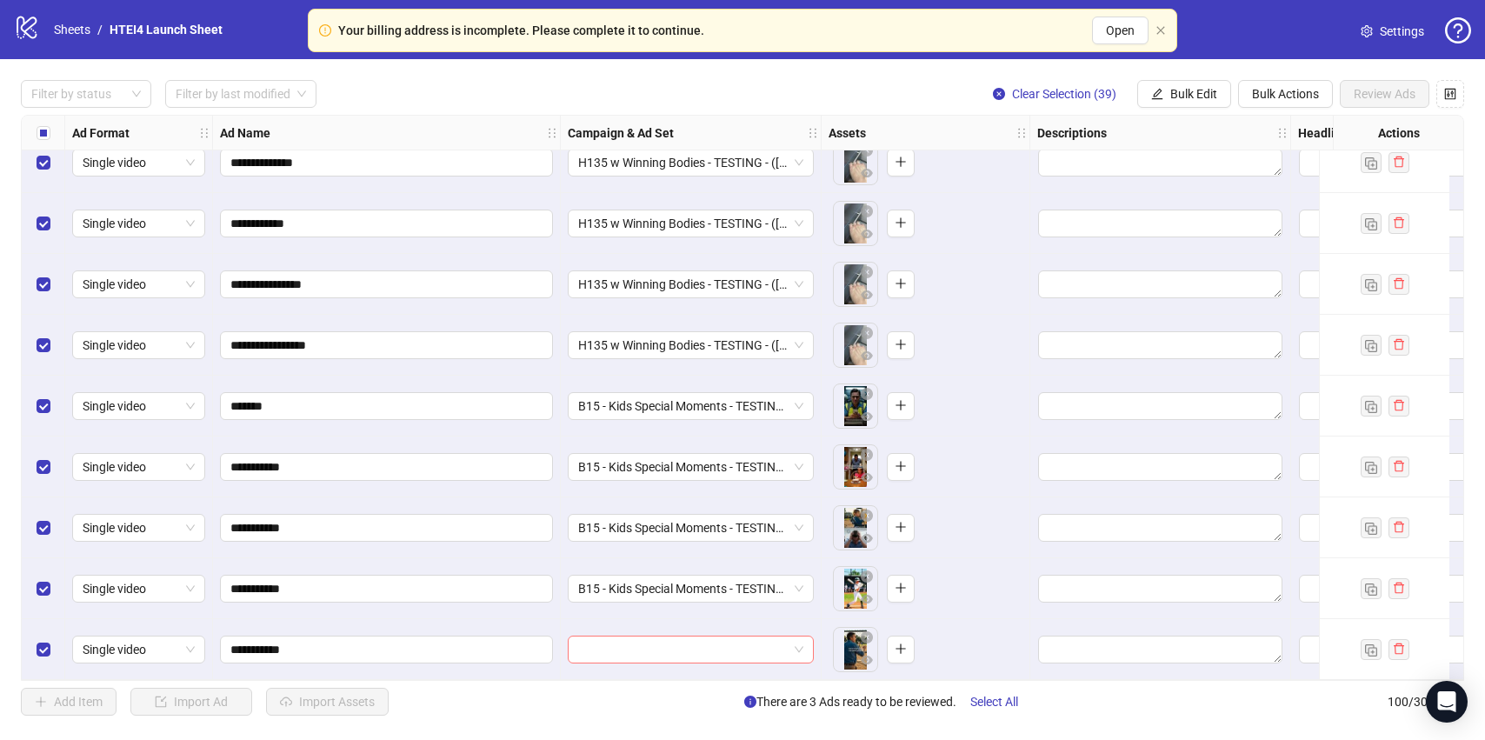
click at [643, 639] on input "search" at bounding box center [683, 649] width 210 height 26
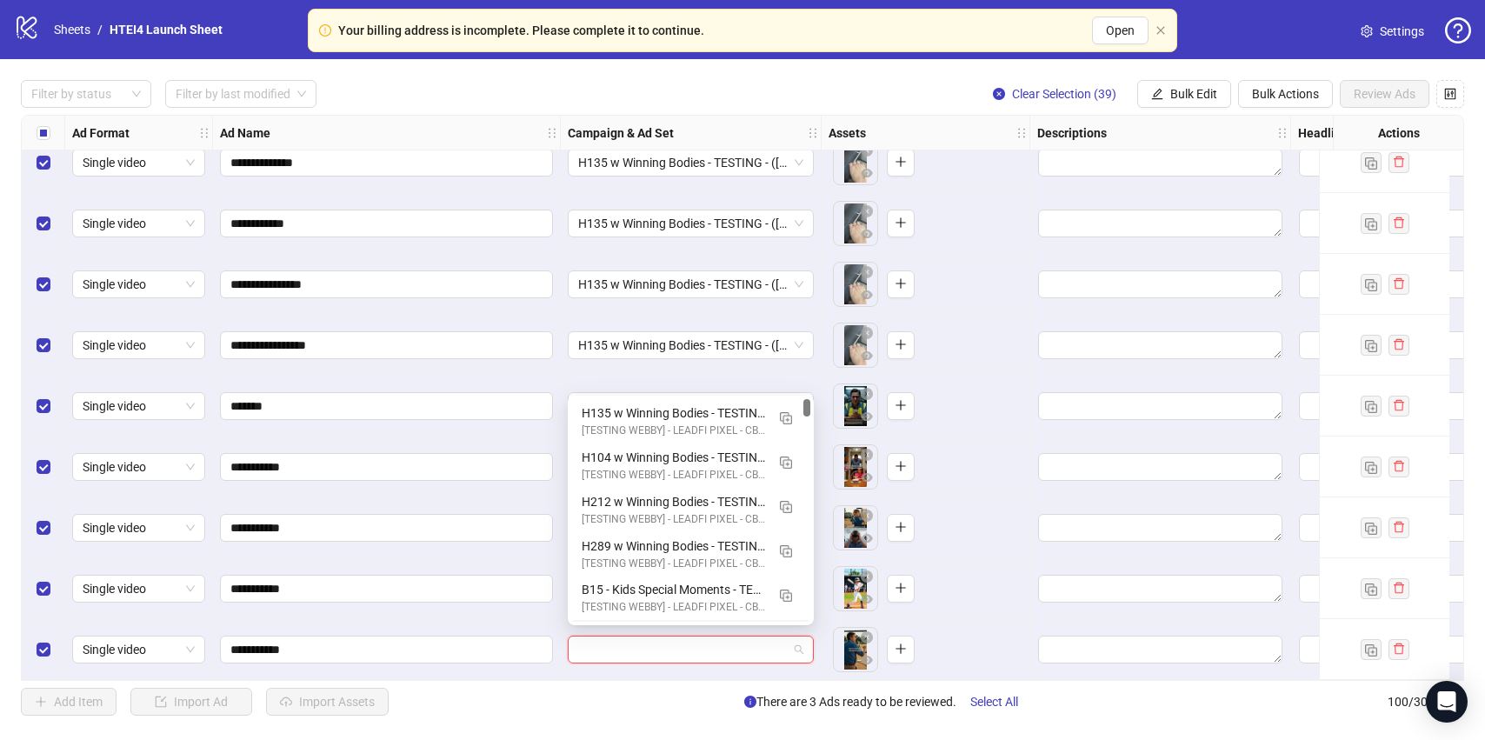
click at [648, 609] on div "[TESTING WEBBY] - LEADFI PIXEL - CBO - BUMP PURCHASE | - (09/010/2025)" at bounding box center [673, 607] width 183 height 17
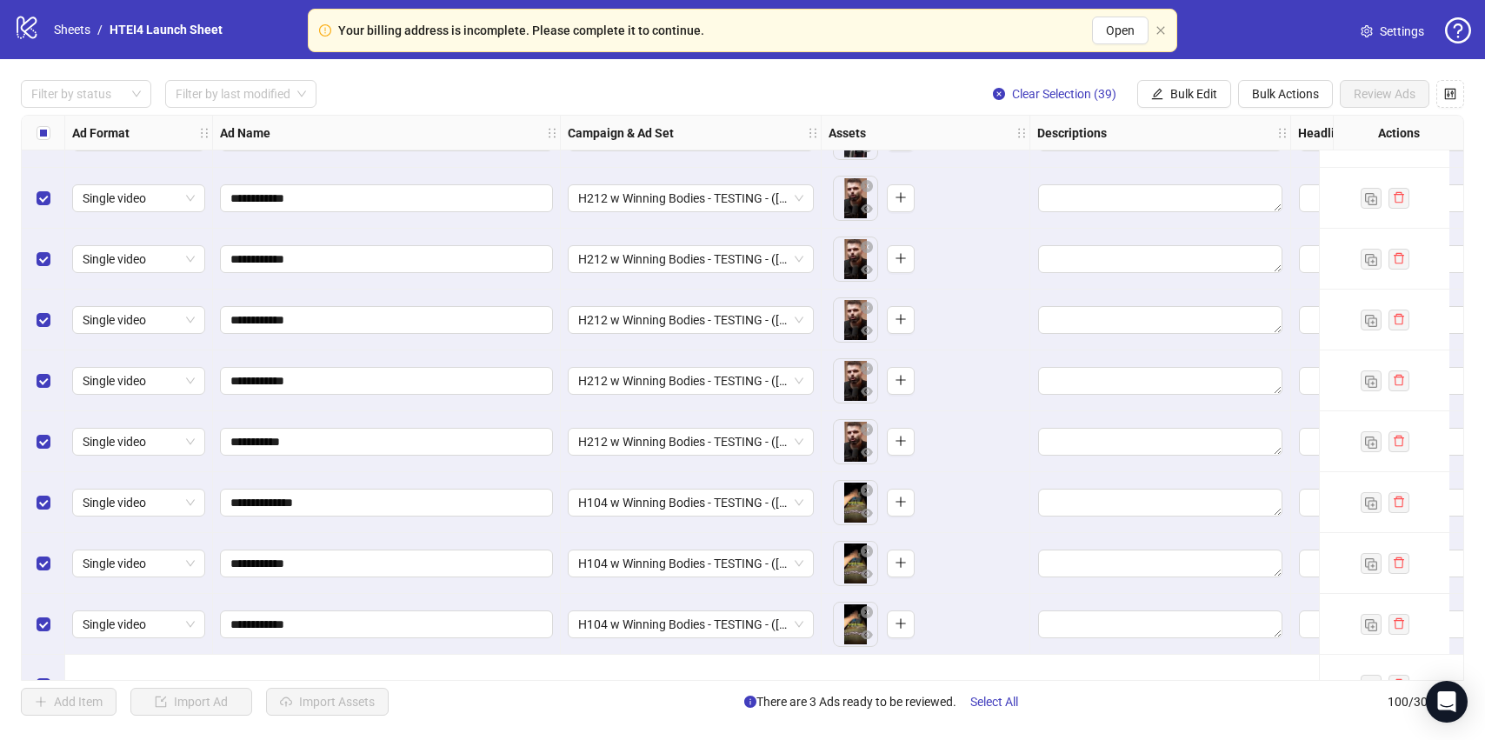
scroll to position [3354, 0]
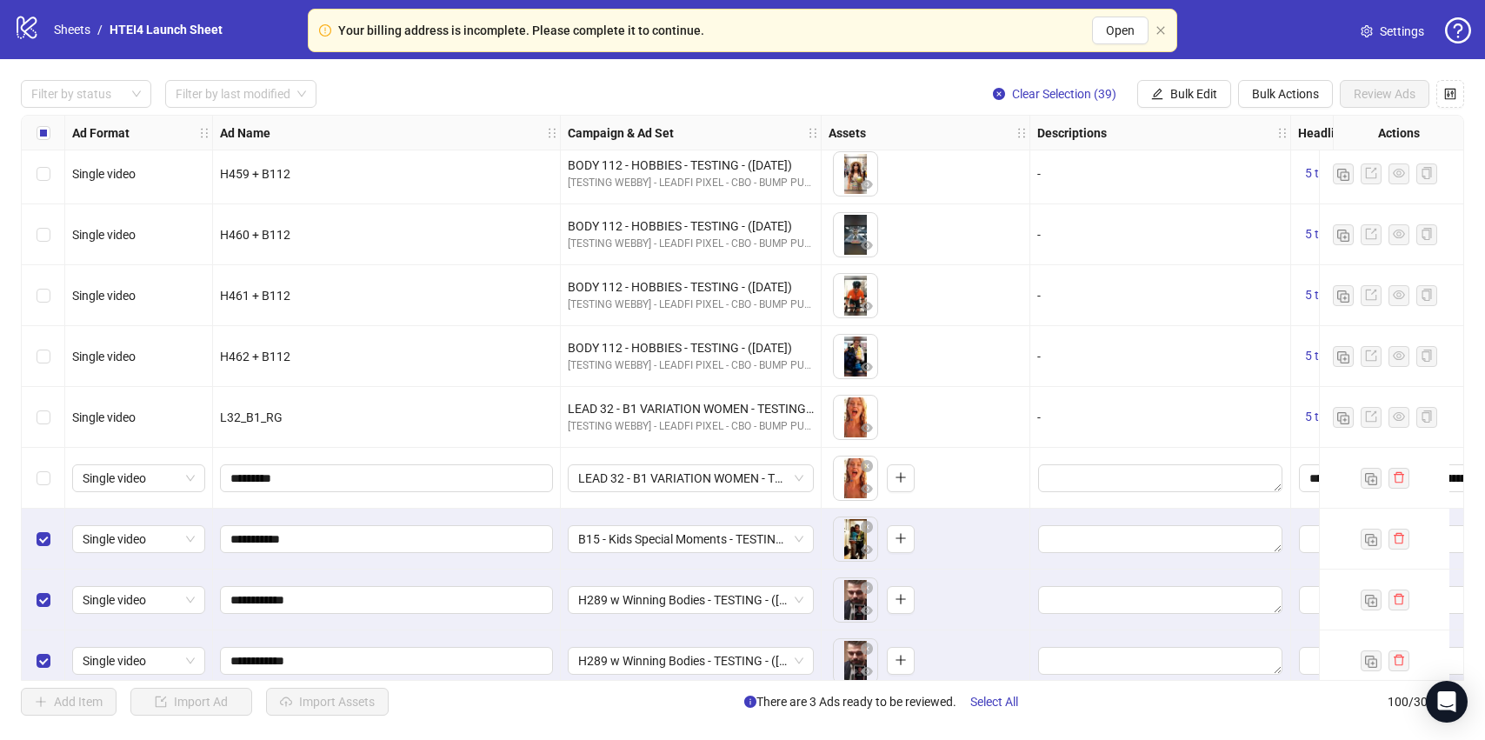
click at [30, 482] on div "Select row 61" at bounding box center [43, 478] width 43 height 61
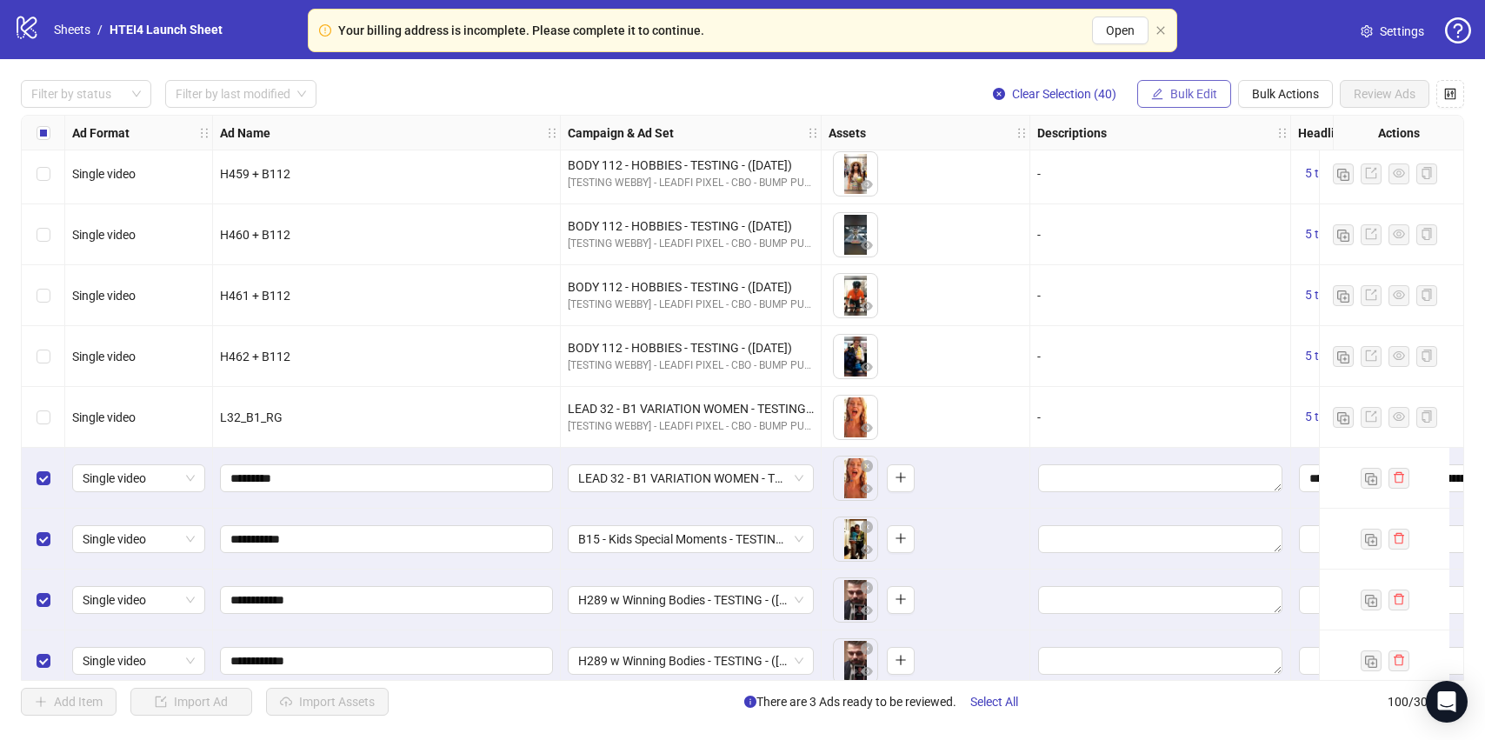
click at [1206, 97] on span "Bulk Edit" at bounding box center [1193, 94] width 47 height 14
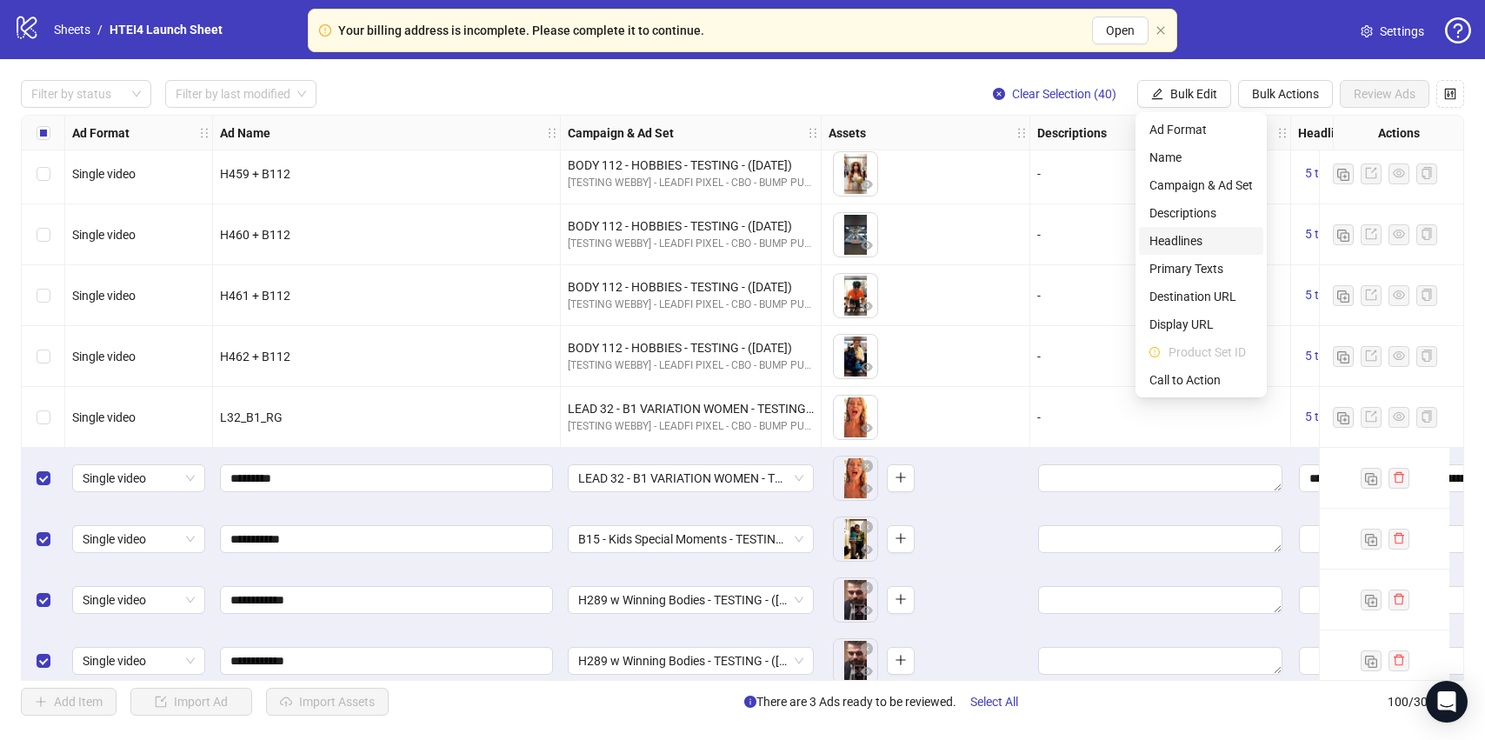
click at [1186, 237] on span "Headlines" at bounding box center [1200, 240] width 103 height 19
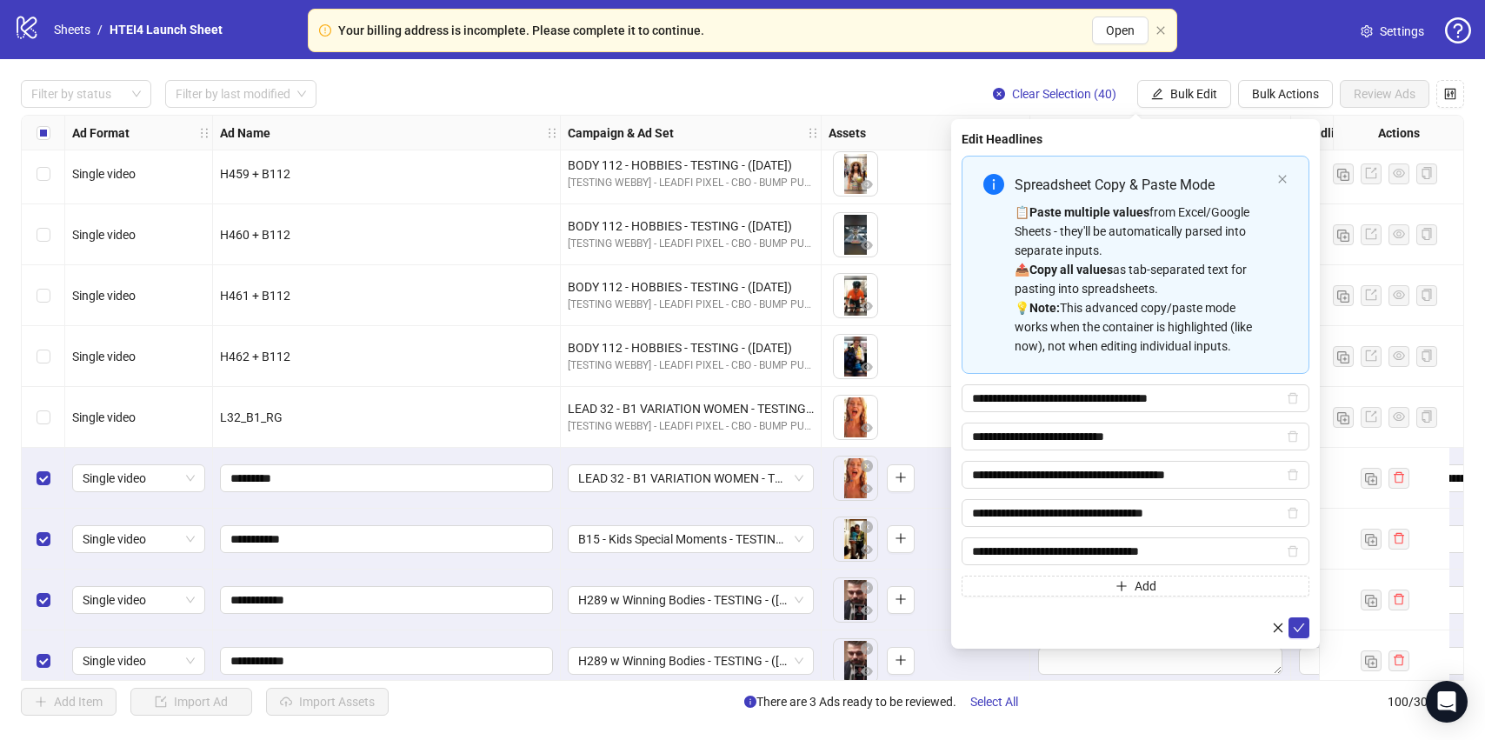
click at [1295, 616] on form "**********" at bounding box center [1136, 397] width 348 height 483
click at [1296, 632] on icon "check" at bounding box center [1299, 628] width 12 height 12
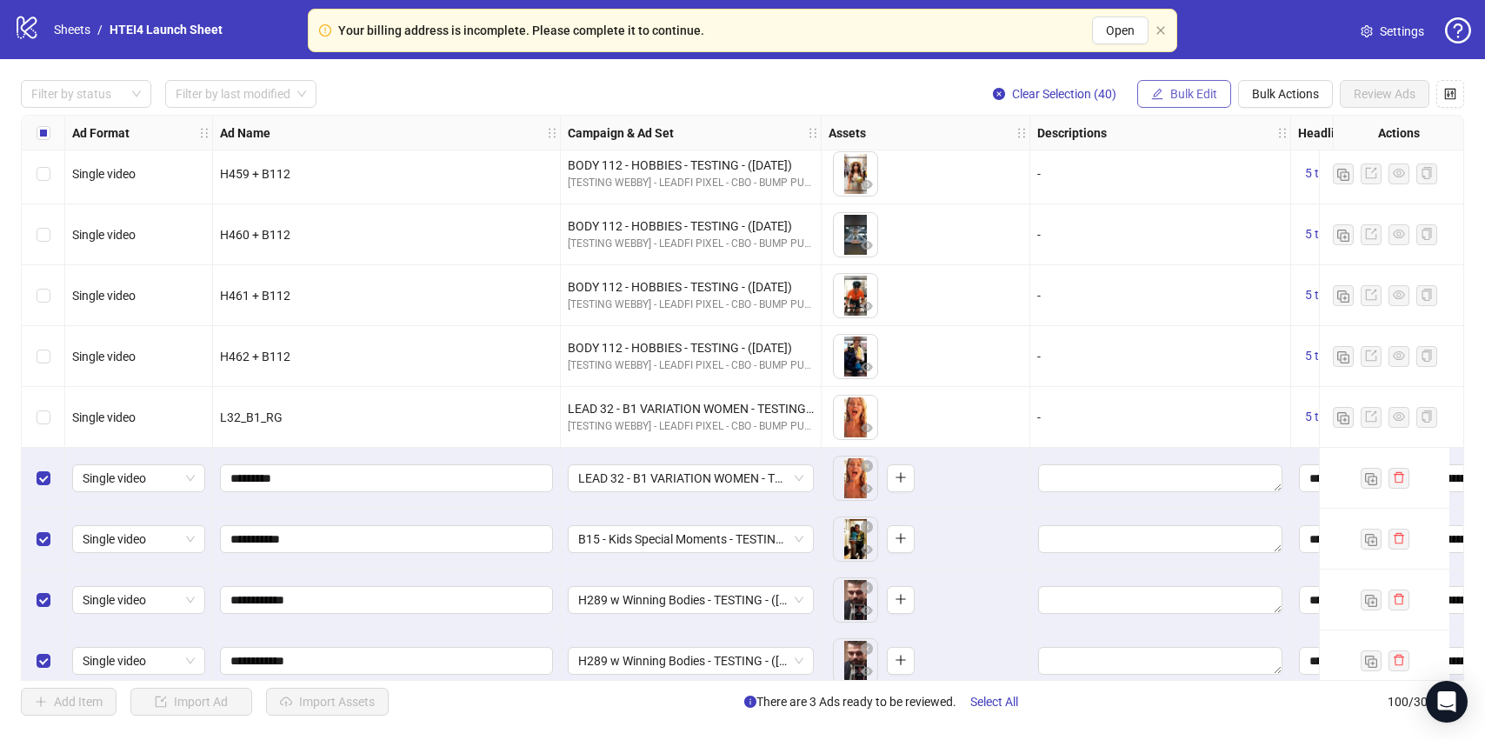
click at [1192, 83] on button "Bulk Edit" at bounding box center [1184, 94] width 94 height 28
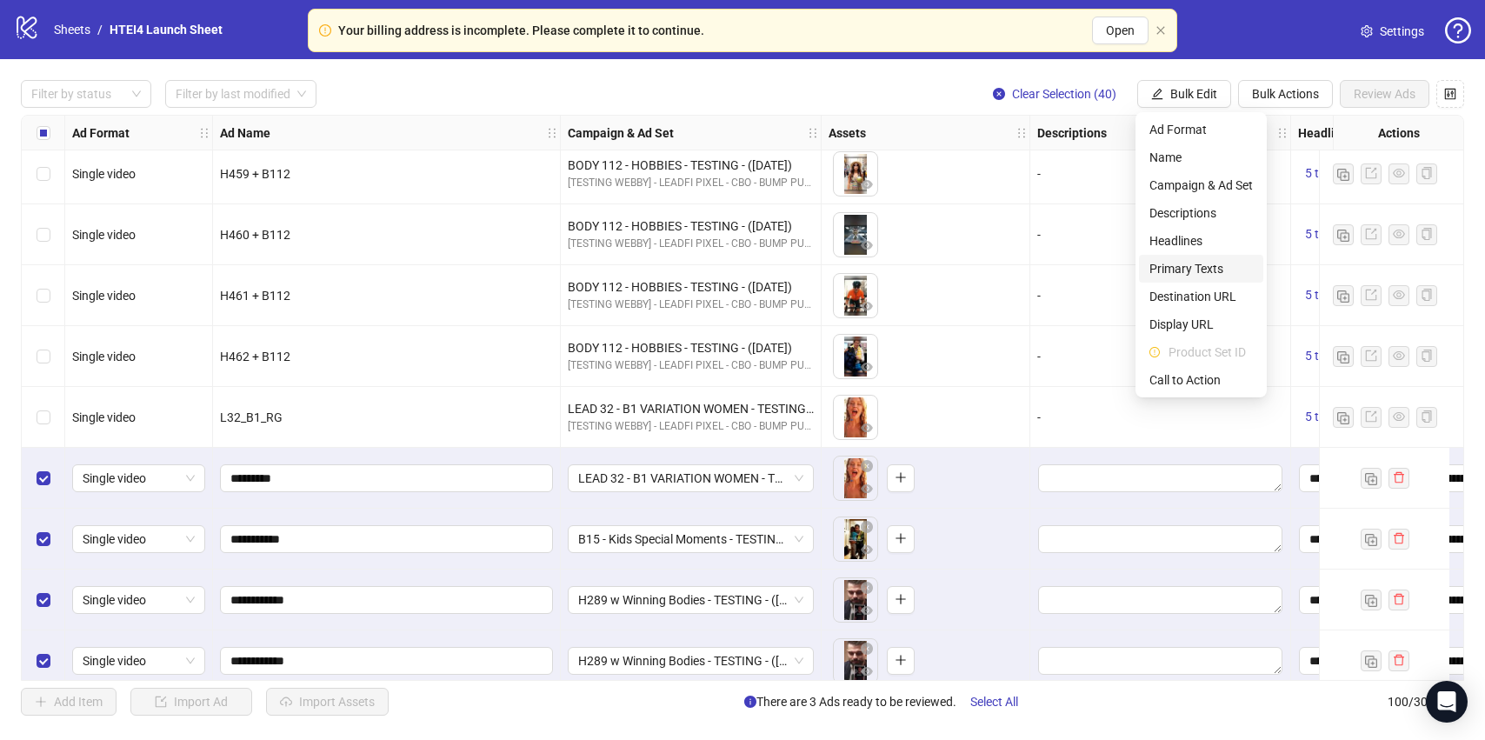
click at [1203, 268] on span "Primary Texts" at bounding box center [1200, 268] width 103 height 19
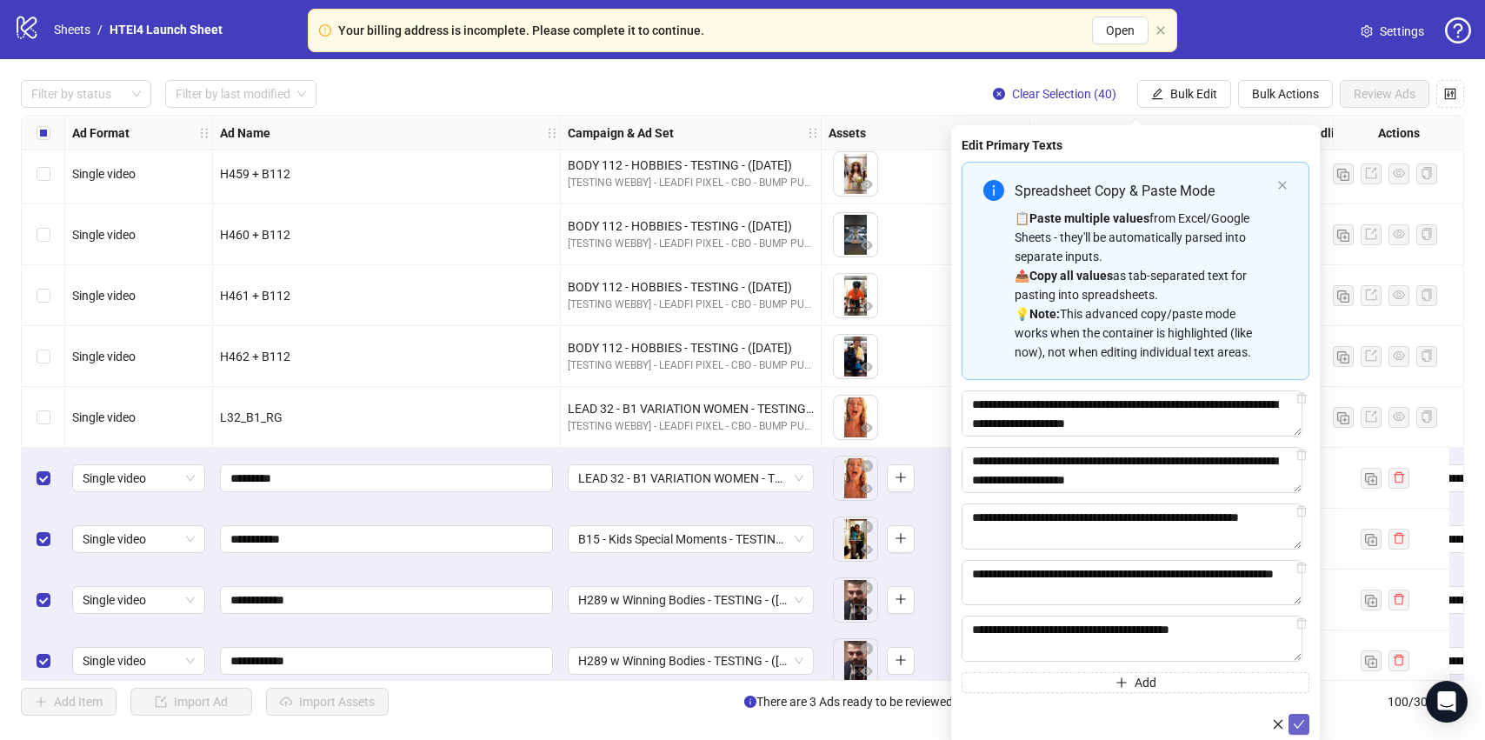
click at [1300, 730] on icon "check" at bounding box center [1299, 724] width 12 height 12
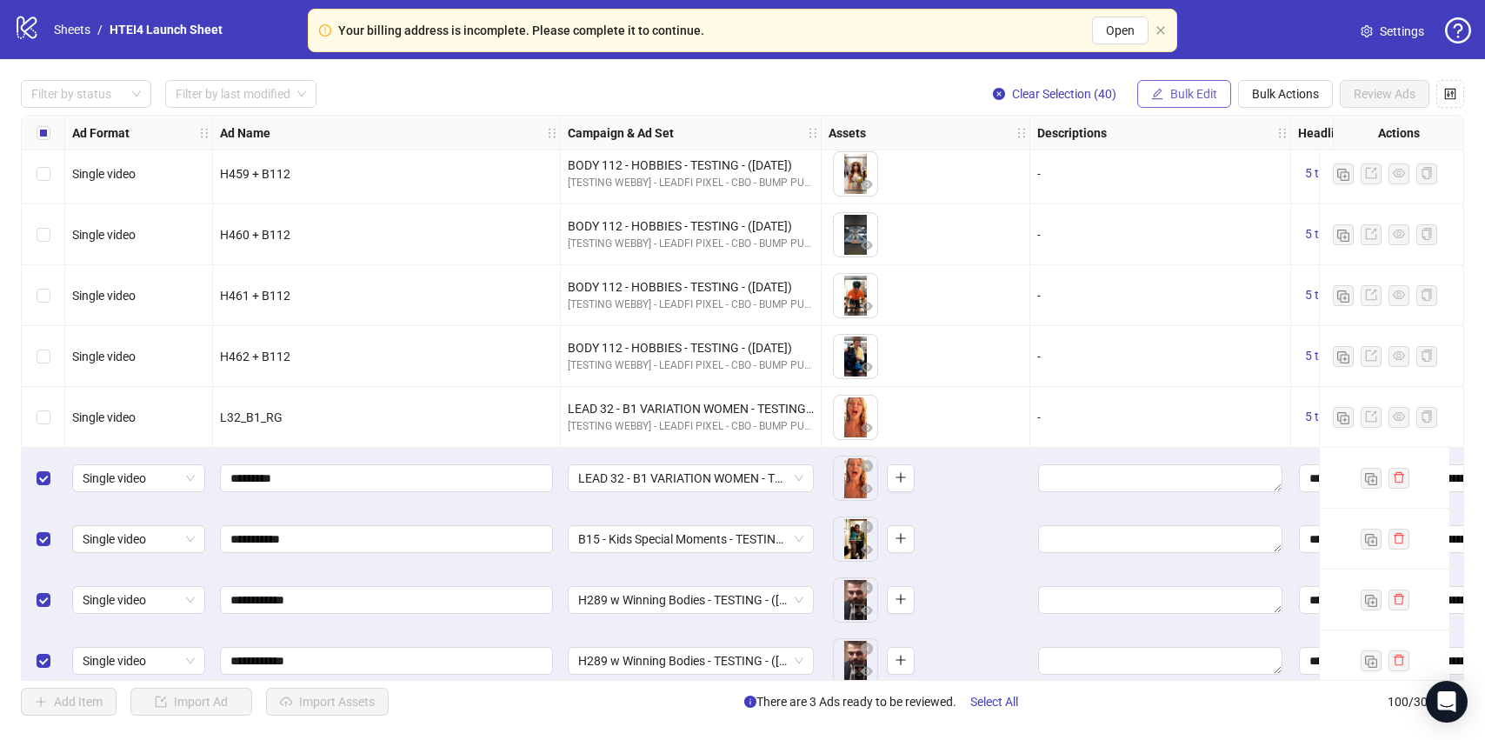
click at [1191, 90] on span "Bulk Edit" at bounding box center [1193, 94] width 47 height 14
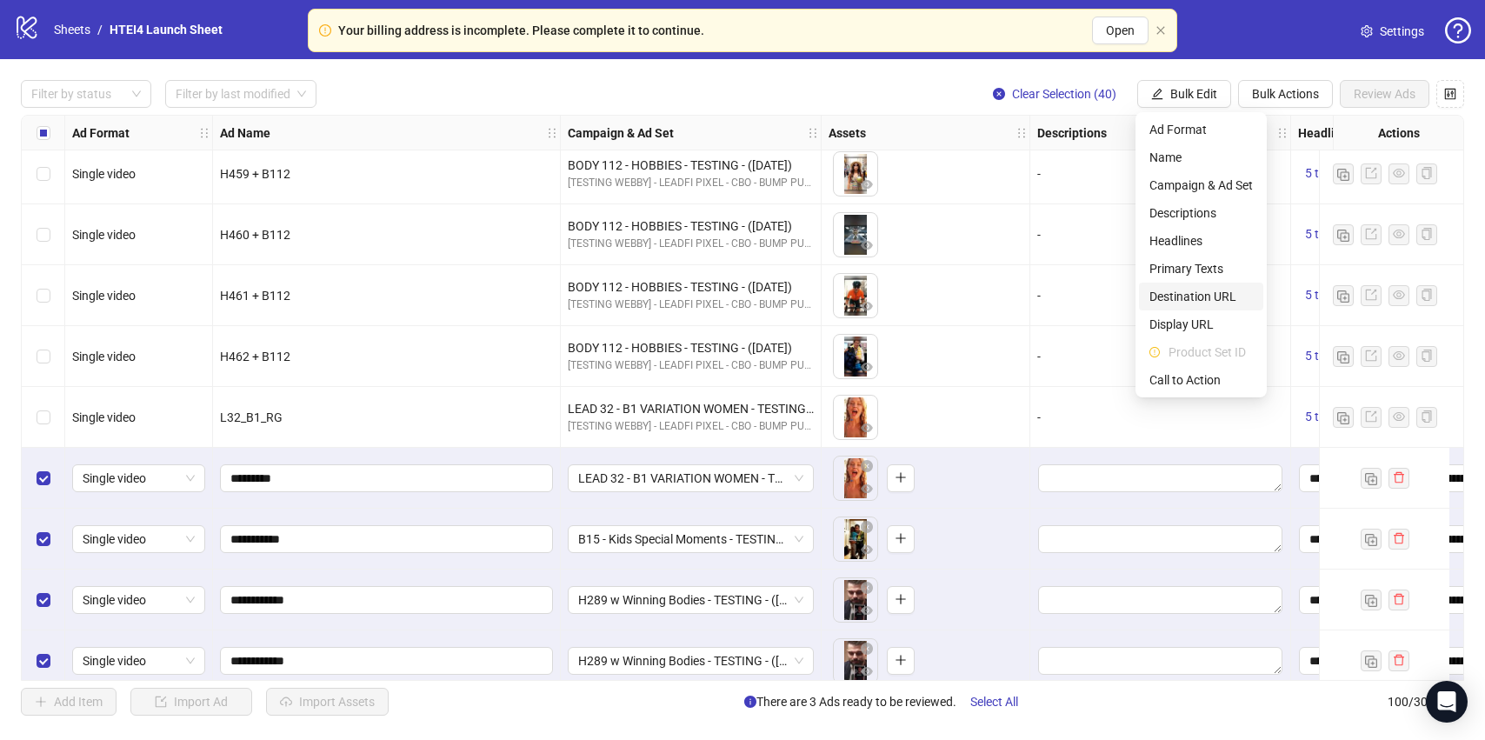
click at [1196, 292] on span "Destination URL" at bounding box center [1200, 296] width 103 height 19
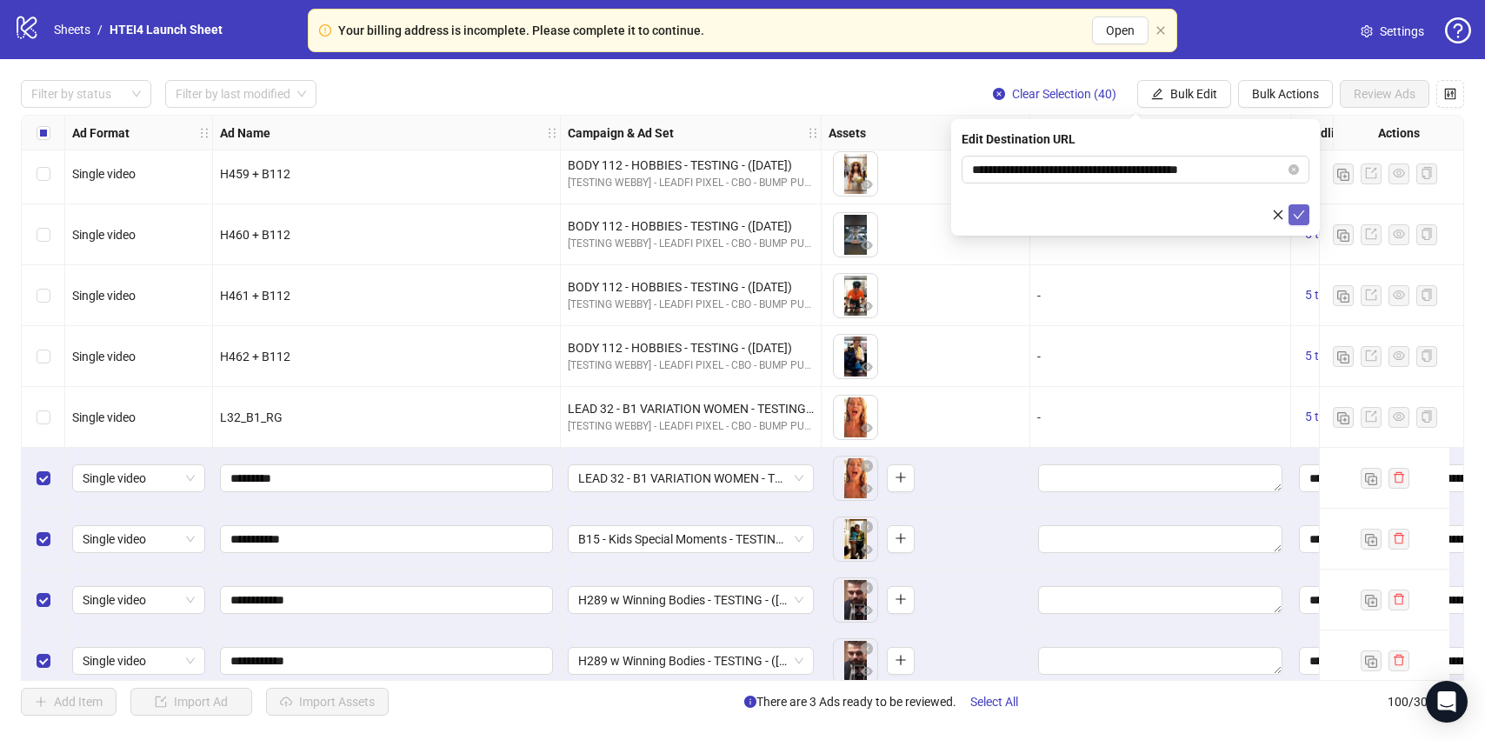
click at [1295, 210] on icon "check" at bounding box center [1299, 215] width 12 height 12
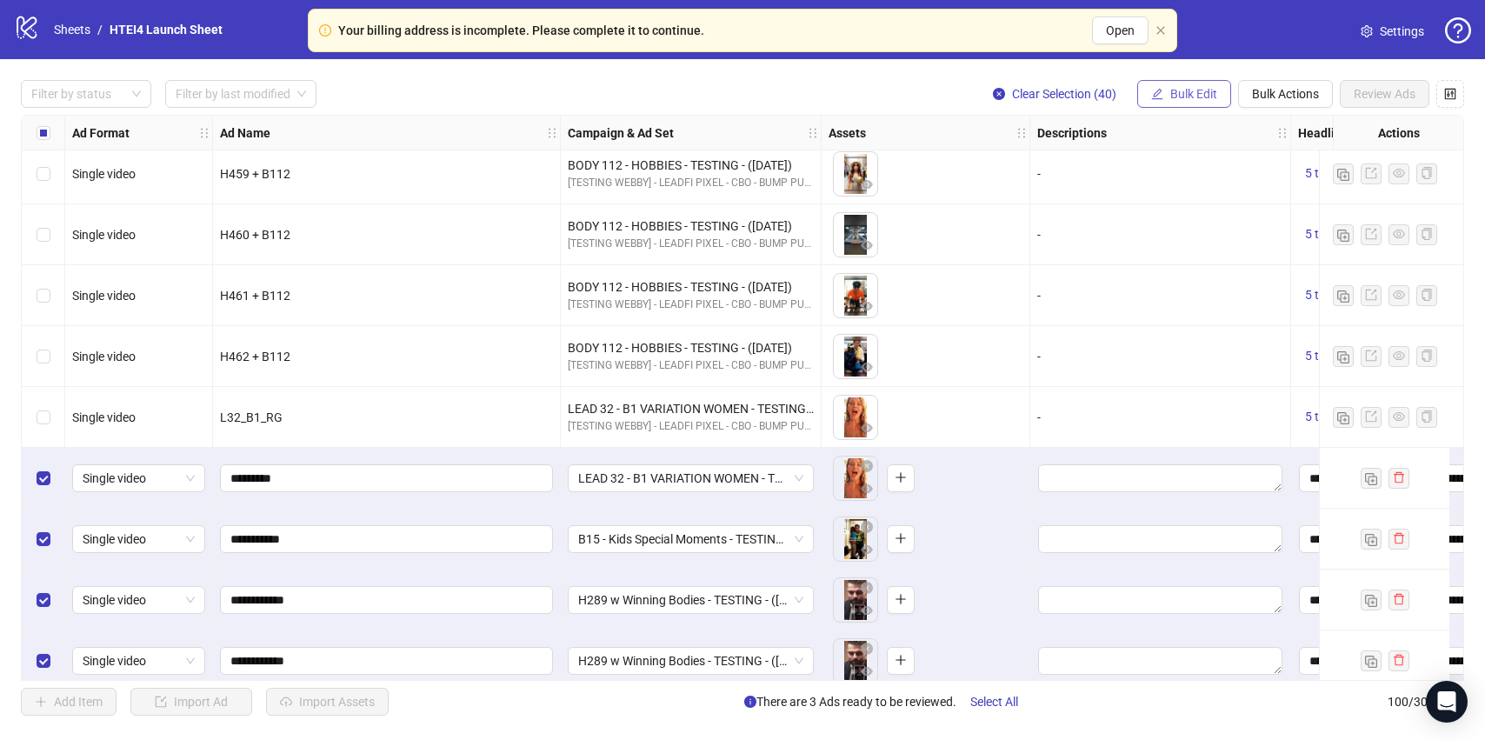
click at [1195, 94] on span "Bulk Edit" at bounding box center [1193, 94] width 47 height 14
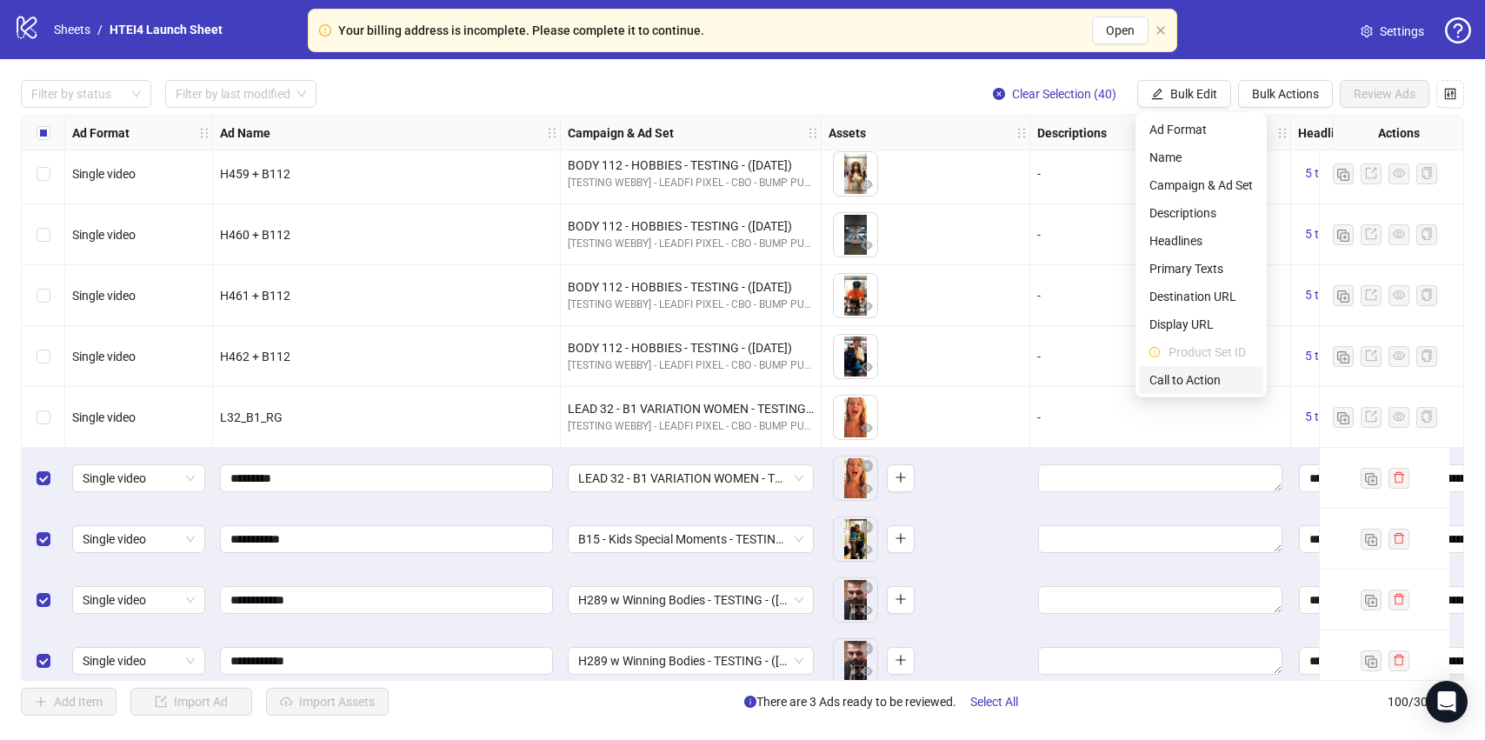
click at [1205, 378] on span "Call to Action" at bounding box center [1200, 379] width 103 height 19
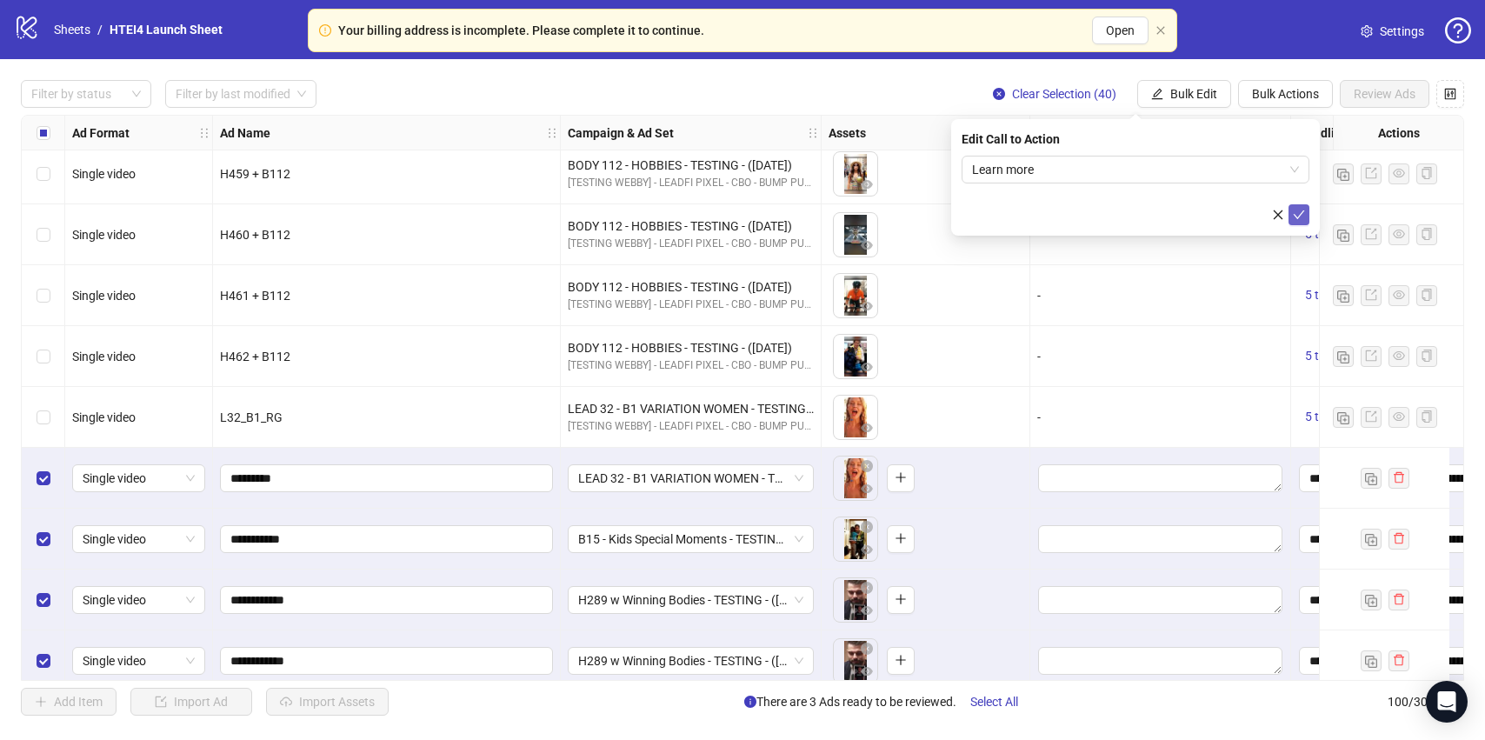
click at [1303, 216] on icon "check" at bounding box center [1299, 215] width 12 height 12
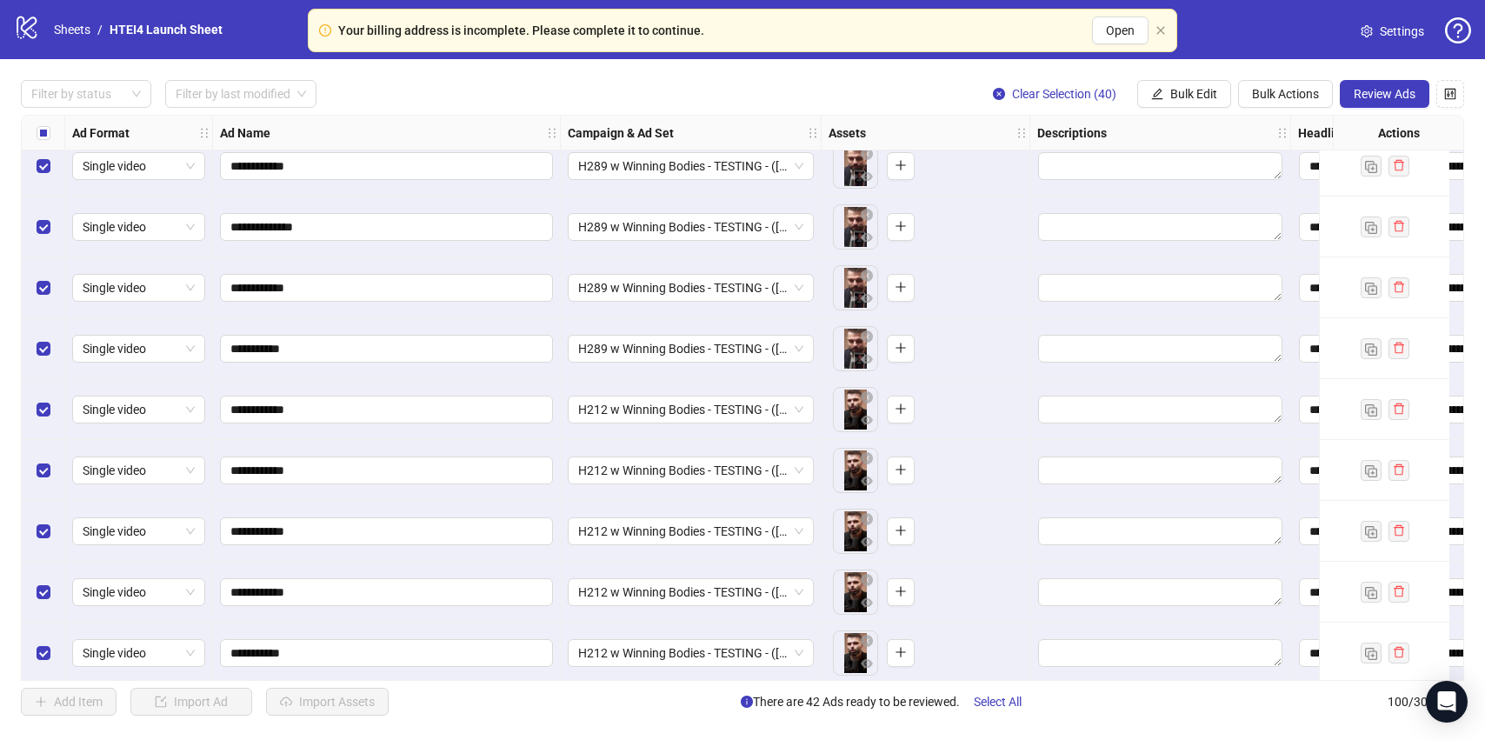
scroll to position [3822, 0]
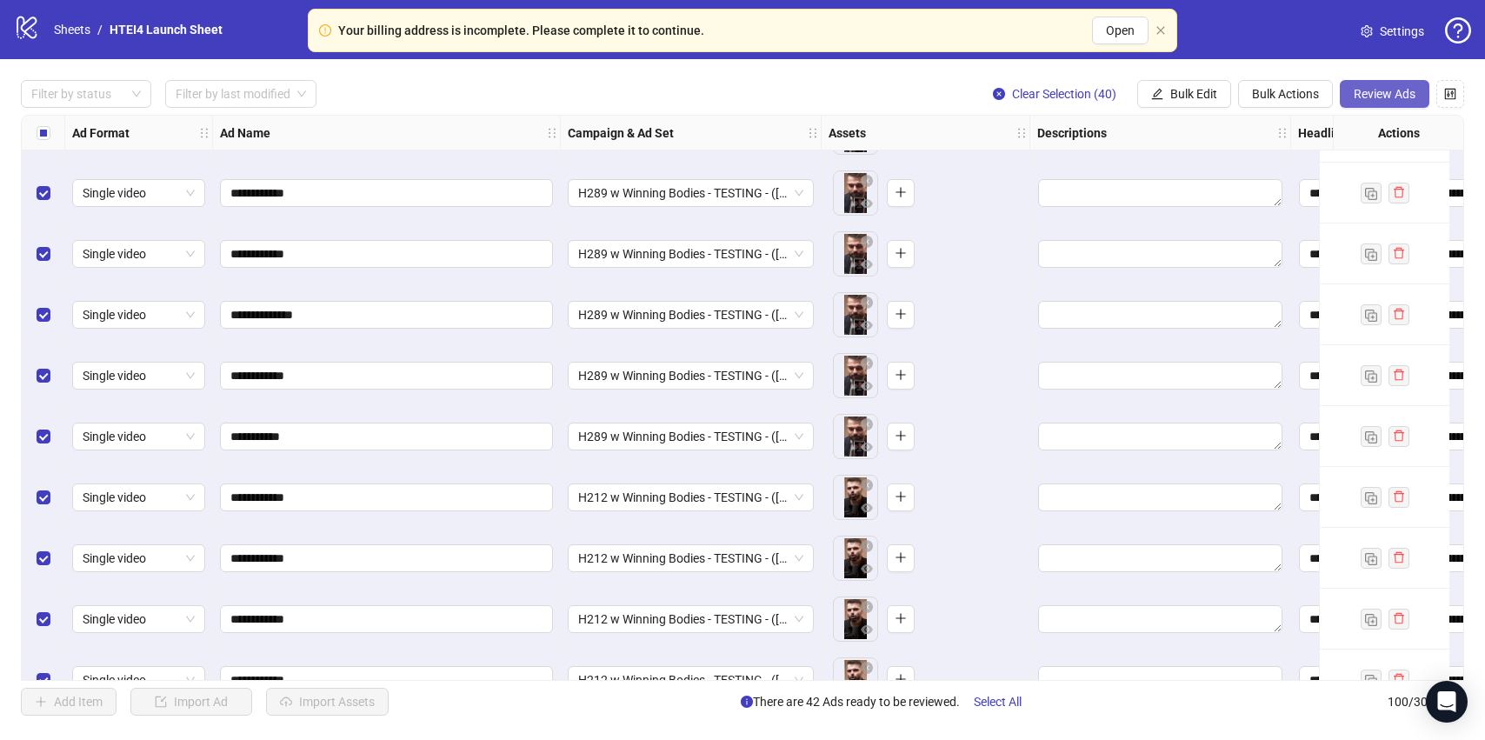
click at [1393, 92] on span "Review Ads" at bounding box center [1385, 94] width 62 height 14
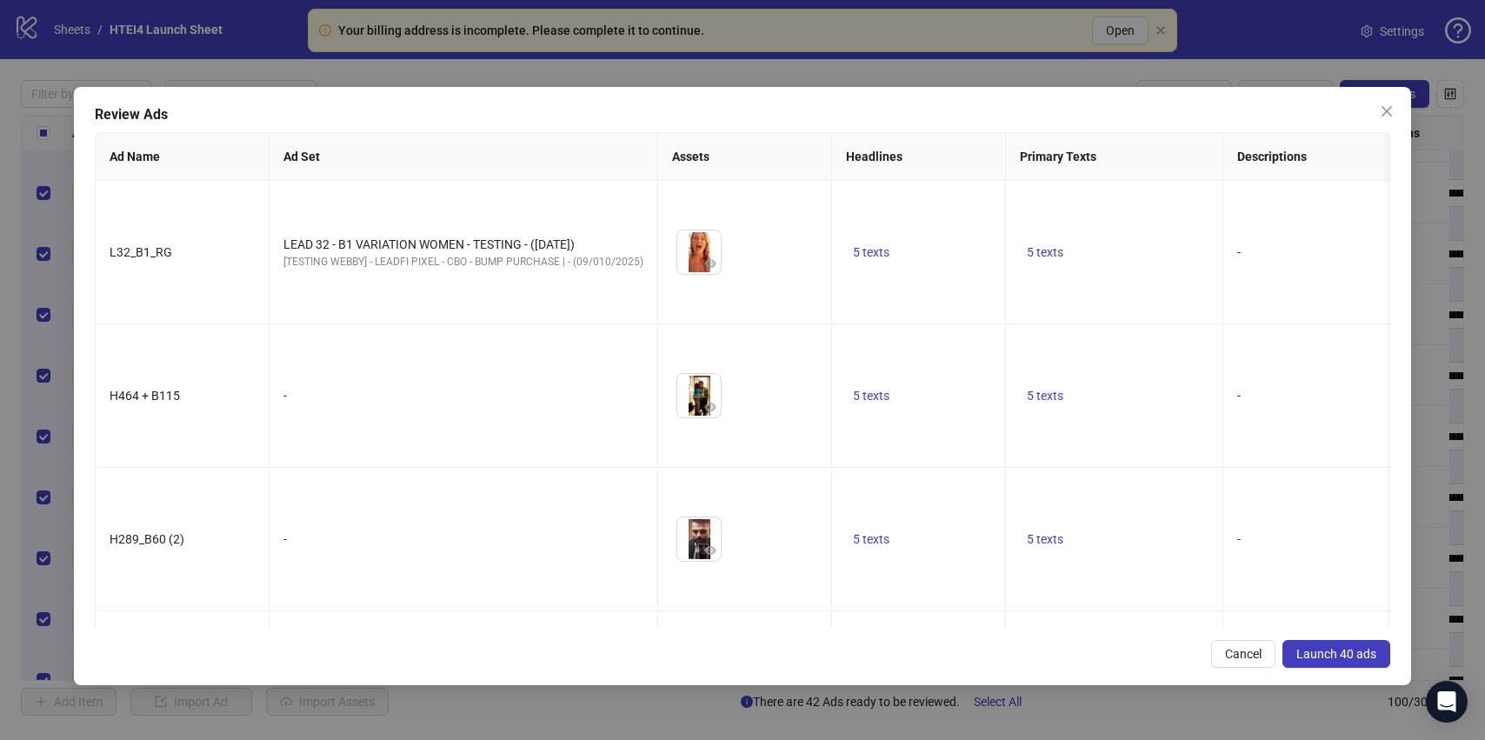
click at [1389, 114] on icon "close" at bounding box center [1386, 111] width 10 height 10
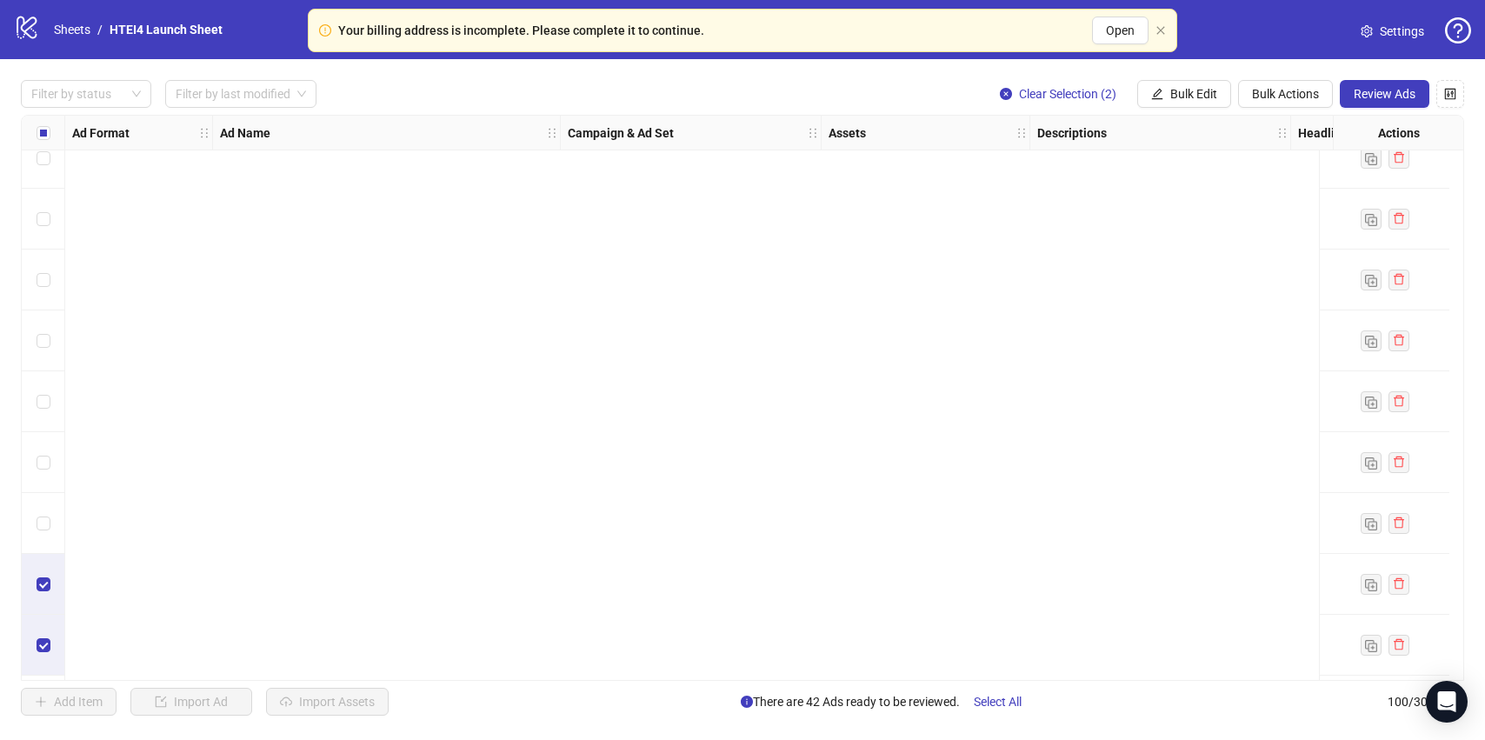
scroll to position [5563, 0]
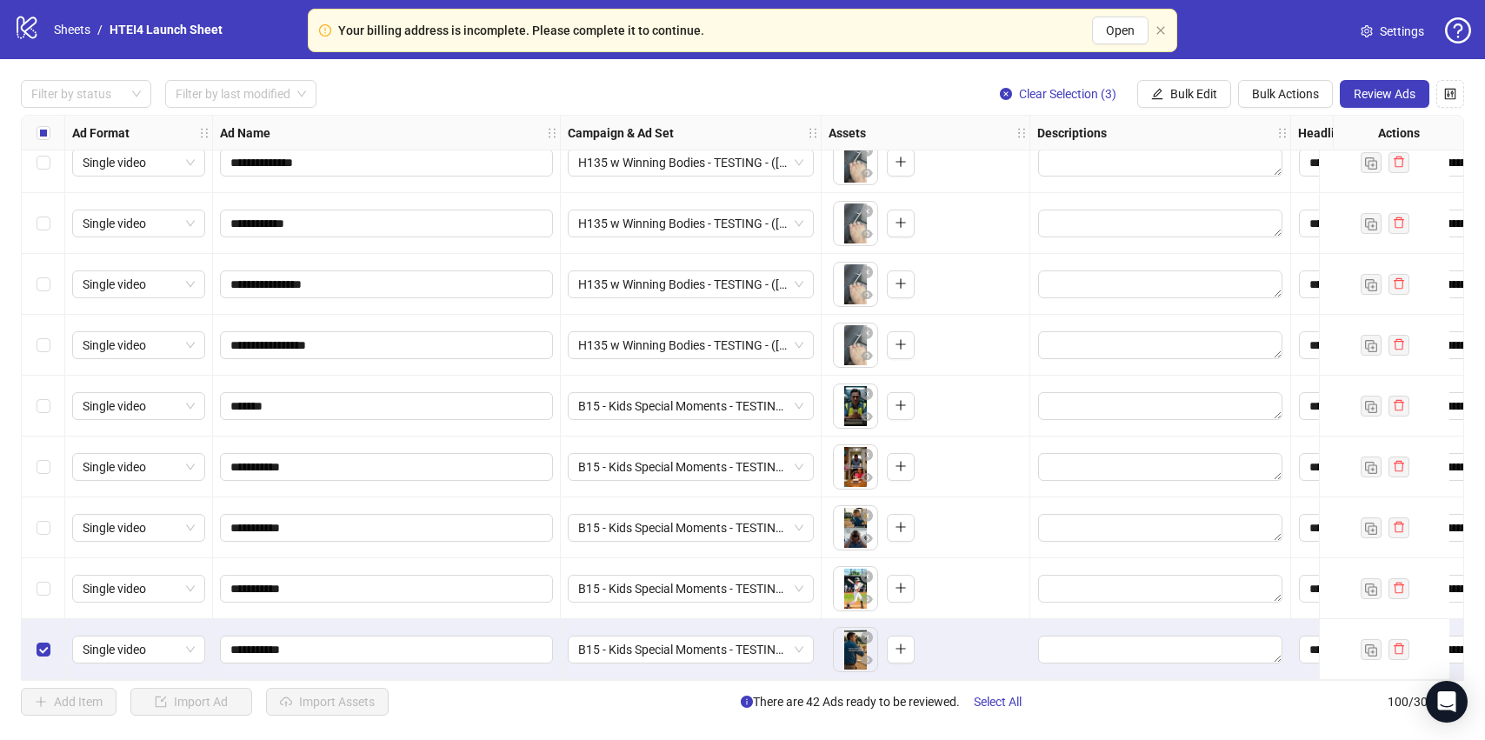
click at [33, 561] on div "Select row 99" at bounding box center [43, 588] width 43 height 61
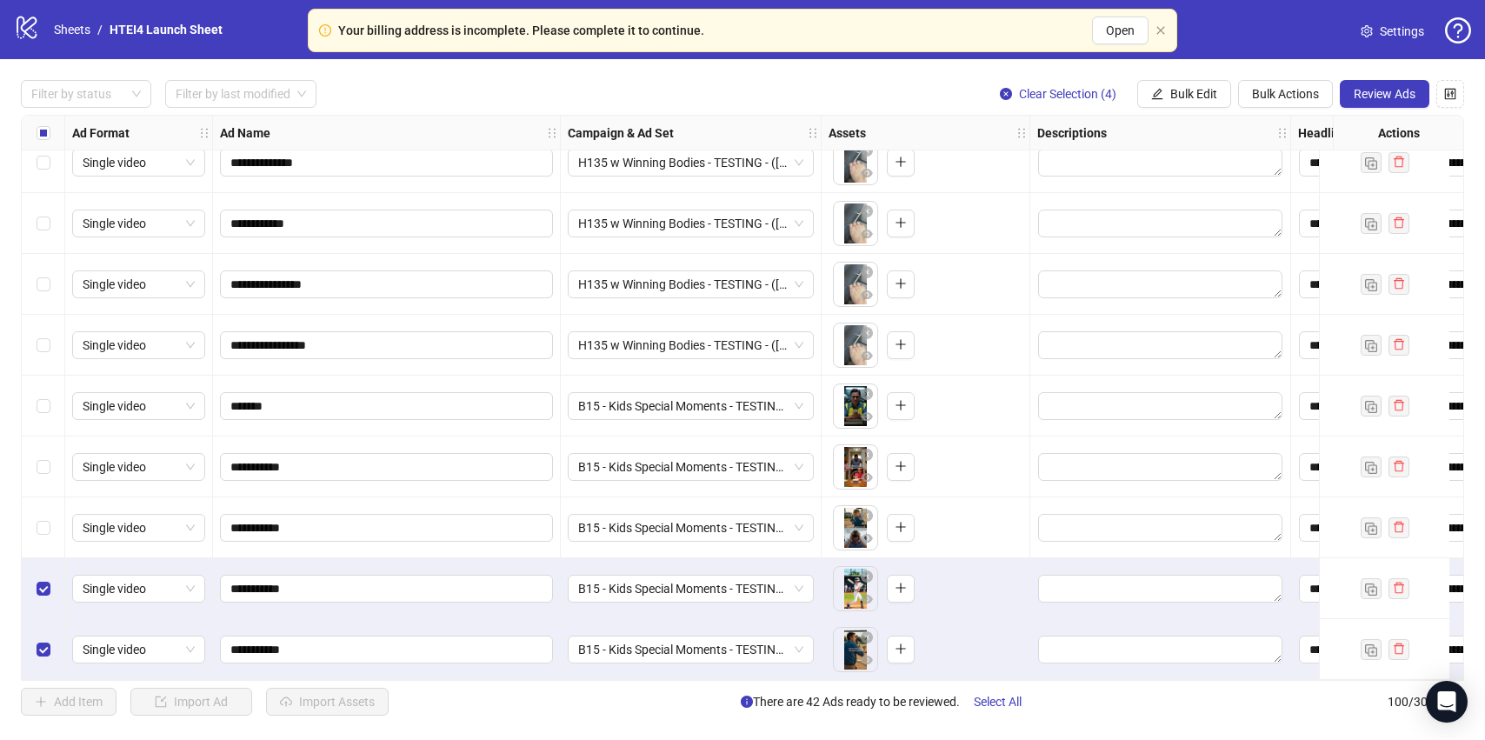
click at [40, 531] on div "Select row 98" at bounding box center [43, 527] width 43 height 61
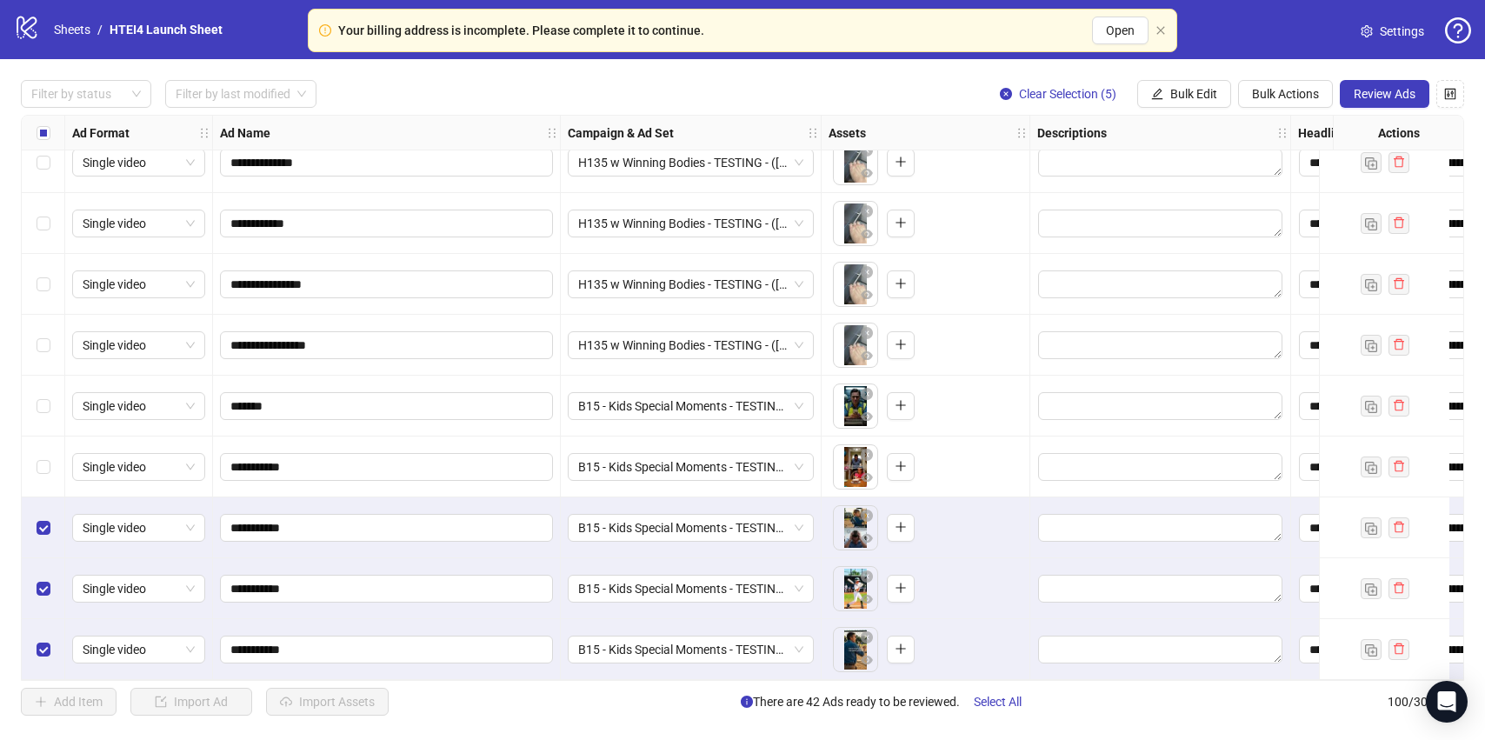
click at [43, 441] on div "Select row 97" at bounding box center [43, 466] width 43 height 61
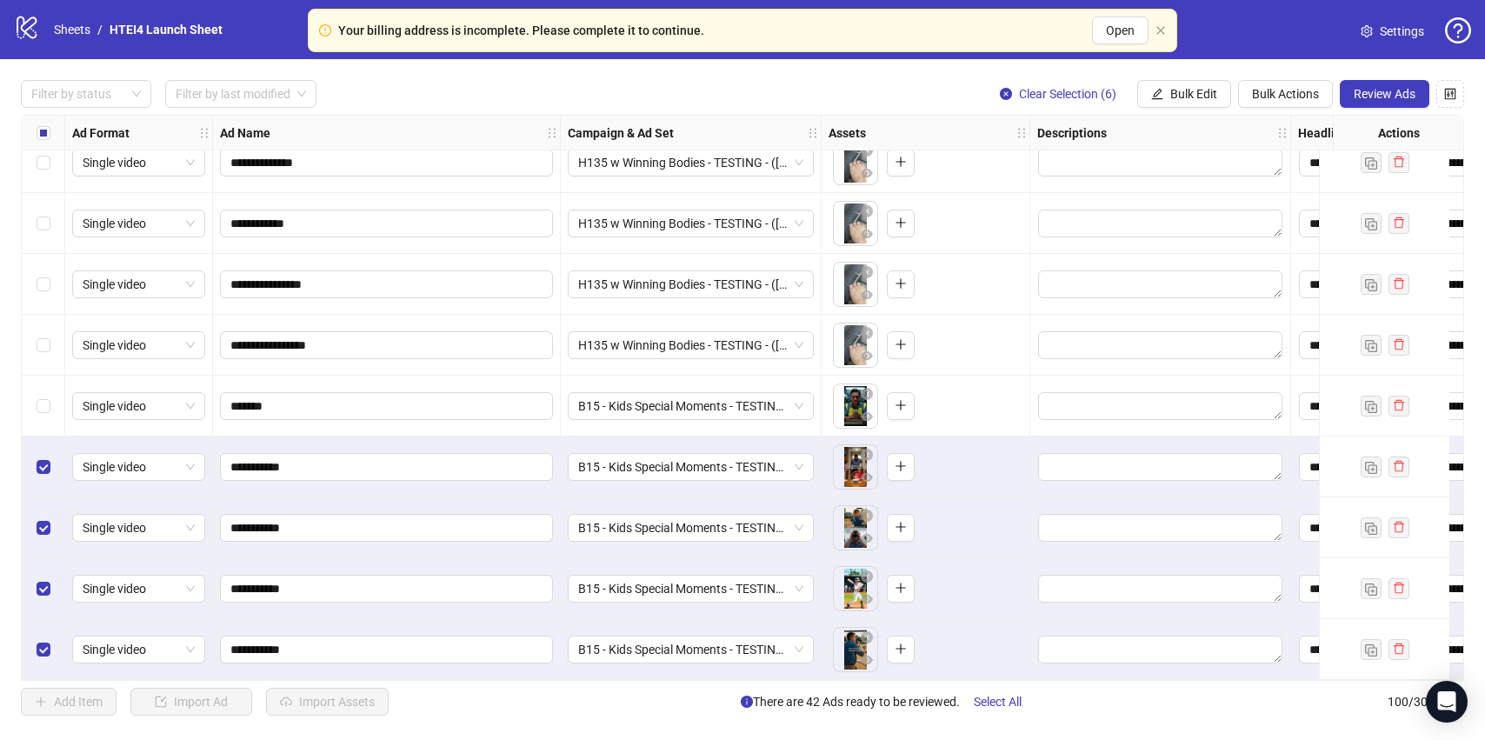
drag, startPoint x: 44, startPoint y: 390, endPoint x: 44, endPoint y: 353, distance: 37.4
click at [44, 396] on label "Select row 96" at bounding box center [44, 405] width 14 height 19
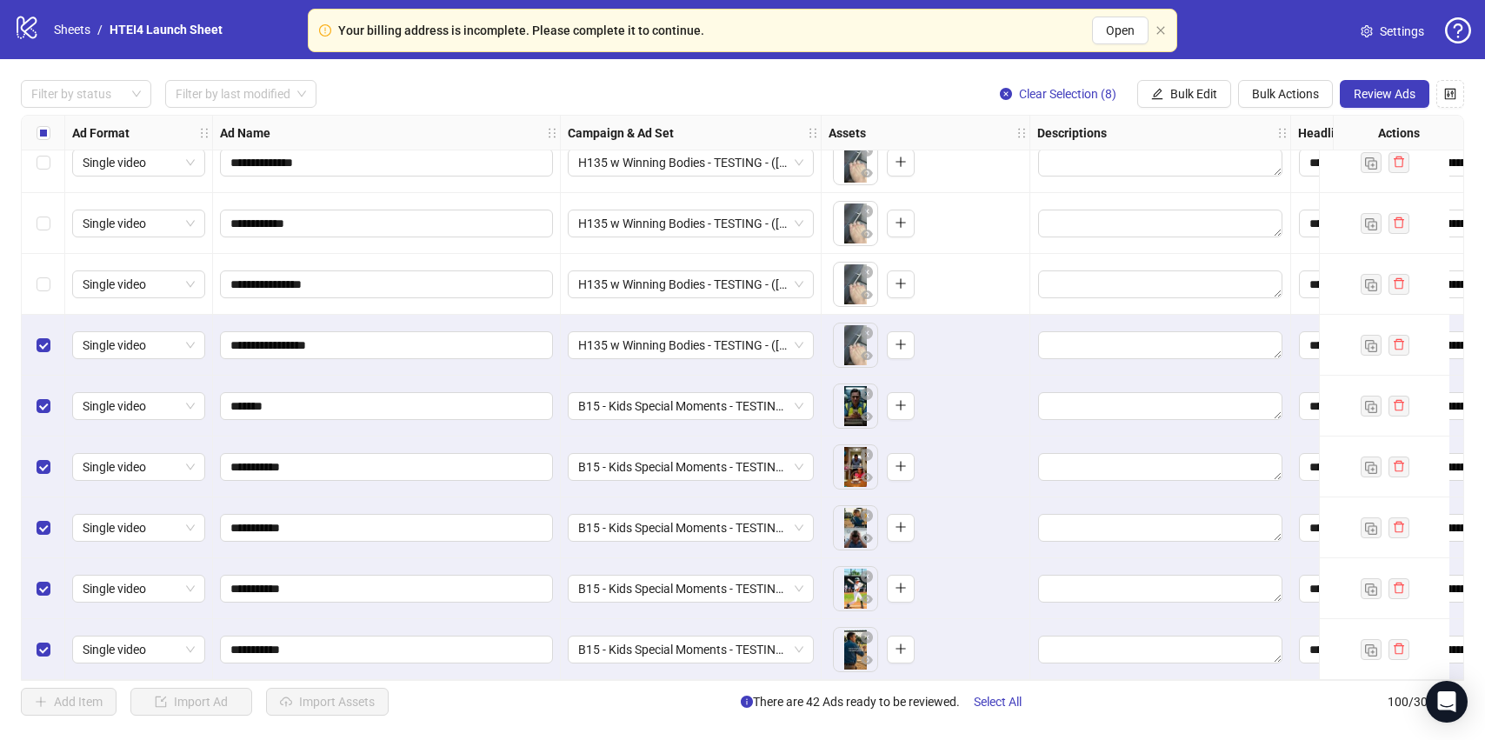
click at [44, 263] on div "Select row 94" at bounding box center [43, 284] width 43 height 61
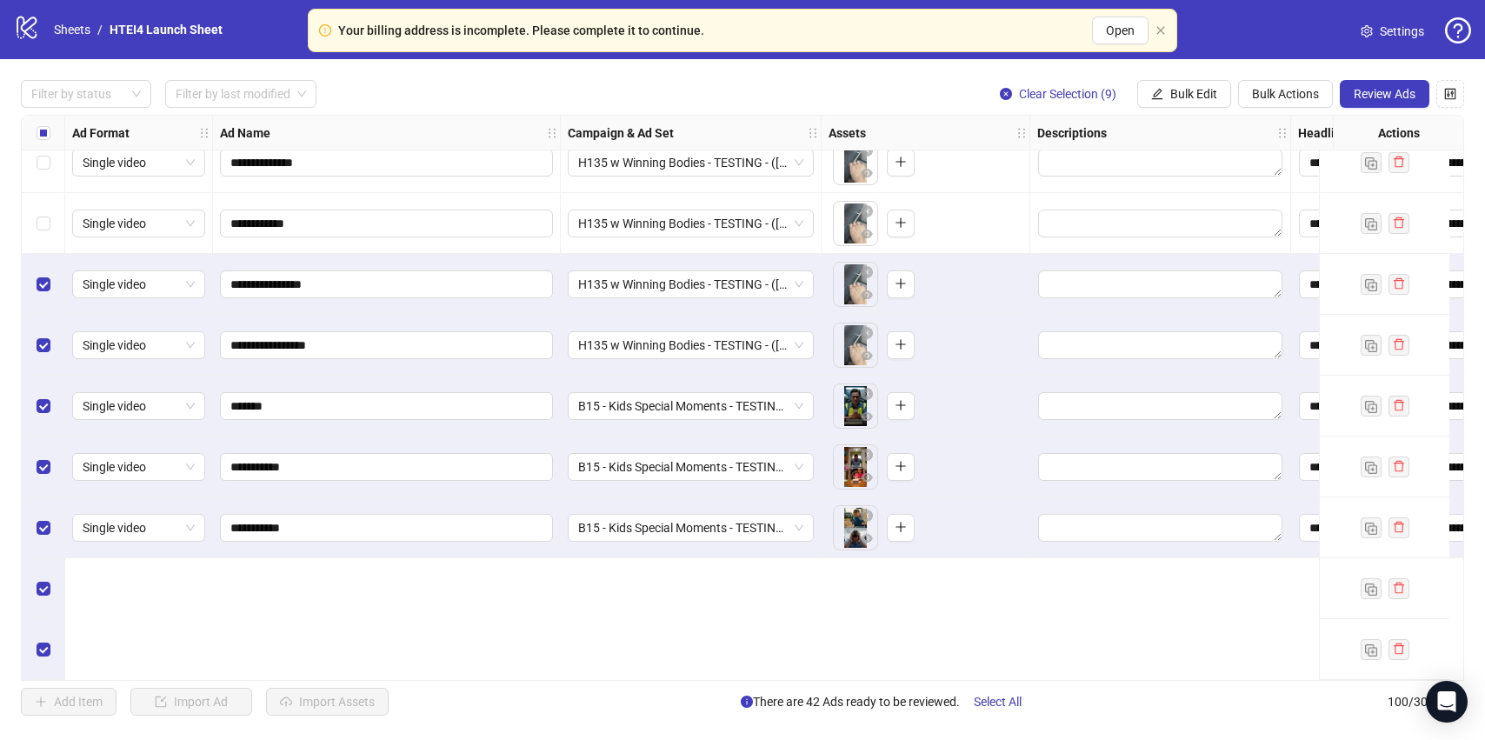
scroll to position [5372, 0]
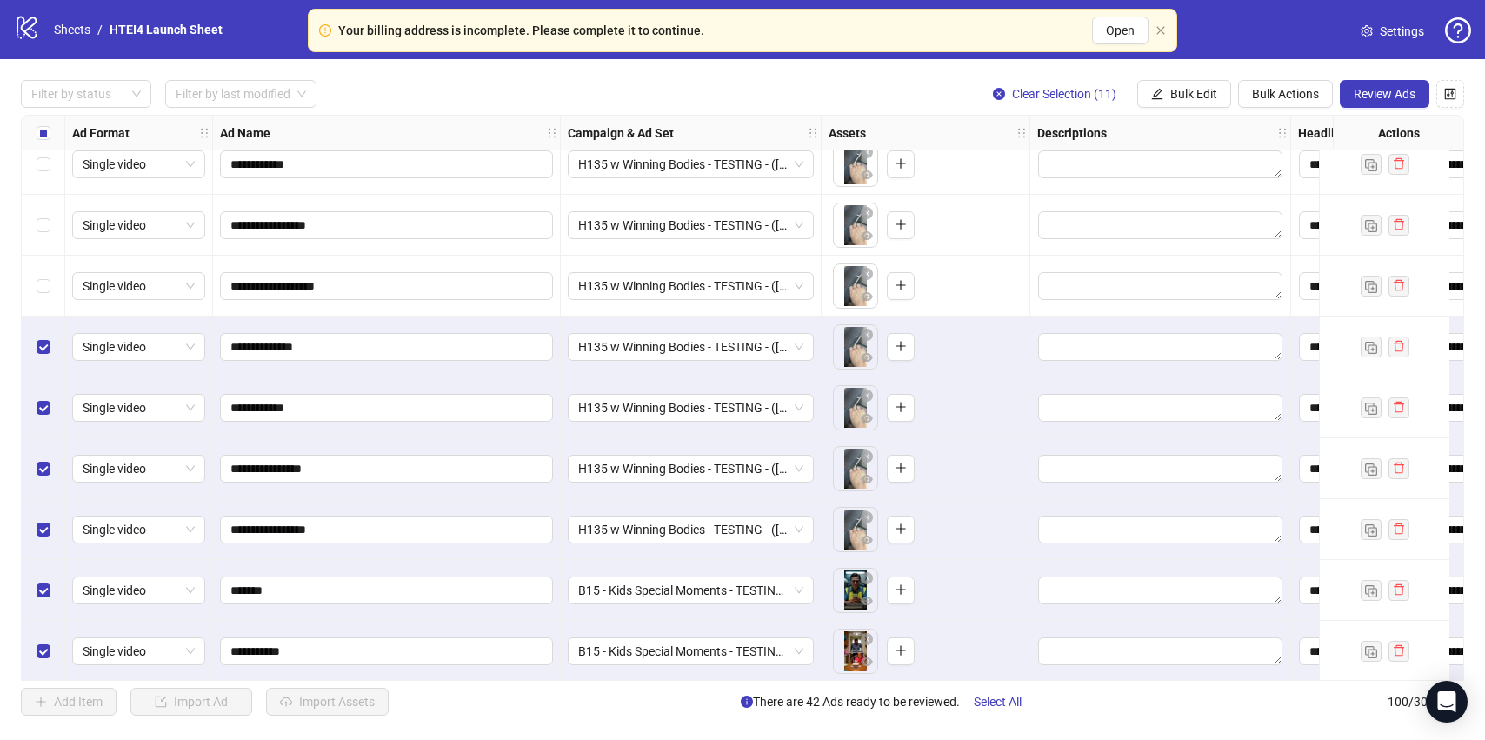
click at [45, 274] on div "Select row 91" at bounding box center [43, 286] width 43 height 61
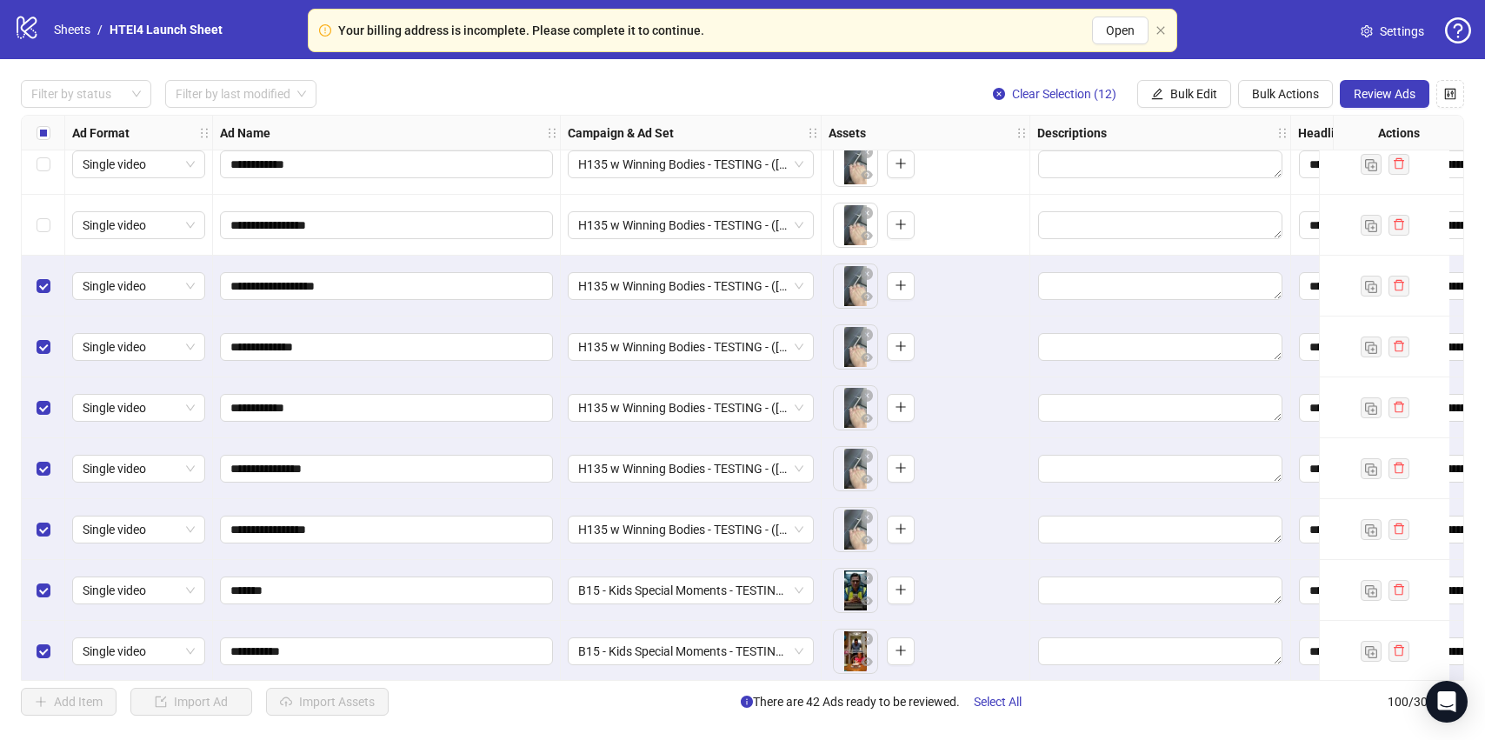
click at [50, 229] on div "Select row 90" at bounding box center [43, 225] width 43 height 61
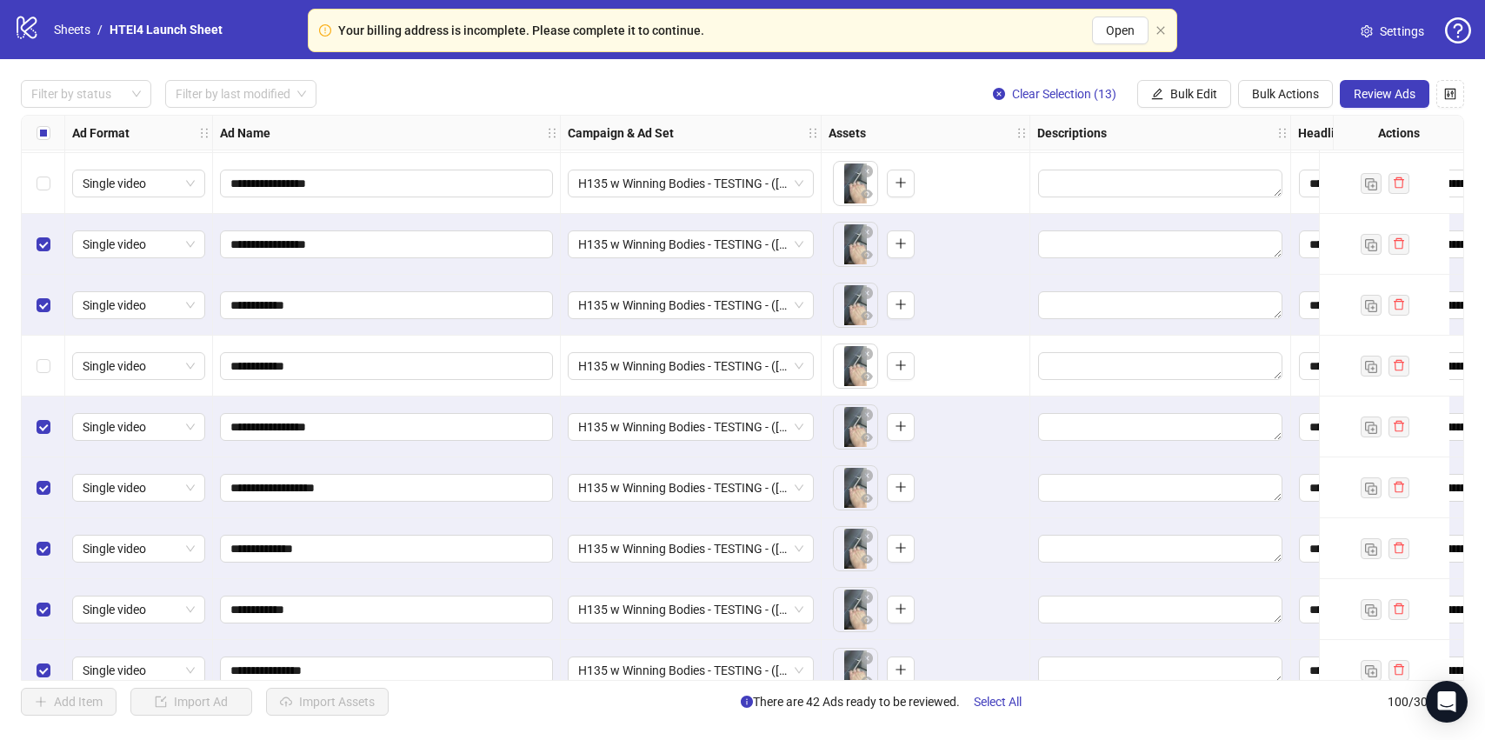
click at [37, 378] on div "Select row 89" at bounding box center [43, 366] width 43 height 61
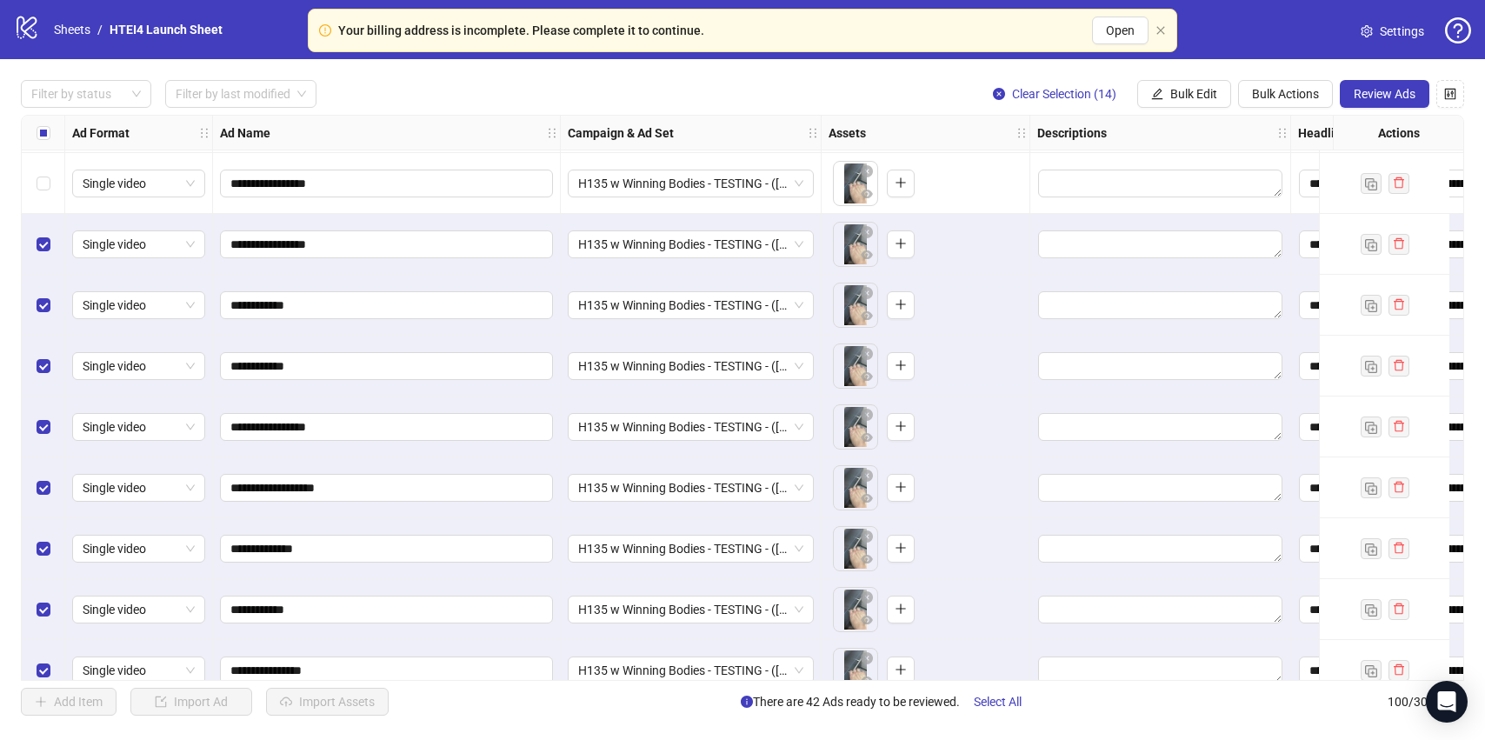
scroll to position [4999, 0]
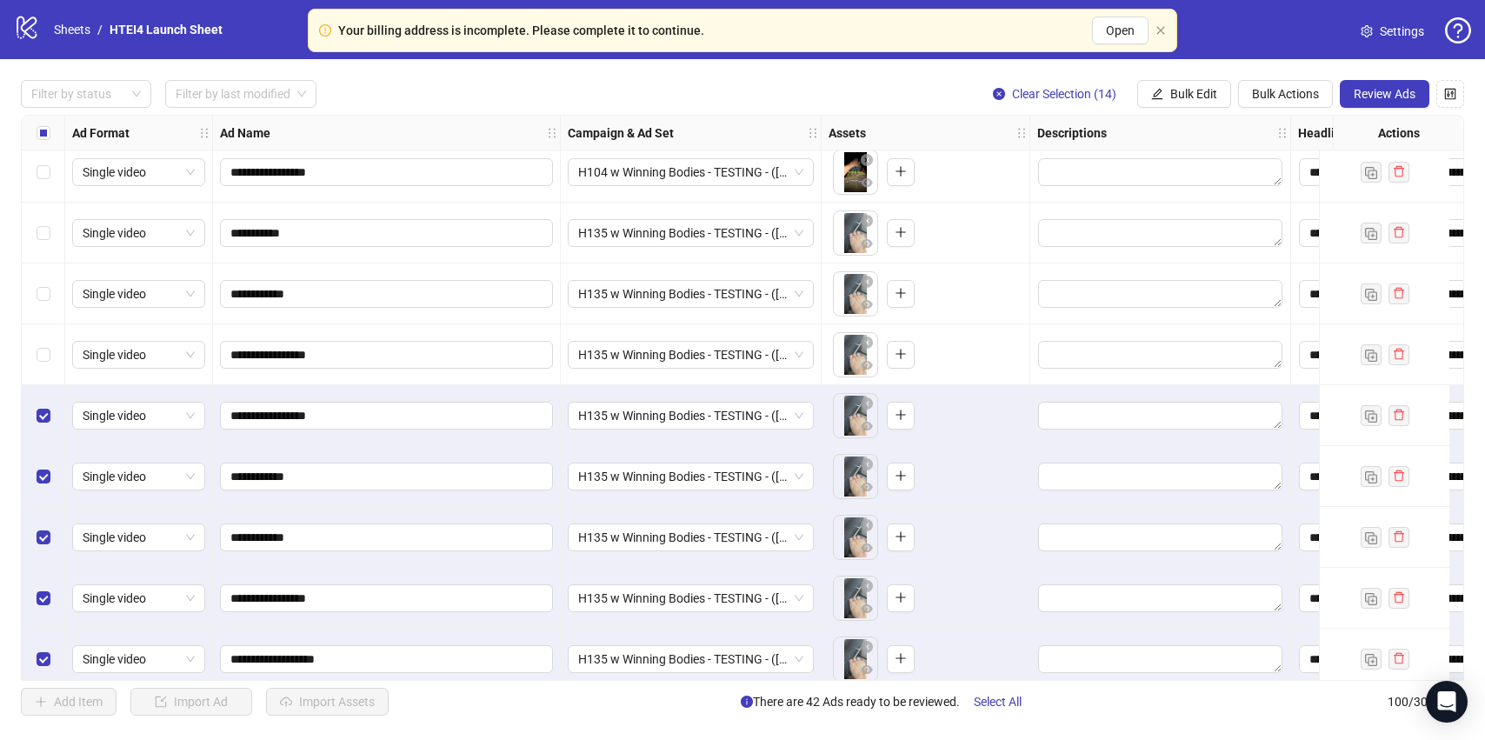
click at [47, 335] on div "Select row 86" at bounding box center [43, 354] width 43 height 61
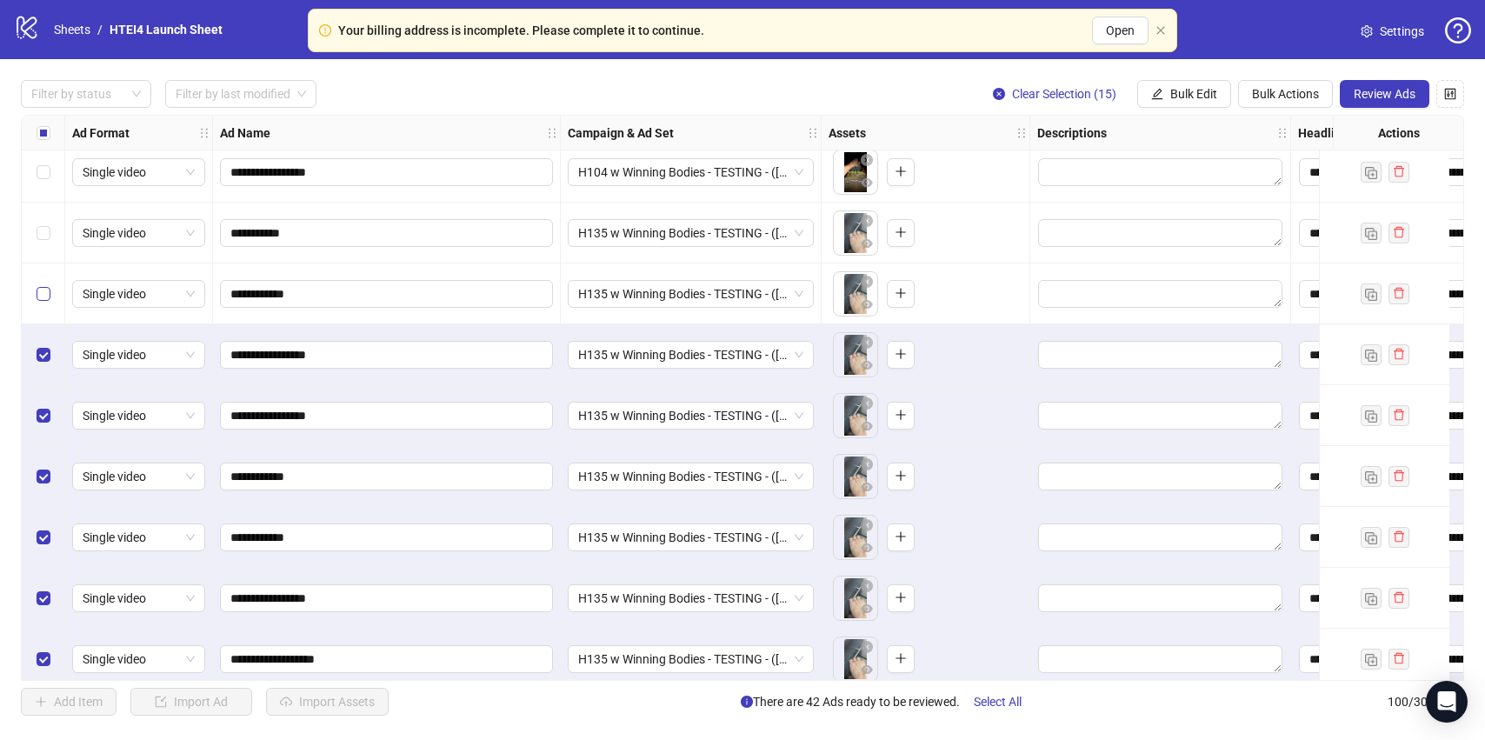
click at [47, 284] on label "Select row 85" at bounding box center [44, 293] width 14 height 19
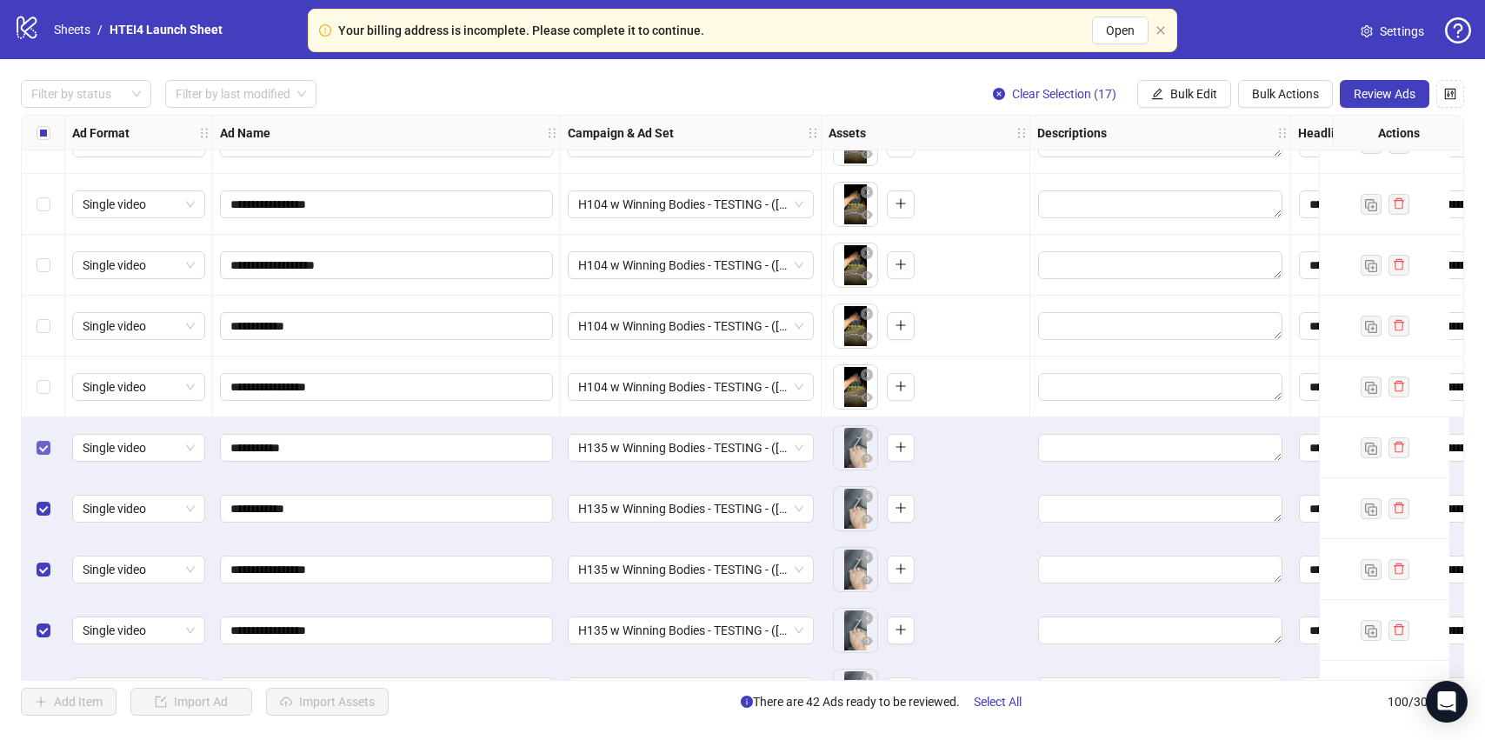
scroll to position [4786, 0]
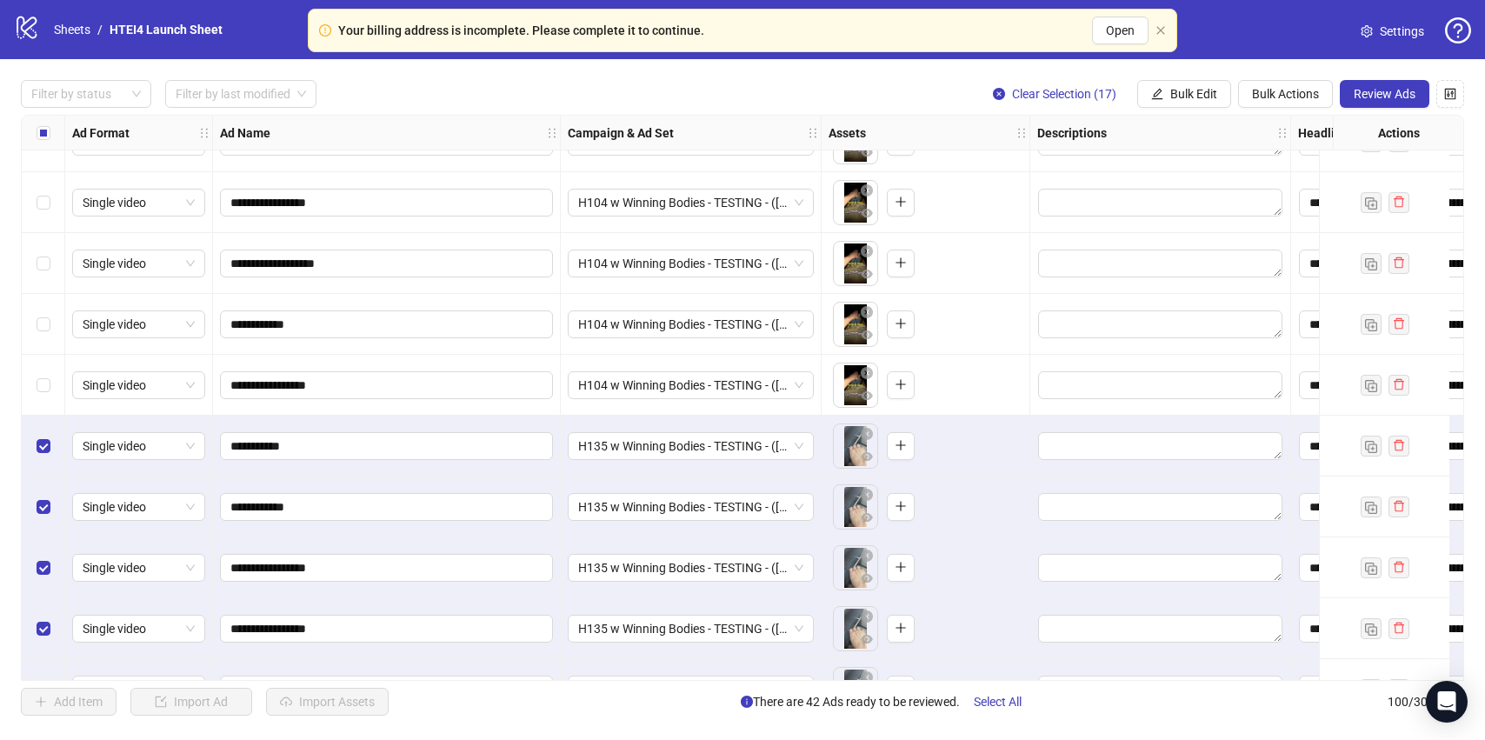
drag, startPoint x: 49, startPoint y: 376, endPoint x: 48, endPoint y: 349, distance: 26.1
click at [49, 376] on label "Select row 83" at bounding box center [44, 385] width 14 height 19
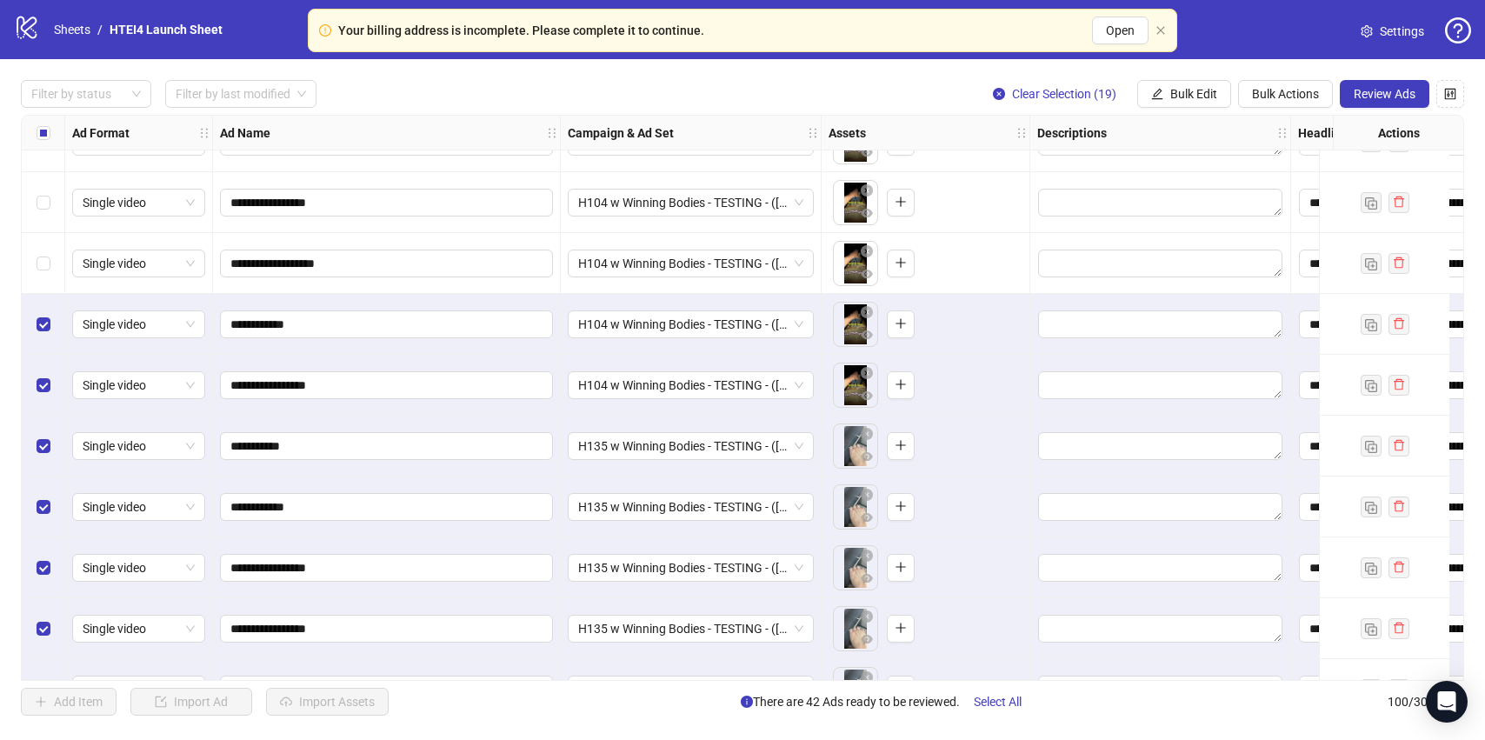
click at [48, 251] on div "Select row 81" at bounding box center [43, 263] width 43 height 61
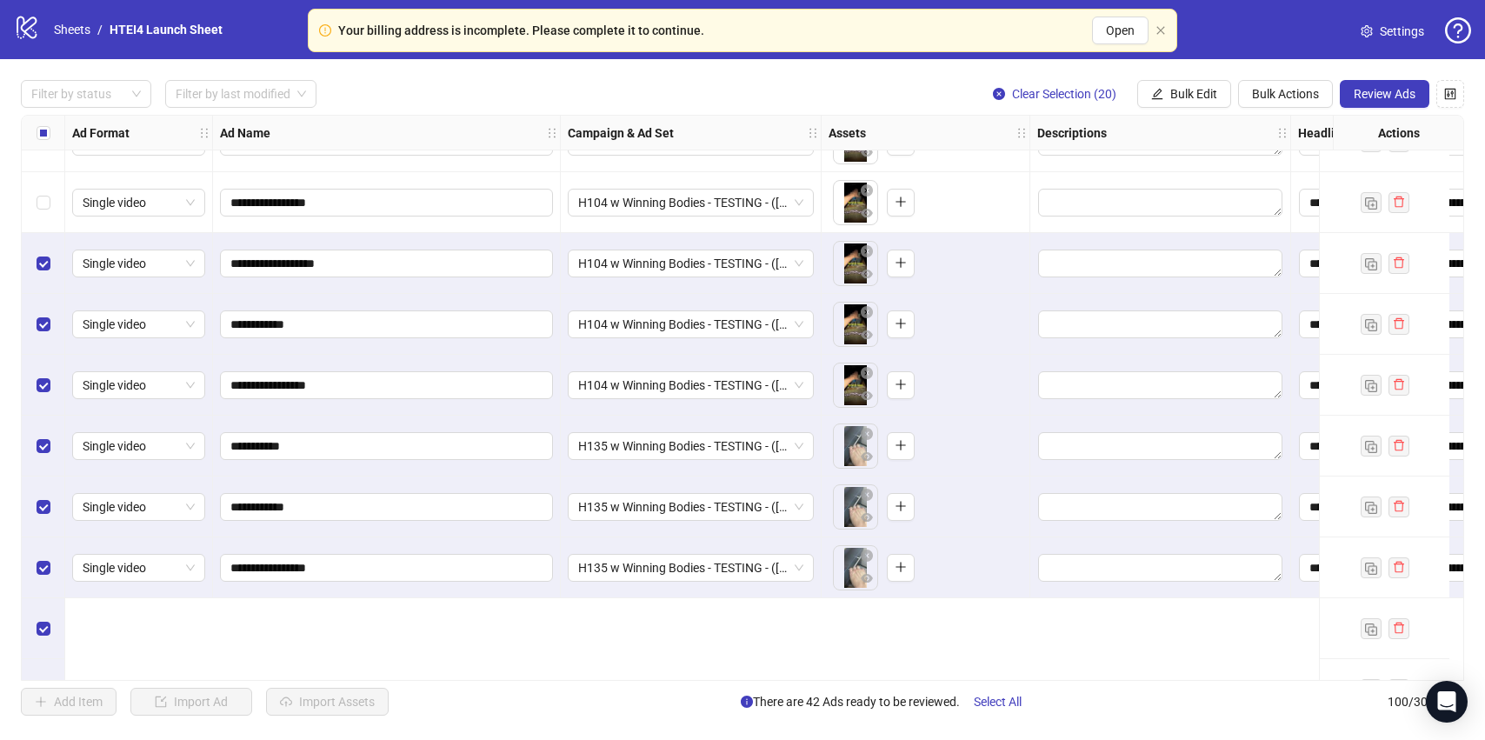
scroll to position [4615, 0]
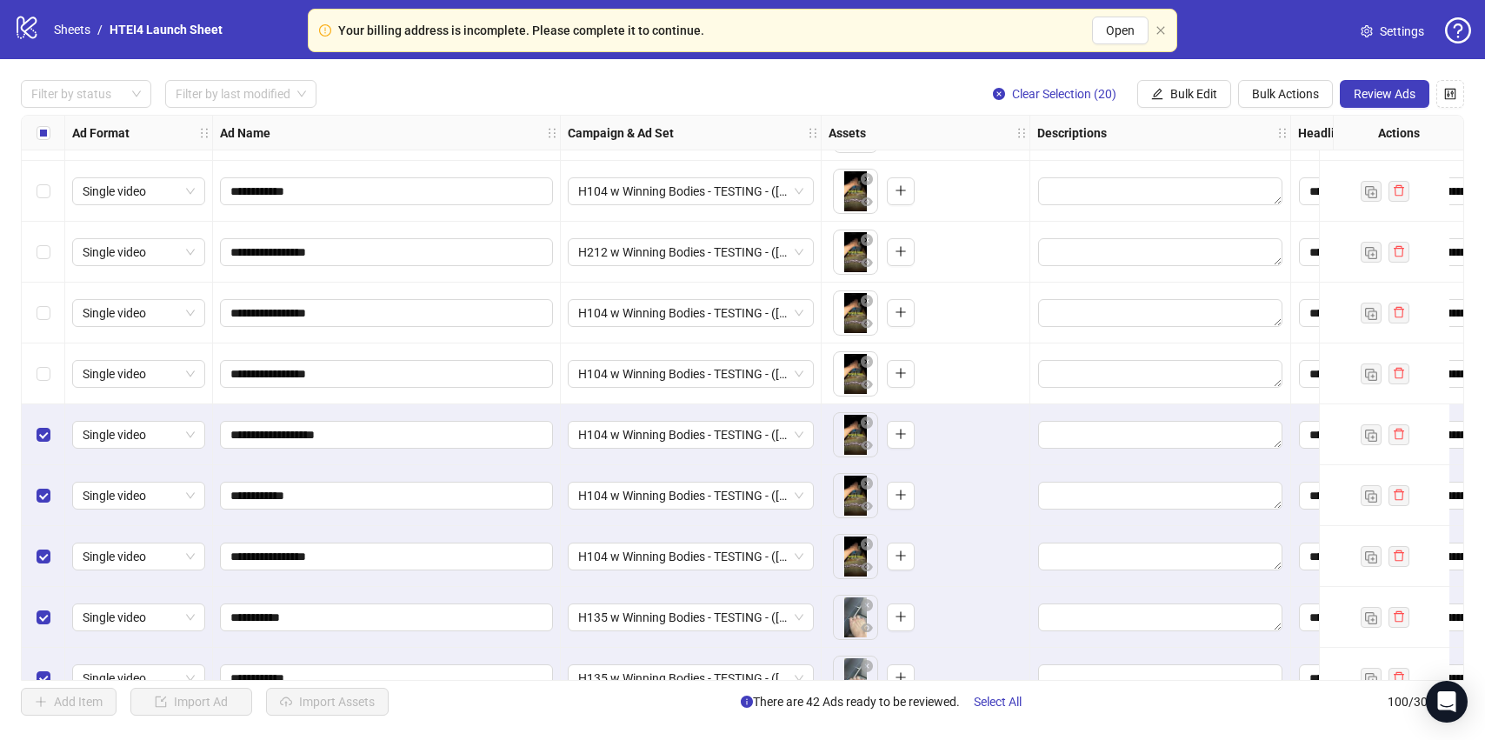
click at [42, 349] on div "Select row 80" at bounding box center [43, 373] width 43 height 61
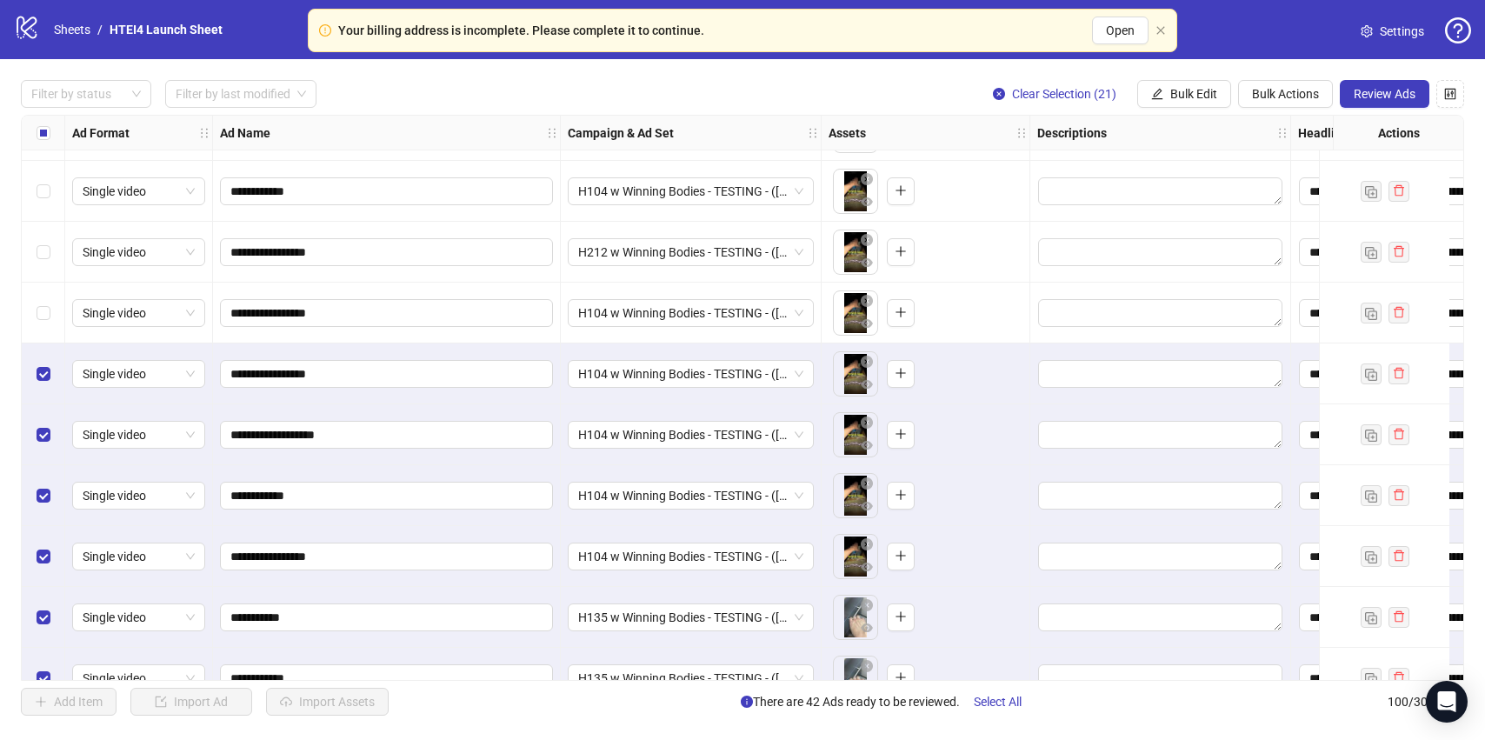
click at [45, 285] on div "Select row 79" at bounding box center [43, 313] width 43 height 61
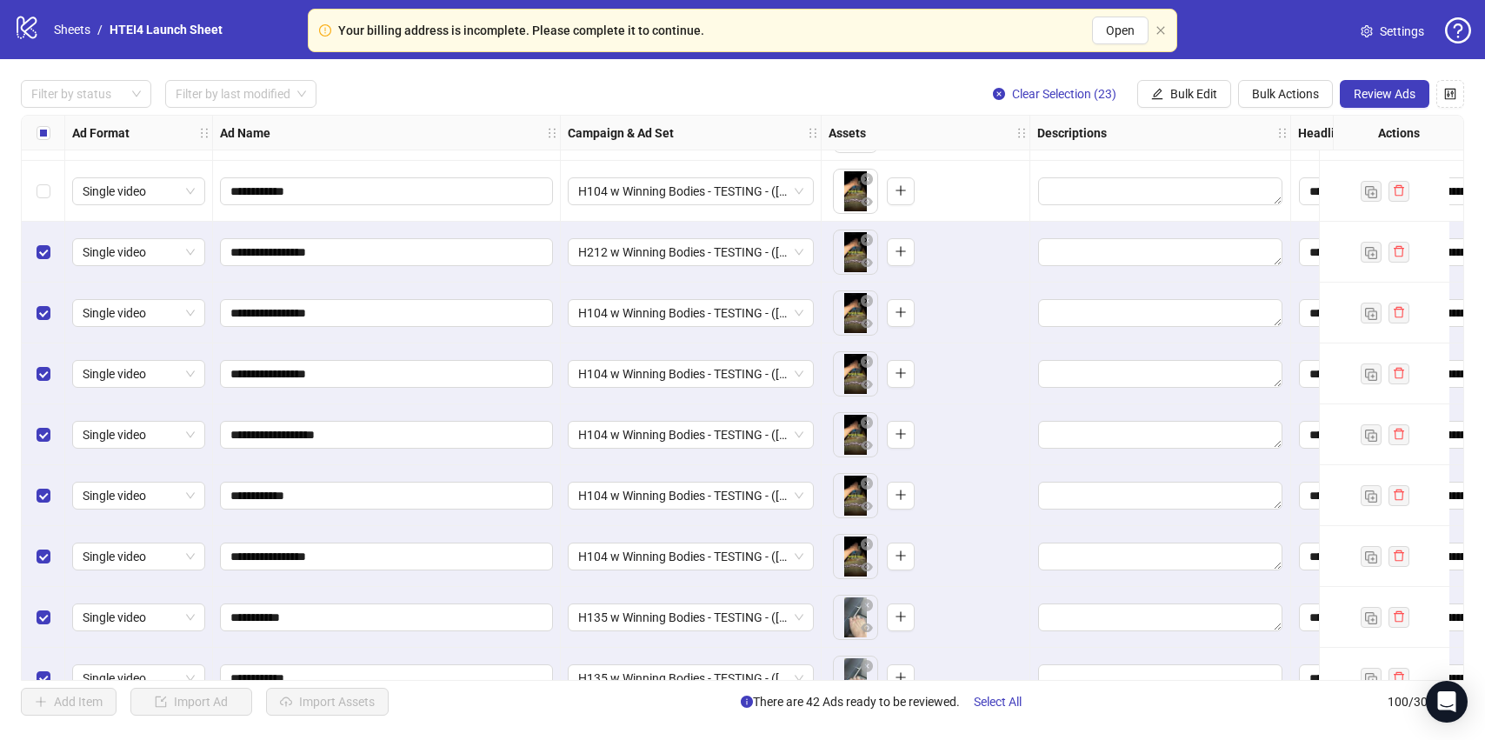
scroll to position [4425, 0]
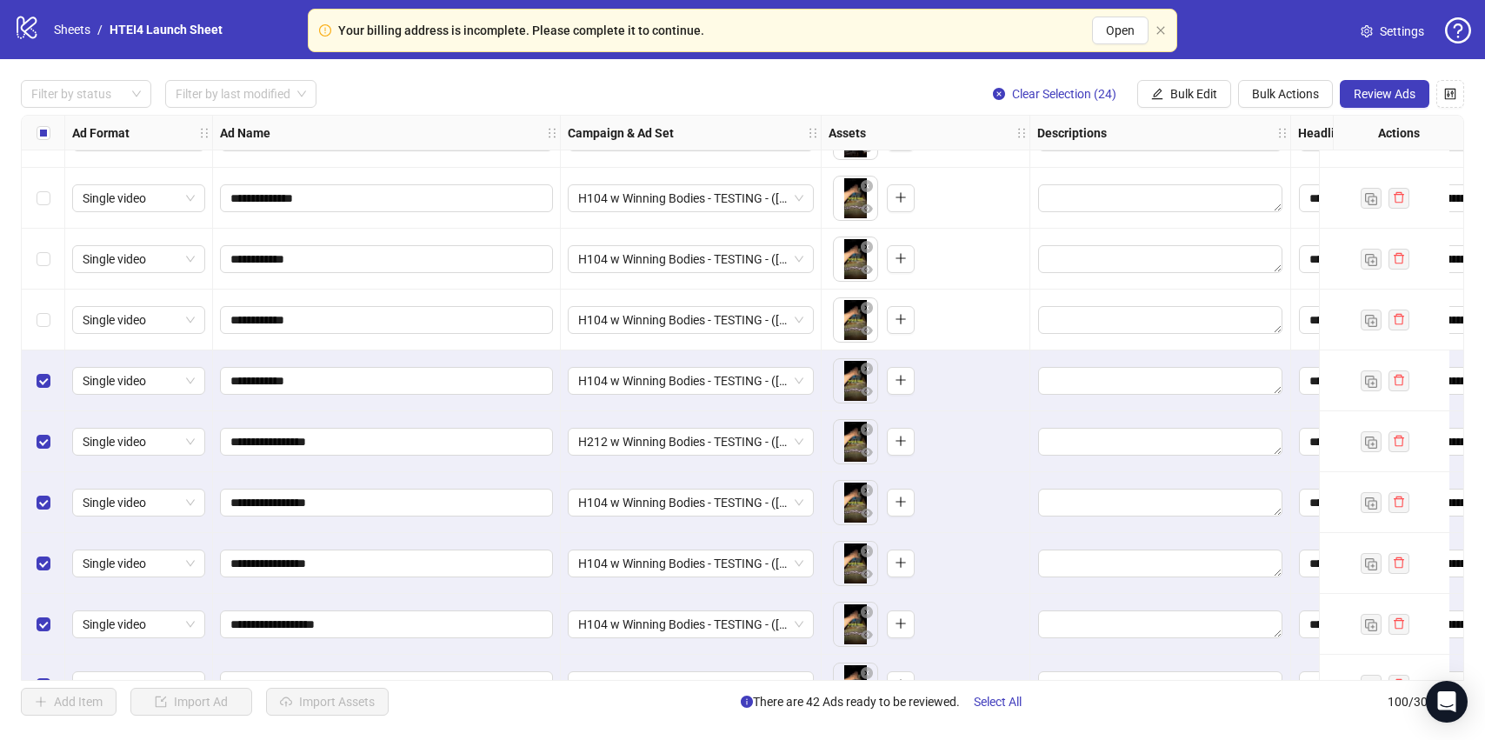
click at [45, 277] on div "Select row 75" at bounding box center [43, 259] width 43 height 61
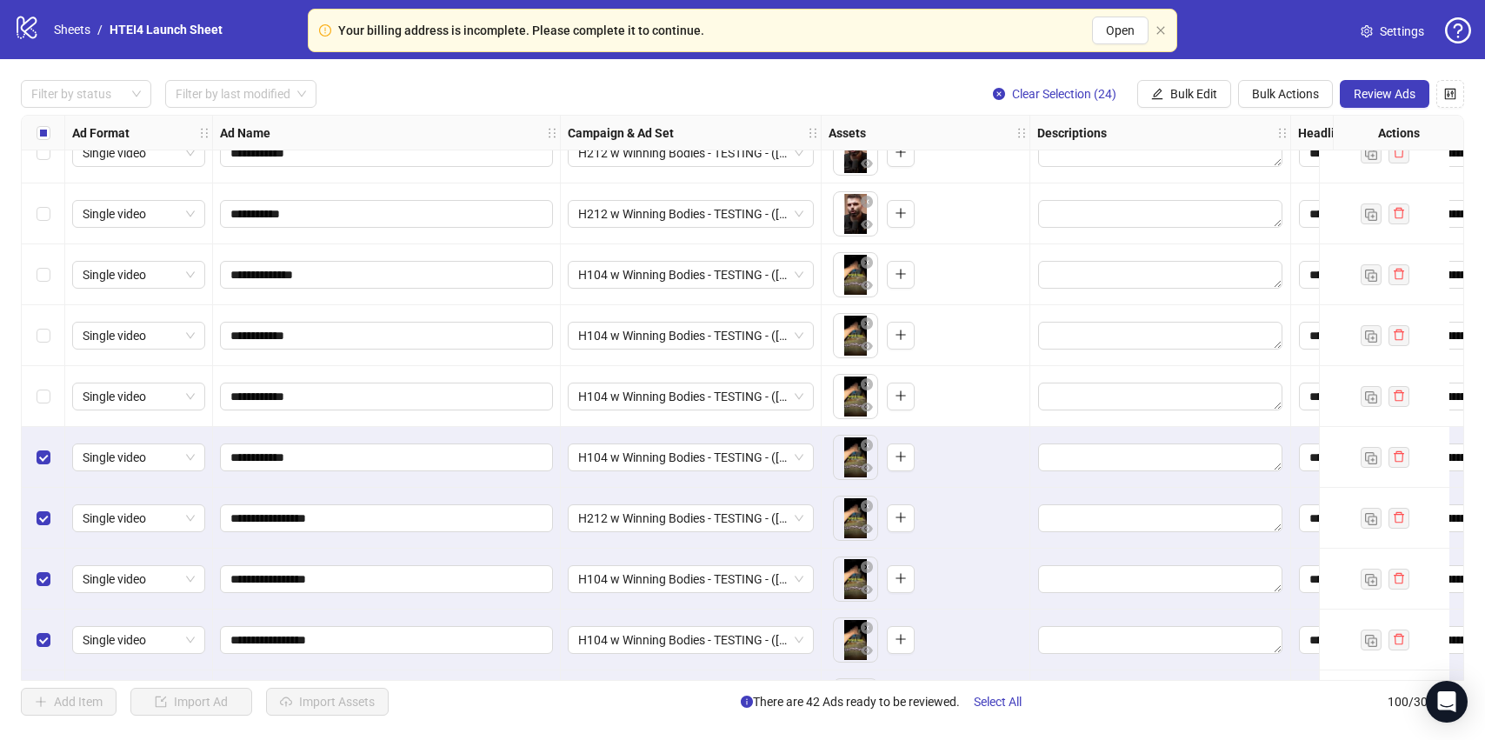
scroll to position [4338, 0]
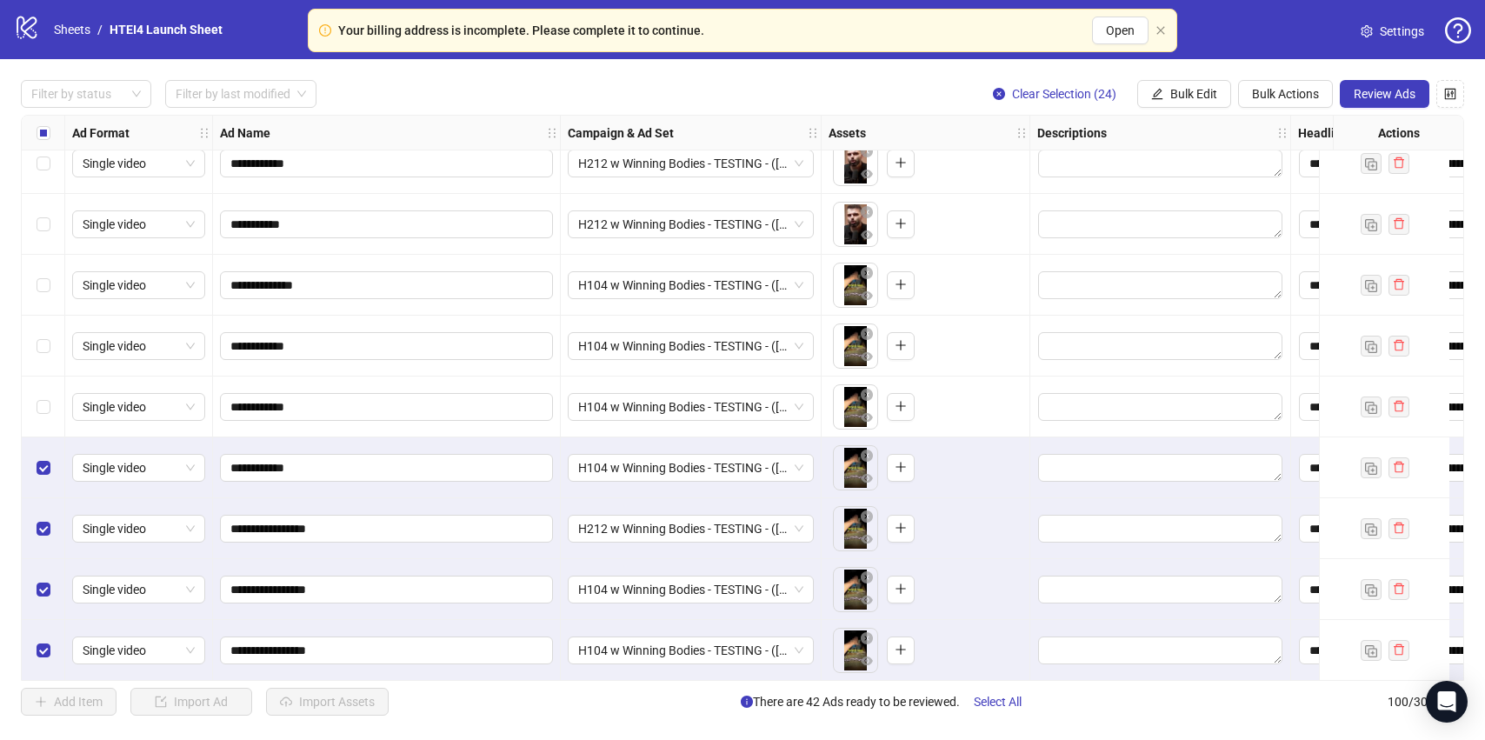
click at [43, 374] on div "Select row 75" at bounding box center [43, 346] width 43 height 61
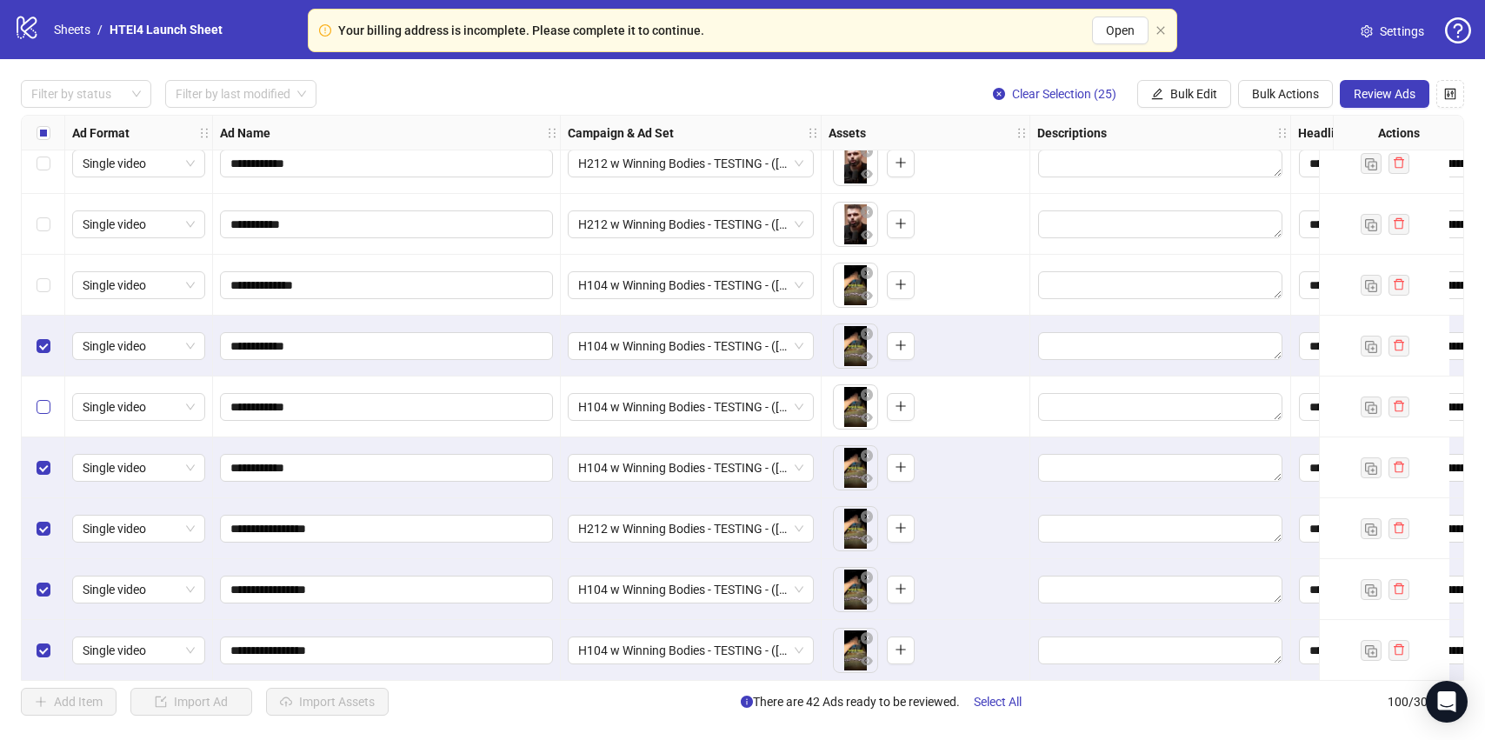
click at [47, 399] on label "Select row 76" at bounding box center [44, 406] width 14 height 19
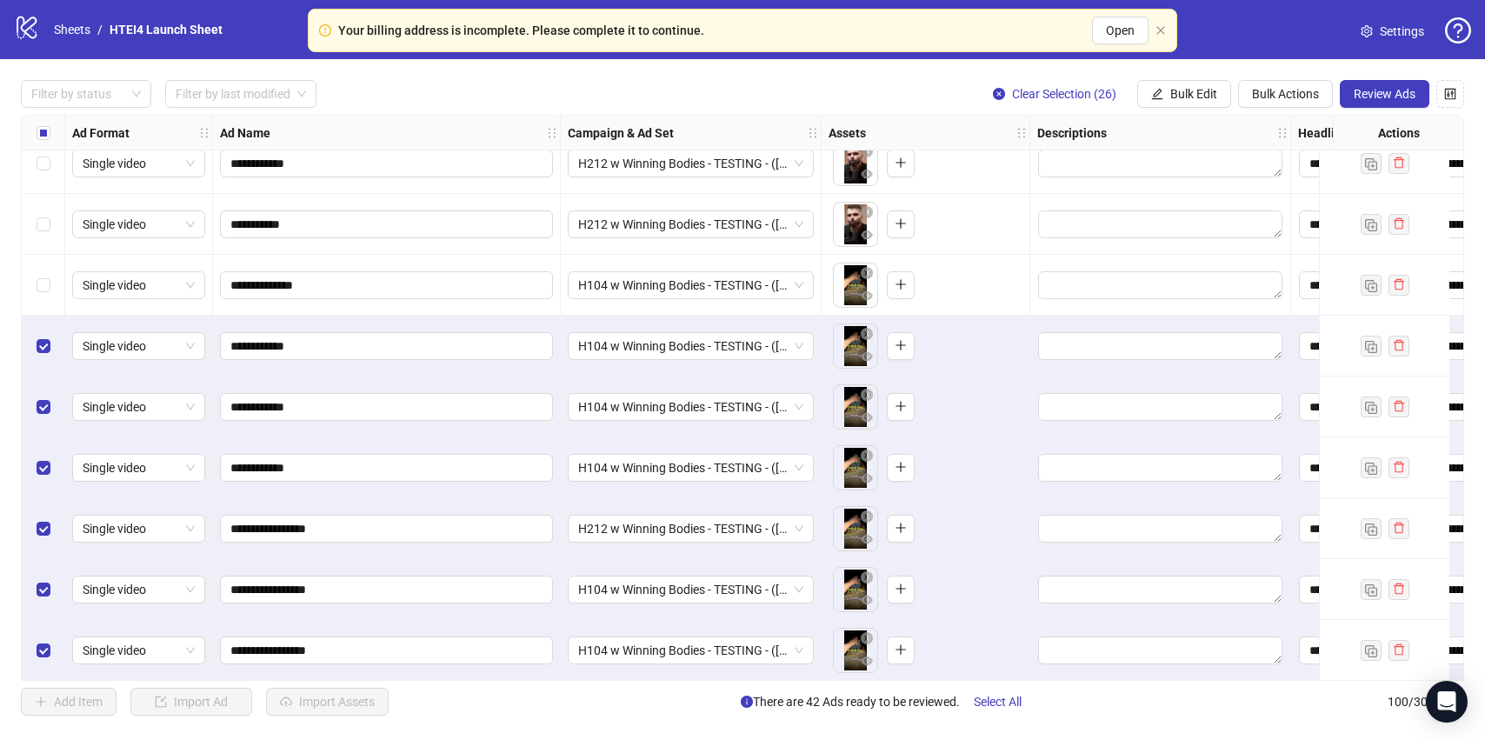
click at [51, 275] on div "Select row 74" at bounding box center [43, 285] width 43 height 61
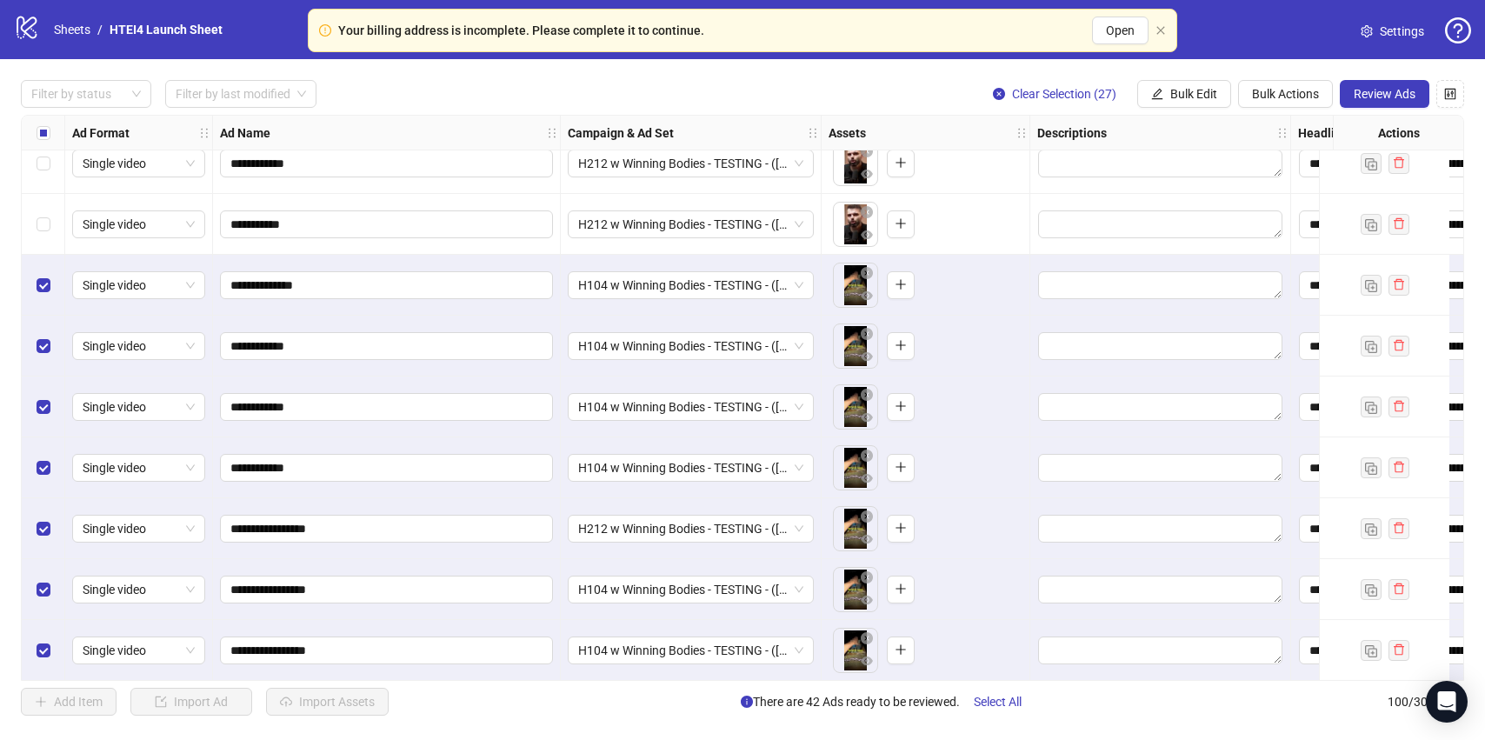
click at [48, 195] on div "Select row 73" at bounding box center [43, 224] width 43 height 61
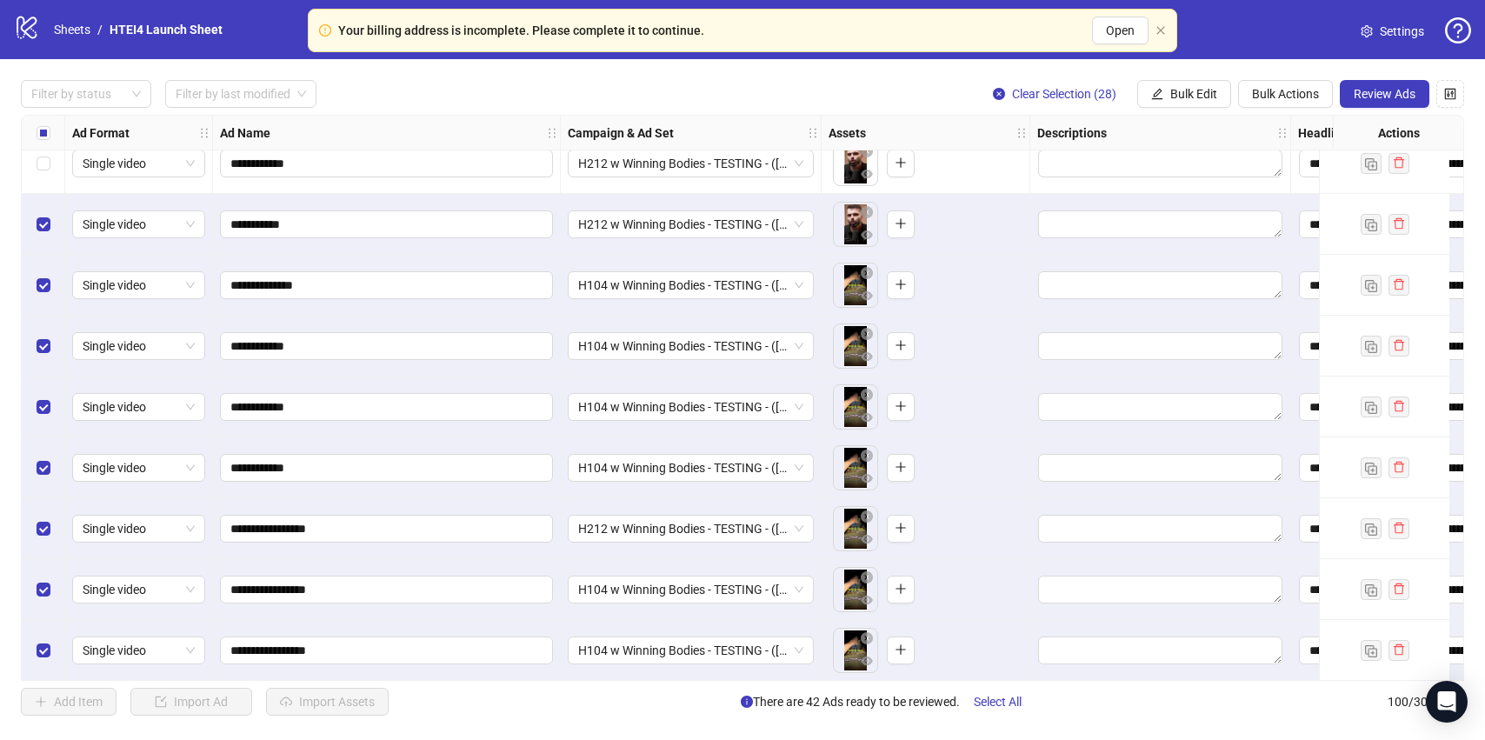
click at [48, 175] on div "Select row 72" at bounding box center [43, 163] width 43 height 61
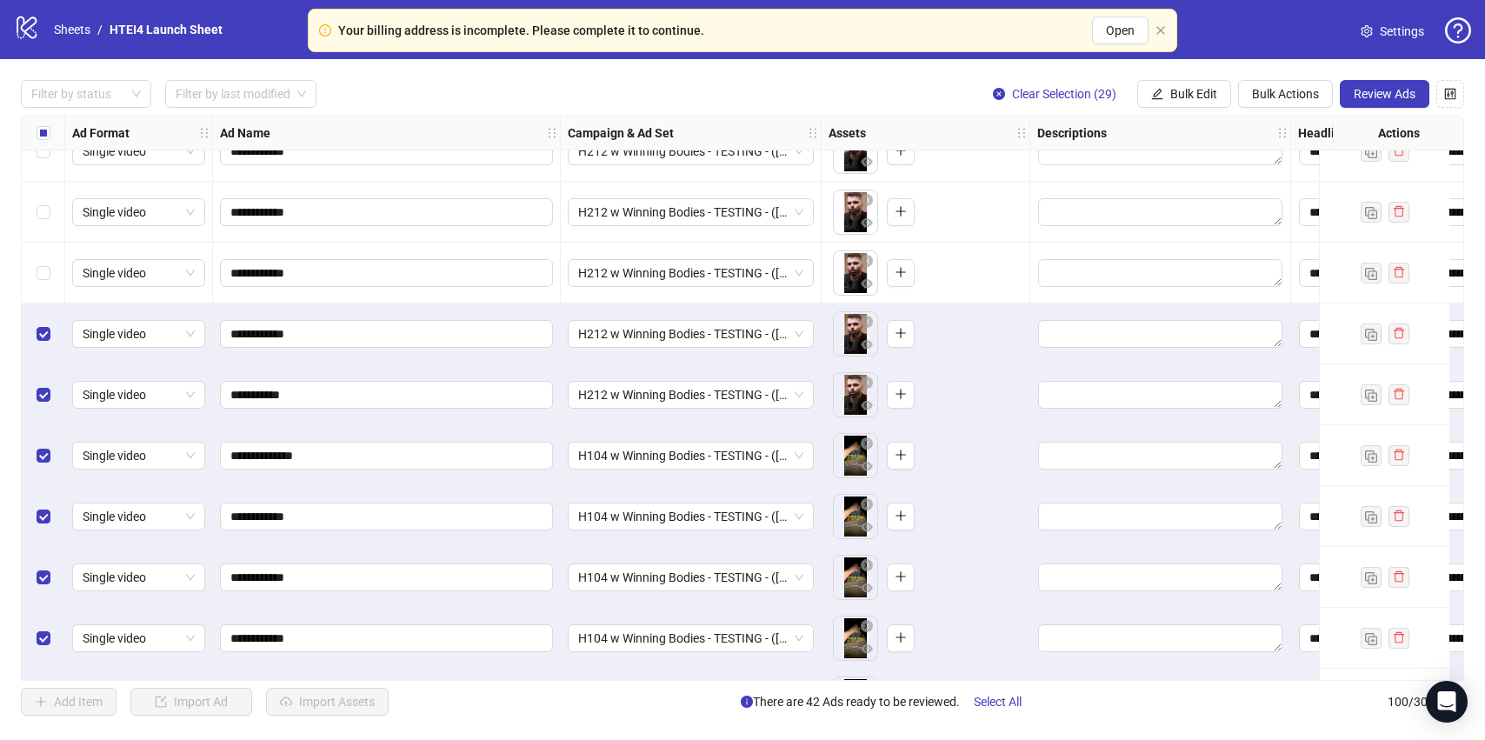
click at [47, 223] on div "Select row 70" at bounding box center [43, 212] width 43 height 61
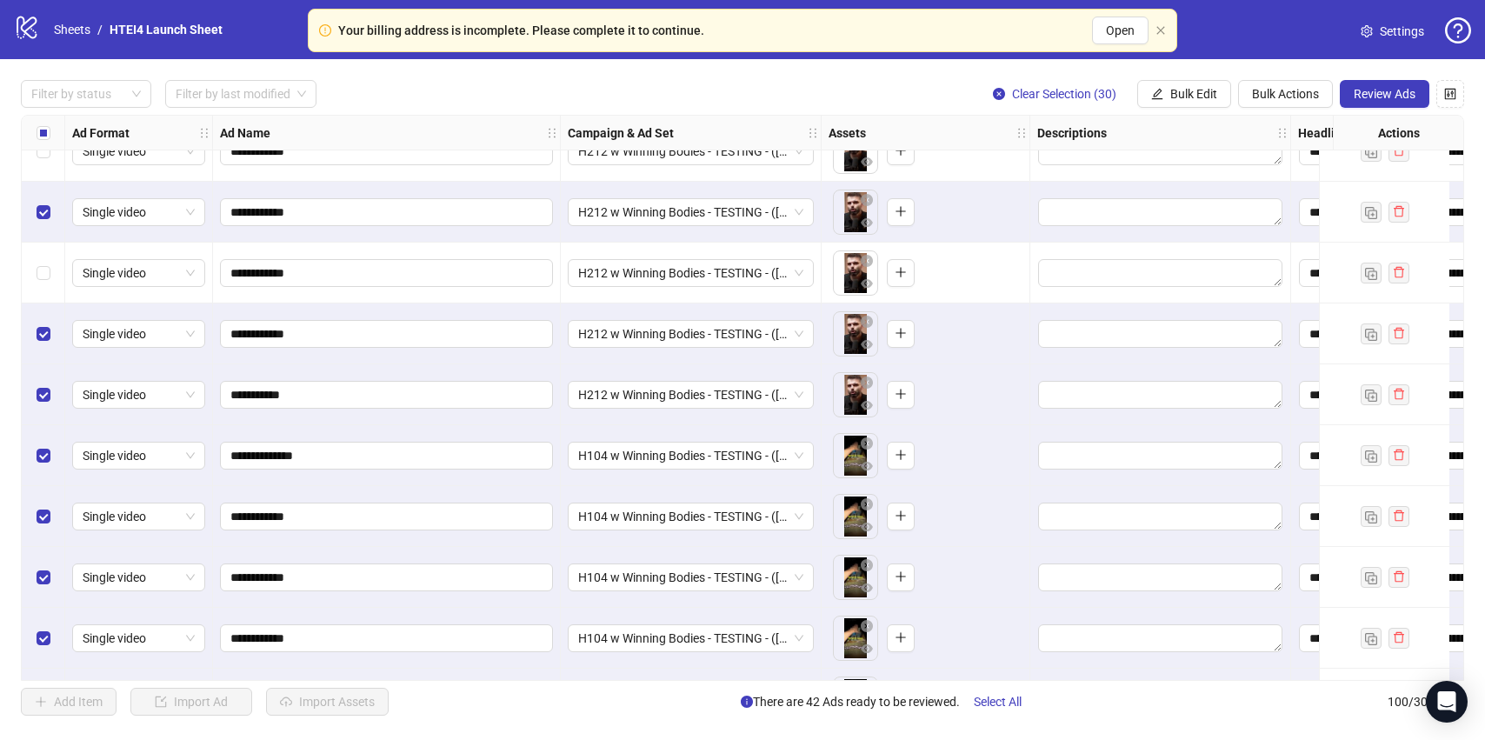
click at [50, 266] on div "Select row 71" at bounding box center [43, 273] width 43 height 61
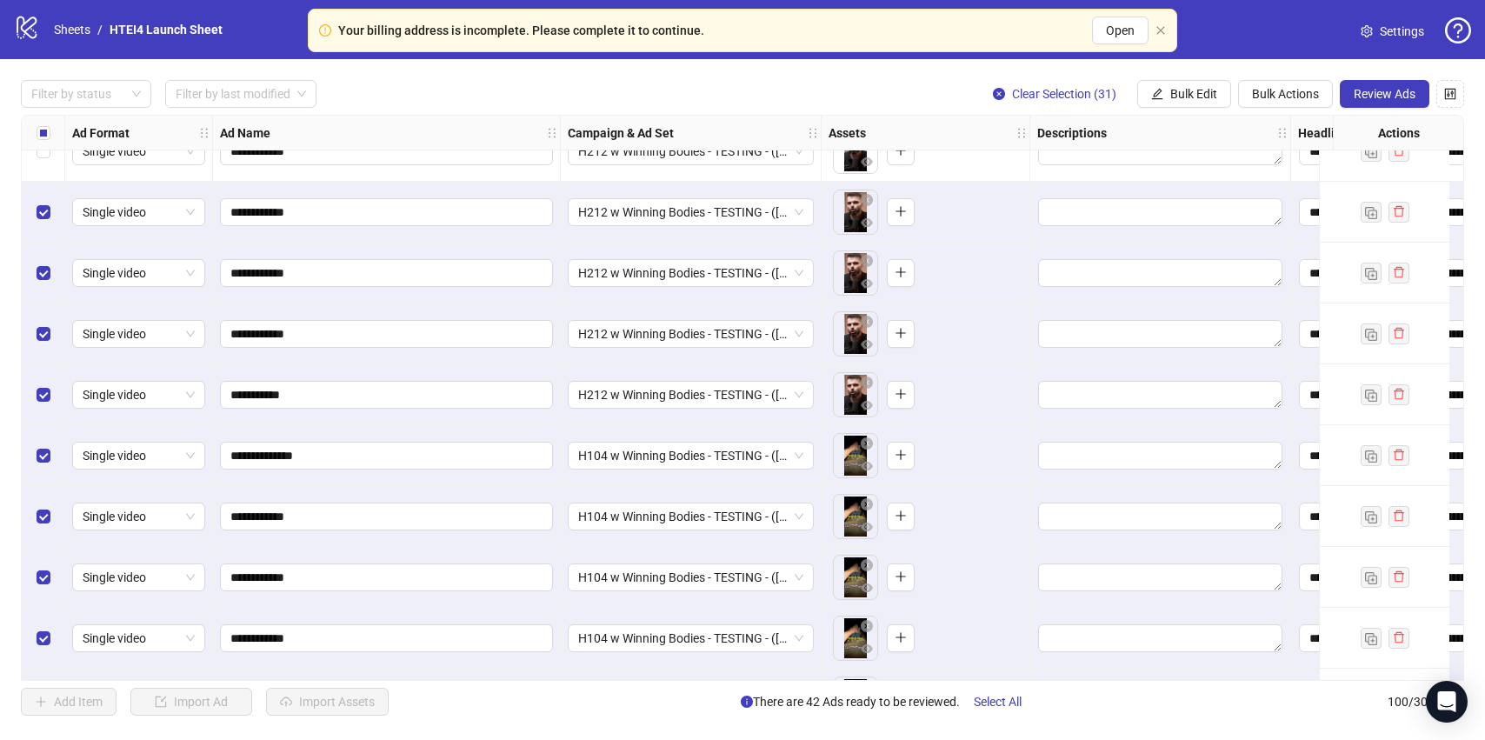
scroll to position [3918, 0]
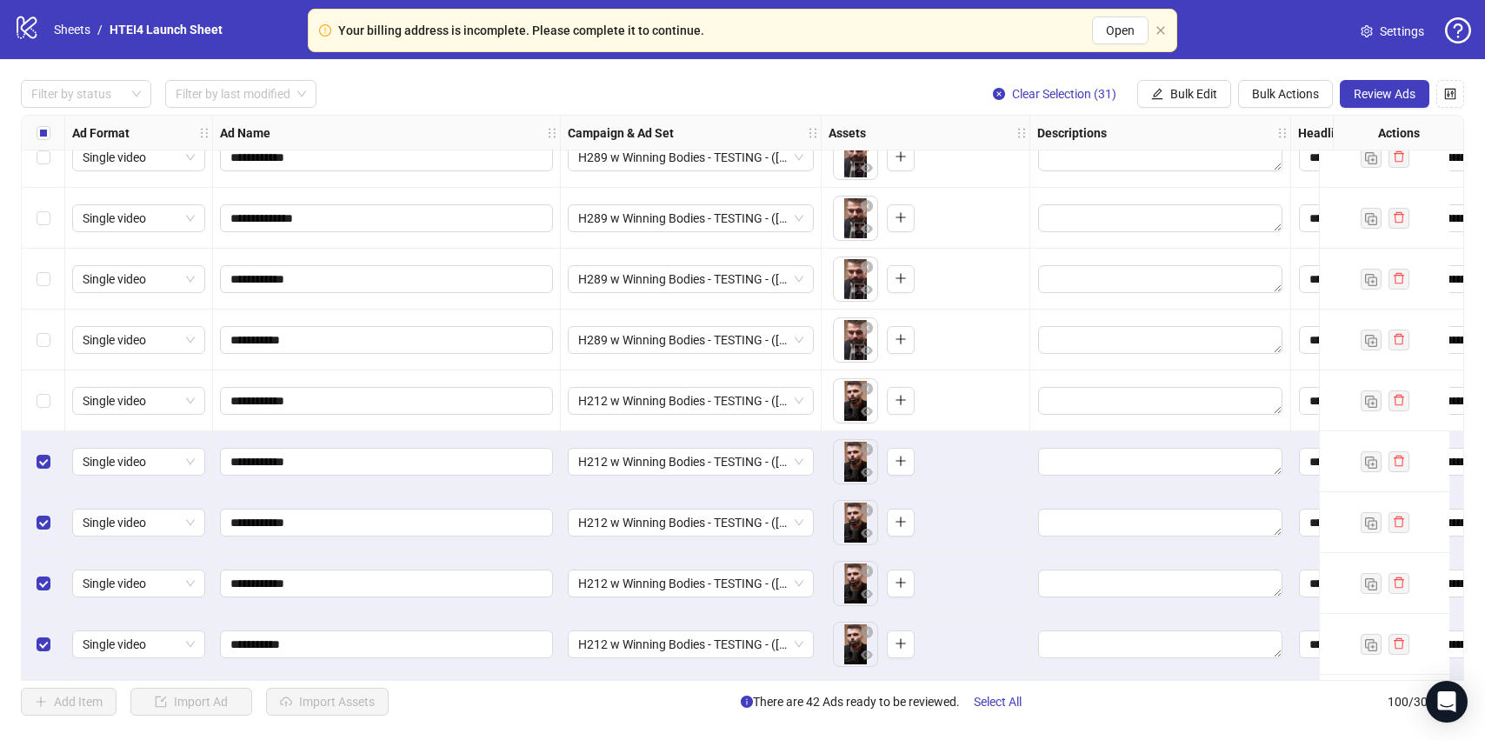
click at [57, 396] on div "Select row 69" at bounding box center [43, 400] width 43 height 61
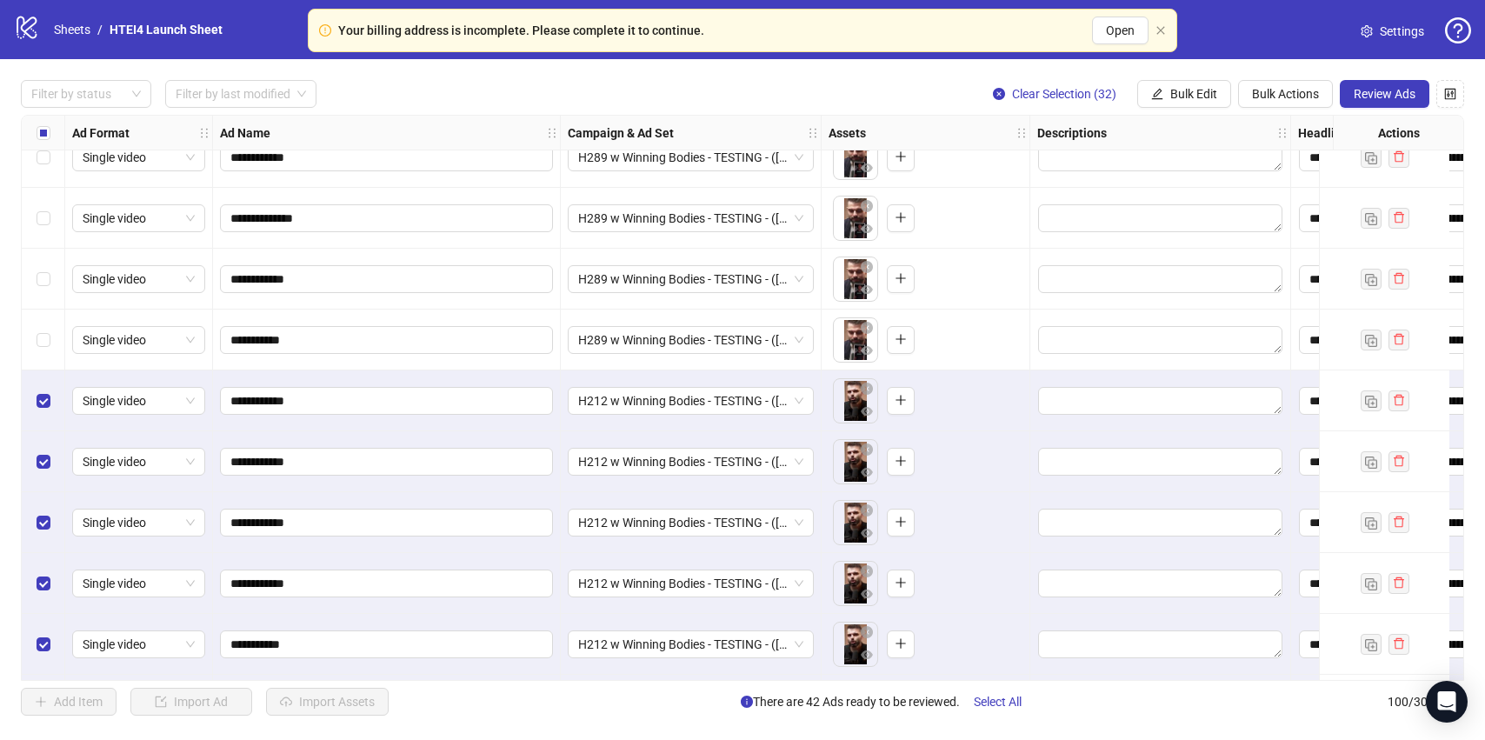
click at [55, 336] on div "Select row 68" at bounding box center [43, 340] width 43 height 61
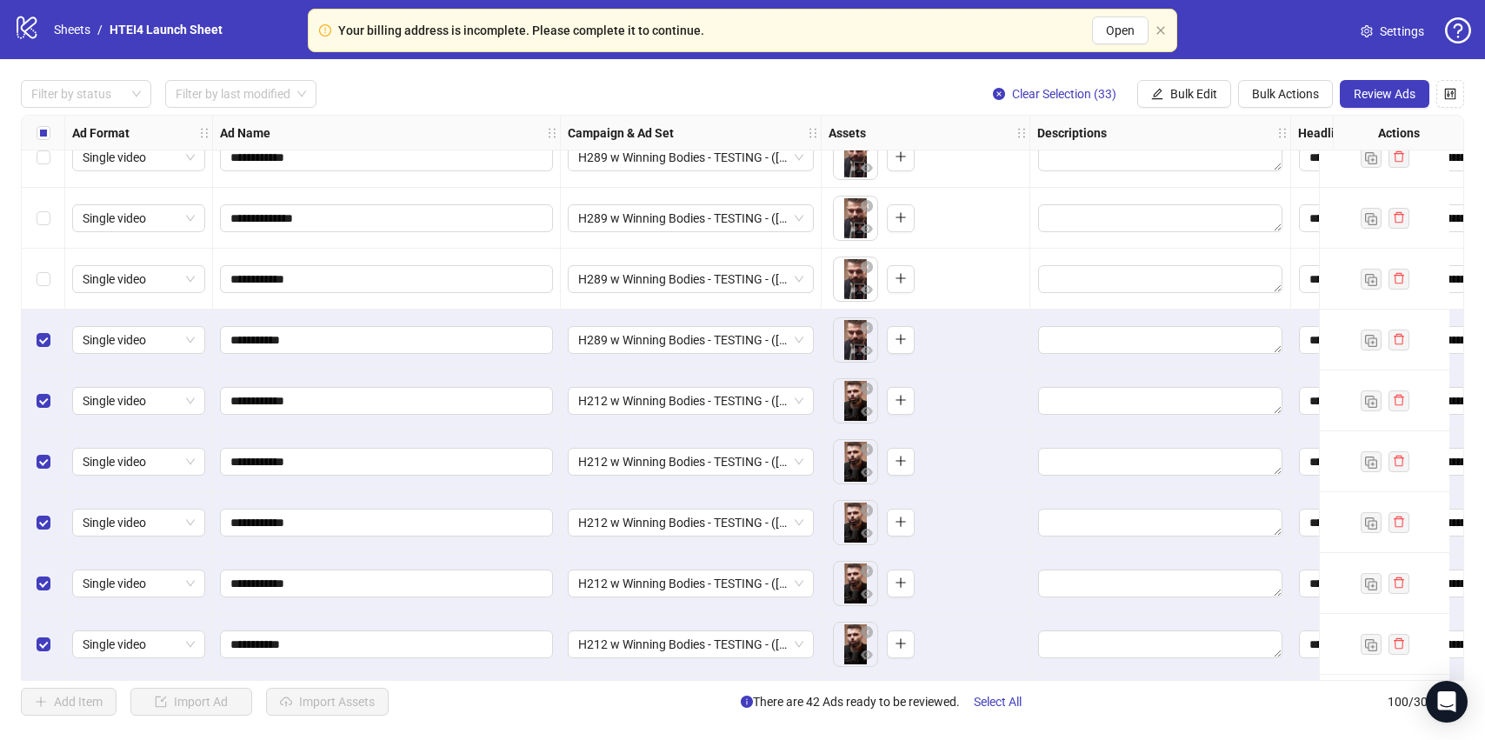
click at [52, 270] on div "Select row 67" at bounding box center [43, 279] width 43 height 61
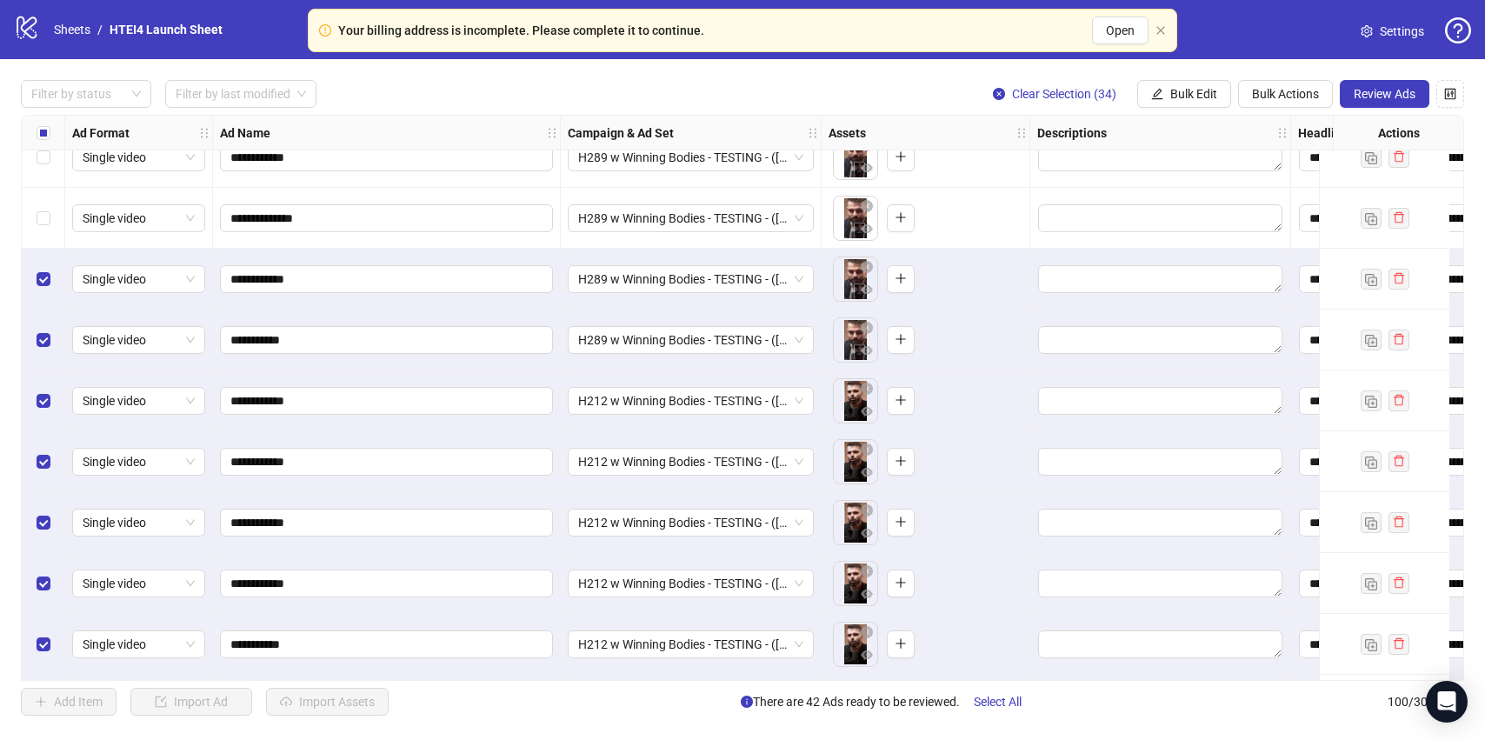
click at [52, 211] on div "Select row 66" at bounding box center [43, 218] width 43 height 61
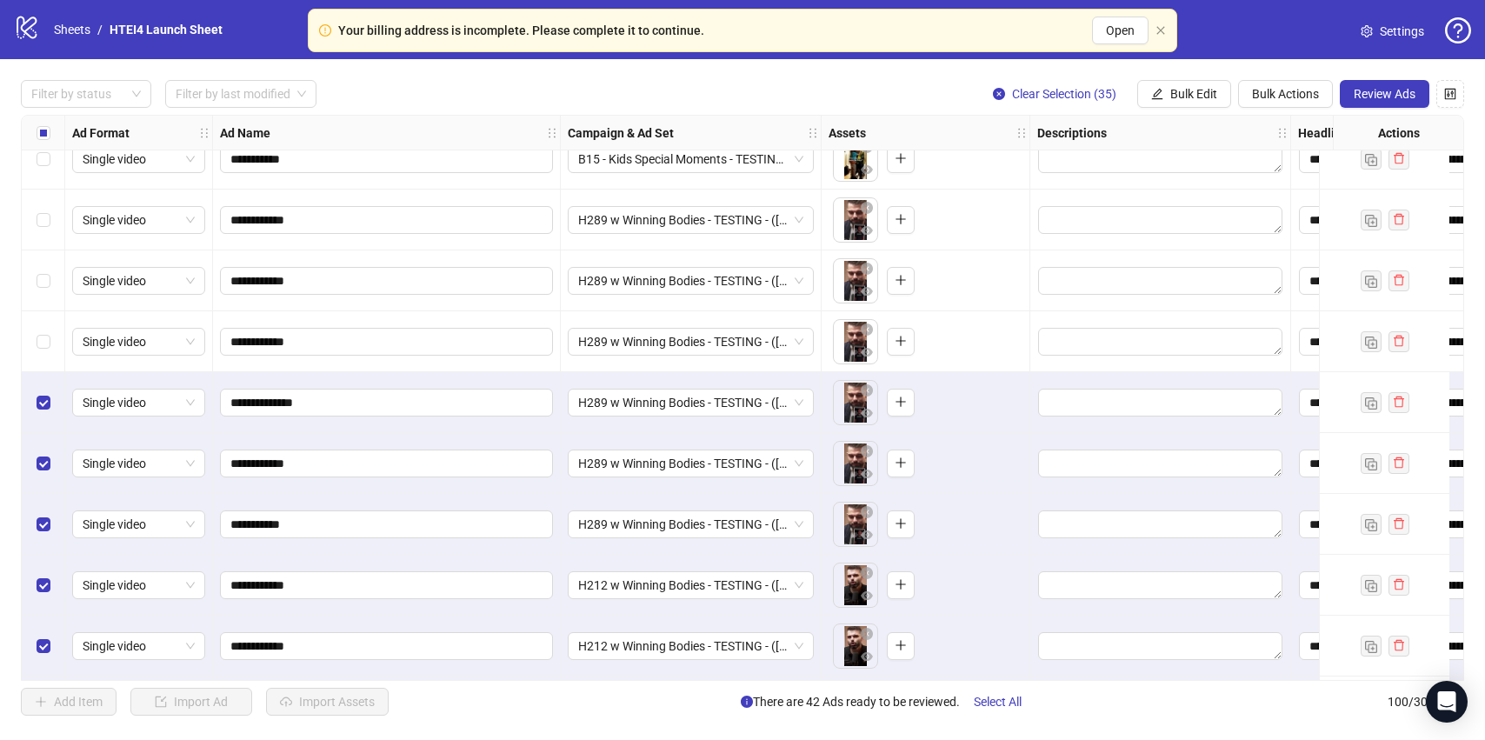
scroll to position [3727, 0]
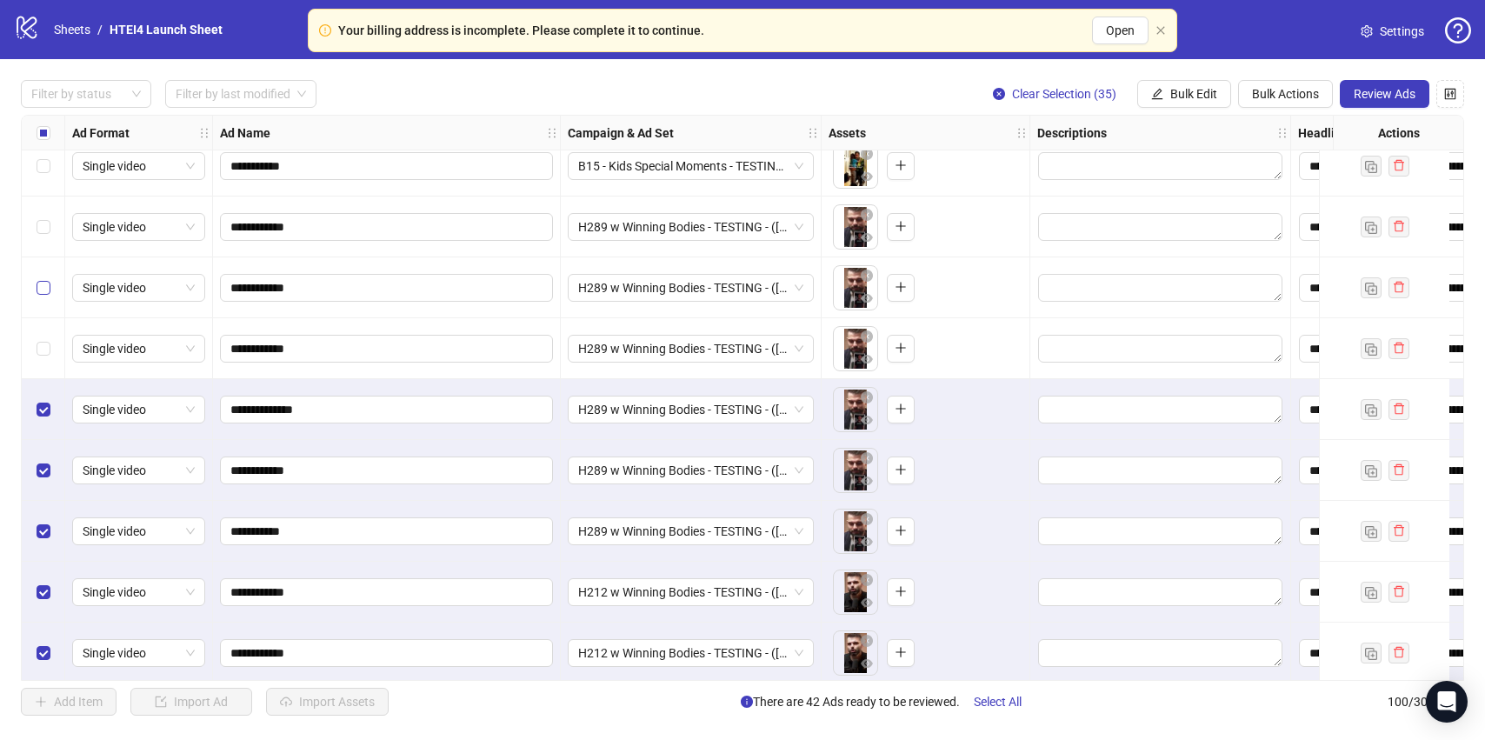
drag, startPoint x: 44, startPoint y: 356, endPoint x: 44, endPoint y: 296, distance: 60.0
click at [44, 356] on label "Select row 65" at bounding box center [44, 348] width 14 height 19
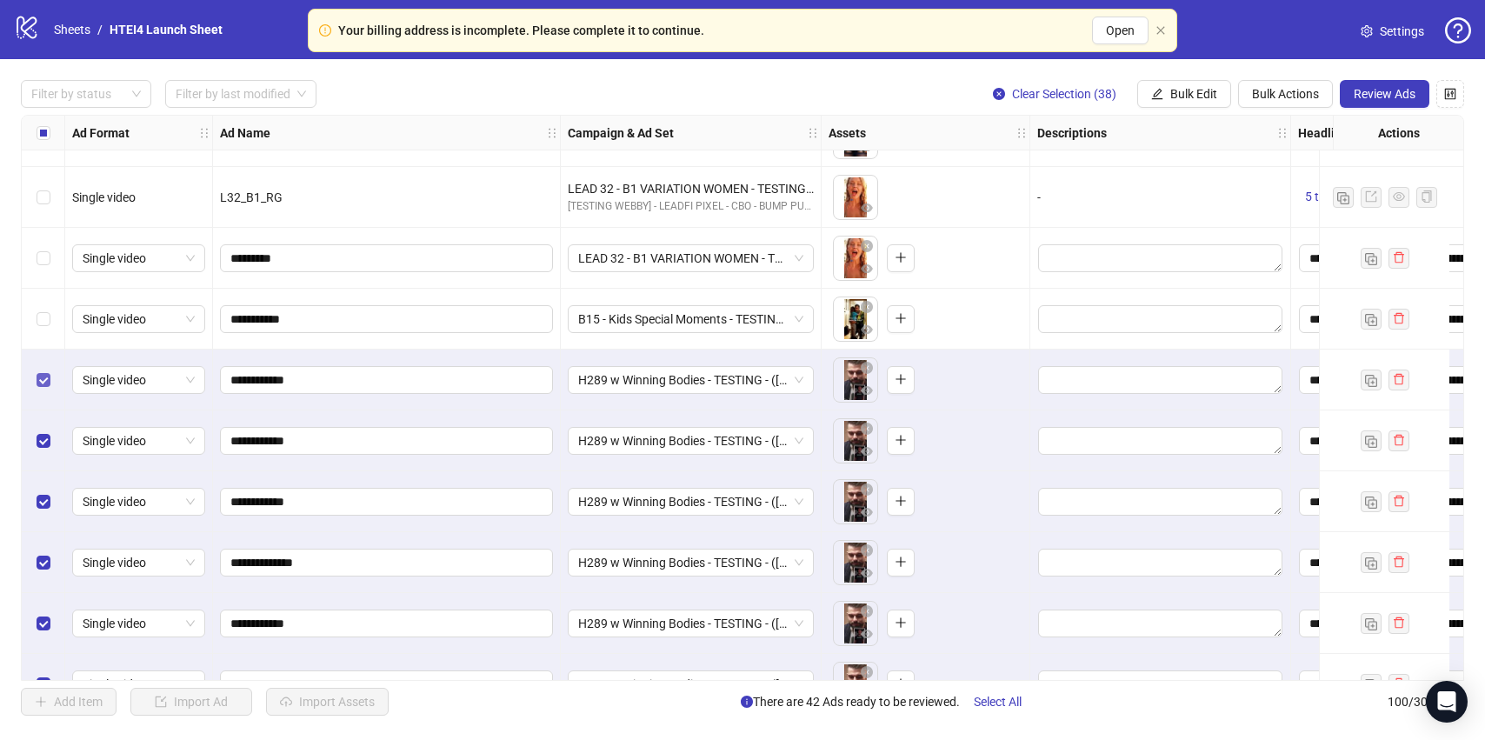
scroll to position [3571, 0]
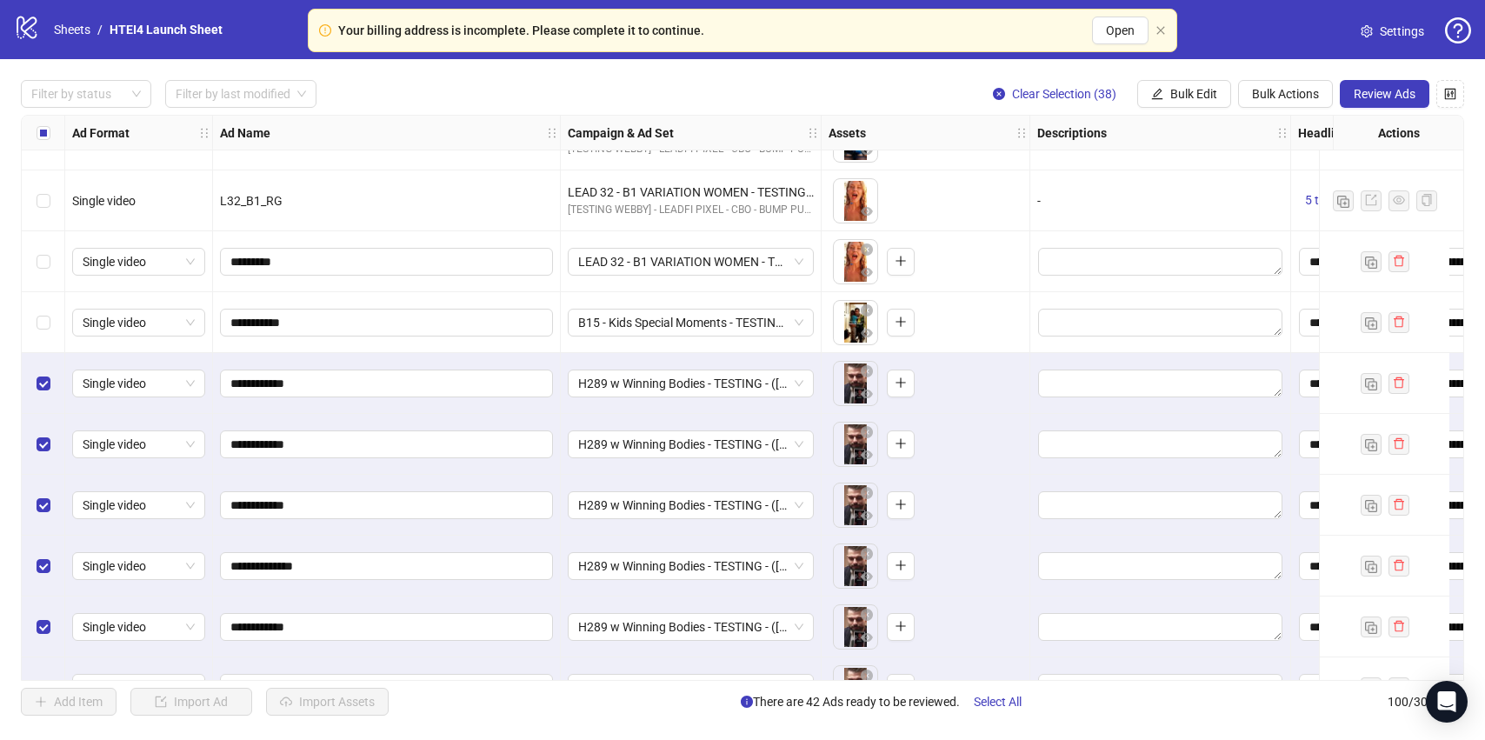
click at [47, 300] on div "Select row 62" at bounding box center [43, 322] width 43 height 61
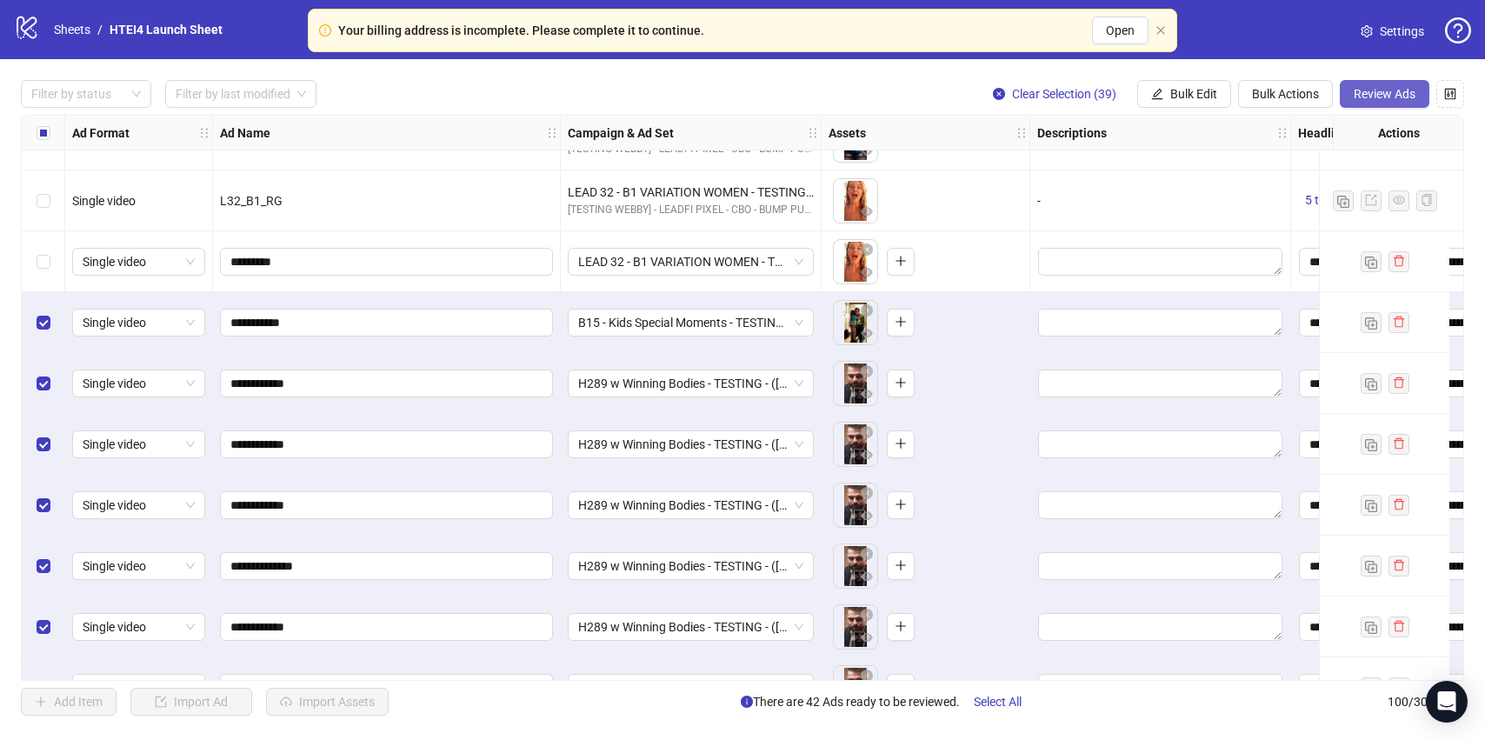
click at [1383, 91] on span "Review Ads" at bounding box center [1385, 94] width 62 height 14
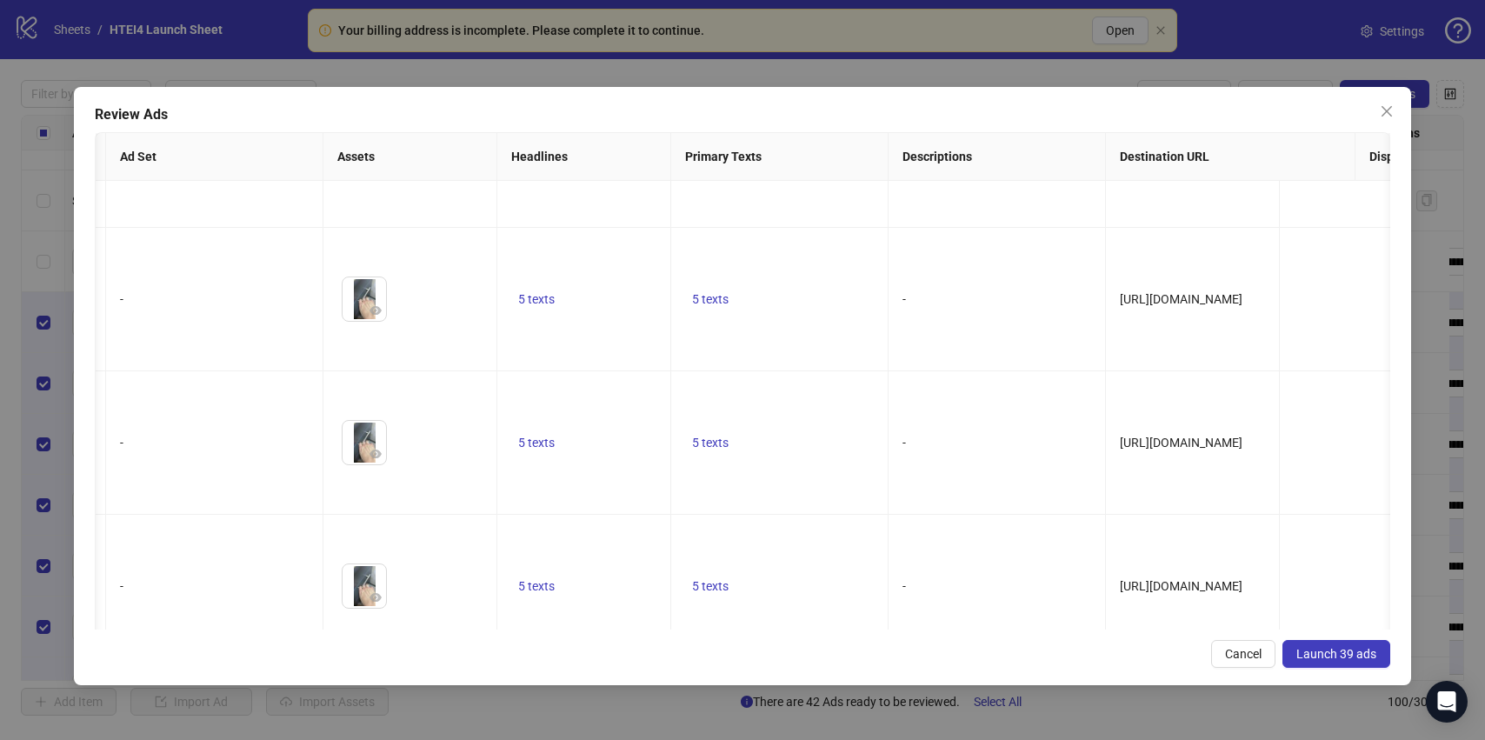
scroll to position [0, 259]
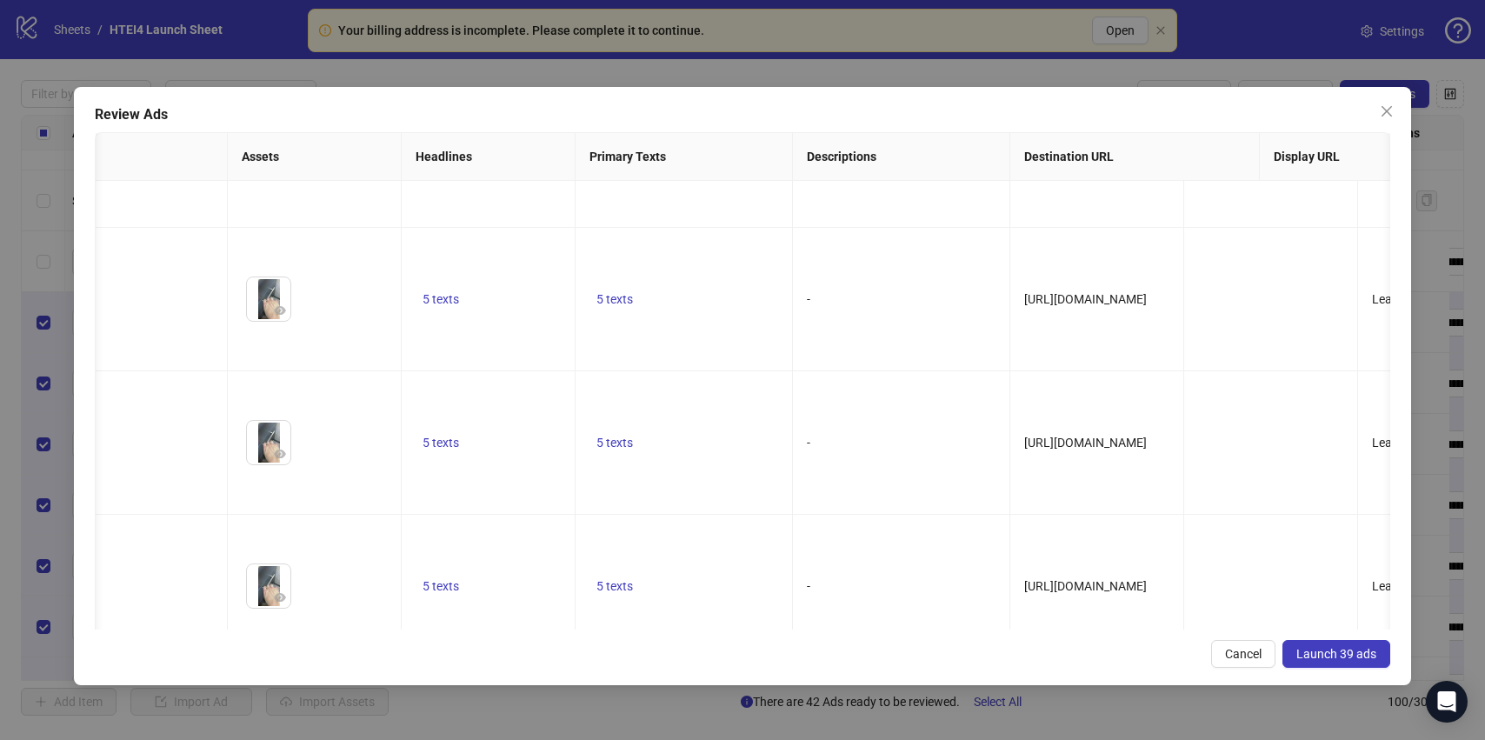
click at [1325, 649] on span "Launch 39 ads" at bounding box center [1336, 654] width 80 height 14
